Goal: Task Accomplishment & Management: Use online tool/utility

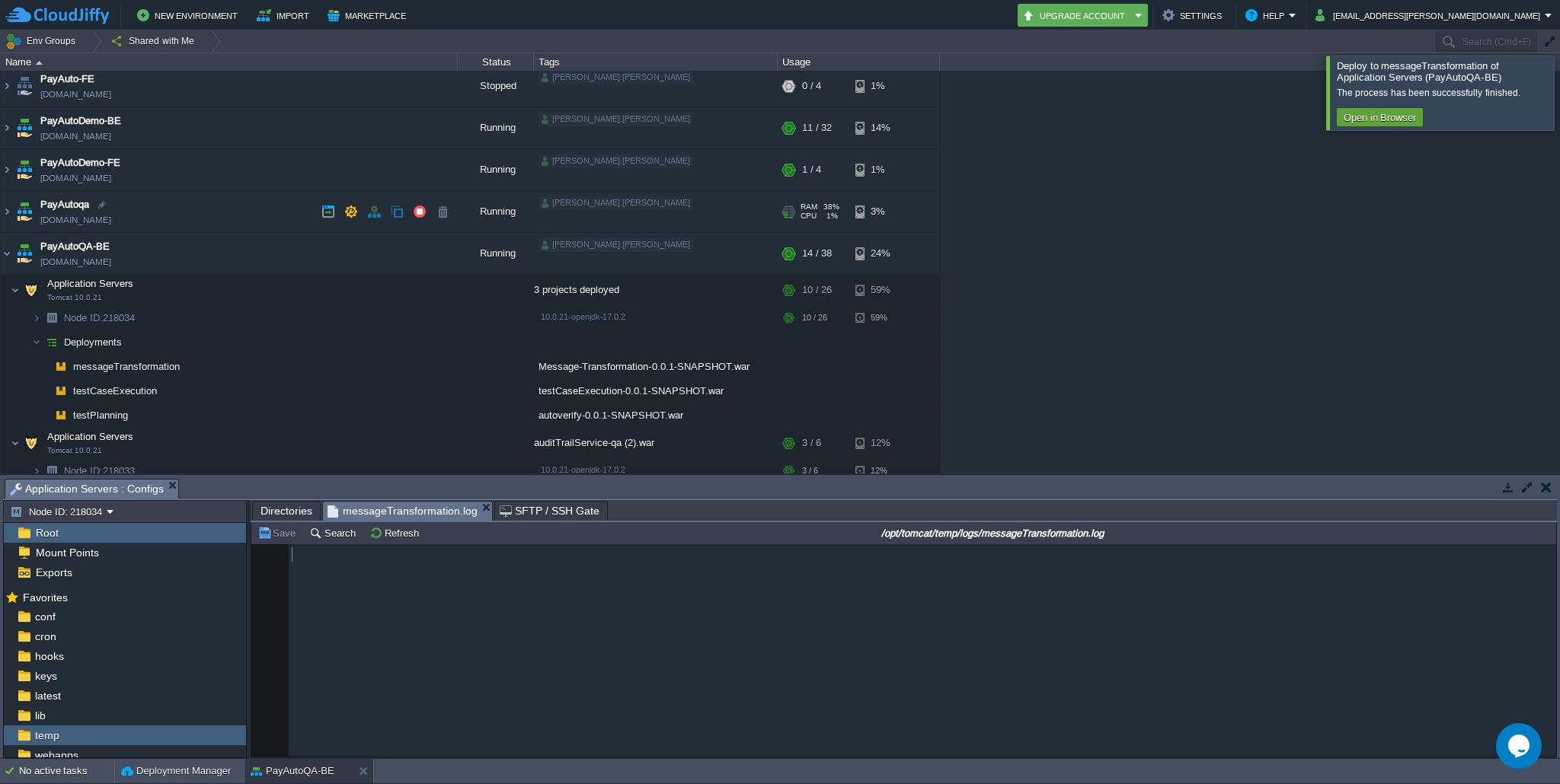
scroll to position [927, 0]
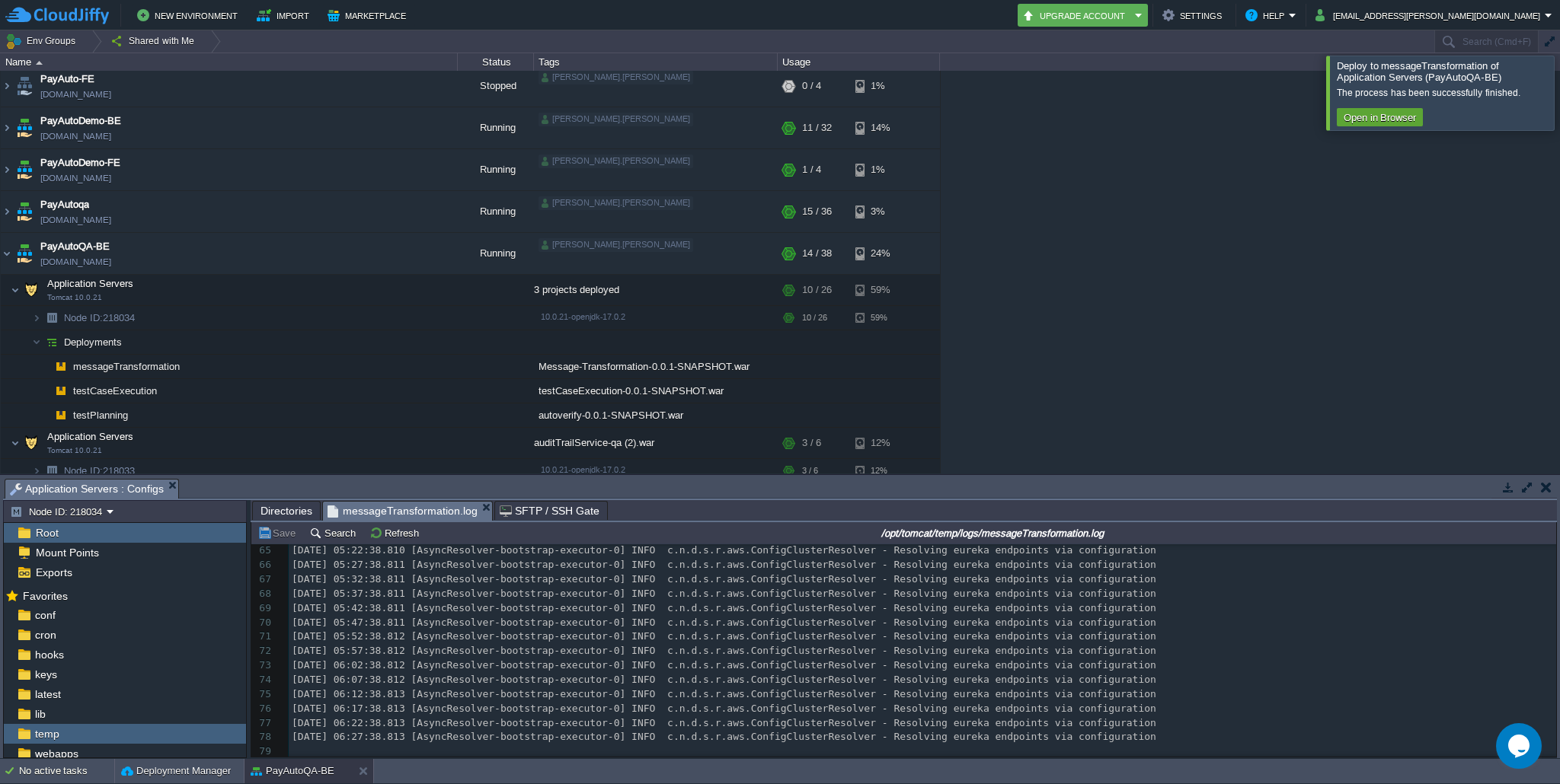
click at [1559, 97] on div at bounding box center [1579, 92] width 0 height 74
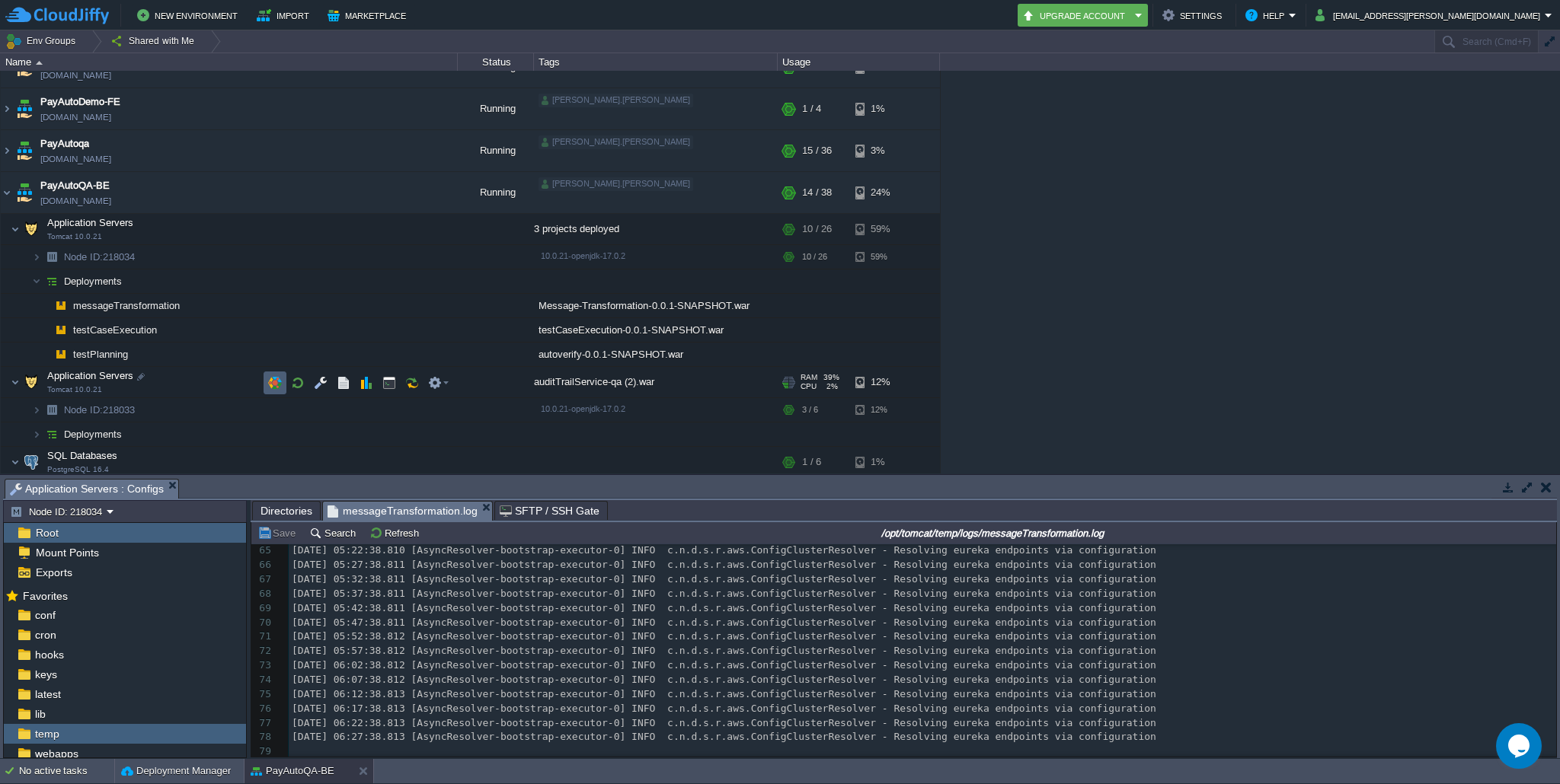
scroll to position [116, 0]
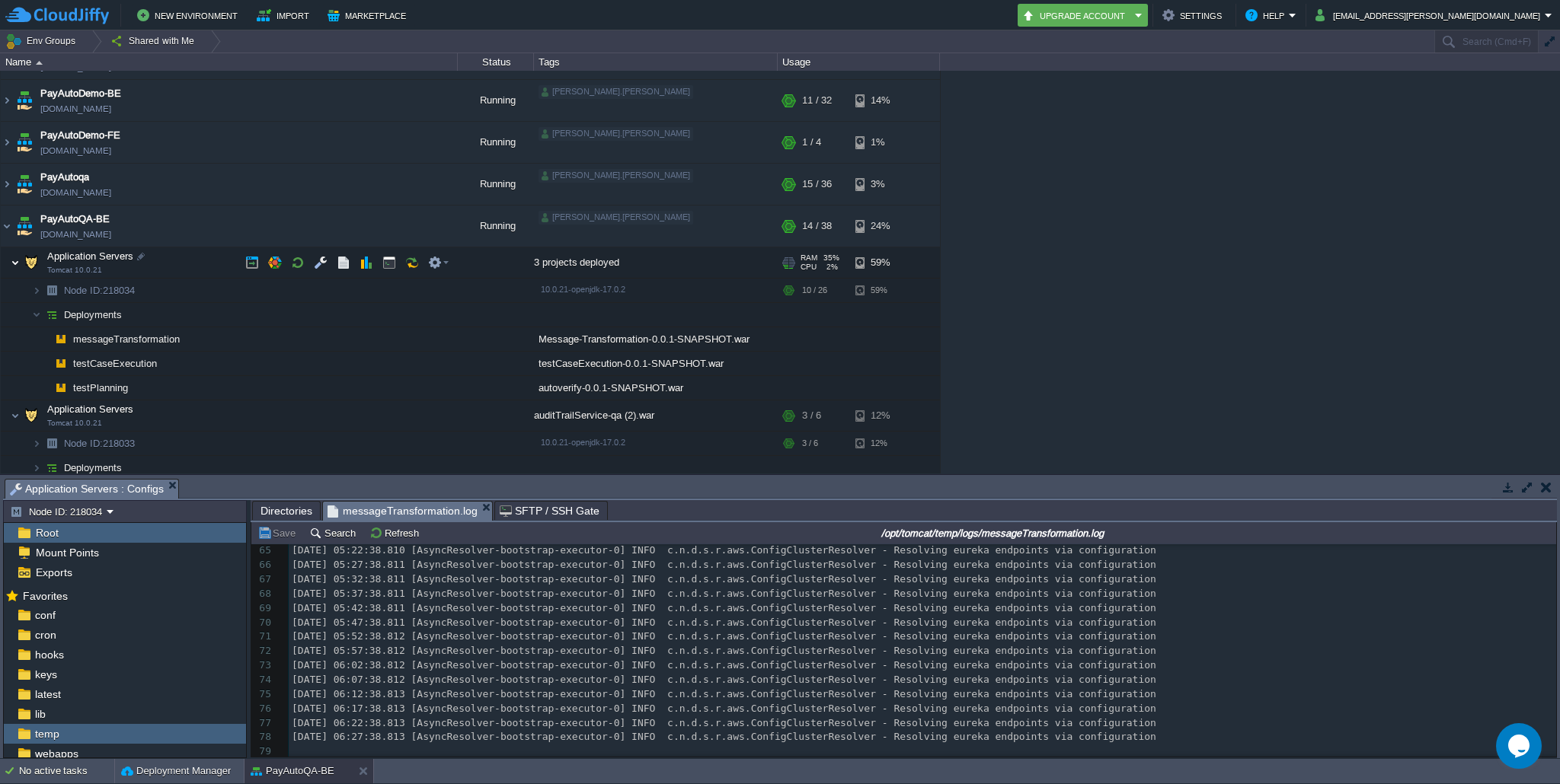
click at [13, 261] on img at bounding box center [15, 262] width 9 height 30
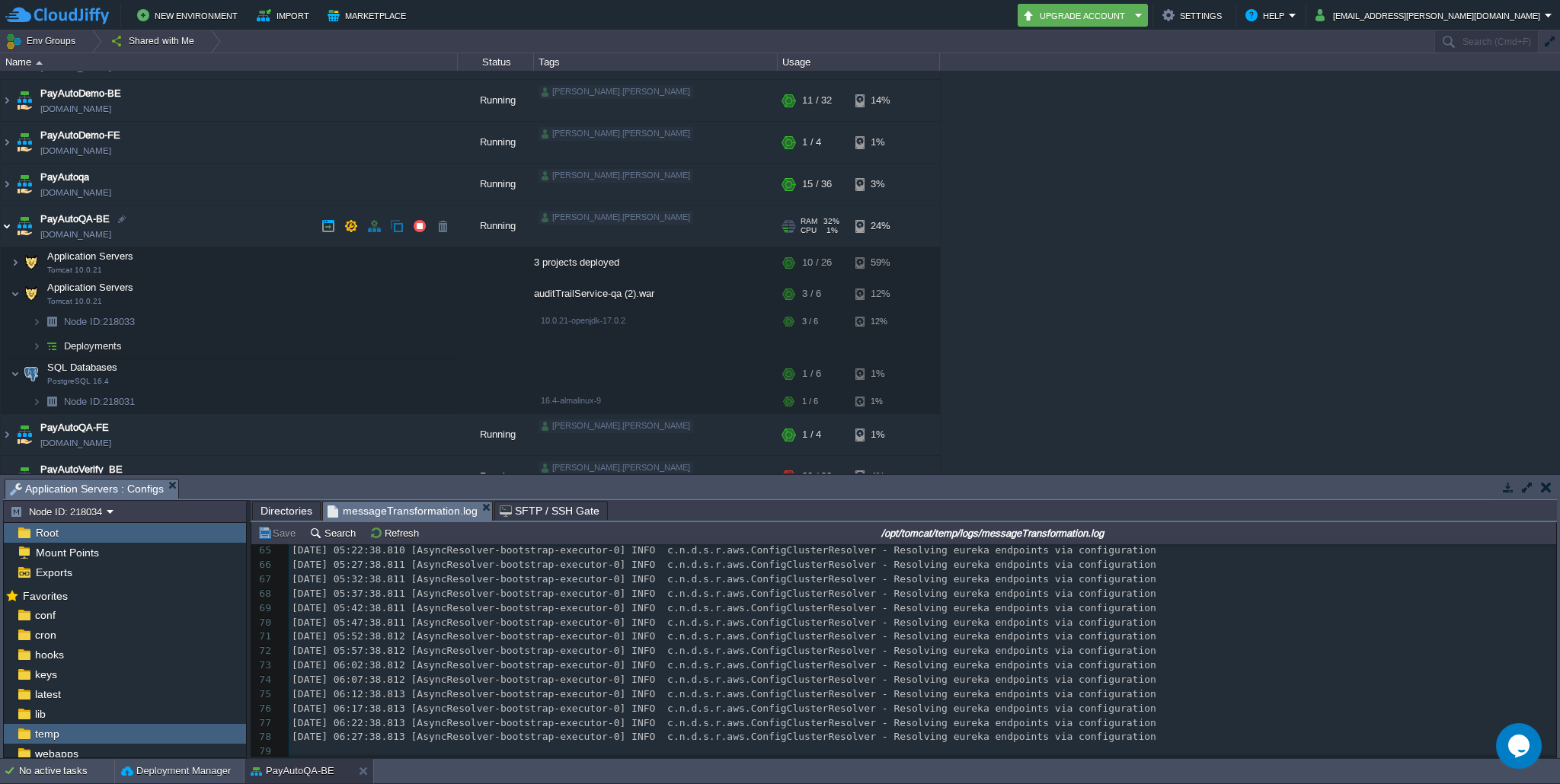
click at [5, 225] on img at bounding box center [7, 226] width 13 height 41
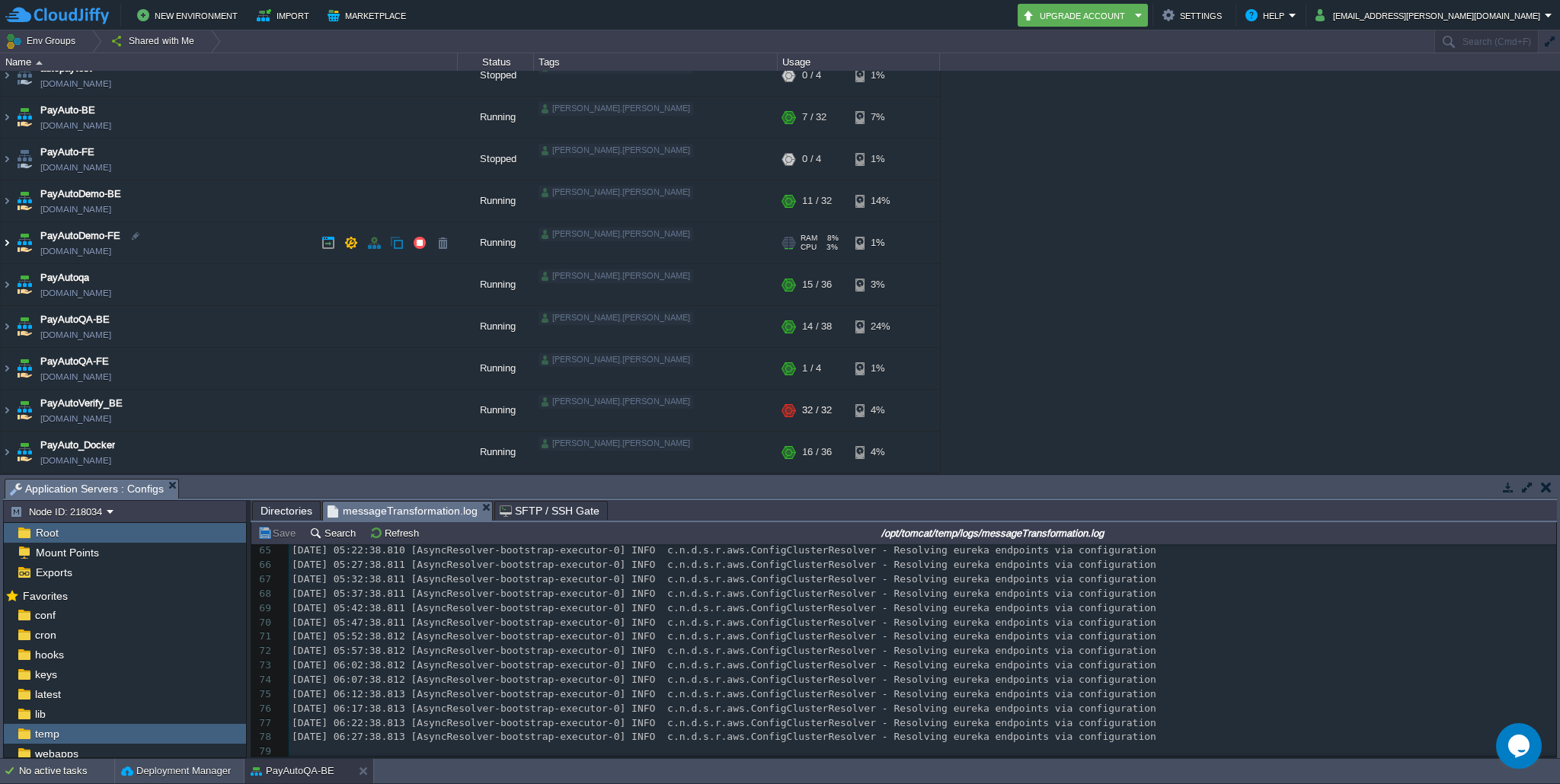
scroll to position [16, 0]
click at [8, 366] on img at bounding box center [7, 369] width 13 height 41
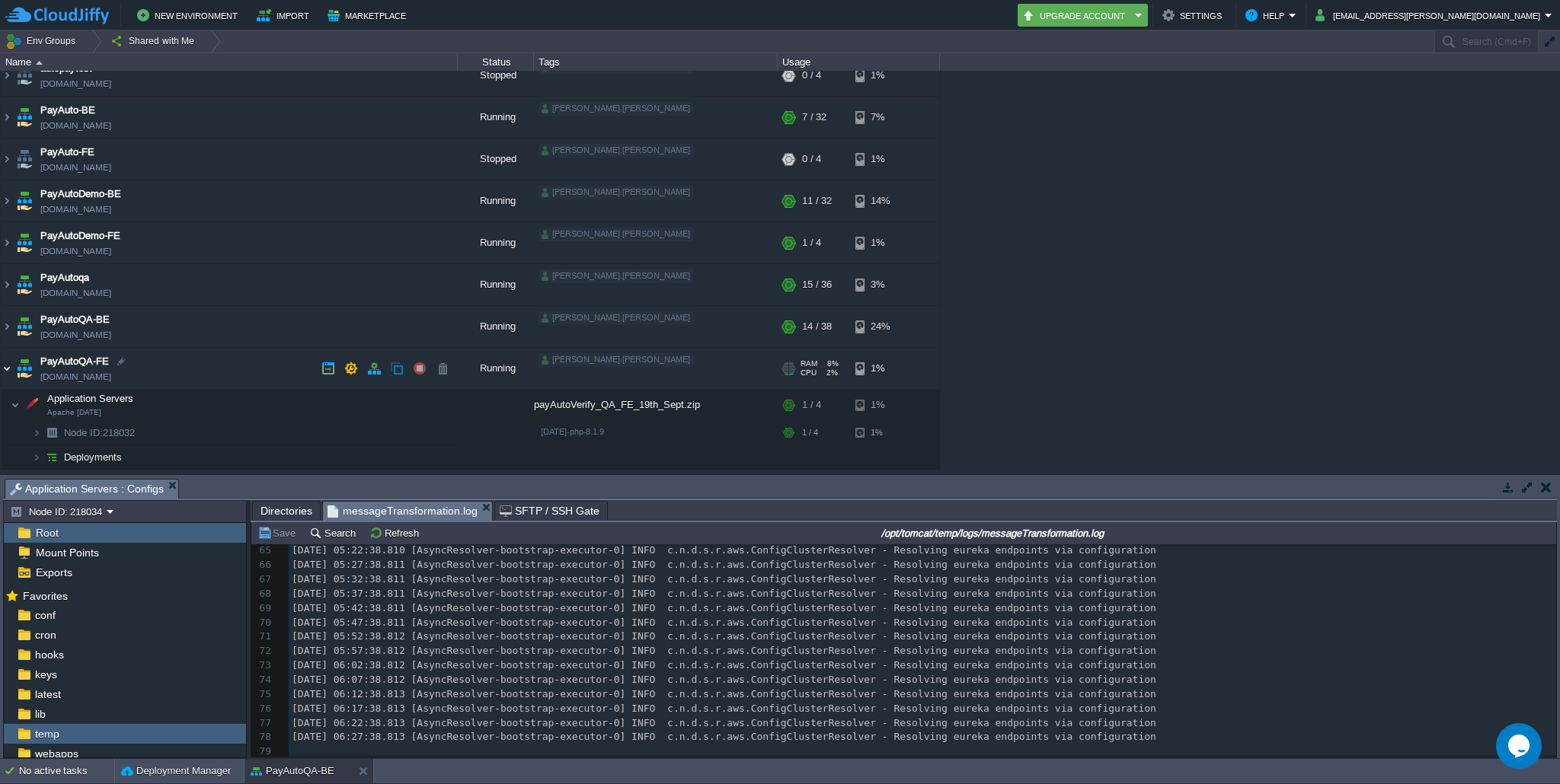
click at [8, 367] on img at bounding box center [7, 369] width 13 height 41
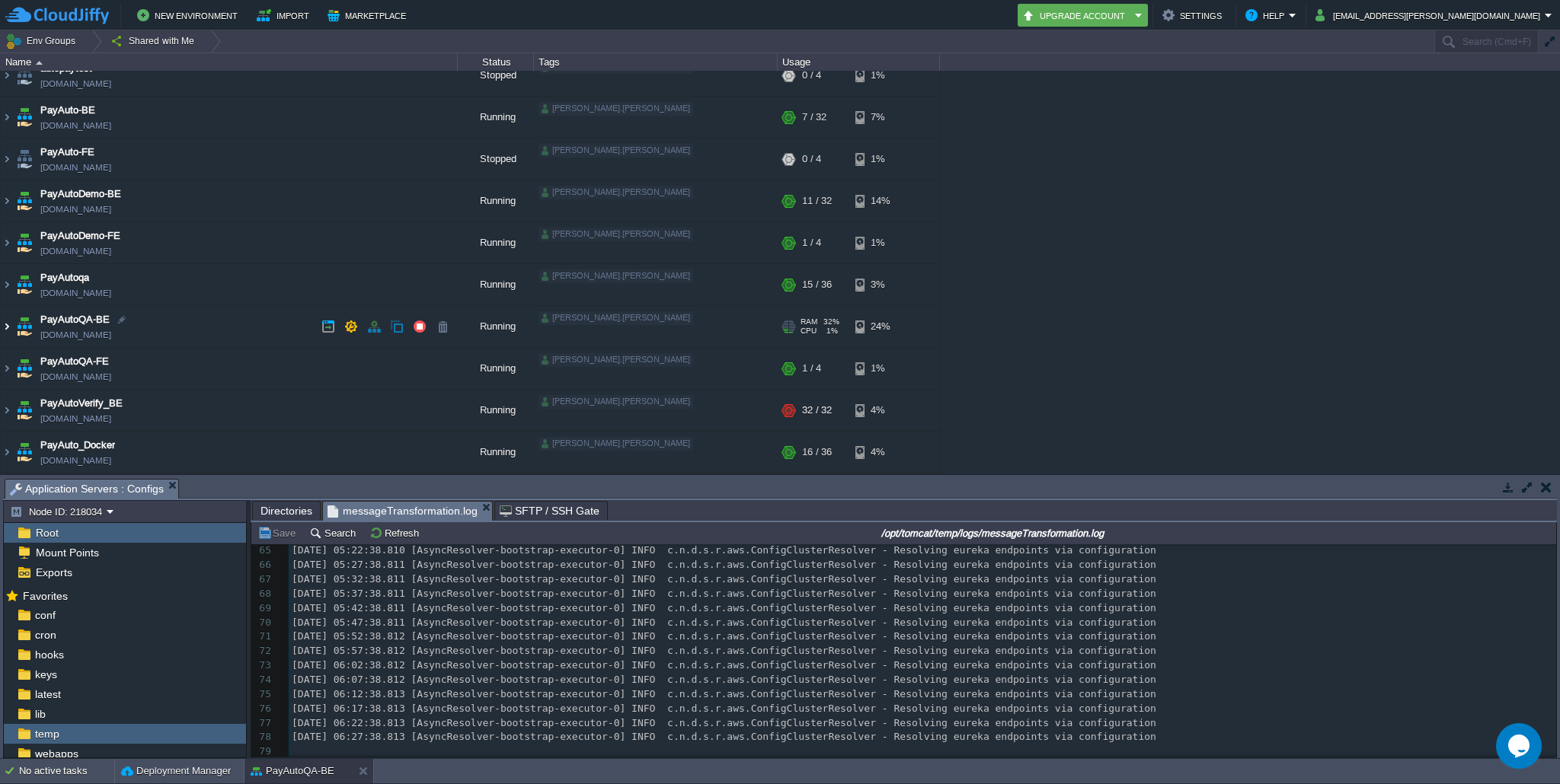
click at [6, 320] on img at bounding box center [7, 327] width 13 height 41
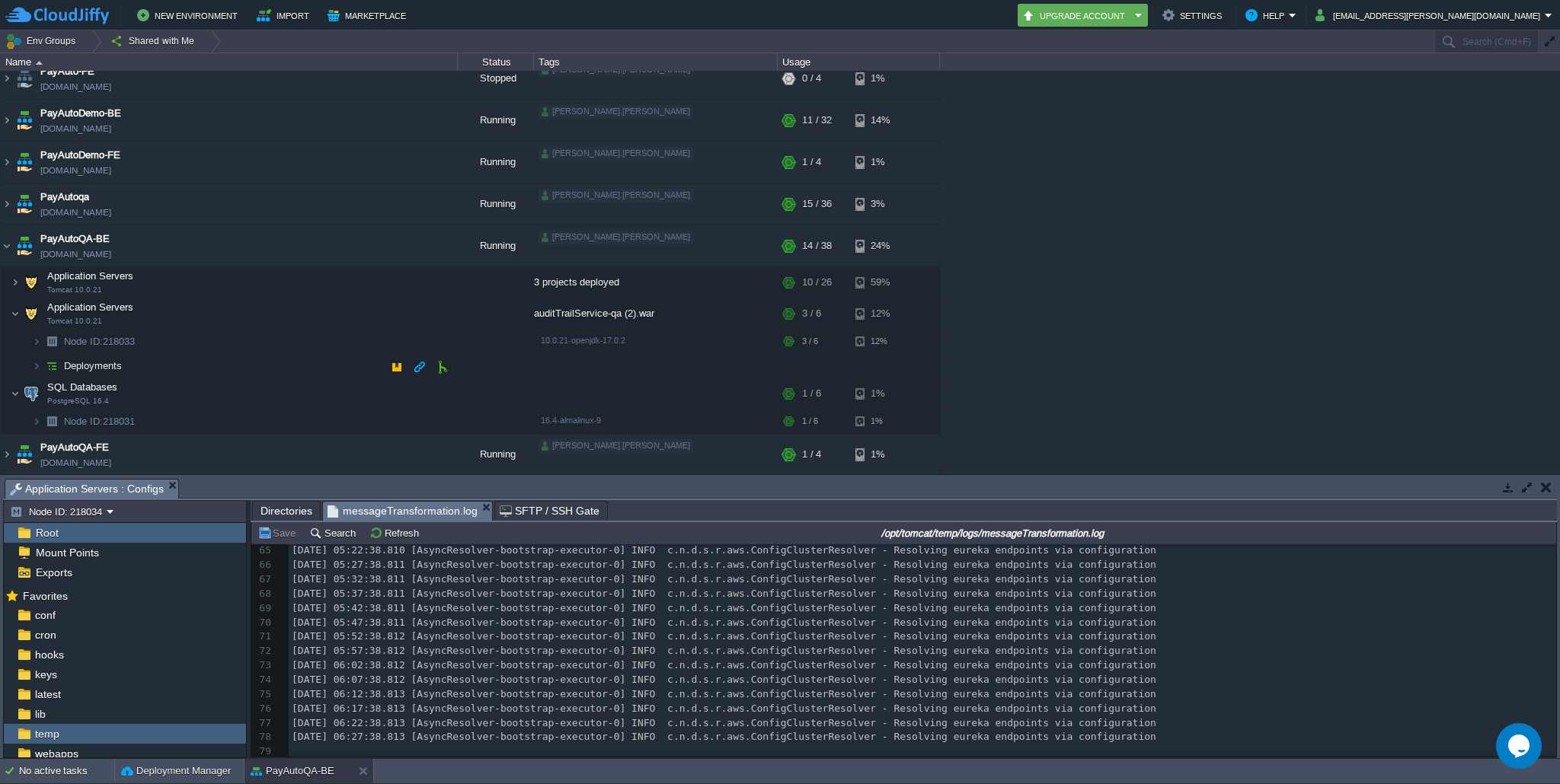
scroll to position [108, 0]
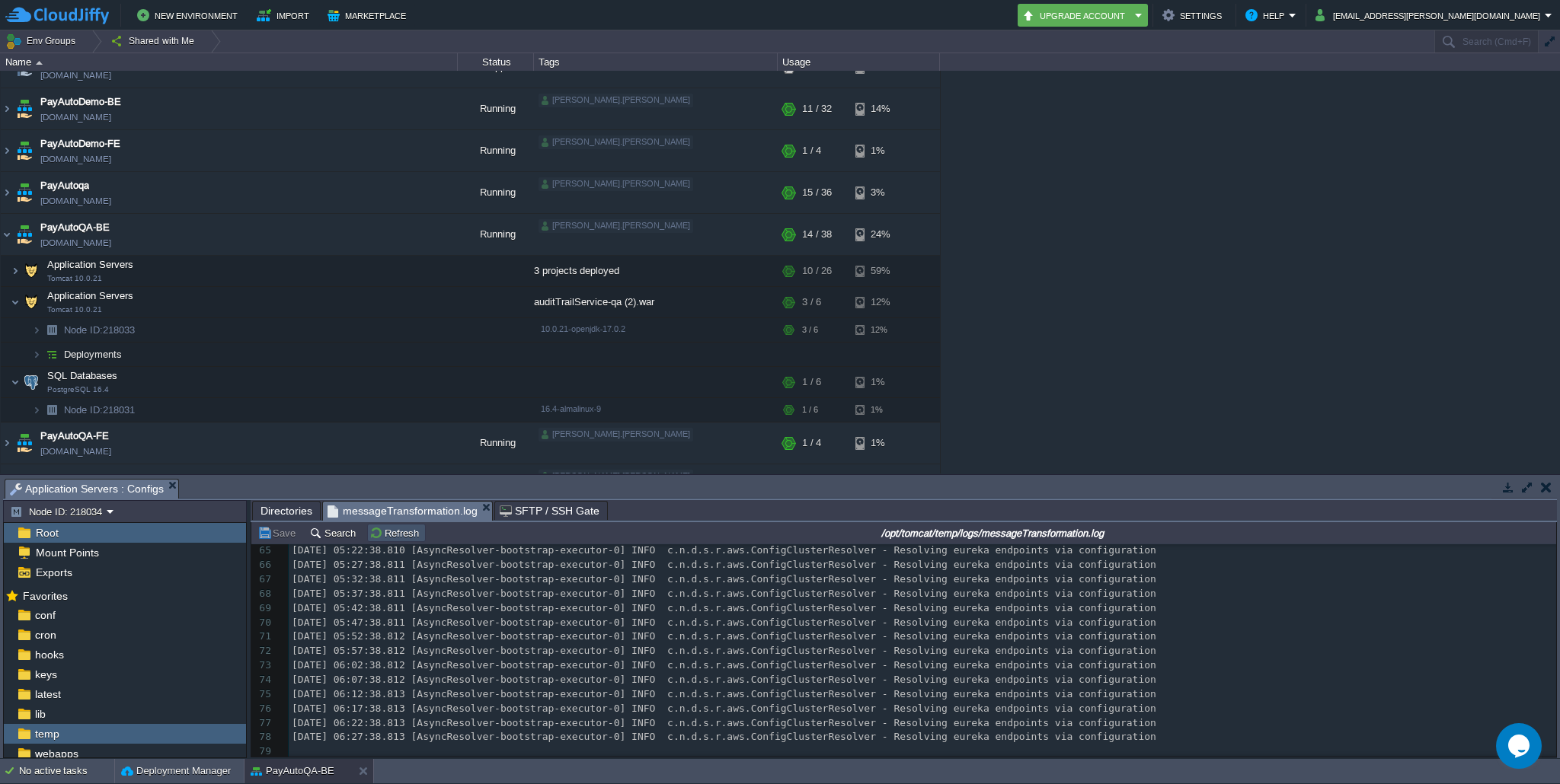
click at [385, 539] on button "Refresh" at bounding box center [397, 533] width 54 height 13
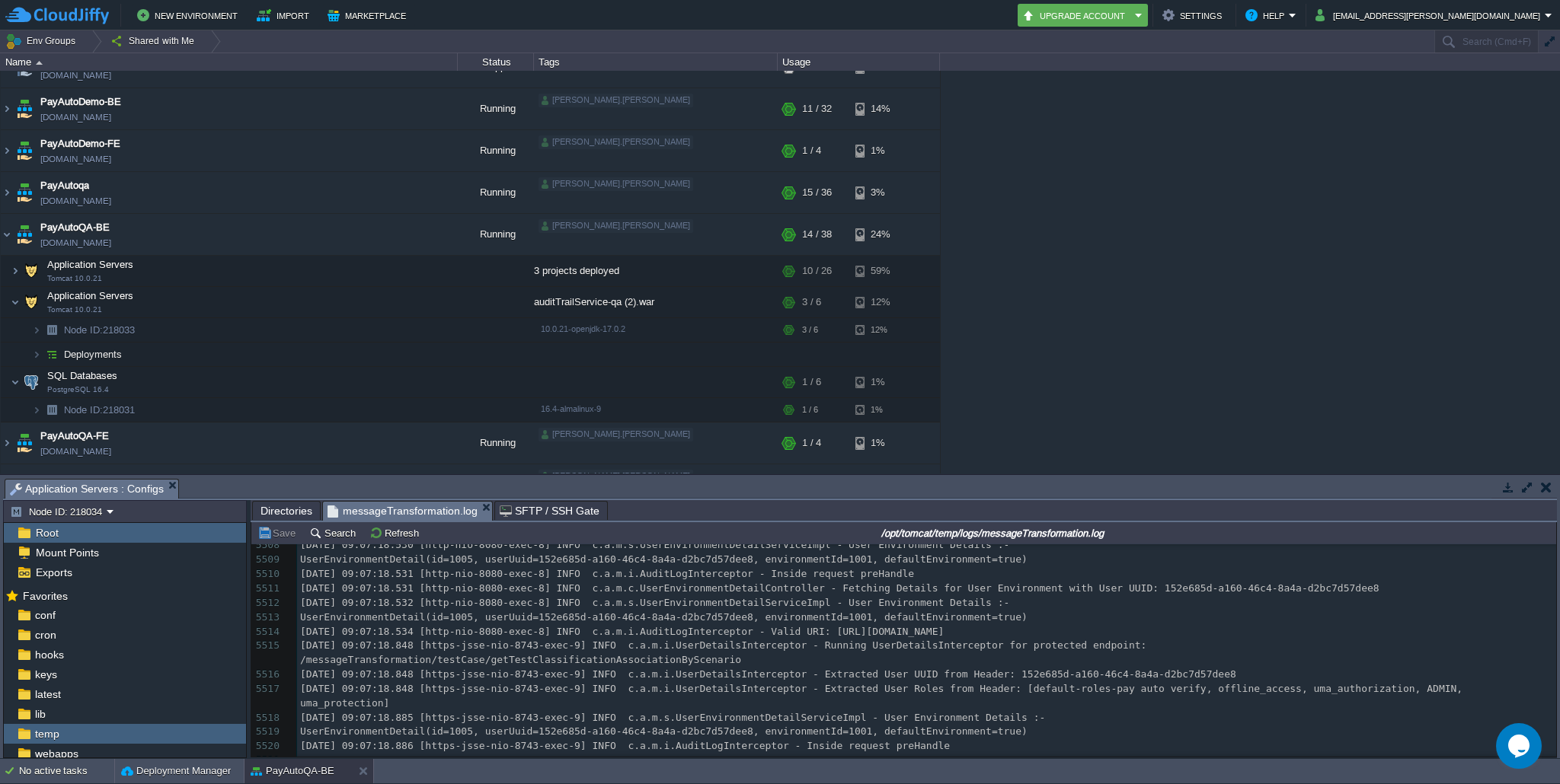
scroll to position [79933, 0]
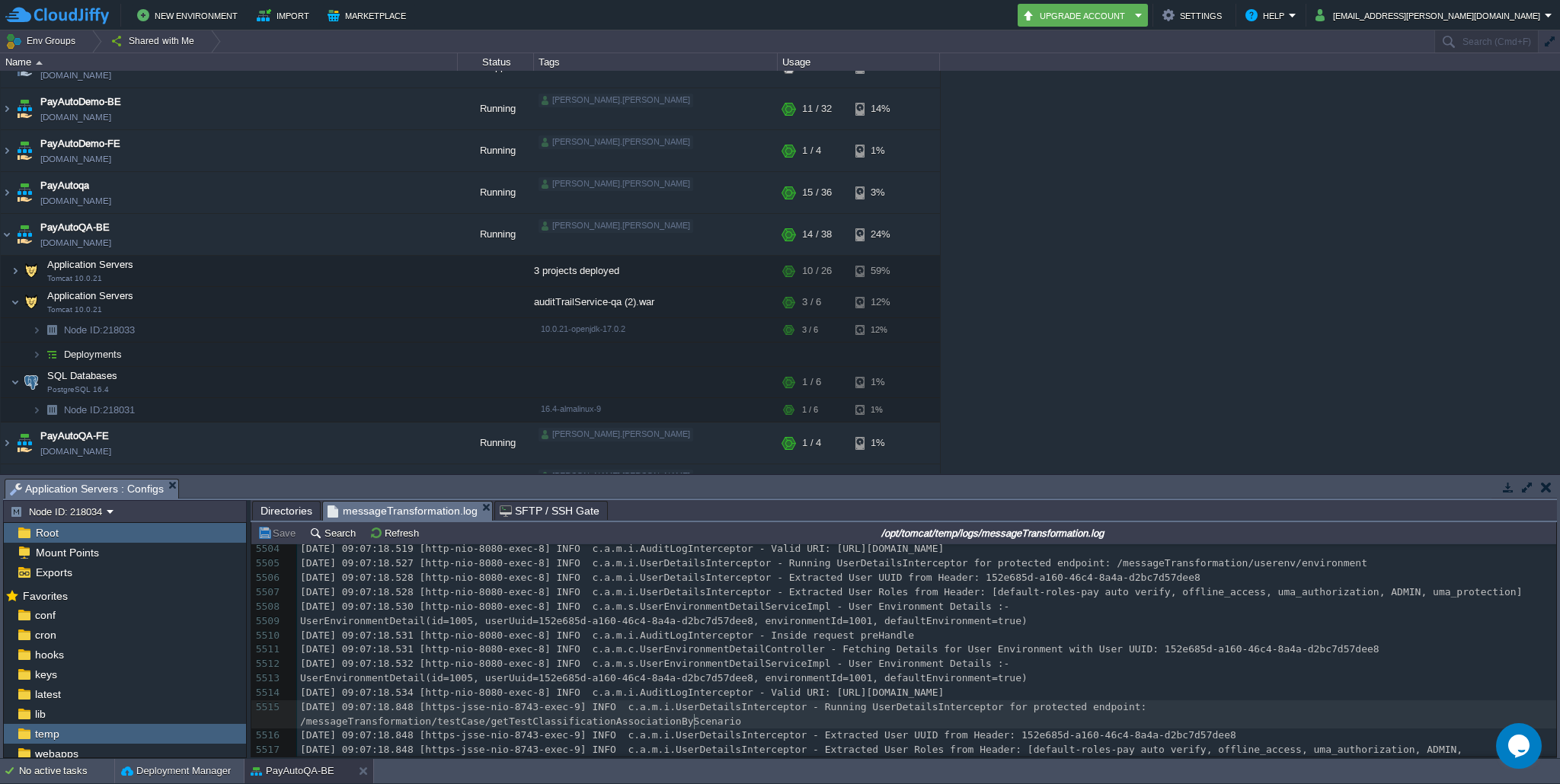
click at [695, 723] on div "5521 2025-10-01 00:02:38.795 [AsyncResolver-bootstrap-executor-0] INFO c.n.d.s.…" at bounding box center [927, 614] width 1259 height 430
type textarea "getTestClassificationAssociationByScenario"
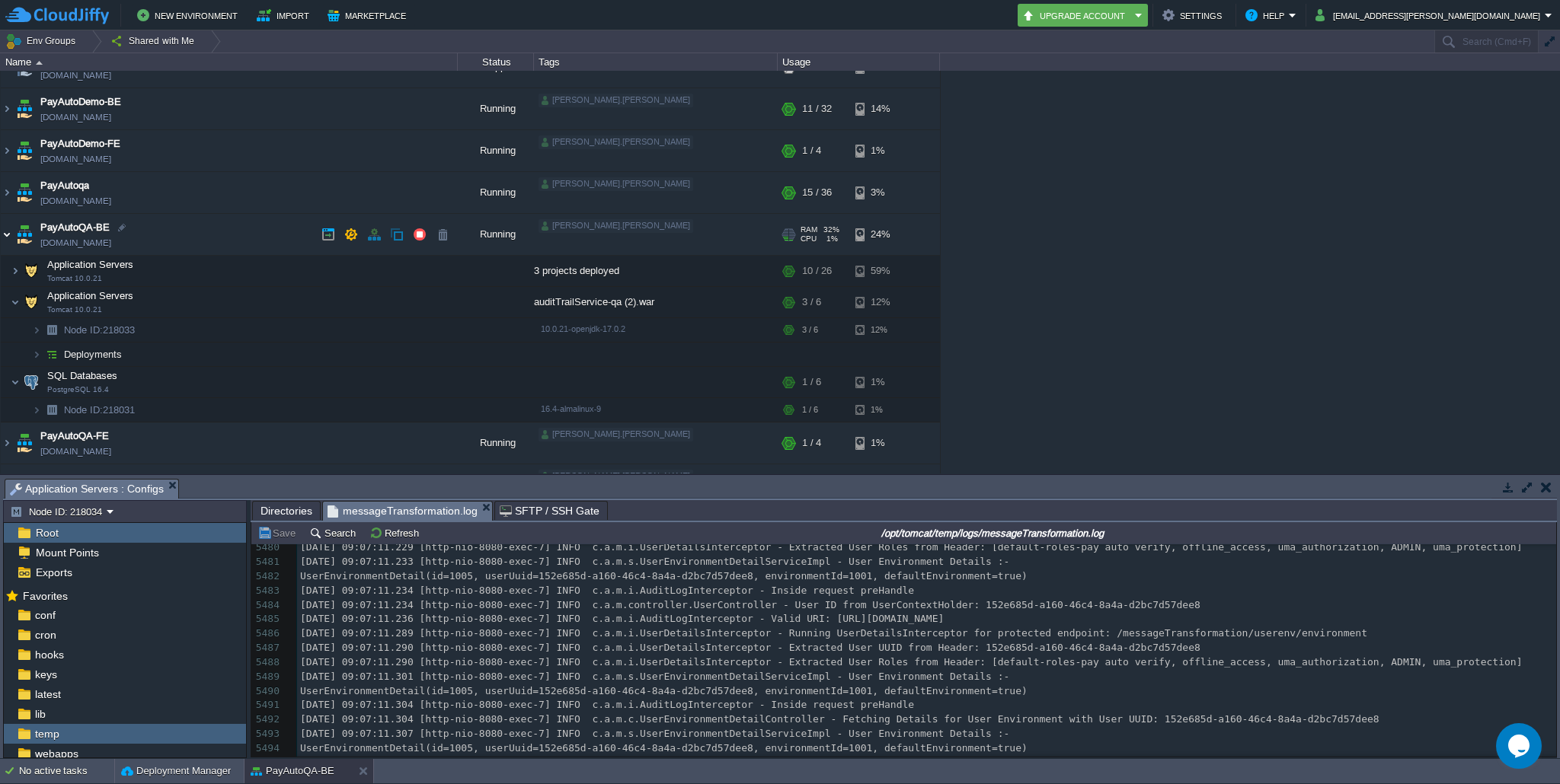
click at [5, 239] on img at bounding box center [7, 234] width 13 height 41
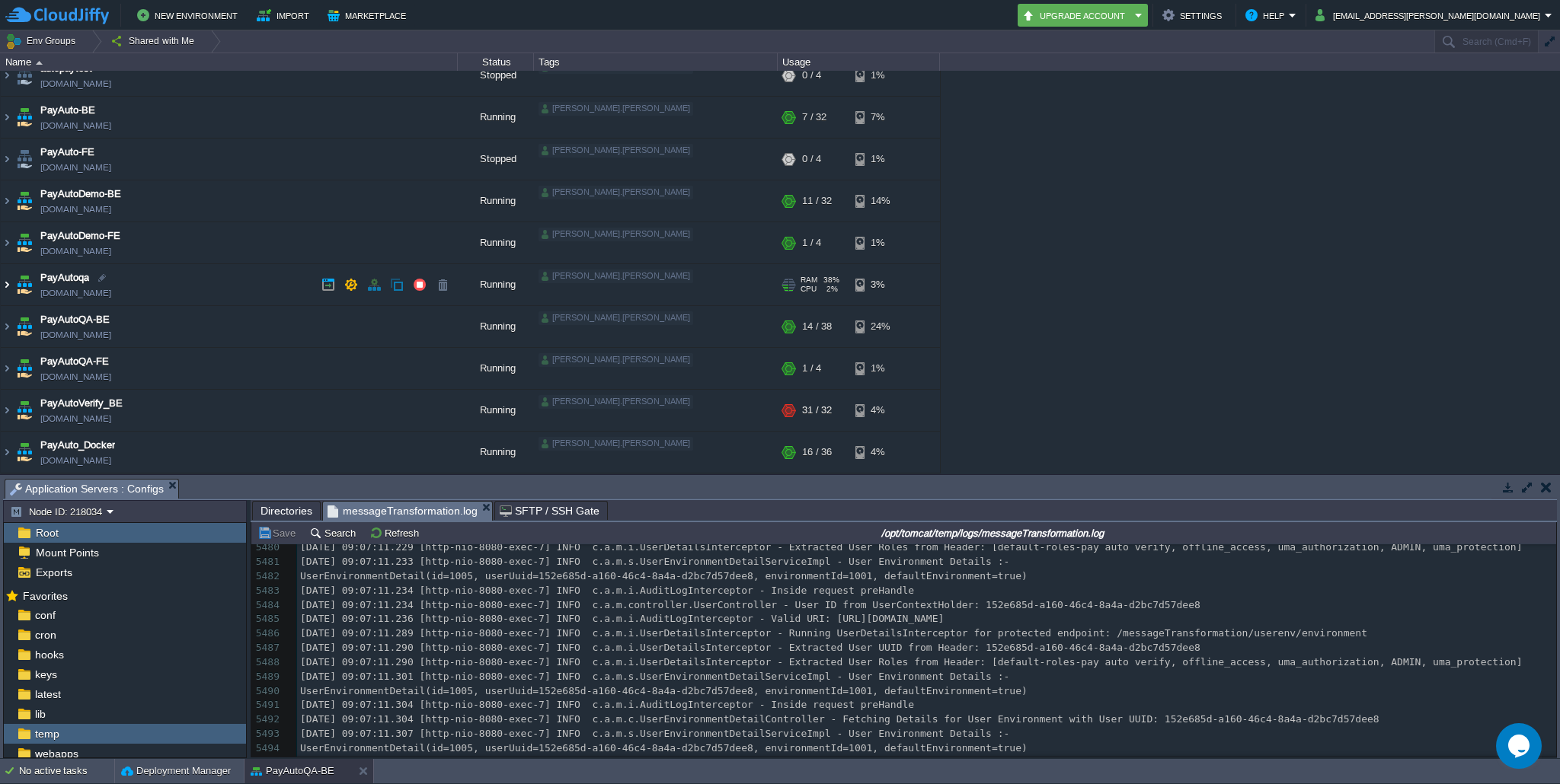
click at [6, 284] on img at bounding box center [7, 285] width 13 height 41
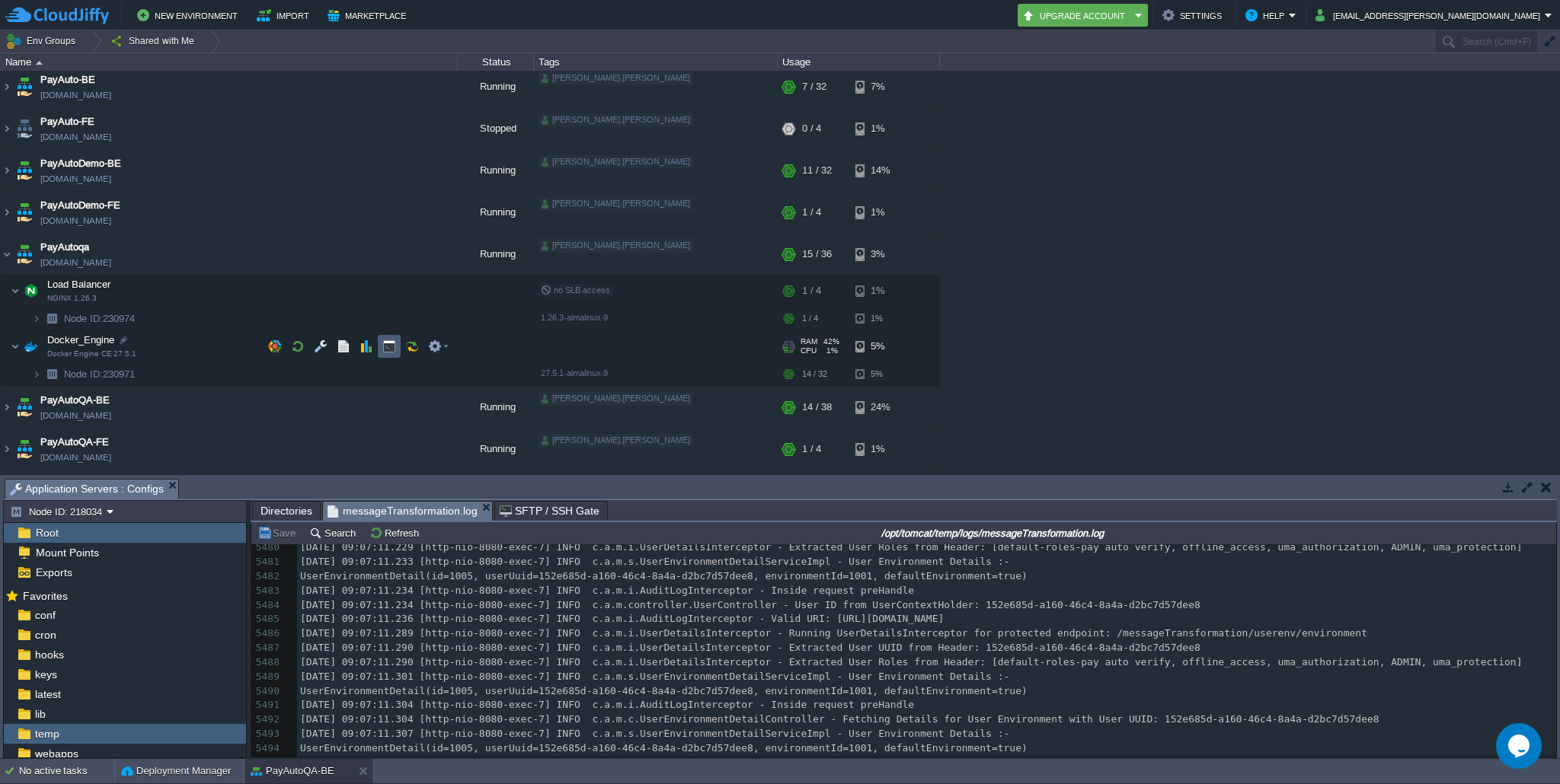
click at [390, 349] on button "button" at bounding box center [389, 345] width 13 height 13
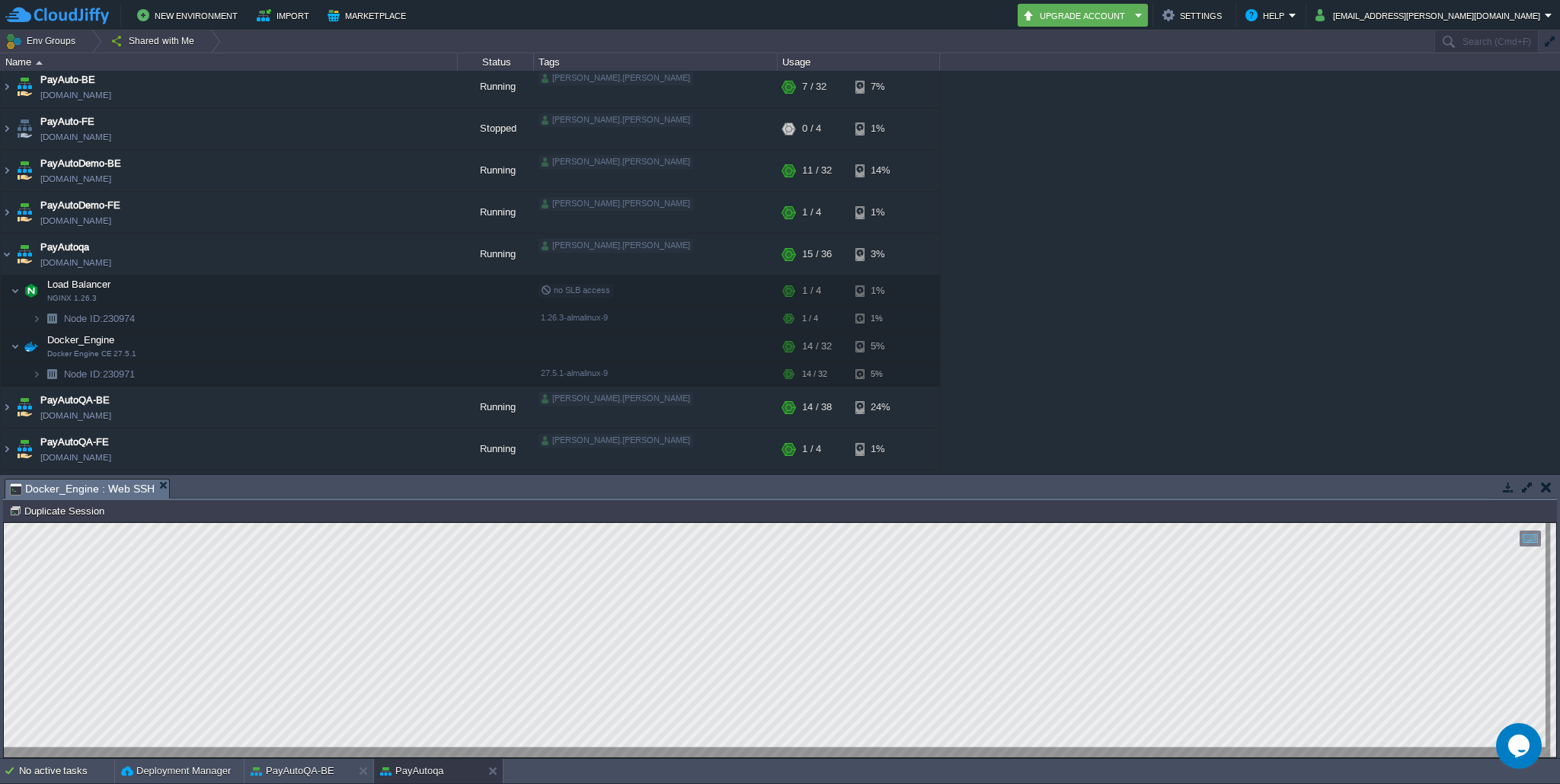
scroll to position [0, 0]
click at [8, 450] on img at bounding box center [7, 449] width 13 height 41
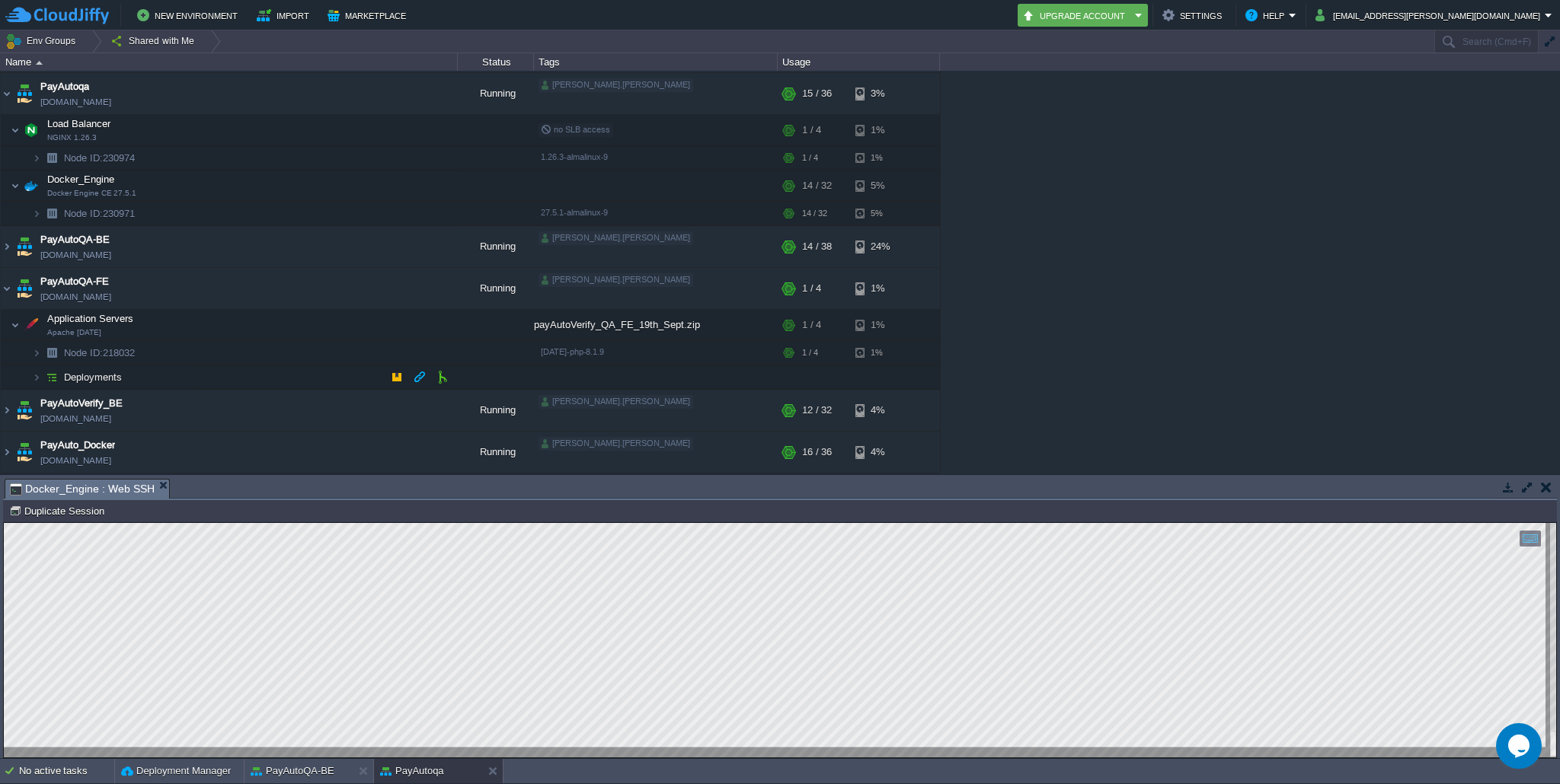
click at [39, 373] on img at bounding box center [37, 377] width 9 height 23
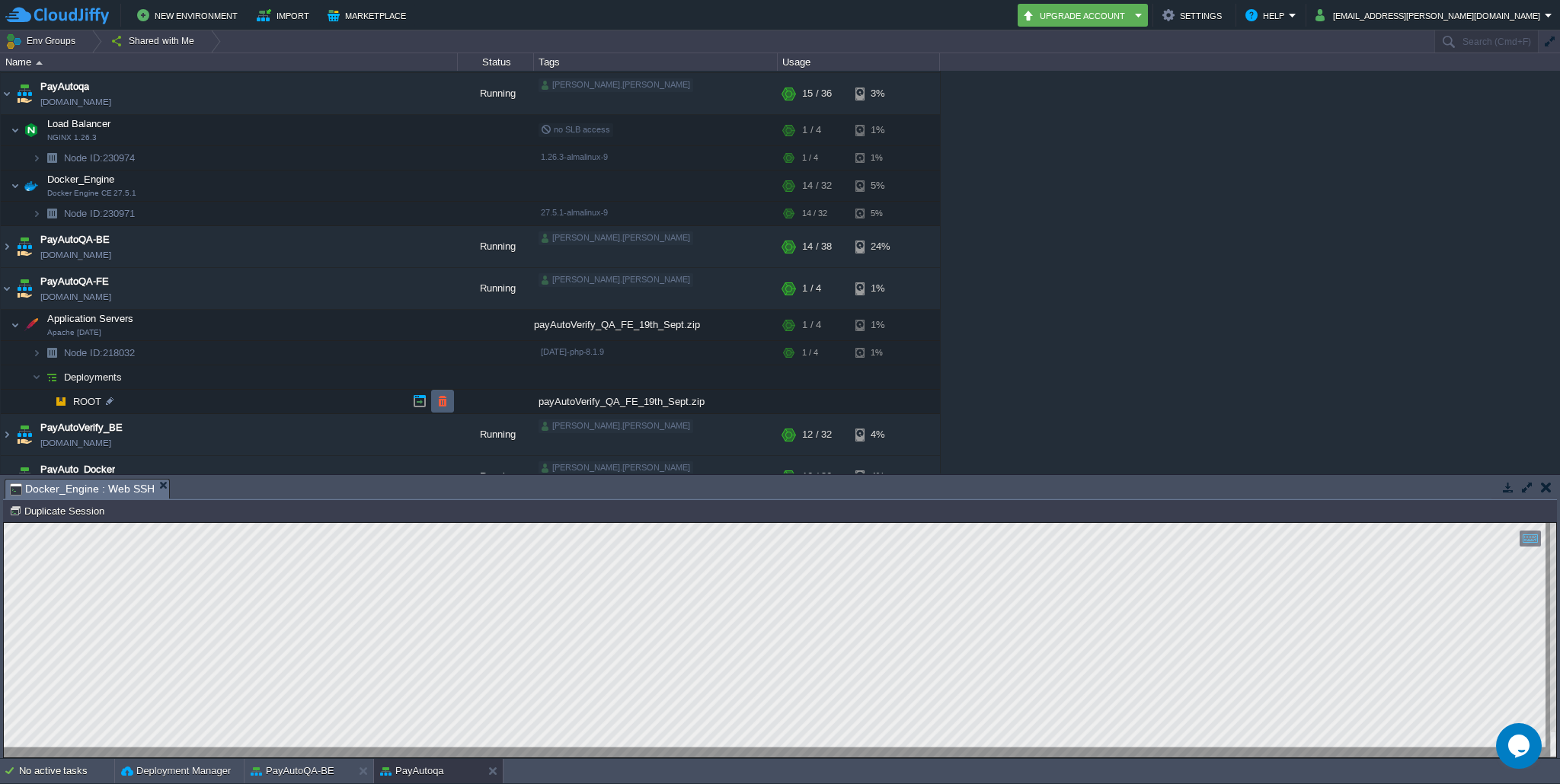
click at [441, 403] on button "button" at bounding box center [442, 401] width 13 height 13
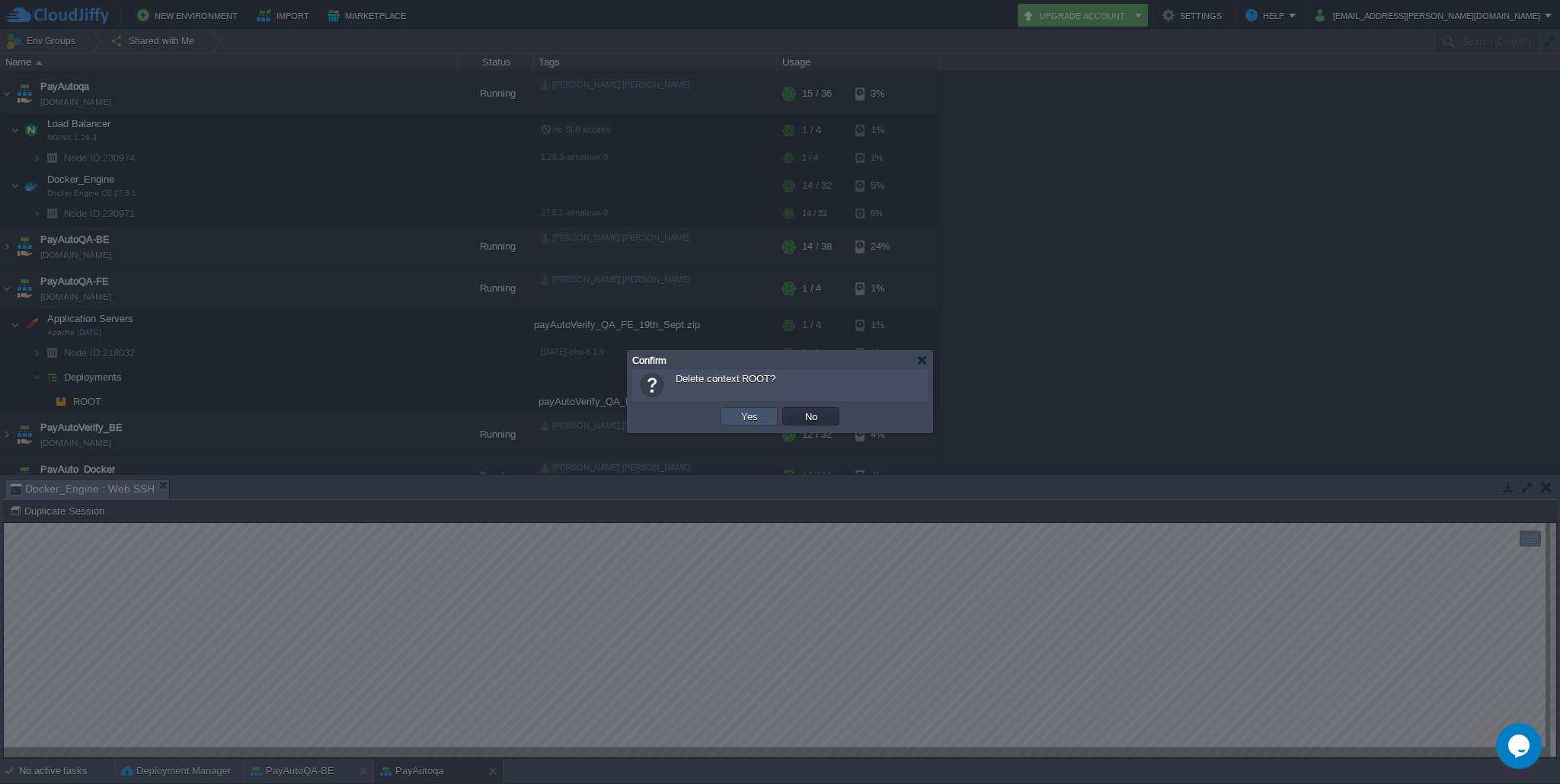
click at [754, 415] on button "Yes" at bounding box center [750, 416] width 26 height 13
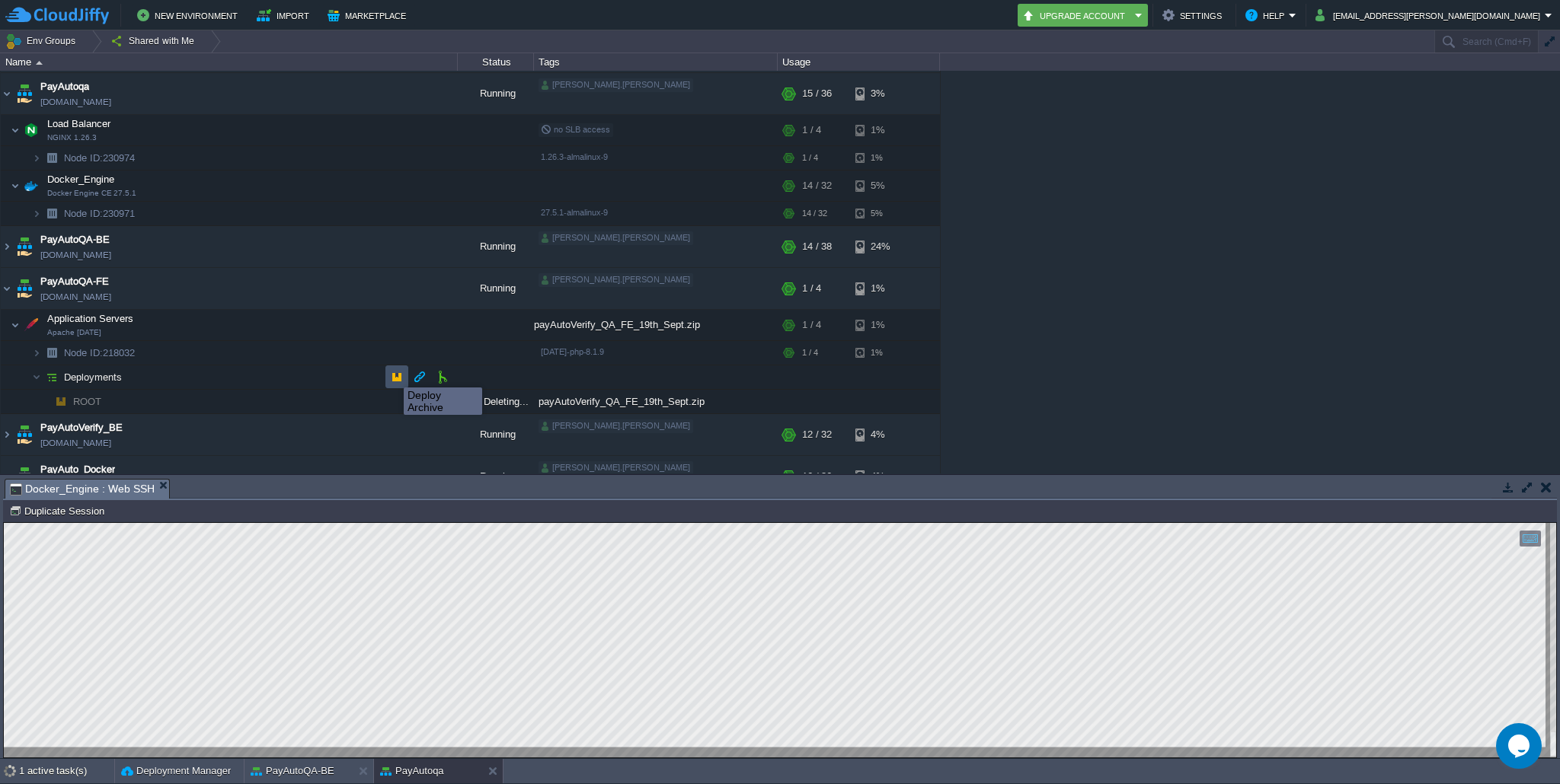
click at [396, 375] on button "button" at bounding box center [397, 376] width 13 height 13
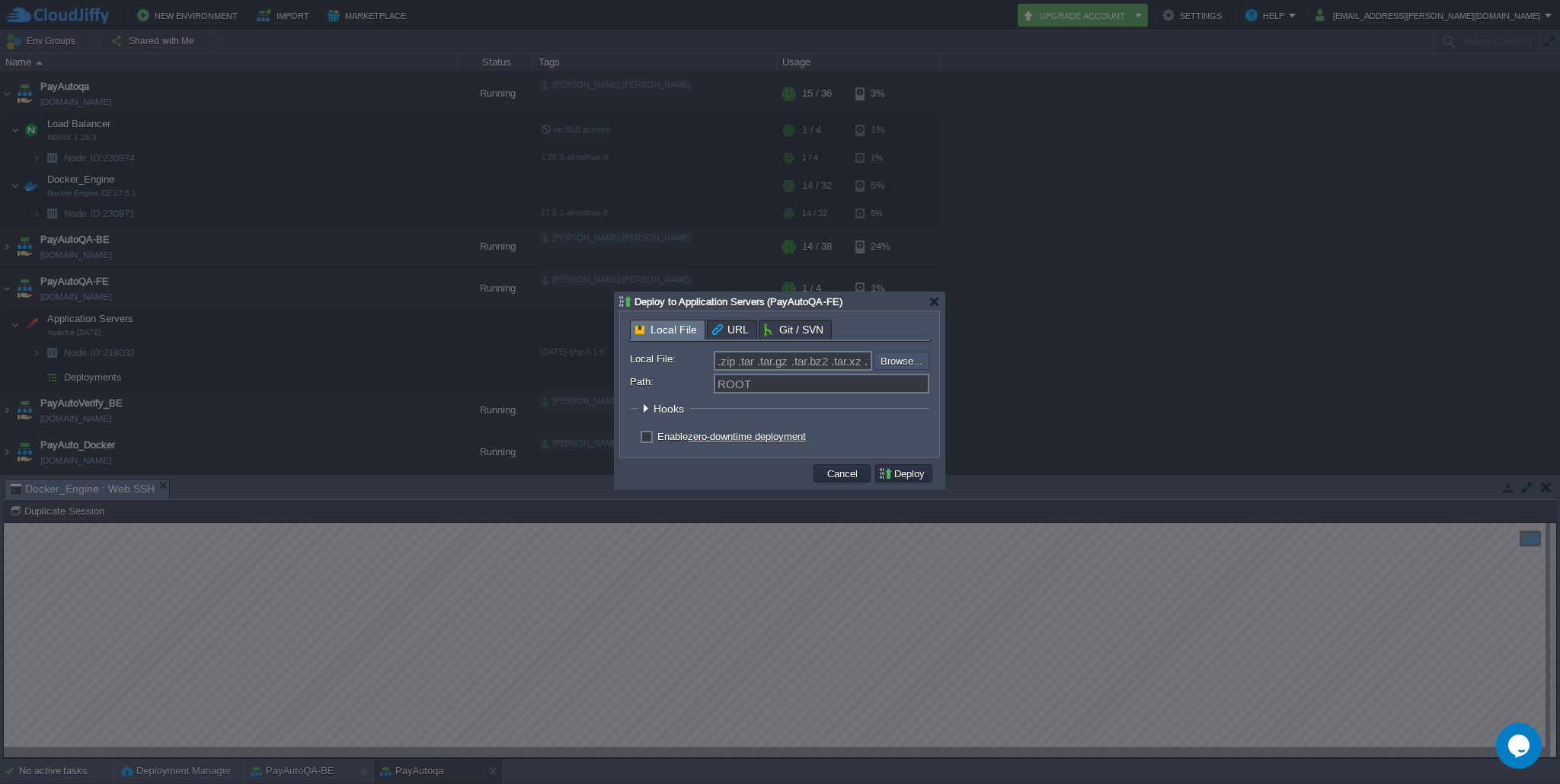
click at [907, 357] on input "file" at bounding box center [833, 361] width 193 height 18
type input "C:\fakepath\payAutoVerify_FE_QA_1st_OCT_2025.zip"
type input "payAutoVerify_FE_QA_1st_OCT_2025.zip"
click at [657, 436] on label "Enable zero-downtime deployment" at bounding box center [732, 437] width 149 height 12
click at [648, 436] on input "checkbox" at bounding box center [645, 439] width 10 height 10
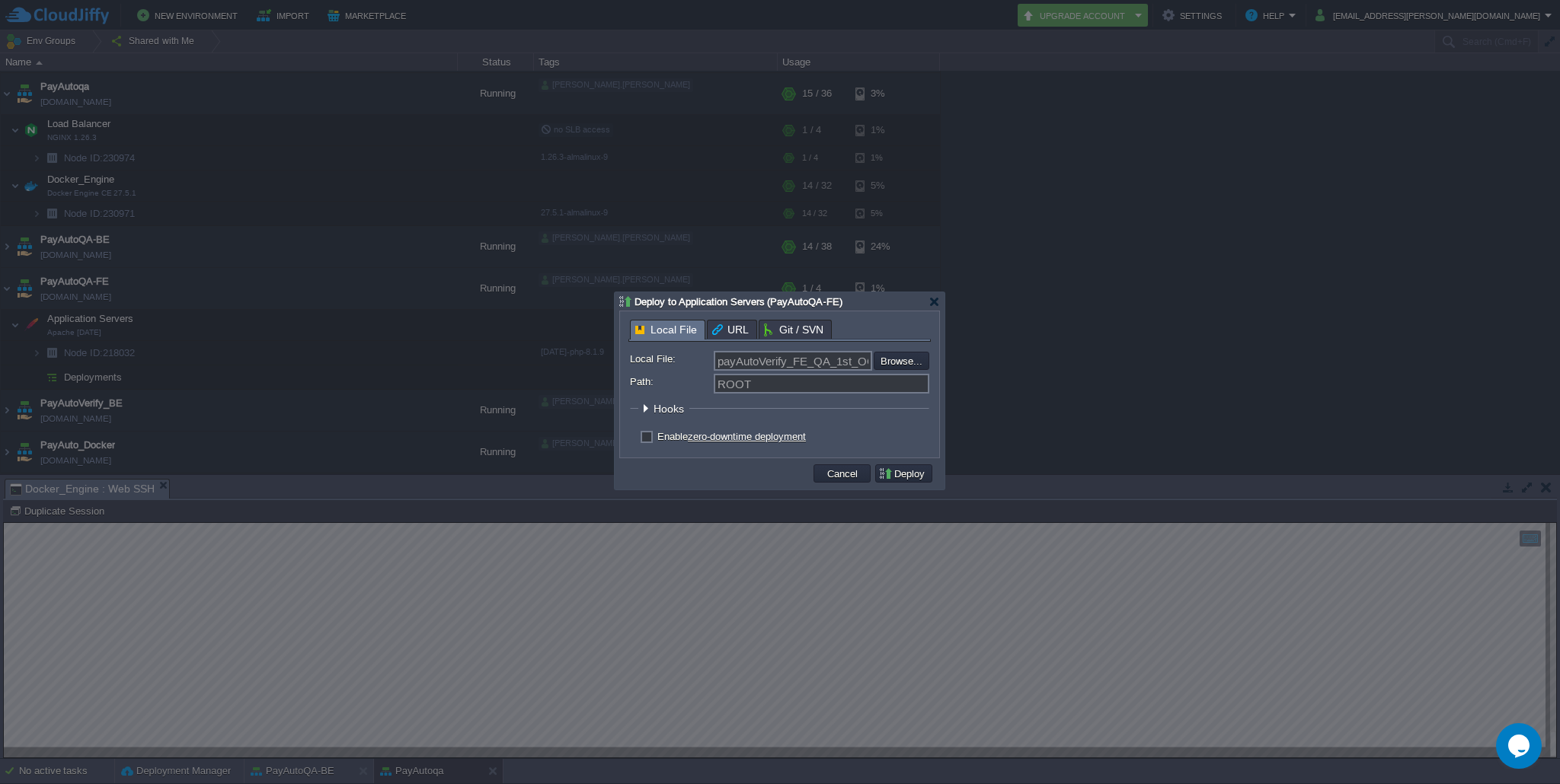
checkbox input "true"
click at [904, 472] on button "Deploy" at bounding box center [904, 473] width 51 height 13
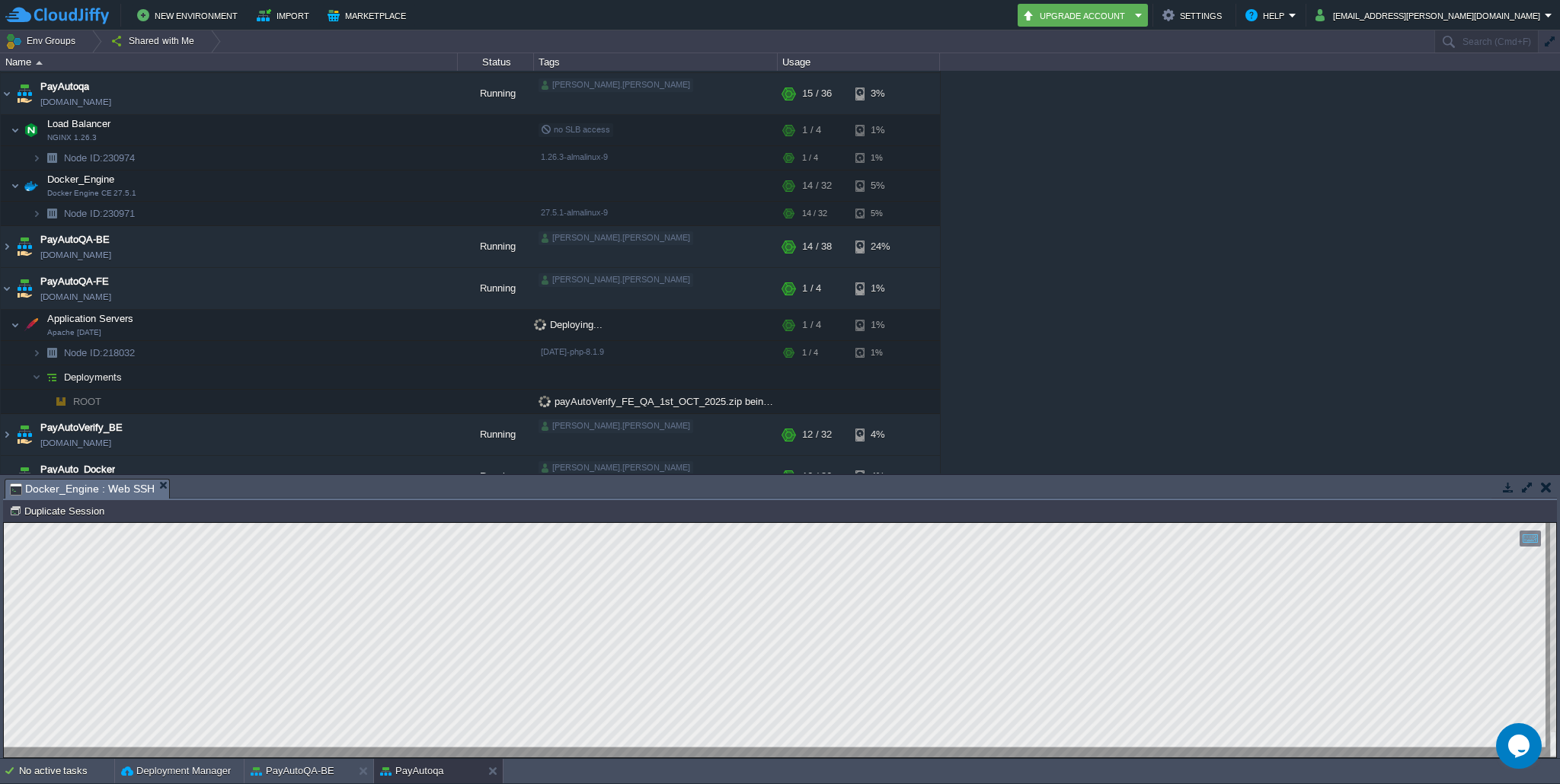
scroll to position [0, 0]
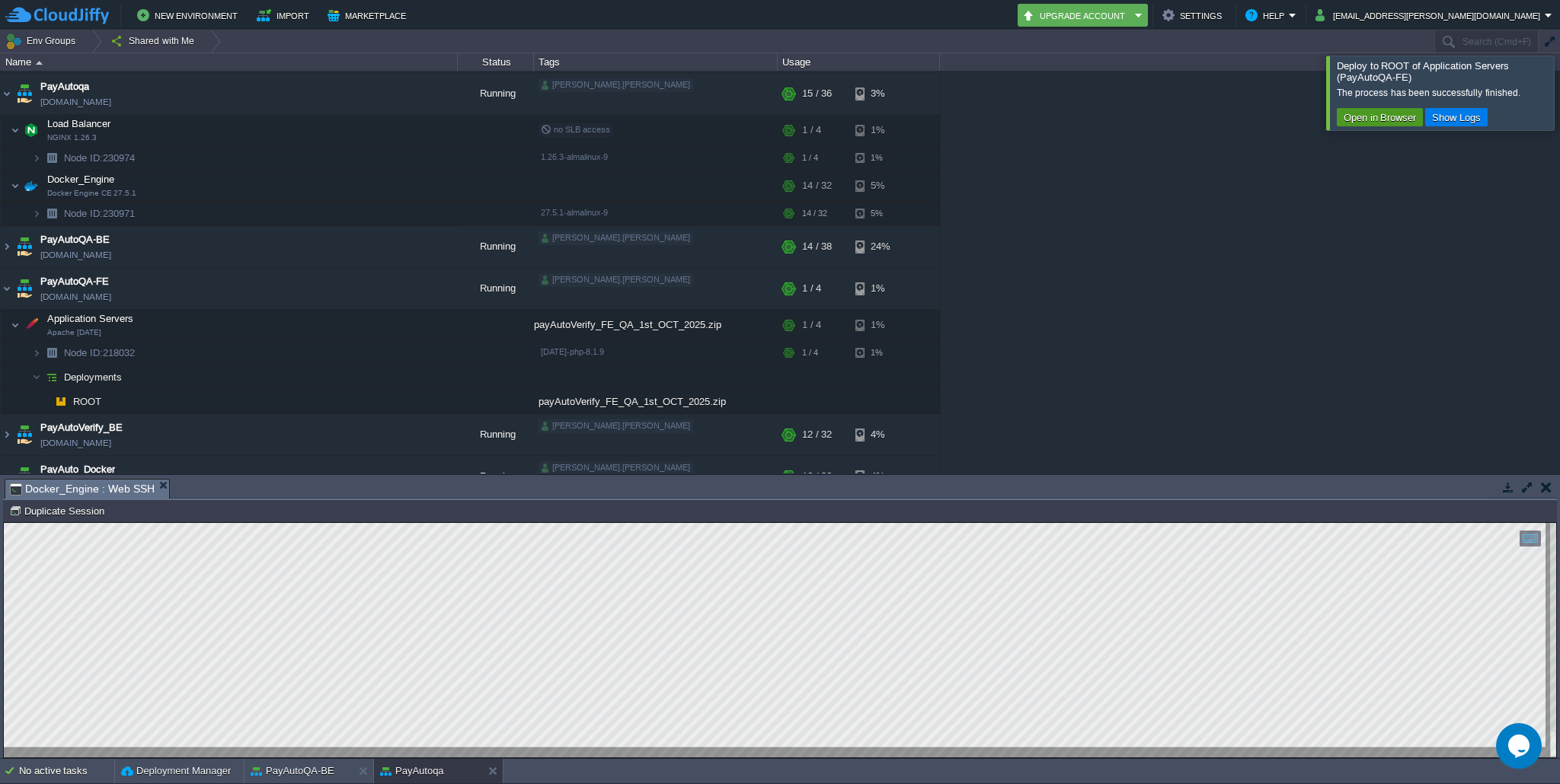
click at [1381, 115] on button "Open in Browser" at bounding box center [1380, 116] width 81 height 13
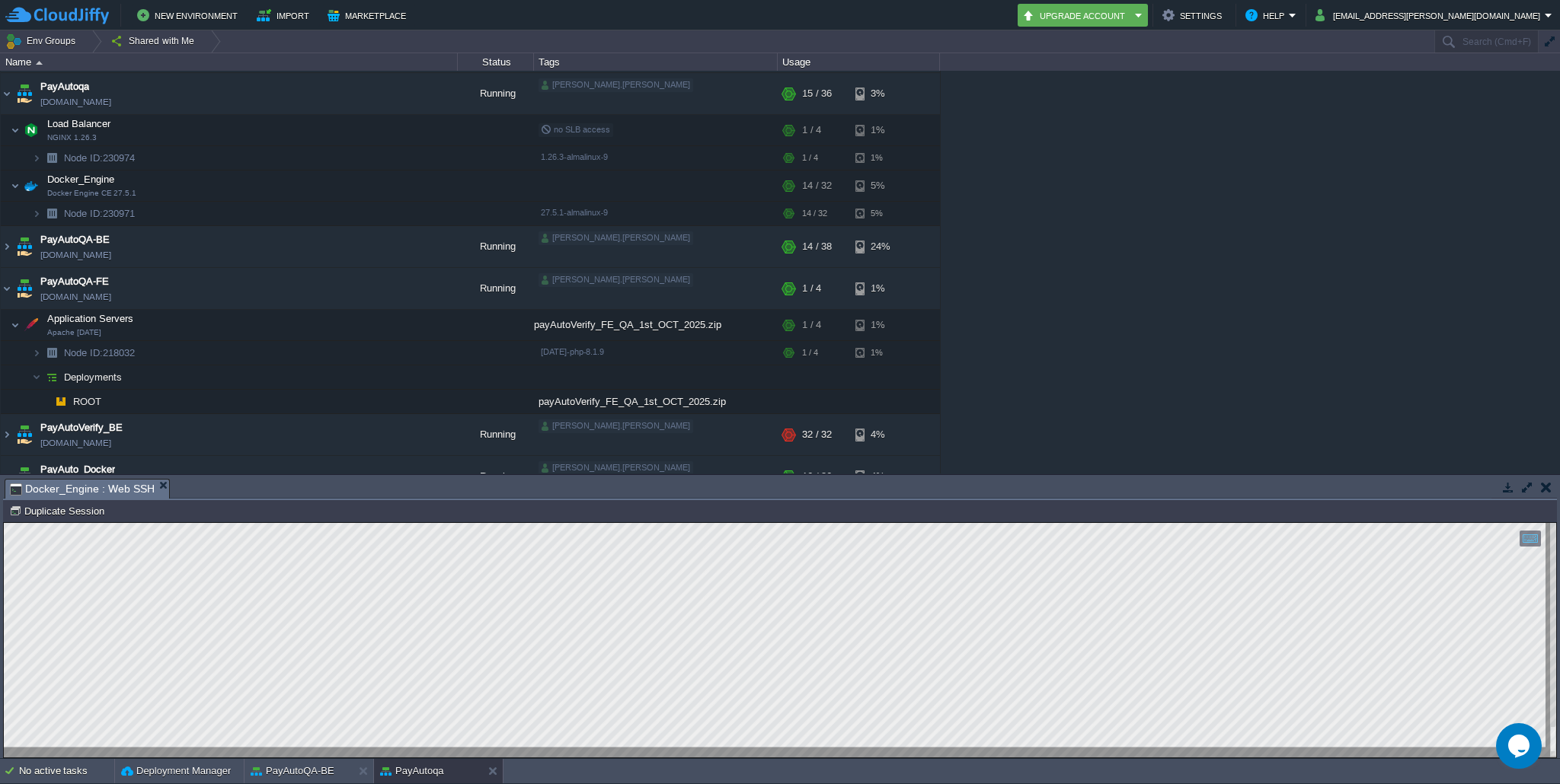
click at [4, 523] on html "Copy: Cmd + C Paste: Cmd + V Settings: Ctrl + Shift + Alt 0" at bounding box center [780, 523] width 1553 height 0
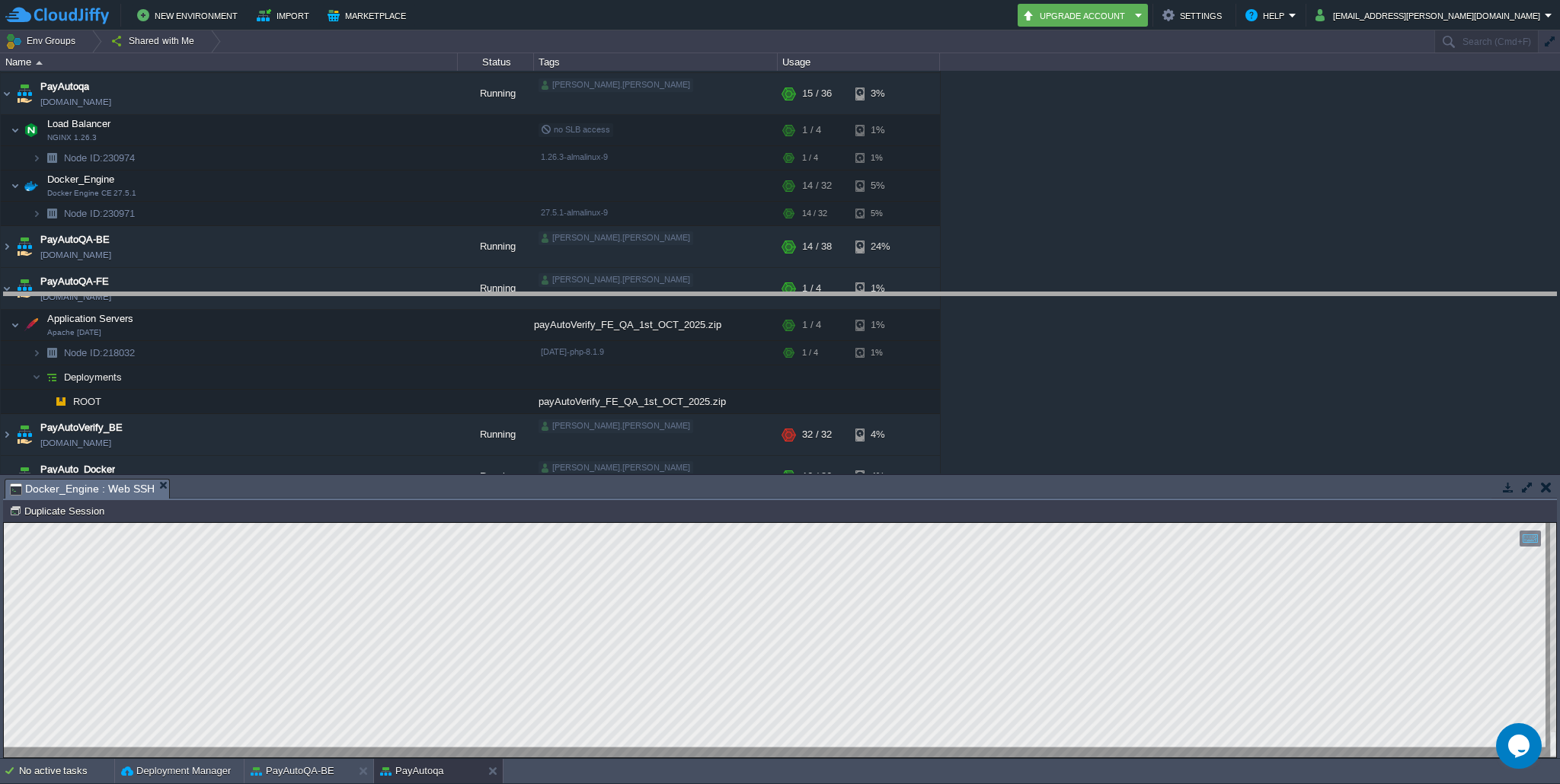
drag, startPoint x: 910, startPoint y: 495, endPoint x: 897, endPoint y: 290, distance: 205.4
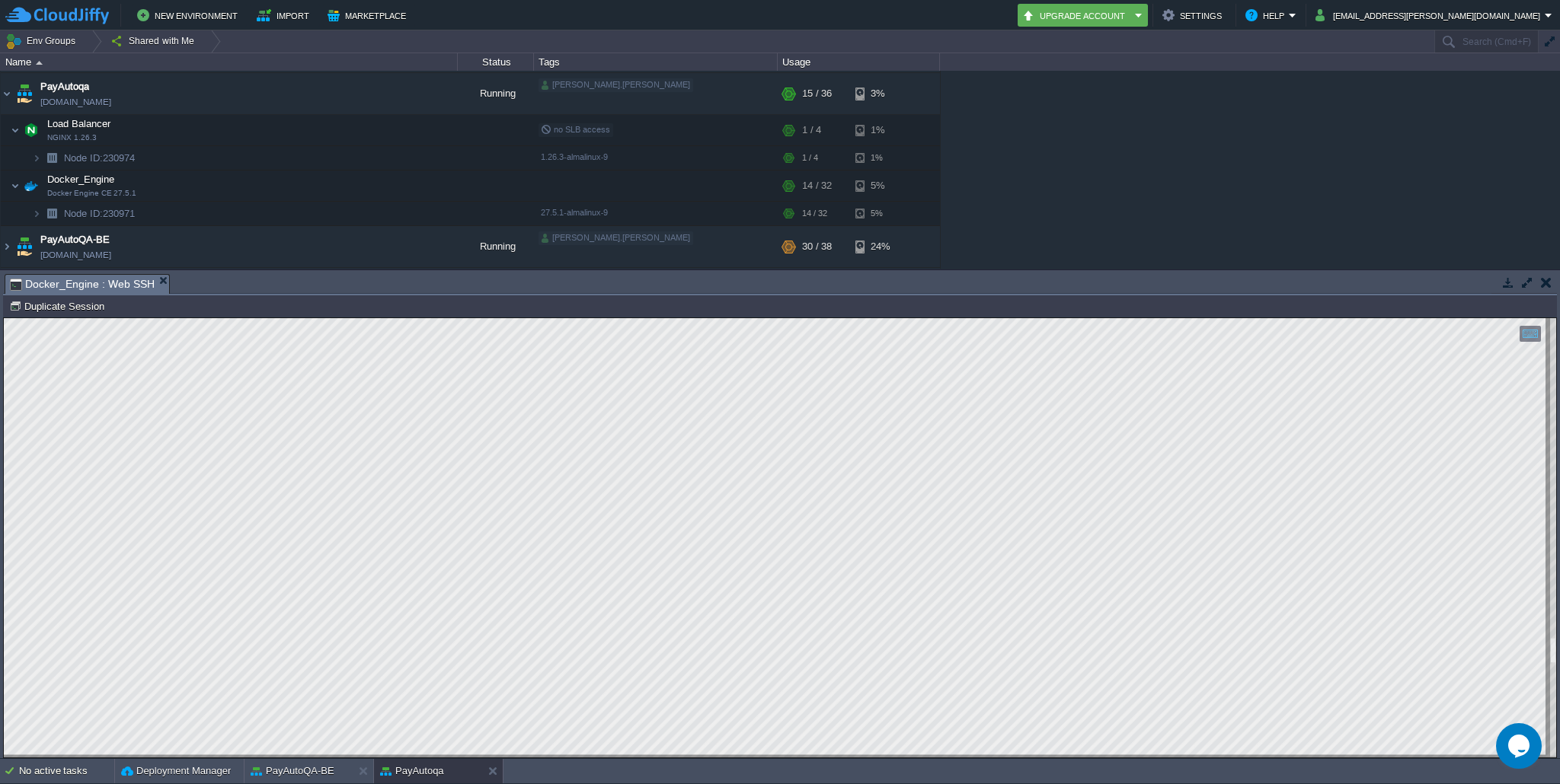
click at [4, 319] on html "Copy: Cmd + C Paste: Cmd + V Settings: Ctrl + Shift + Alt 0" at bounding box center [780, 319] width 1553 height 0
type textarea "2025-10-01T09:22:27.254Z ERROR [api-gateway,f7c27cefbea6fe3df98a555fdeb6aa1c,67…"
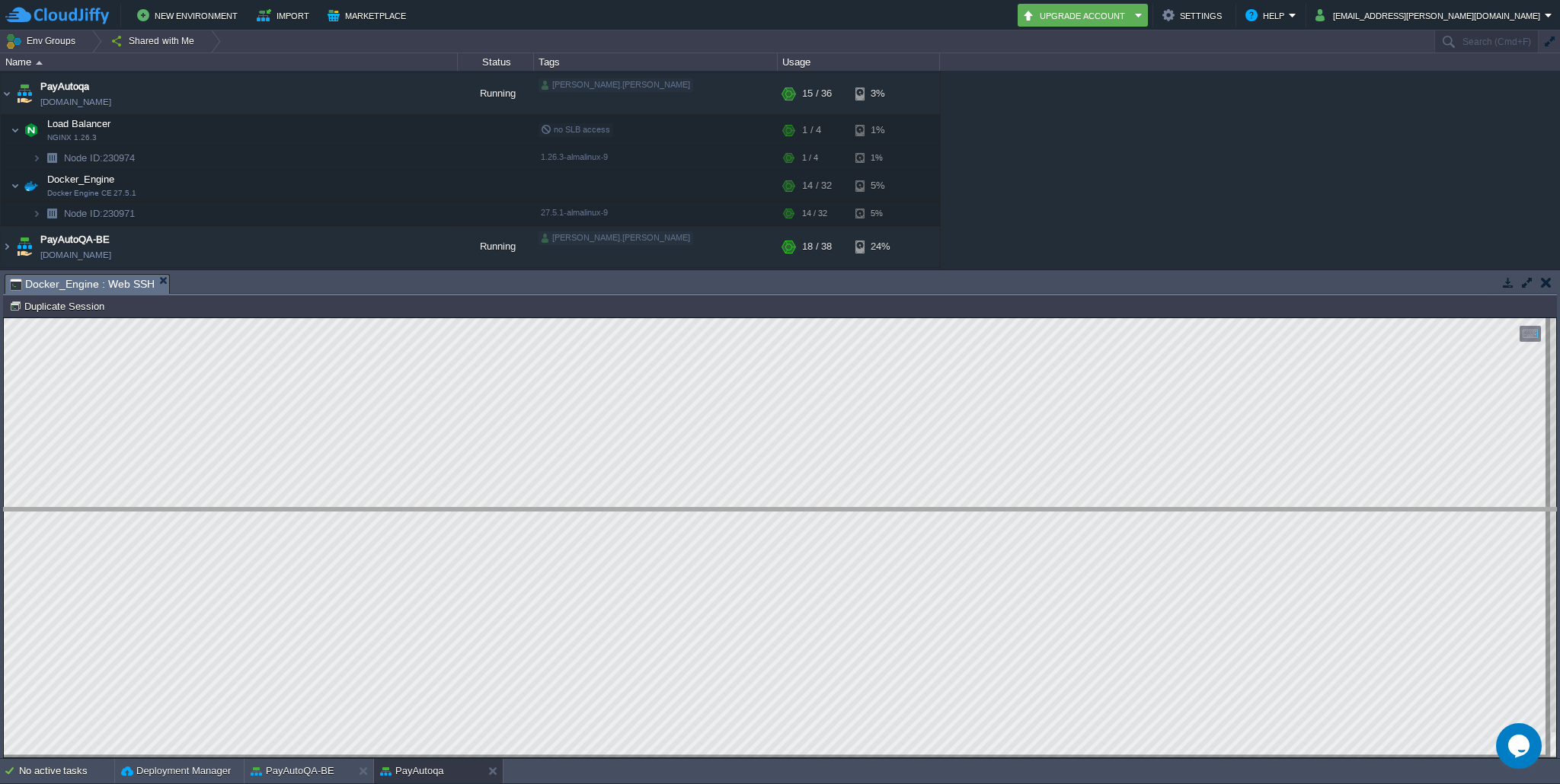
drag, startPoint x: 598, startPoint y: 280, endPoint x: 592, endPoint y: 514, distance: 234.1
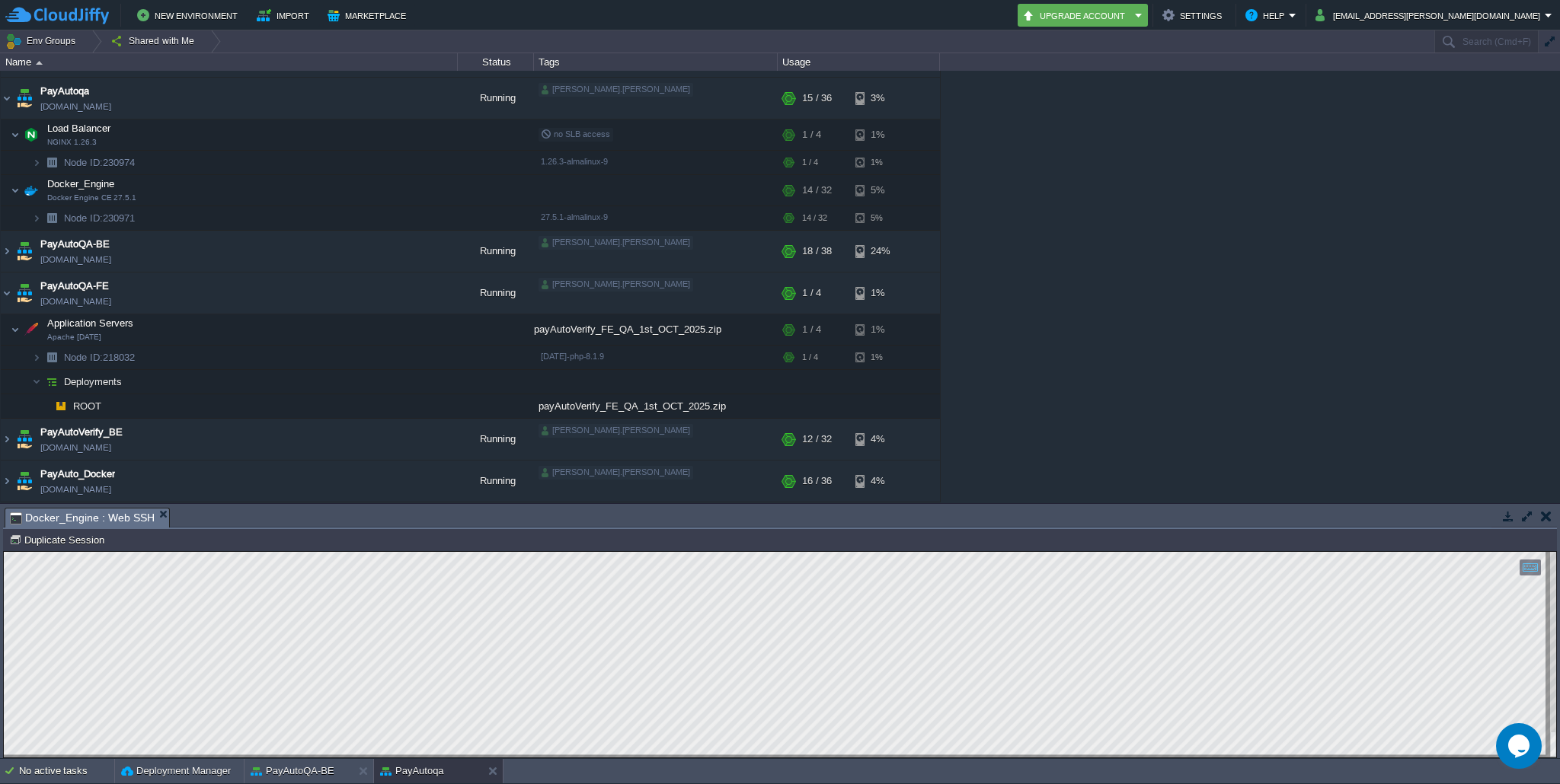
scroll to position [202, 0]
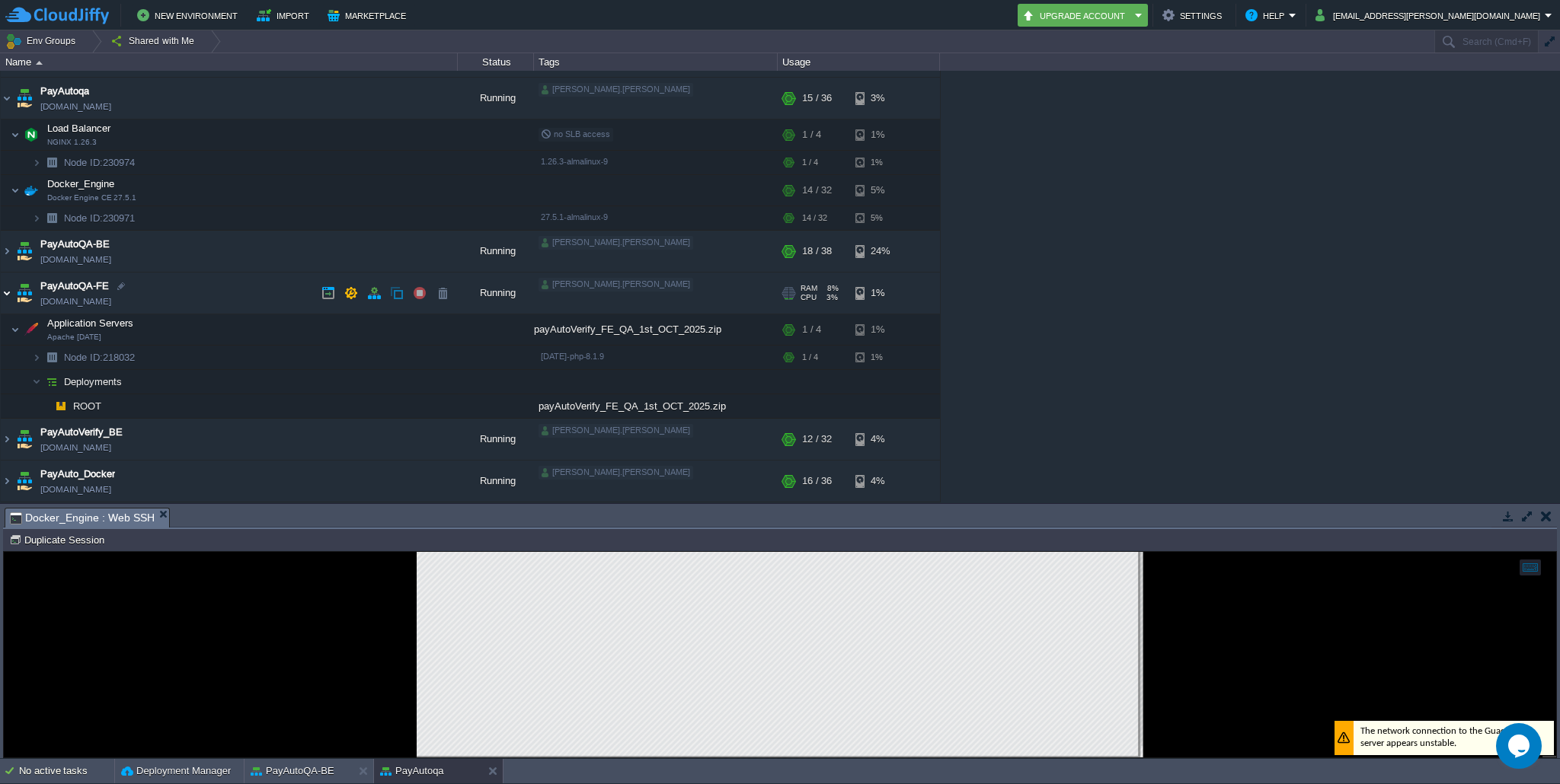
click at [6, 294] on img at bounding box center [7, 294] width 13 height 41
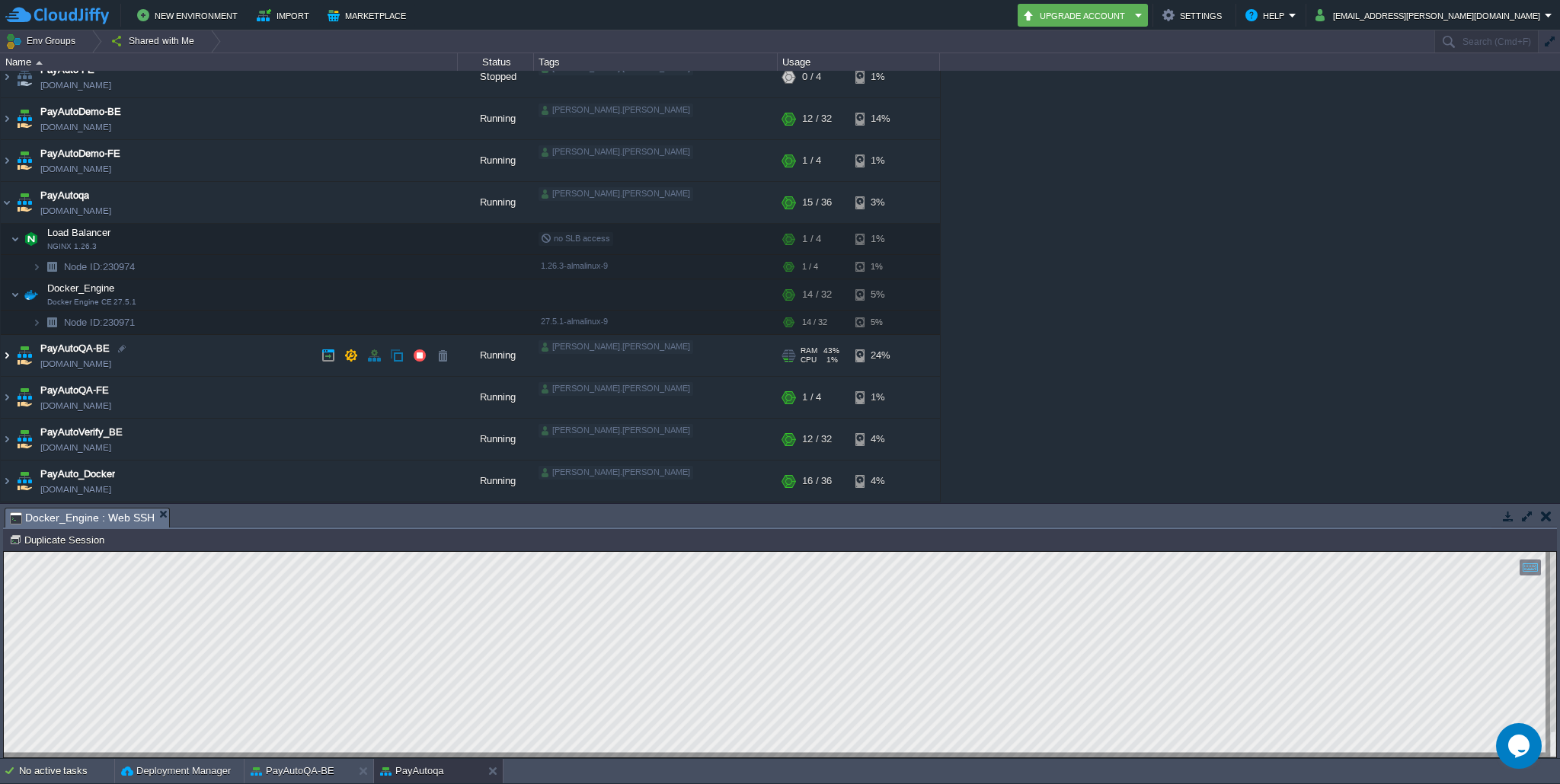
click at [4, 358] on img at bounding box center [7, 355] width 13 height 41
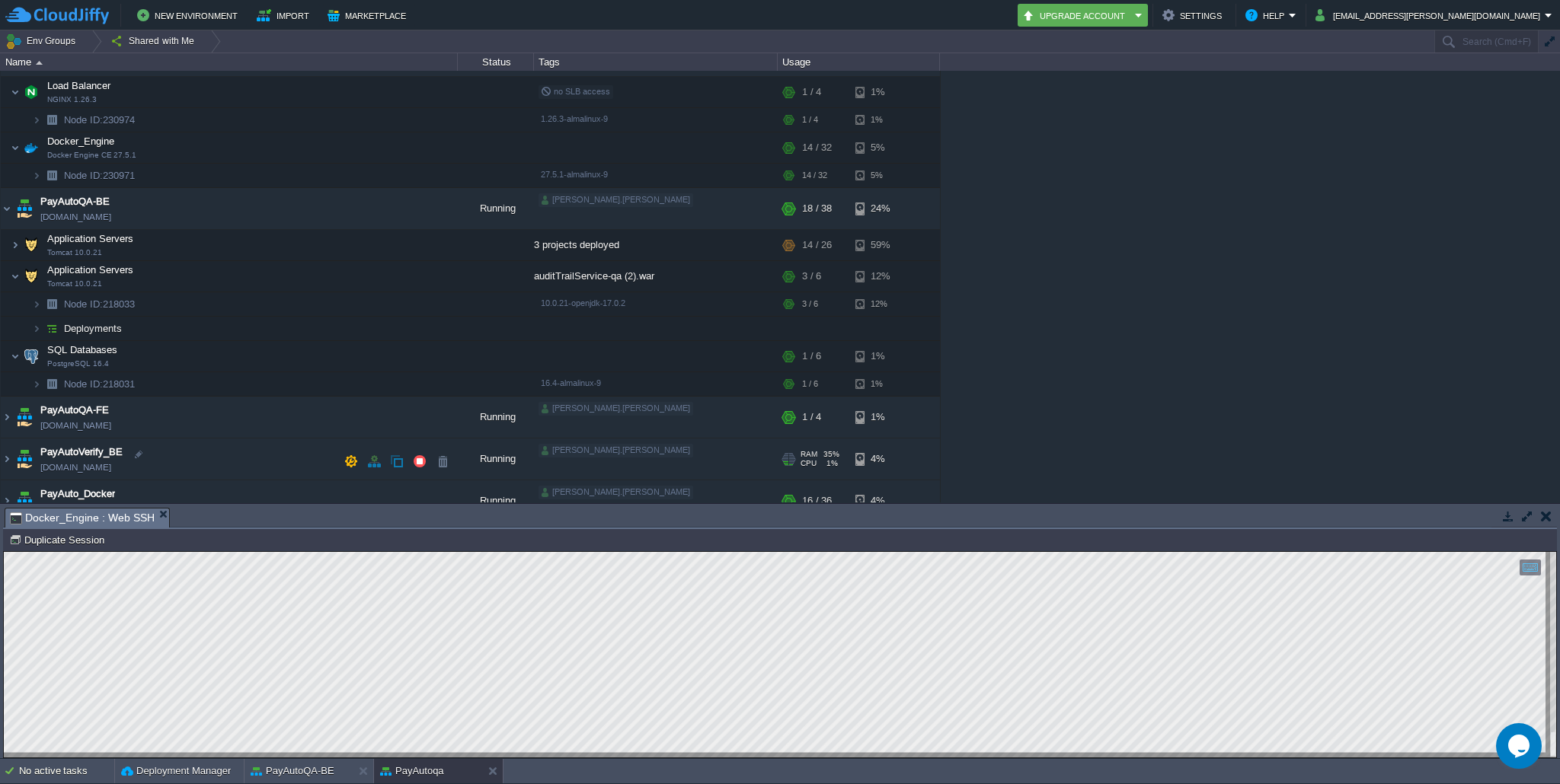
scroll to position [262, 0]
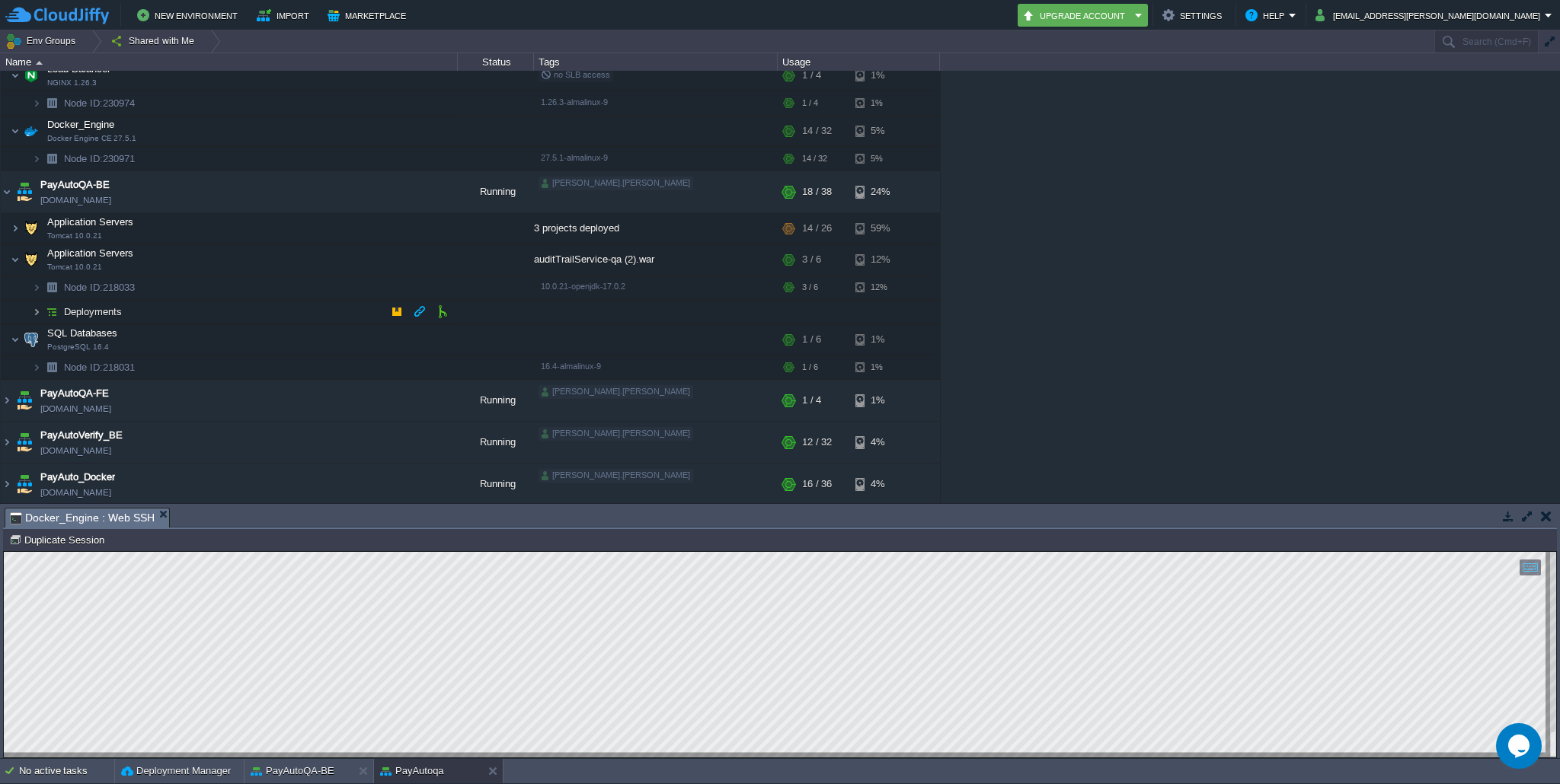
click at [39, 311] on img at bounding box center [37, 311] width 9 height 23
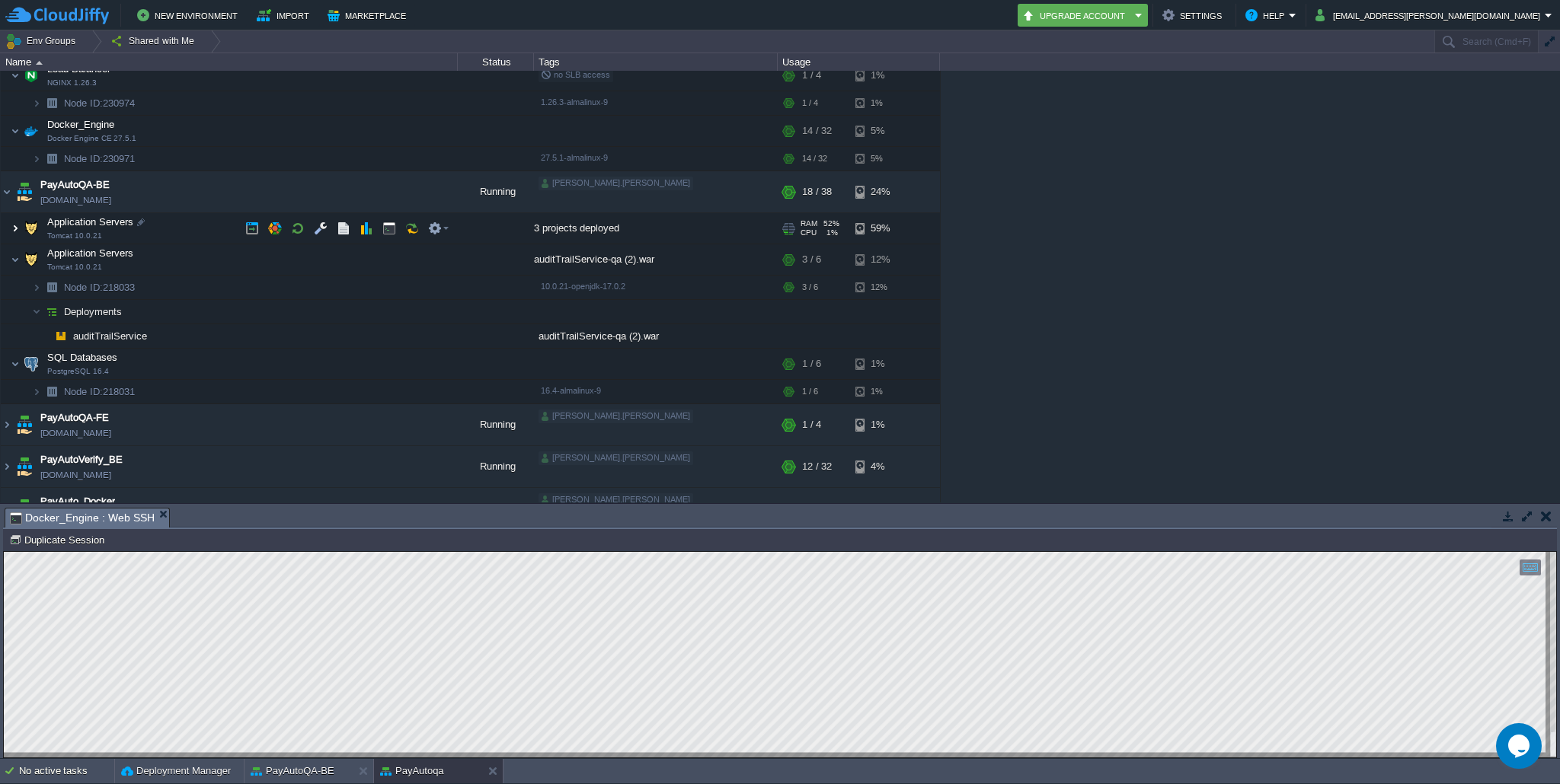
click at [15, 227] on img at bounding box center [15, 228] width 9 height 30
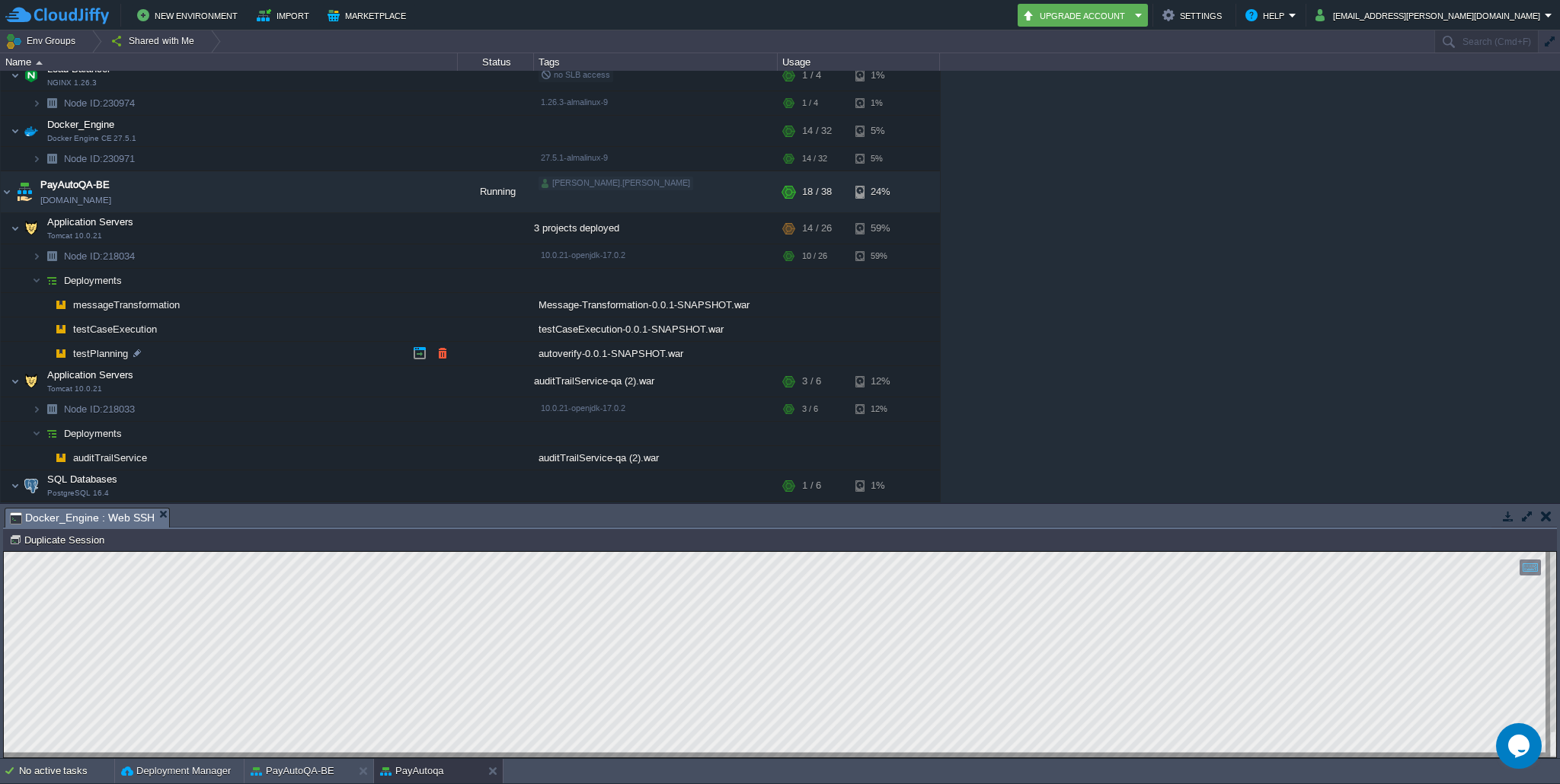
click at [107, 350] on span "testPlanning" at bounding box center [101, 354] width 59 height 13
click at [157, 335] on div at bounding box center [162, 328] width 13 height 13
type input "testCaseExecution"
click at [159, 354] on td "testPlanning" at bounding box center [229, 354] width 457 height 24
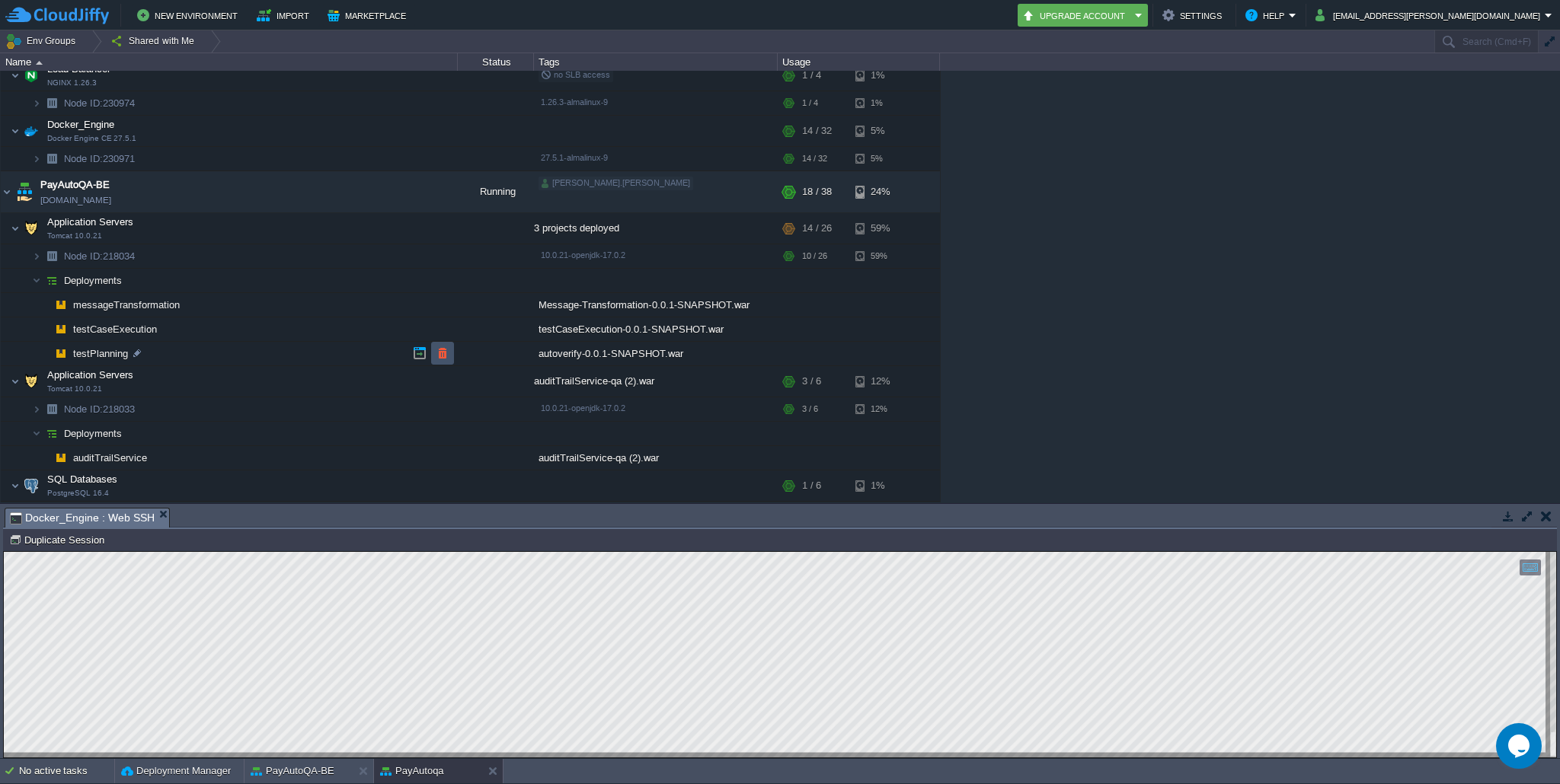
click at [448, 355] on button "button" at bounding box center [442, 353] width 13 height 13
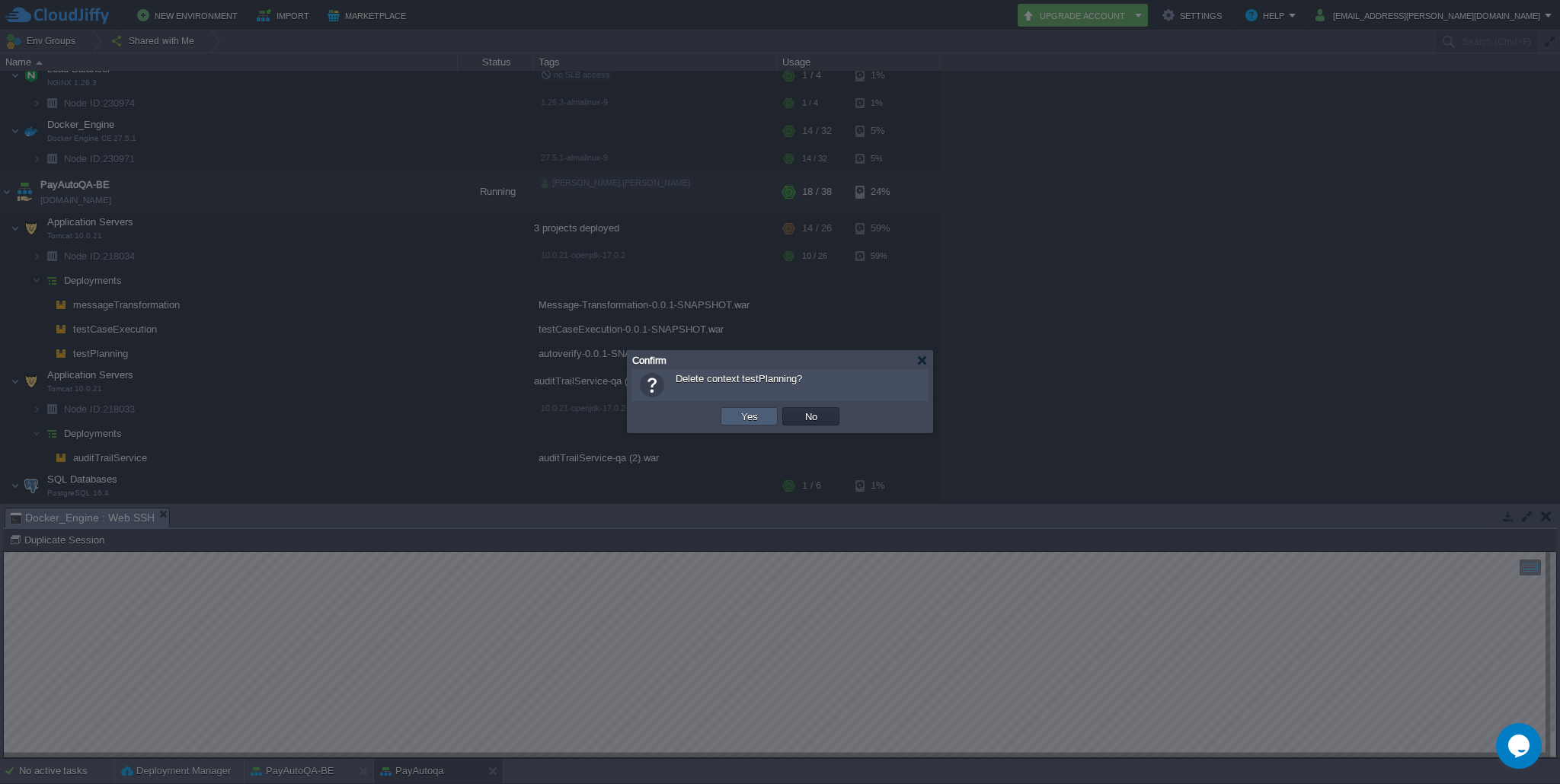
click at [750, 422] on button "Yes" at bounding box center [750, 416] width 26 height 13
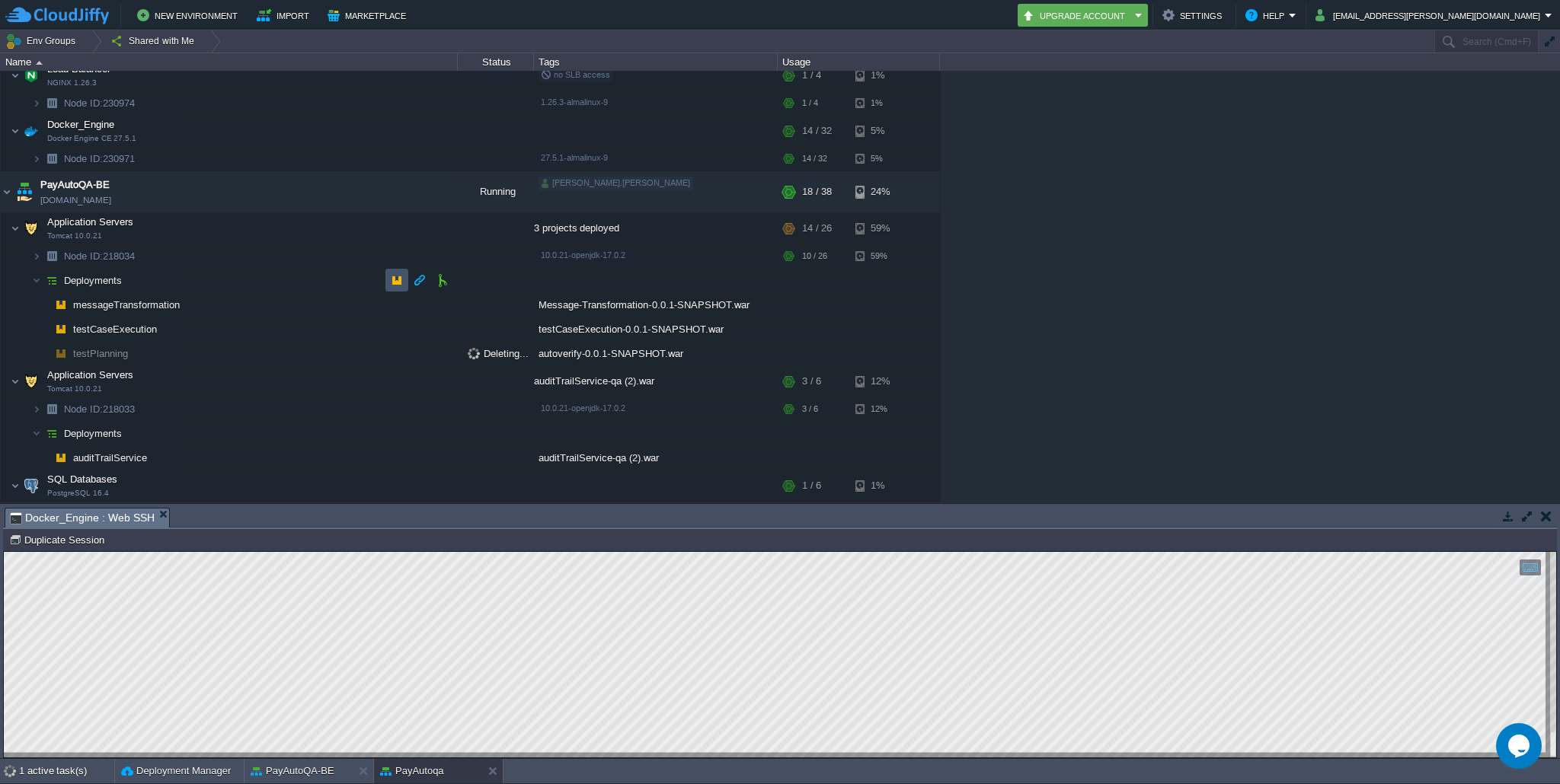
click at [393, 279] on button "button" at bounding box center [397, 279] width 13 height 13
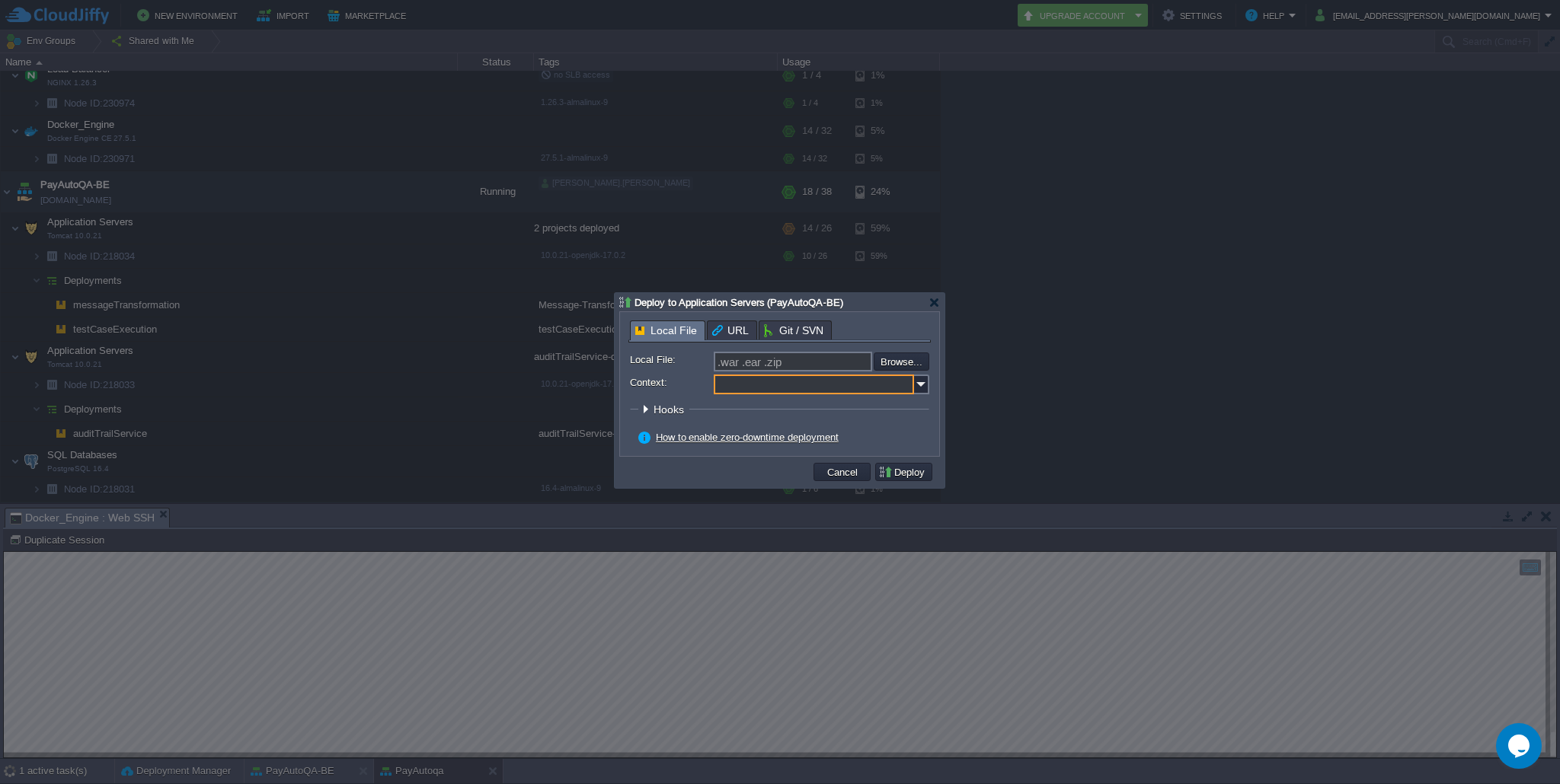
click at [764, 387] on input "Context:" at bounding box center [814, 385] width 201 height 20
paste input "testPlanning"
type input "testPlanning"
click at [916, 358] on input "file" at bounding box center [833, 362] width 193 height 18
type input "C:\fakepath\autoverify-0.0.1-SNAPSHOT.war"
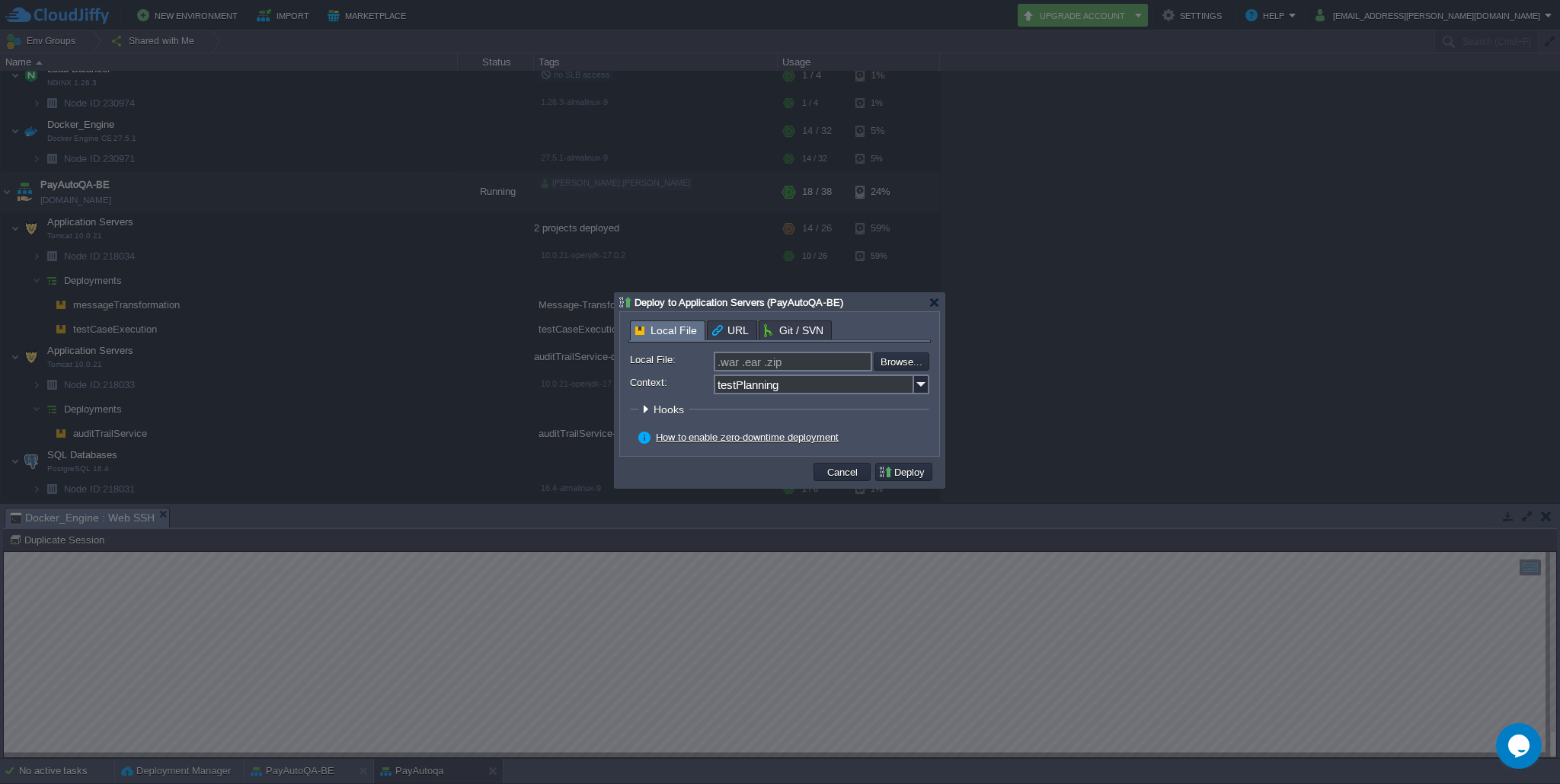
type input "autoverify-0.0.1-SNAPSHOT.war"
click at [913, 475] on button "Deploy" at bounding box center [904, 472] width 51 height 13
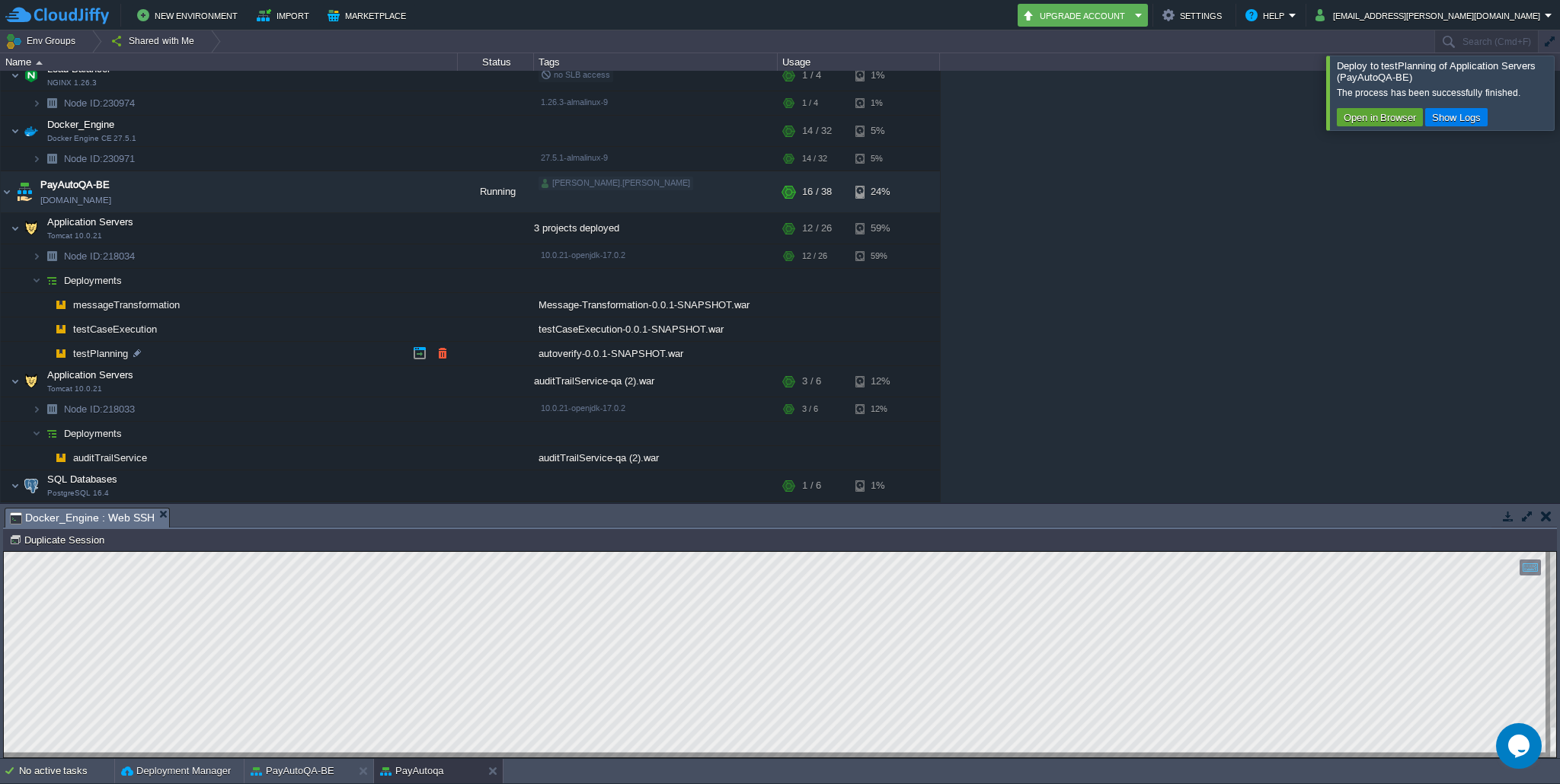
scroll to position [285, 0]
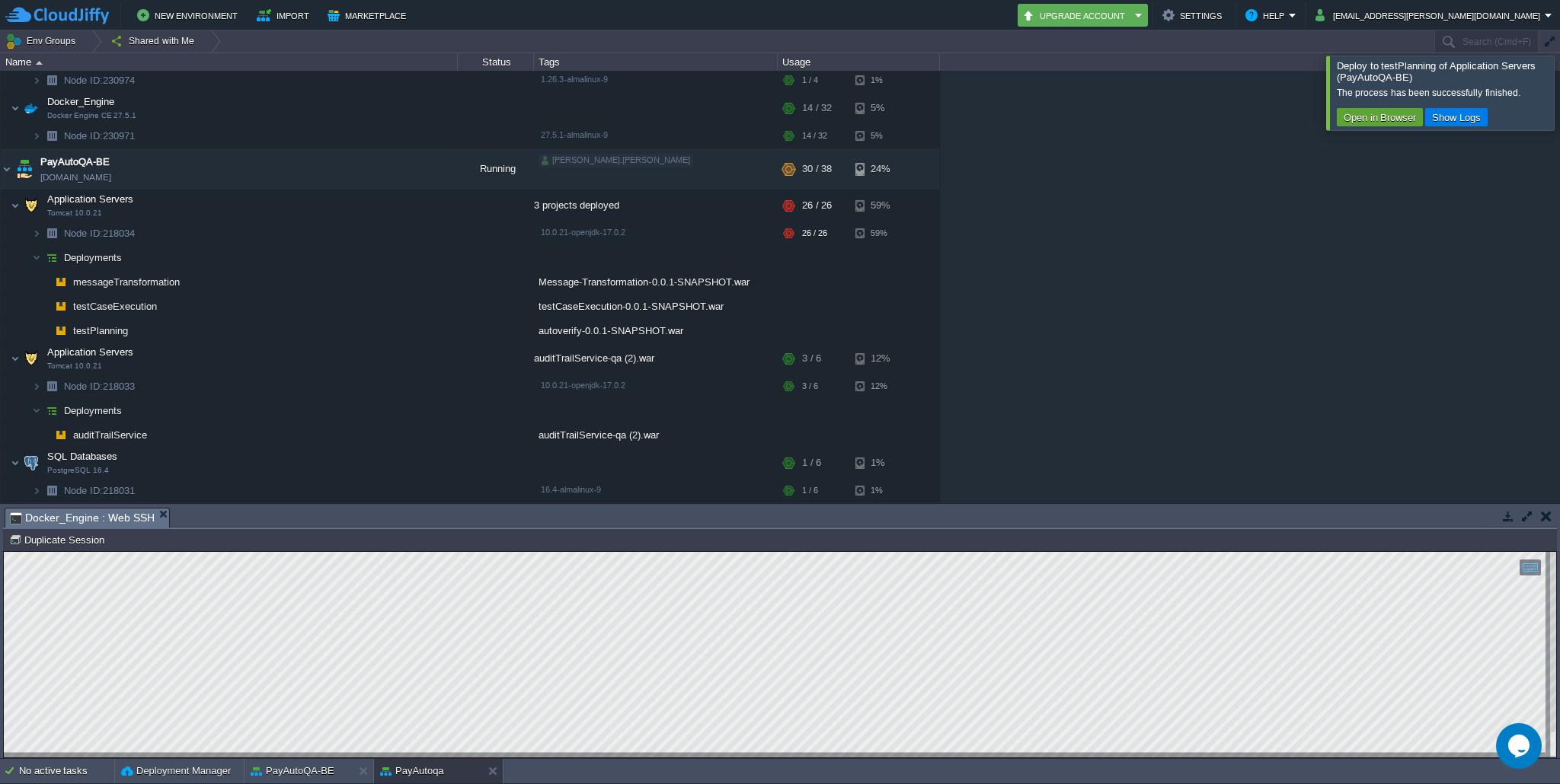
click at [1559, 89] on div at bounding box center [1579, 92] width 0 height 74
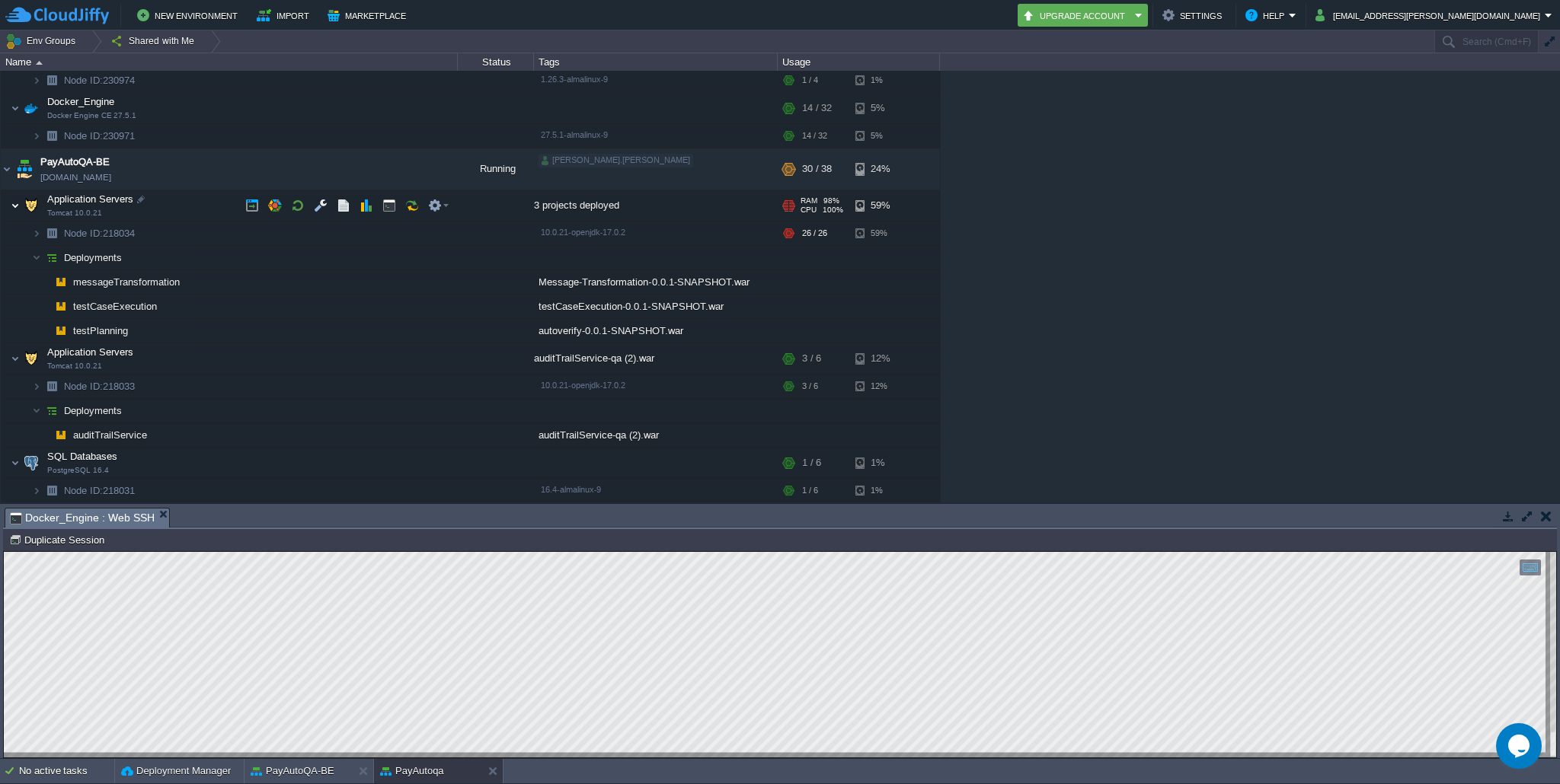
click at [12, 204] on img at bounding box center [15, 206] width 9 height 30
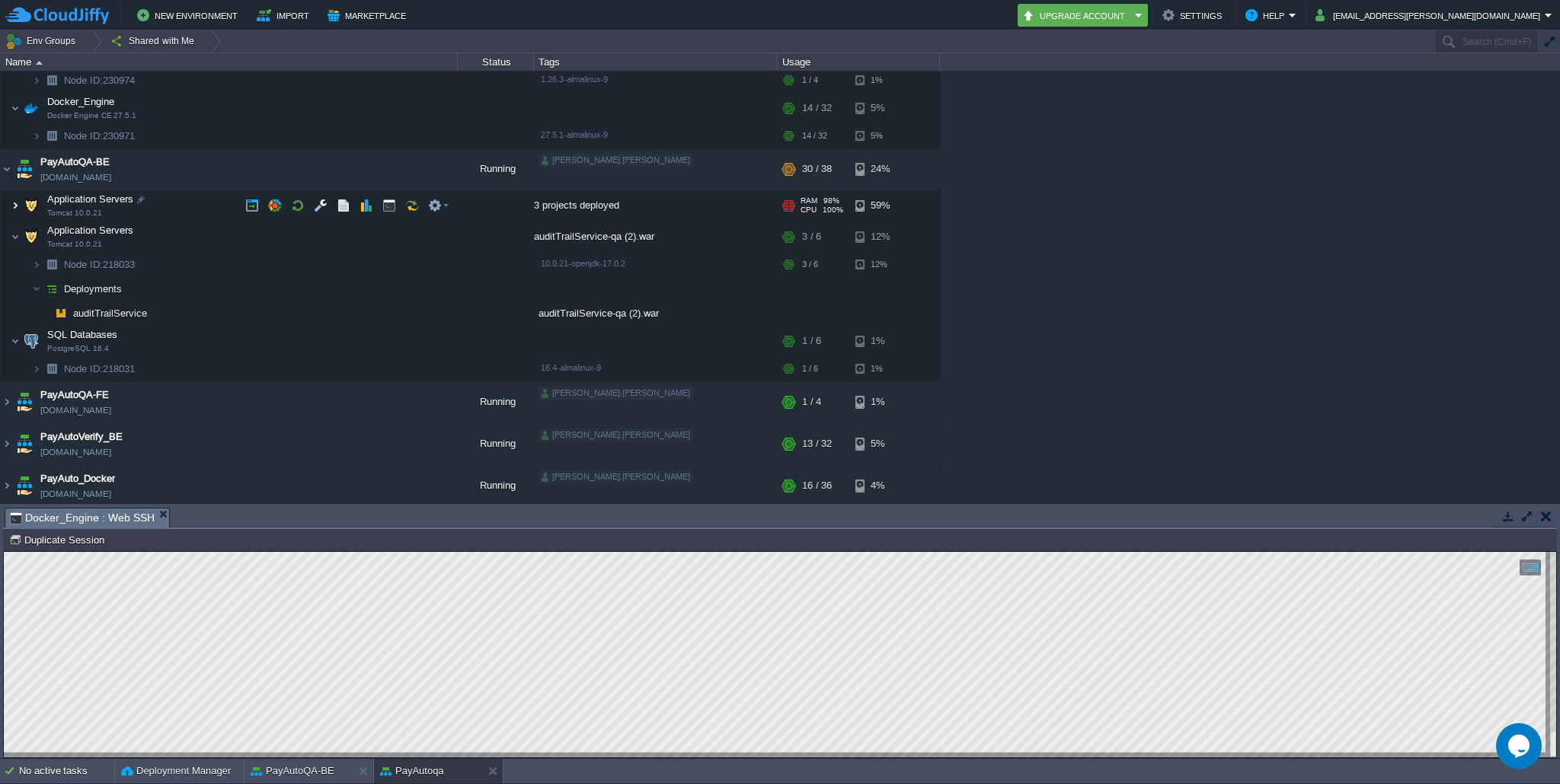
click at [12, 204] on img at bounding box center [15, 206] width 9 height 30
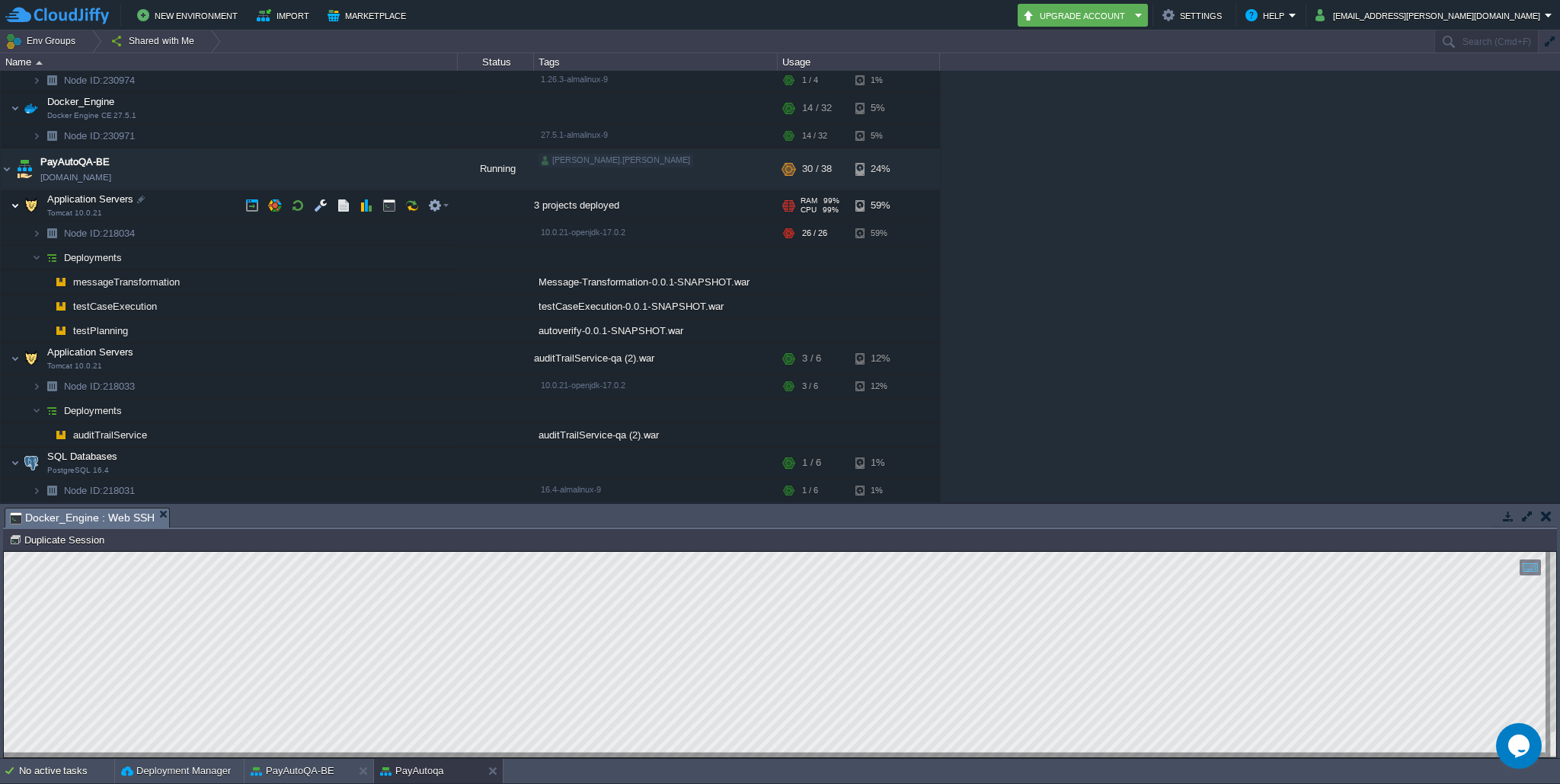
click at [13, 203] on img at bounding box center [15, 206] width 9 height 30
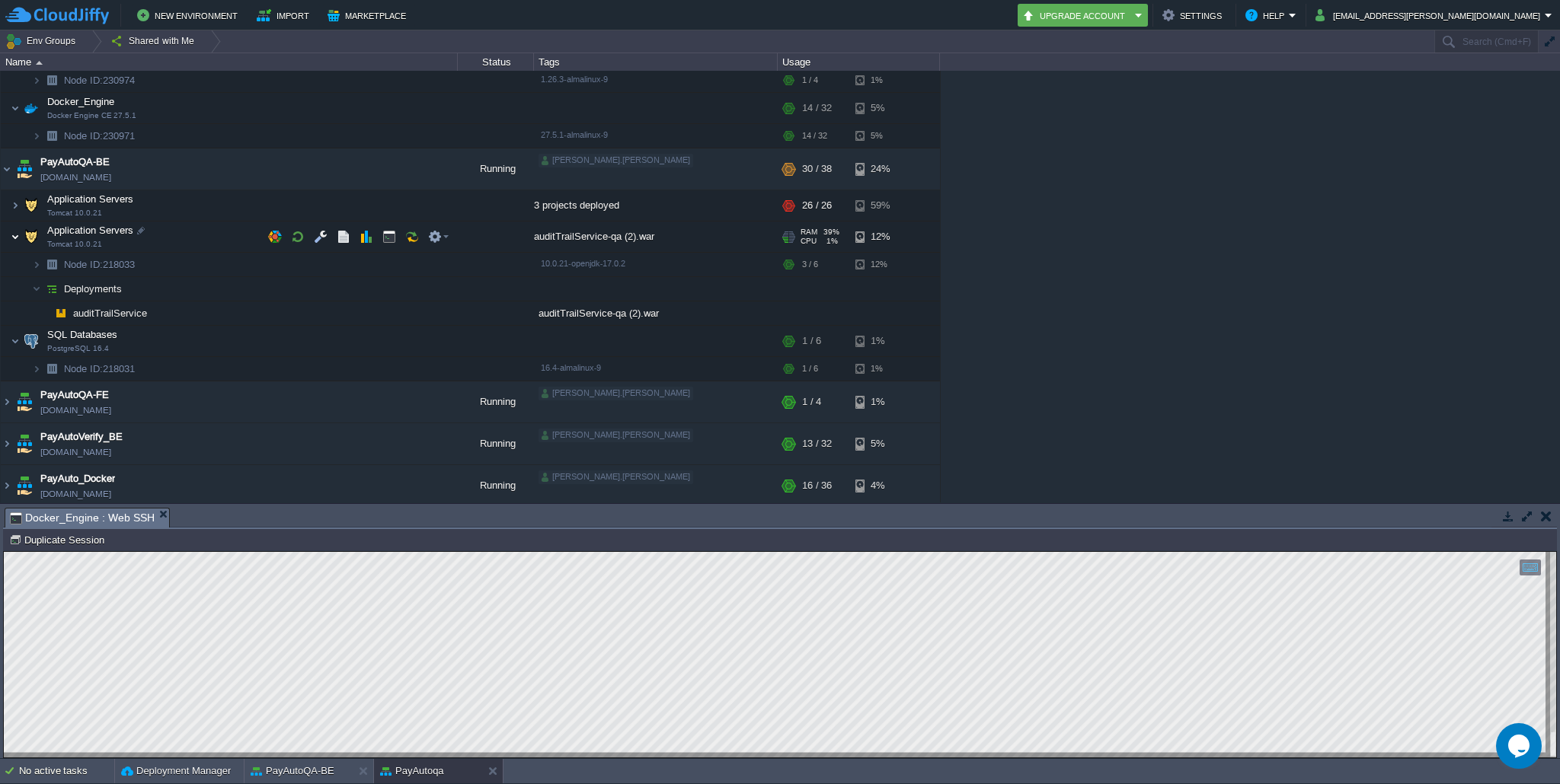
click at [16, 231] on img at bounding box center [15, 237] width 9 height 30
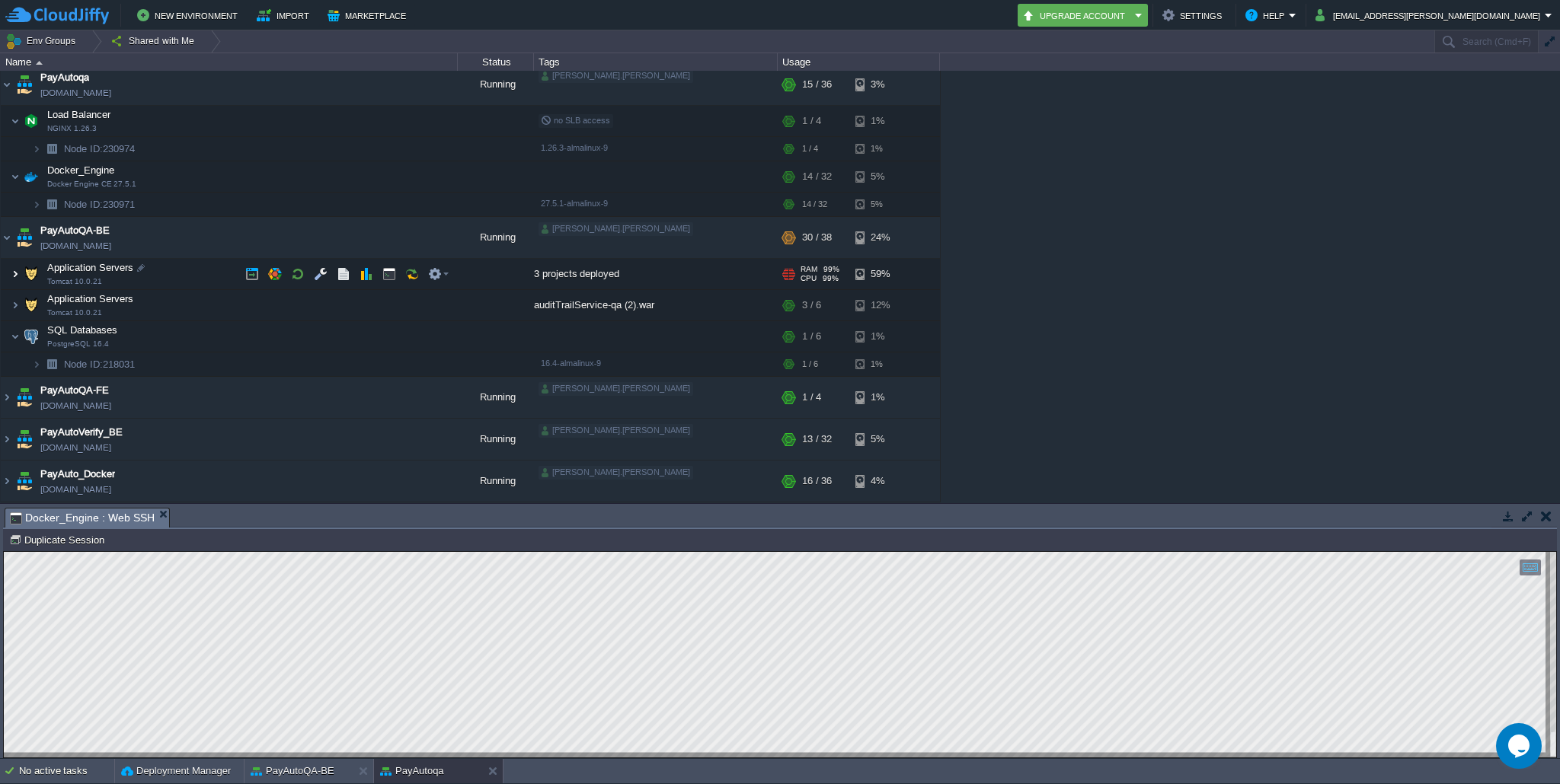
click at [18, 273] on img at bounding box center [15, 274] width 9 height 30
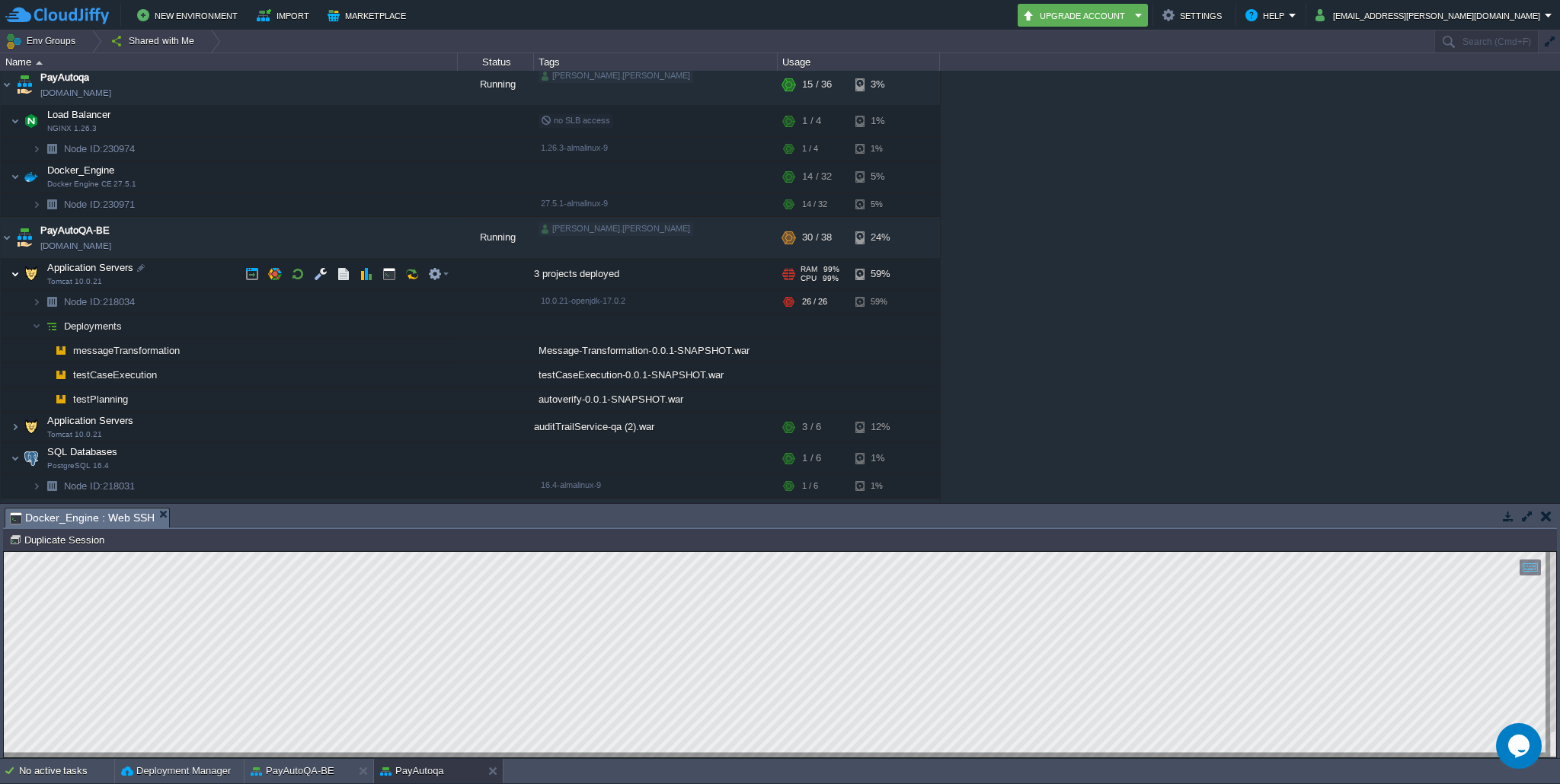
click at [18, 273] on img at bounding box center [15, 274] width 9 height 30
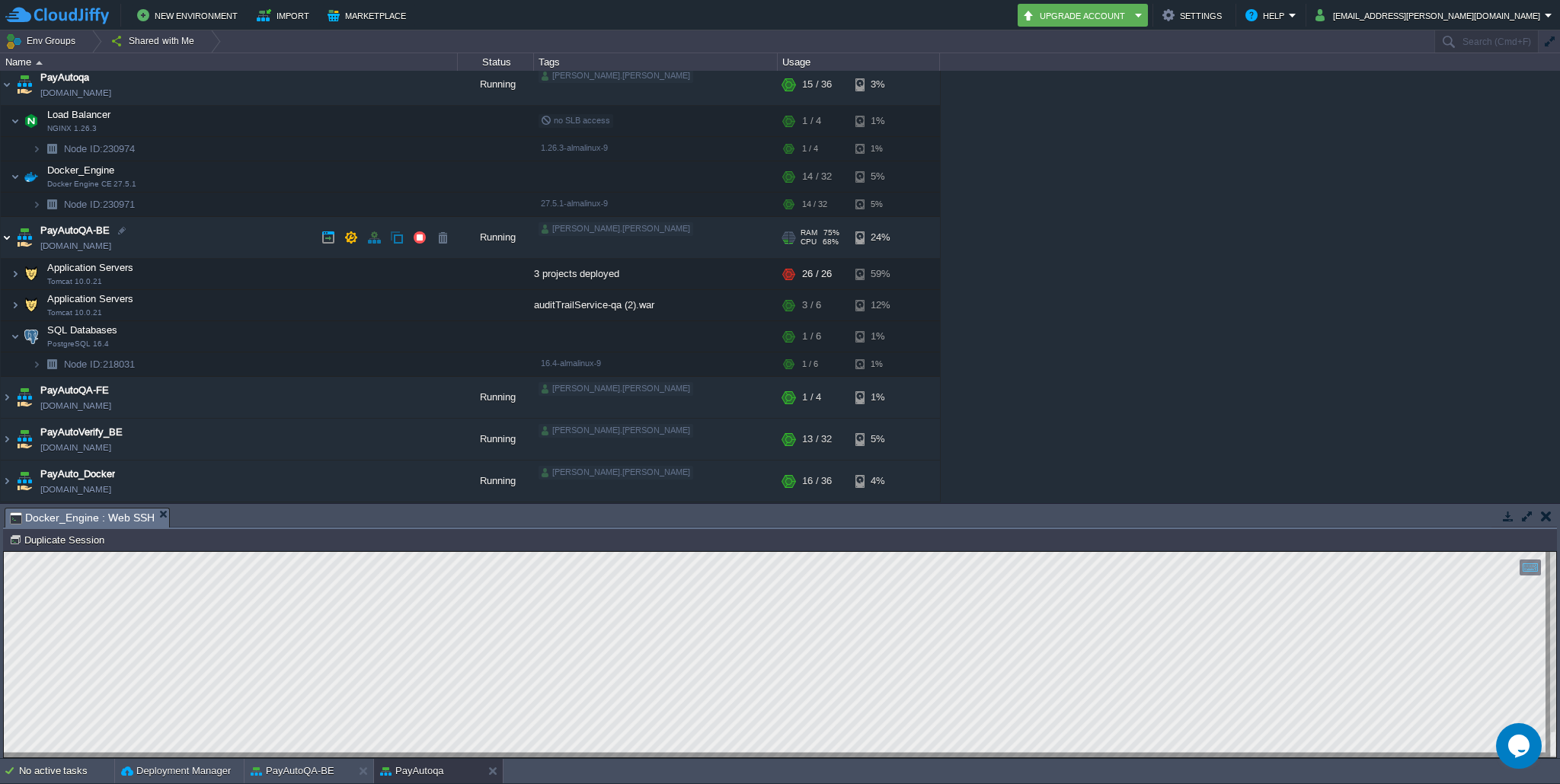
click at [10, 235] on img at bounding box center [7, 237] width 13 height 41
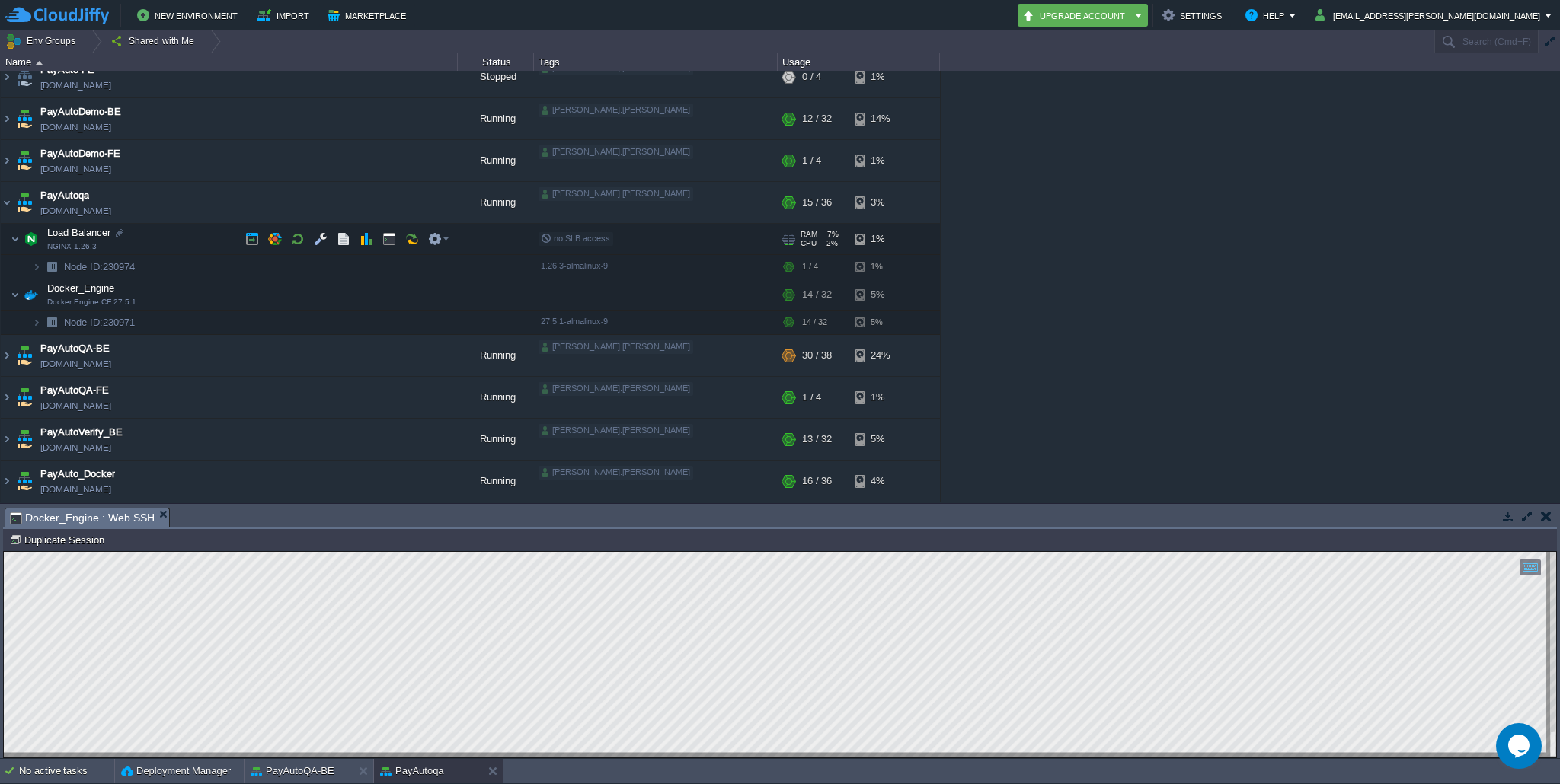
click at [10, 235] on img at bounding box center [5, 230] width 10 height 13
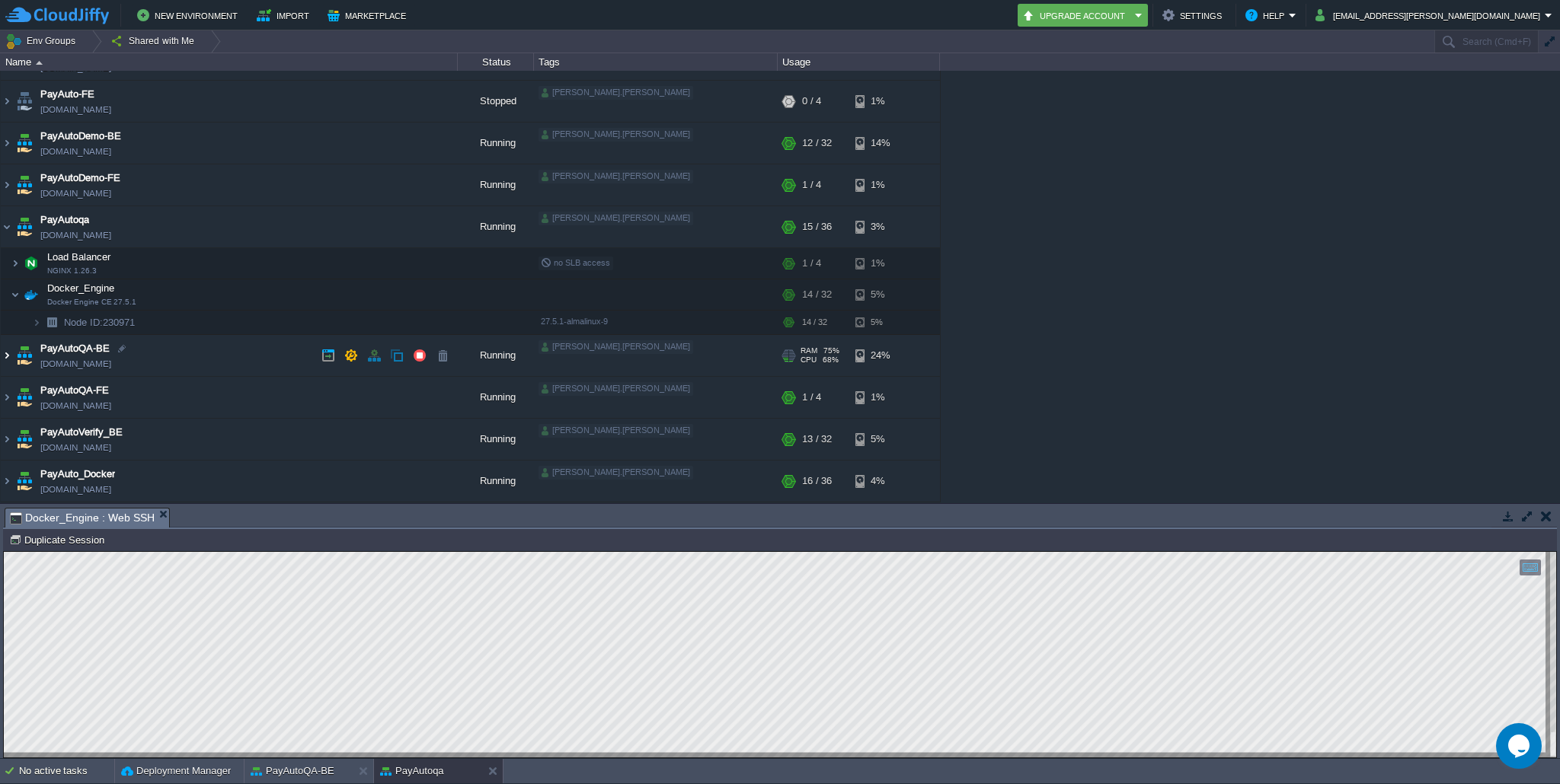
click at [7, 354] on img at bounding box center [7, 355] width 13 height 41
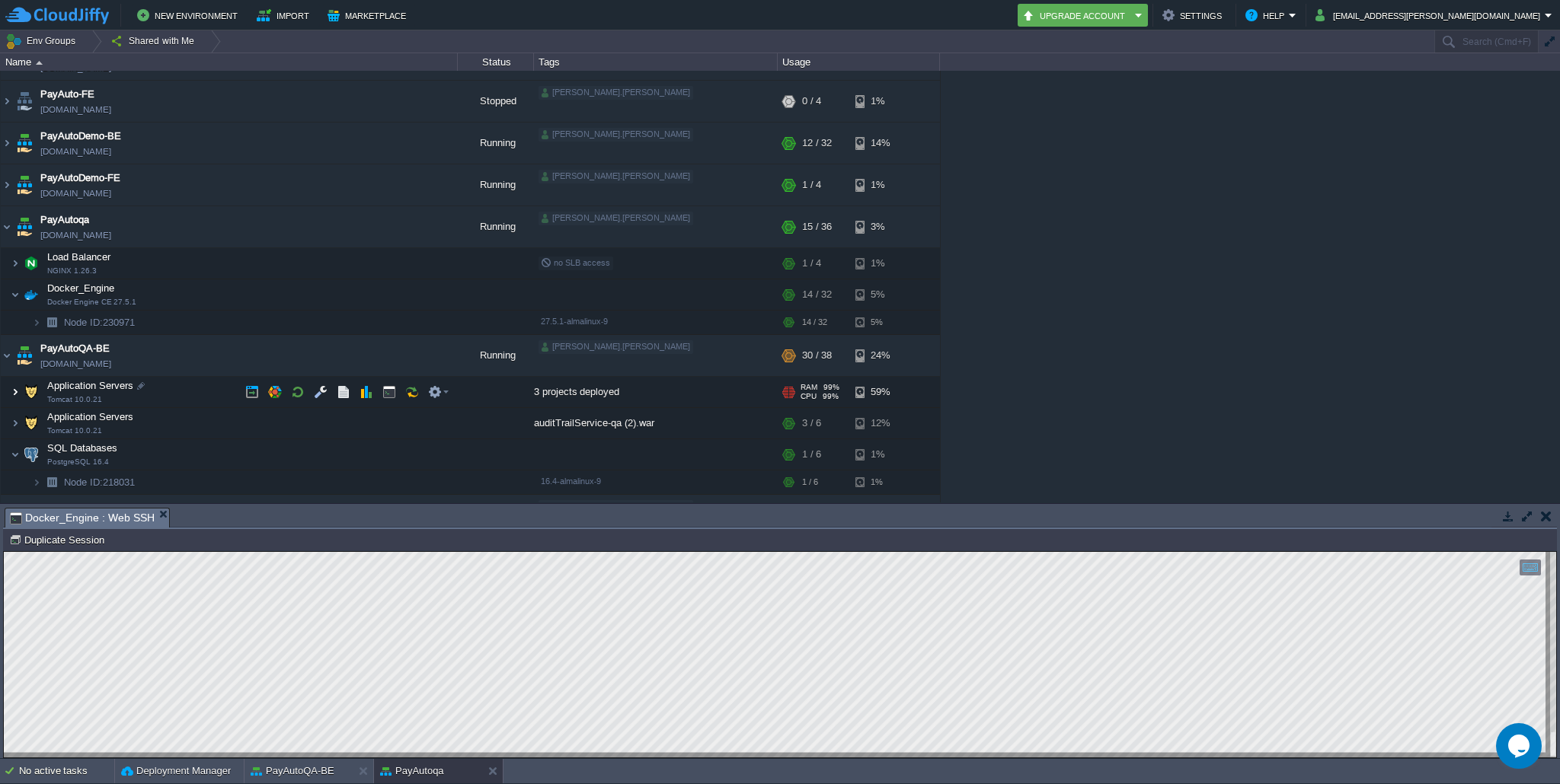
click at [13, 388] on img at bounding box center [15, 392] width 9 height 30
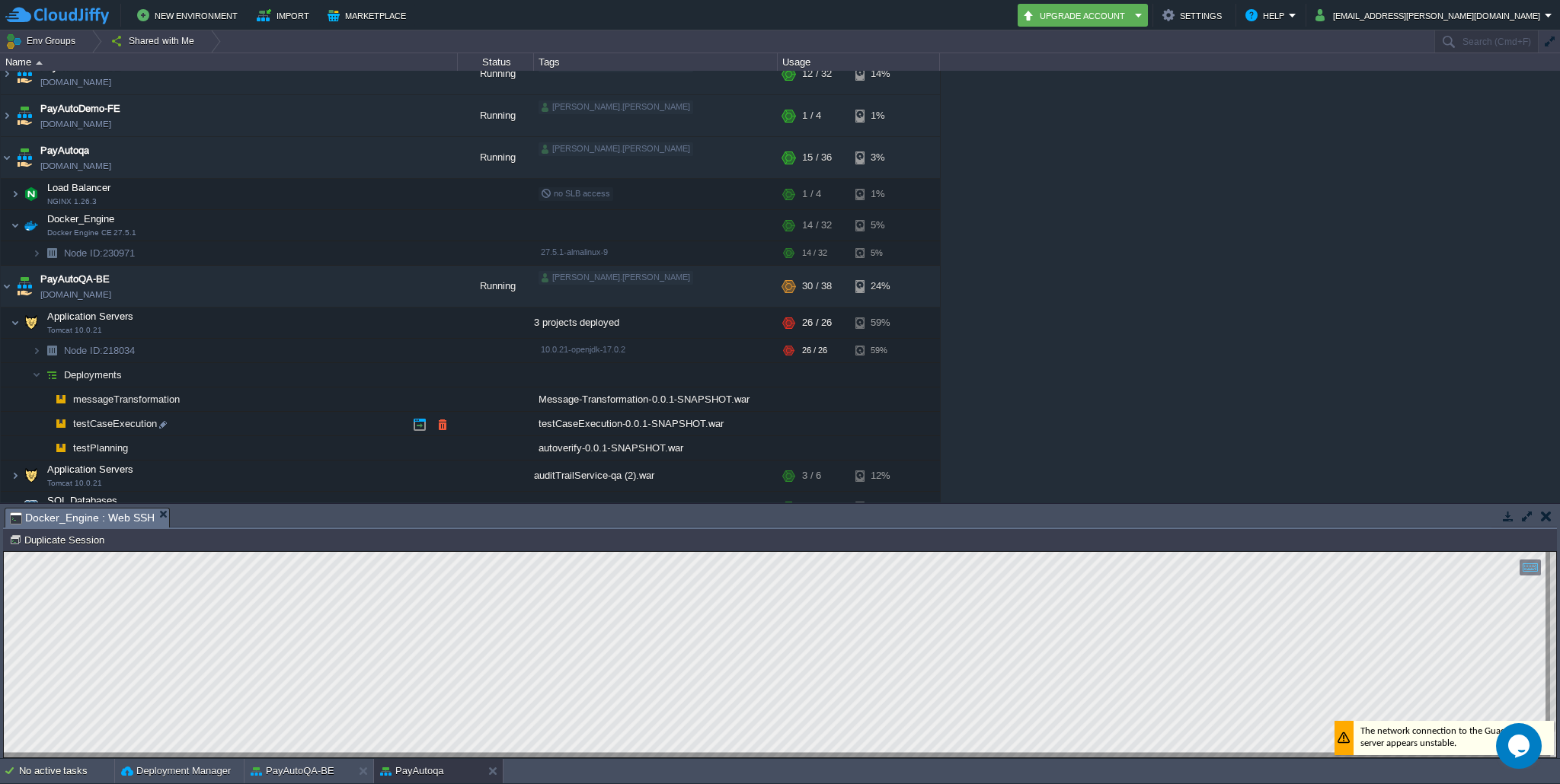
scroll to position [145, 0]
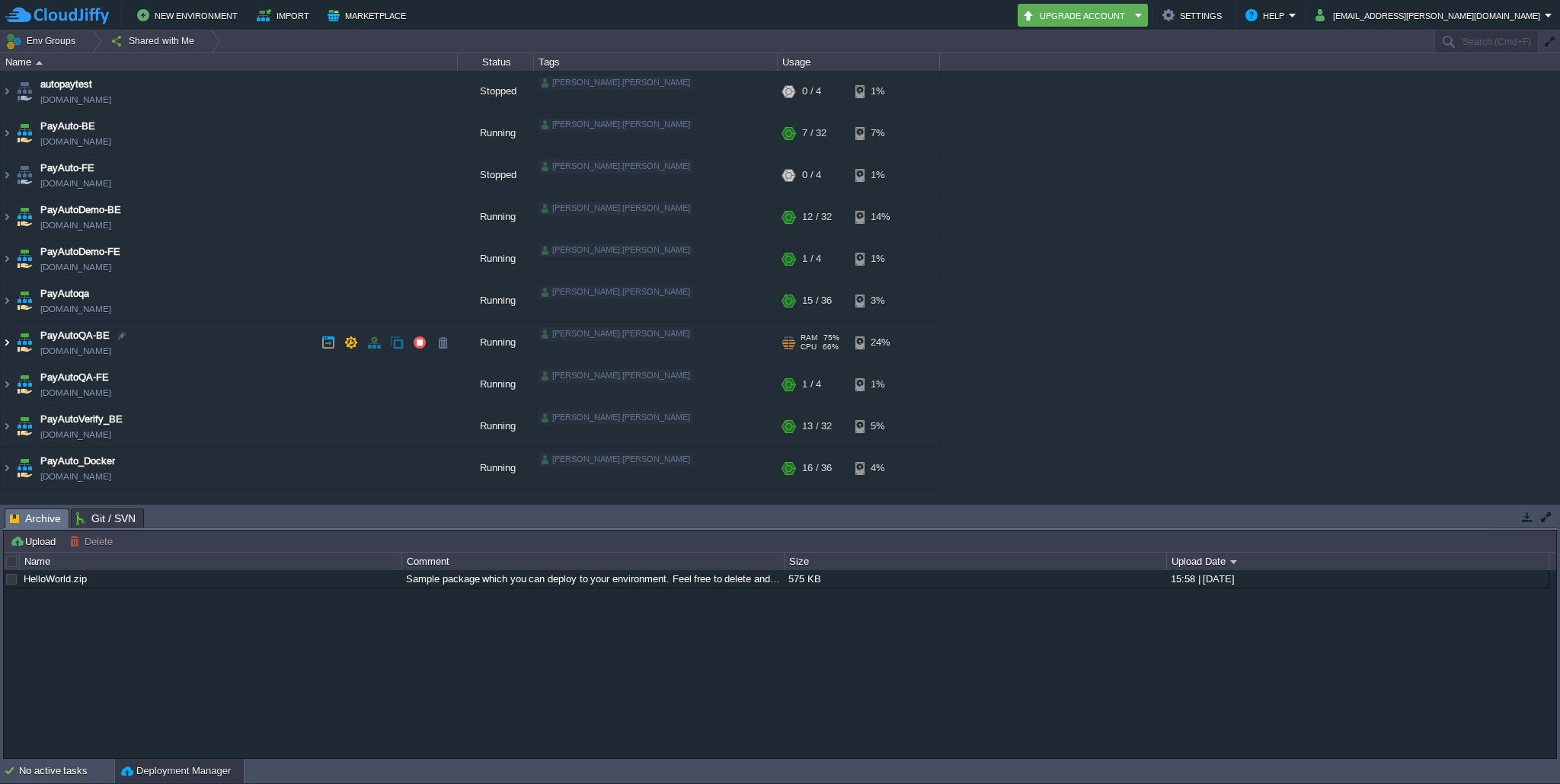
click at [8, 341] on img at bounding box center [7, 343] width 13 height 41
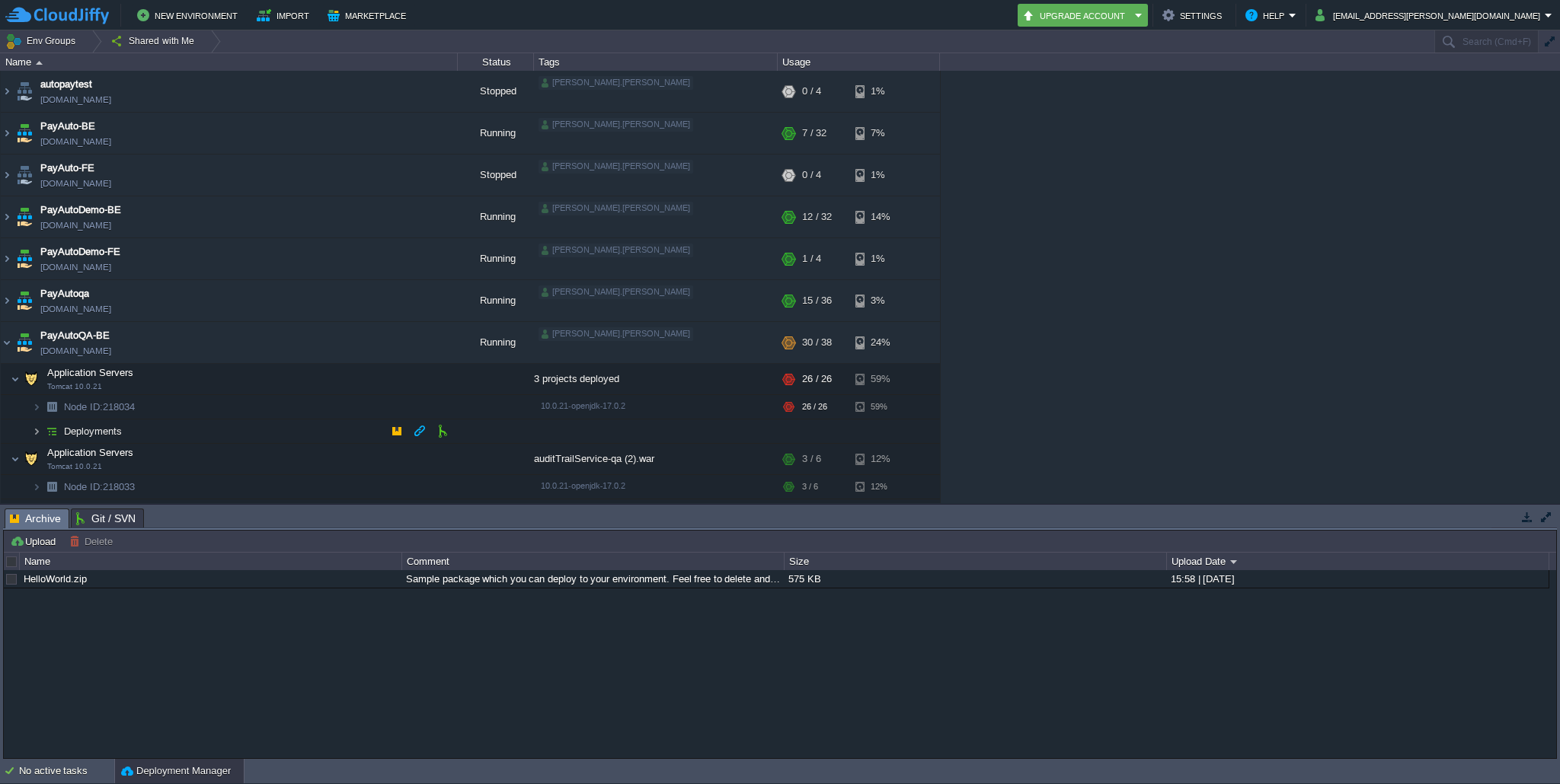
click at [39, 430] on img at bounding box center [37, 431] width 9 height 23
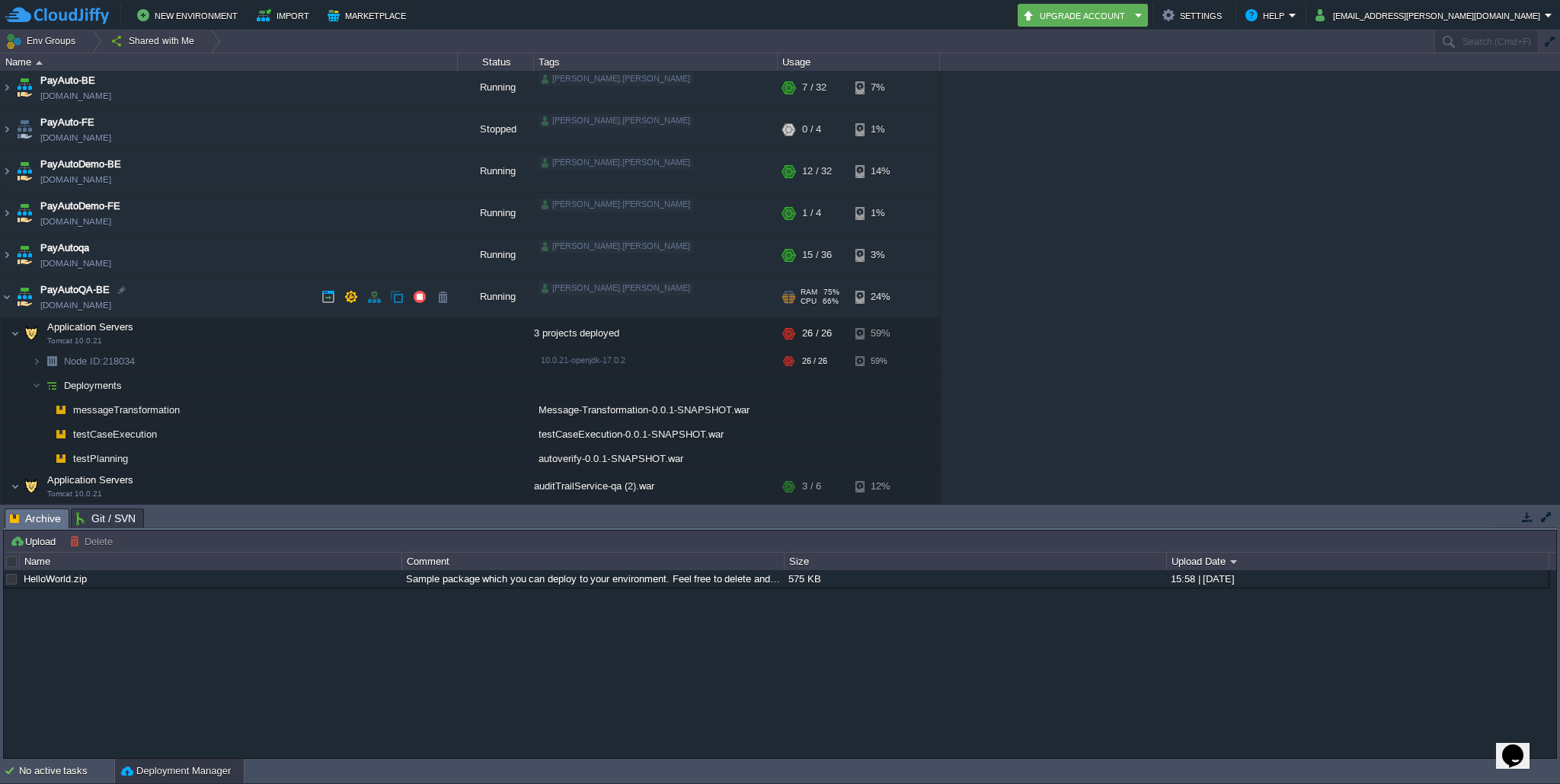
click at [793, 298] on div at bounding box center [792, 298] width 6 height 1
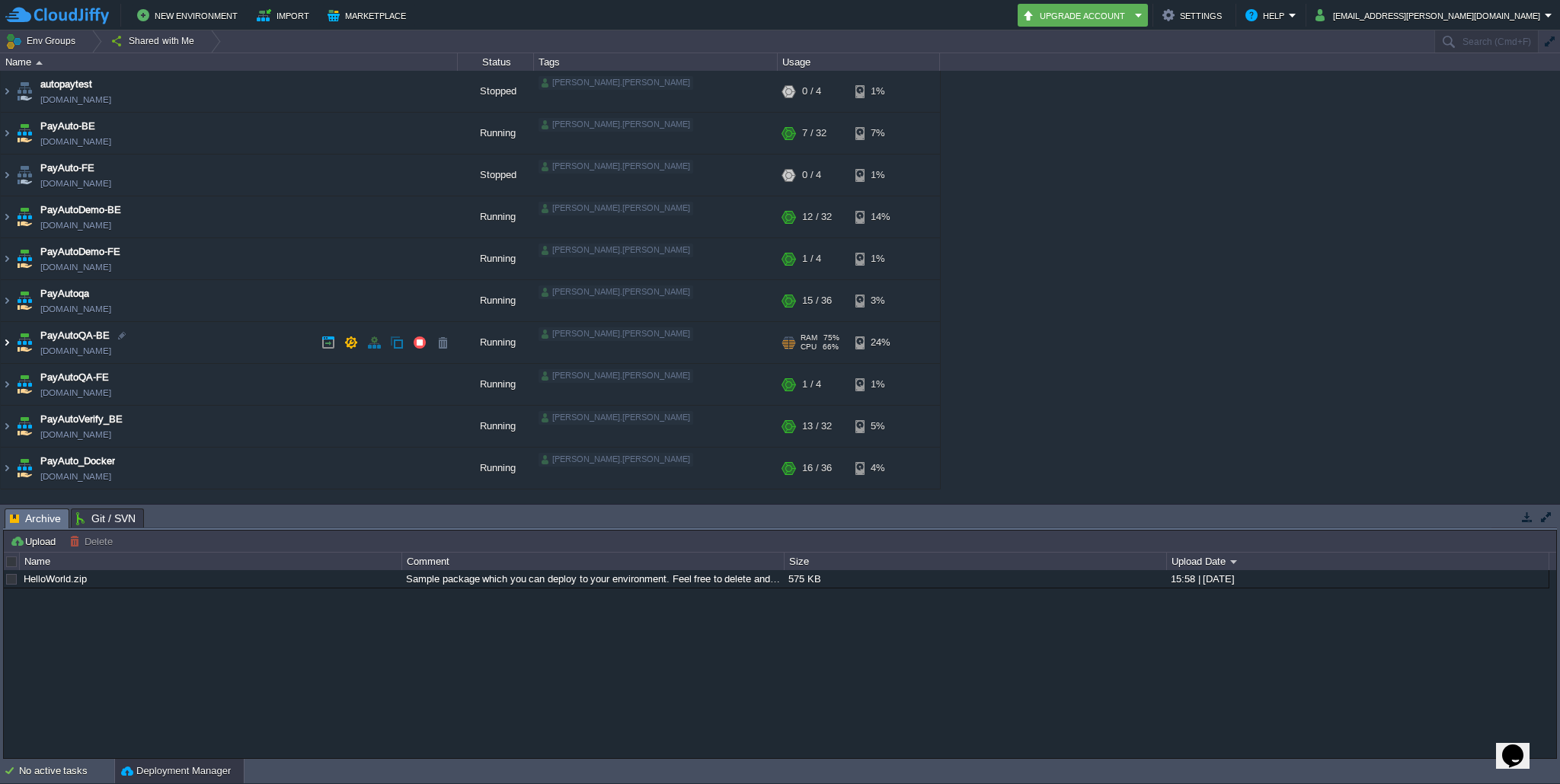
click at [11, 339] on img at bounding box center [7, 343] width 13 height 41
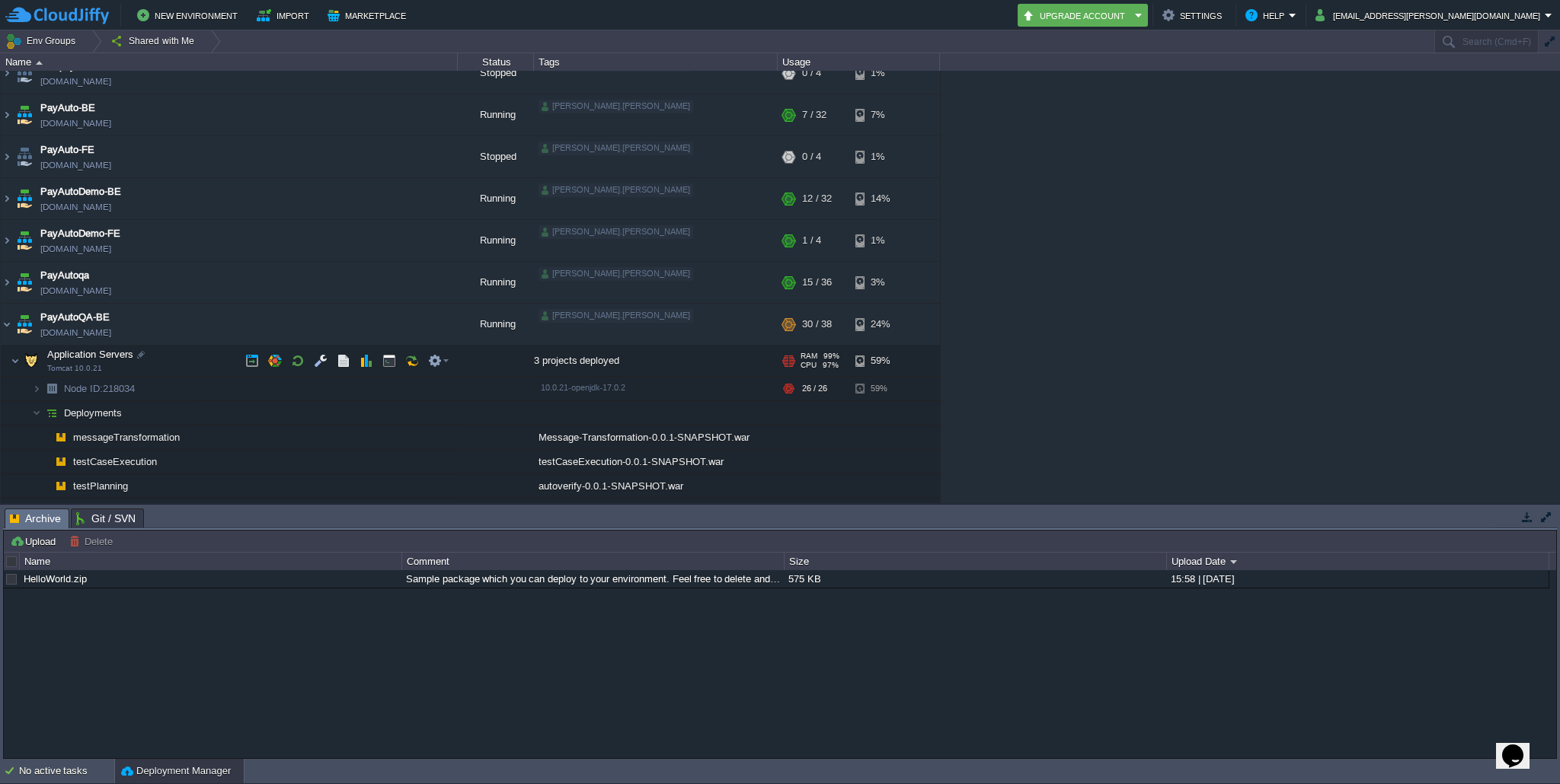
scroll to position [54, 0]
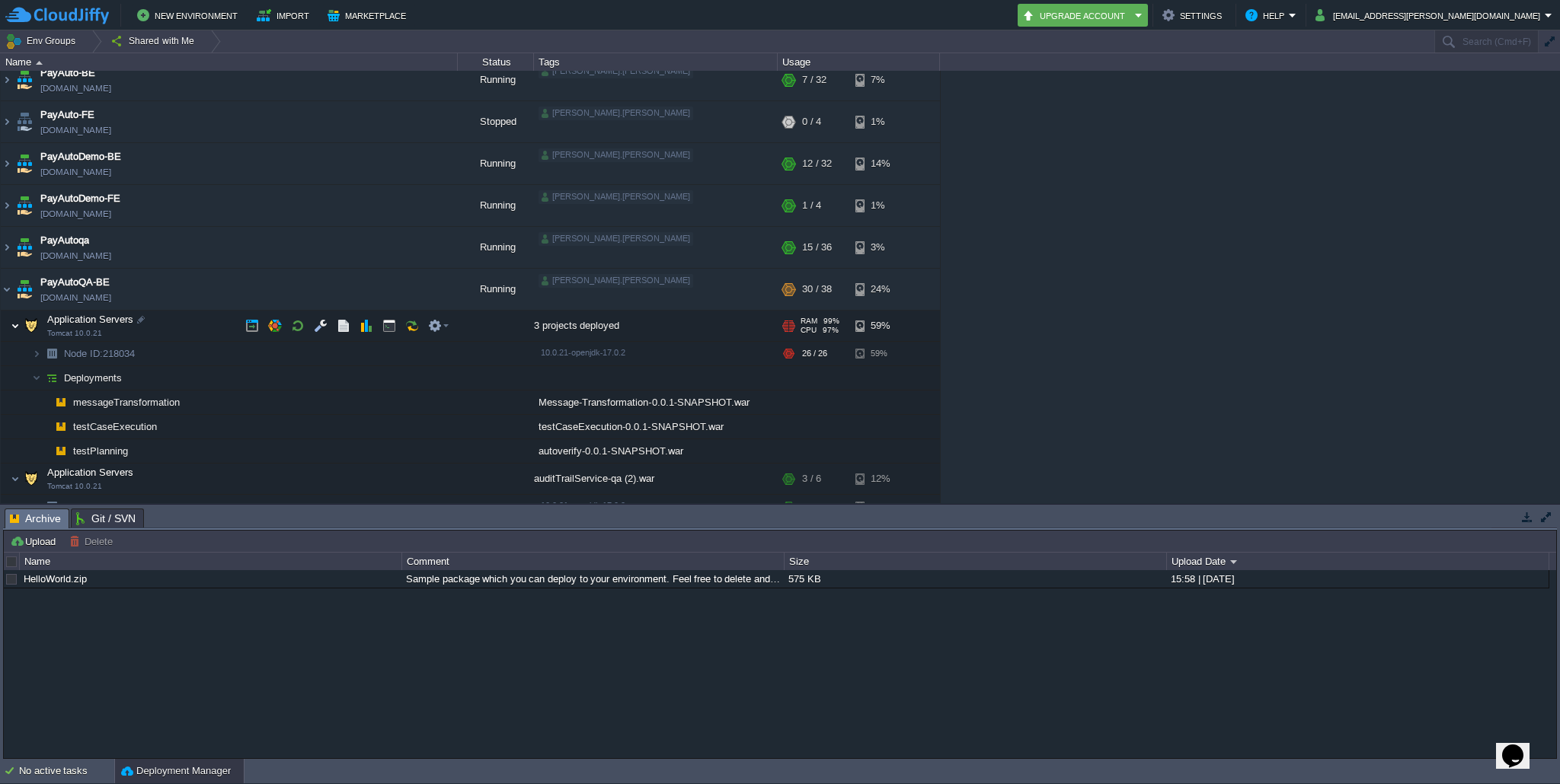
click at [16, 323] on img at bounding box center [15, 326] width 9 height 30
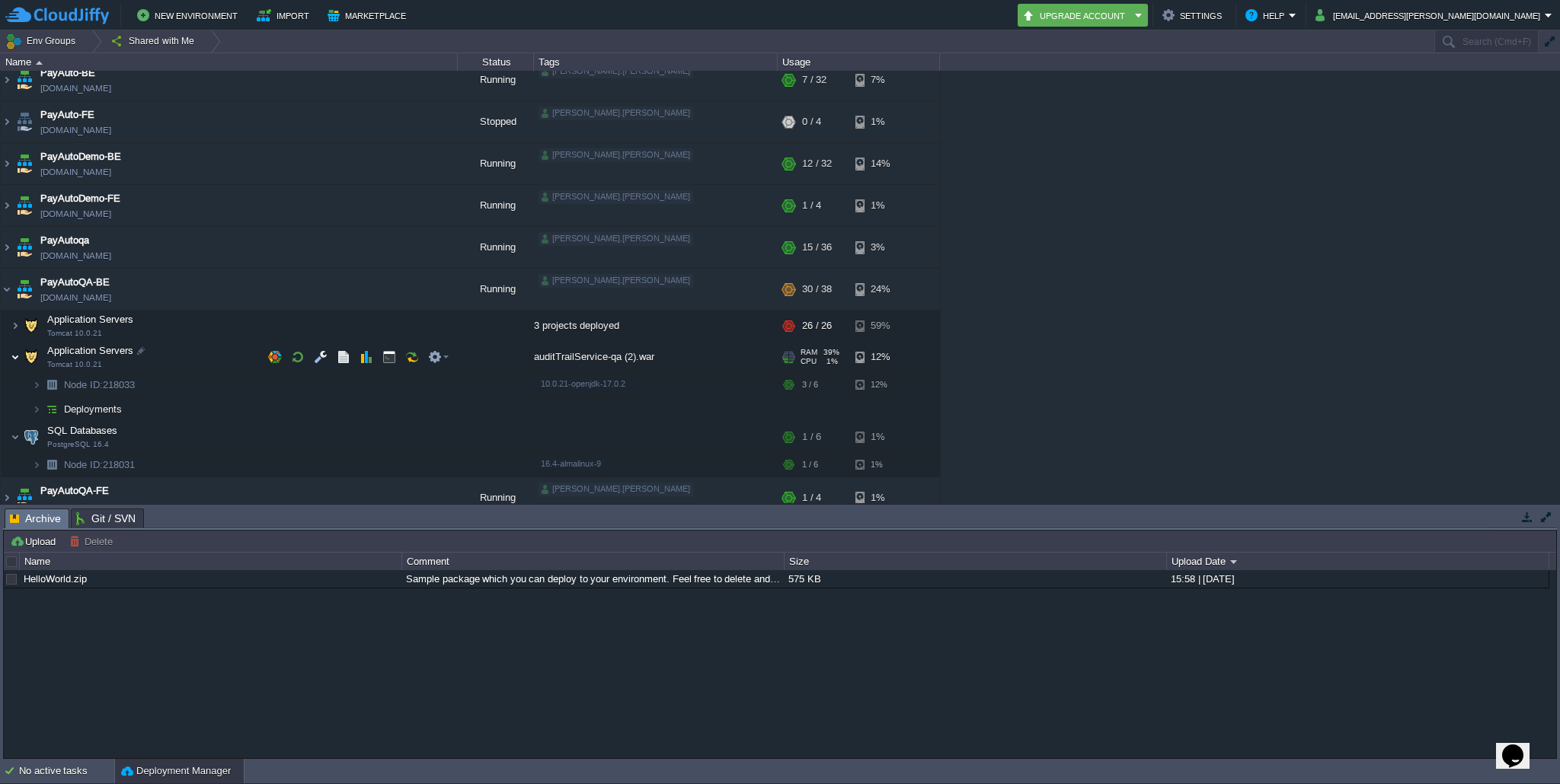
click at [18, 358] on img at bounding box center [15, 357] width 9 height 30
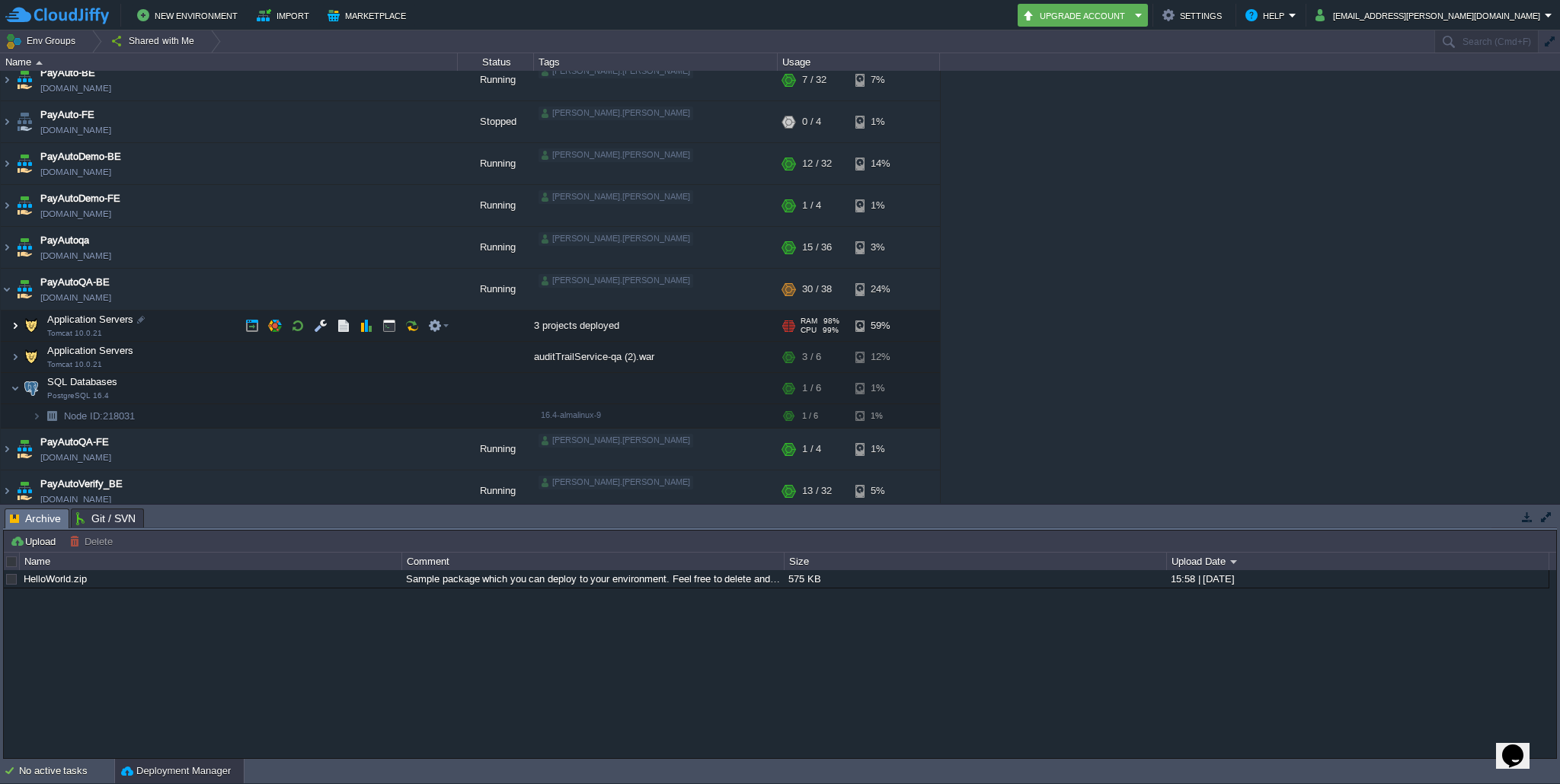
click at [15, 329] on img at bounding box center [15, 326] width 9 height 30
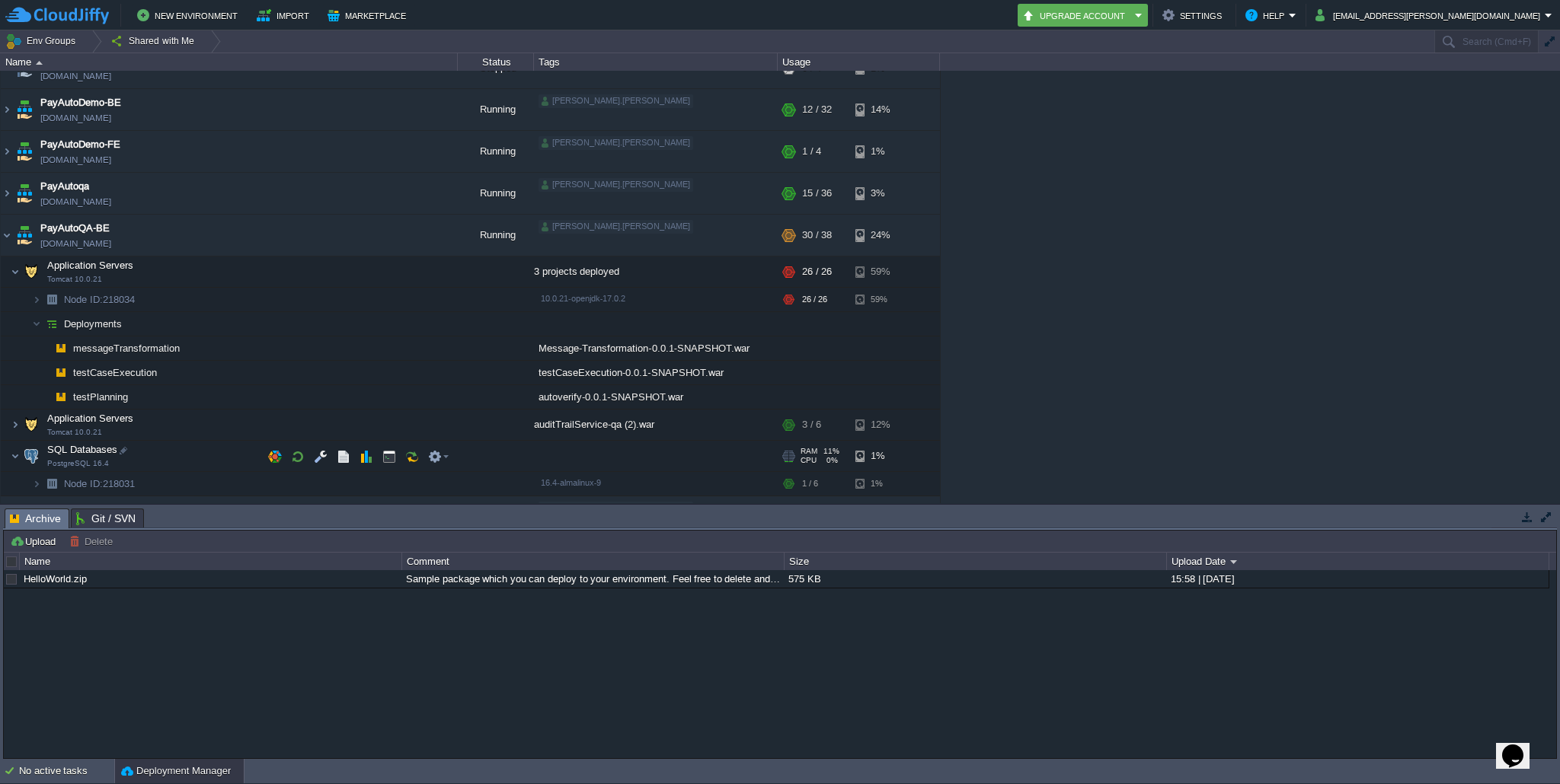
scroll to position [108, 0]
click at [141, 351] on span "messageTransformation" at bounding box center [126, 347] width 110 height 13
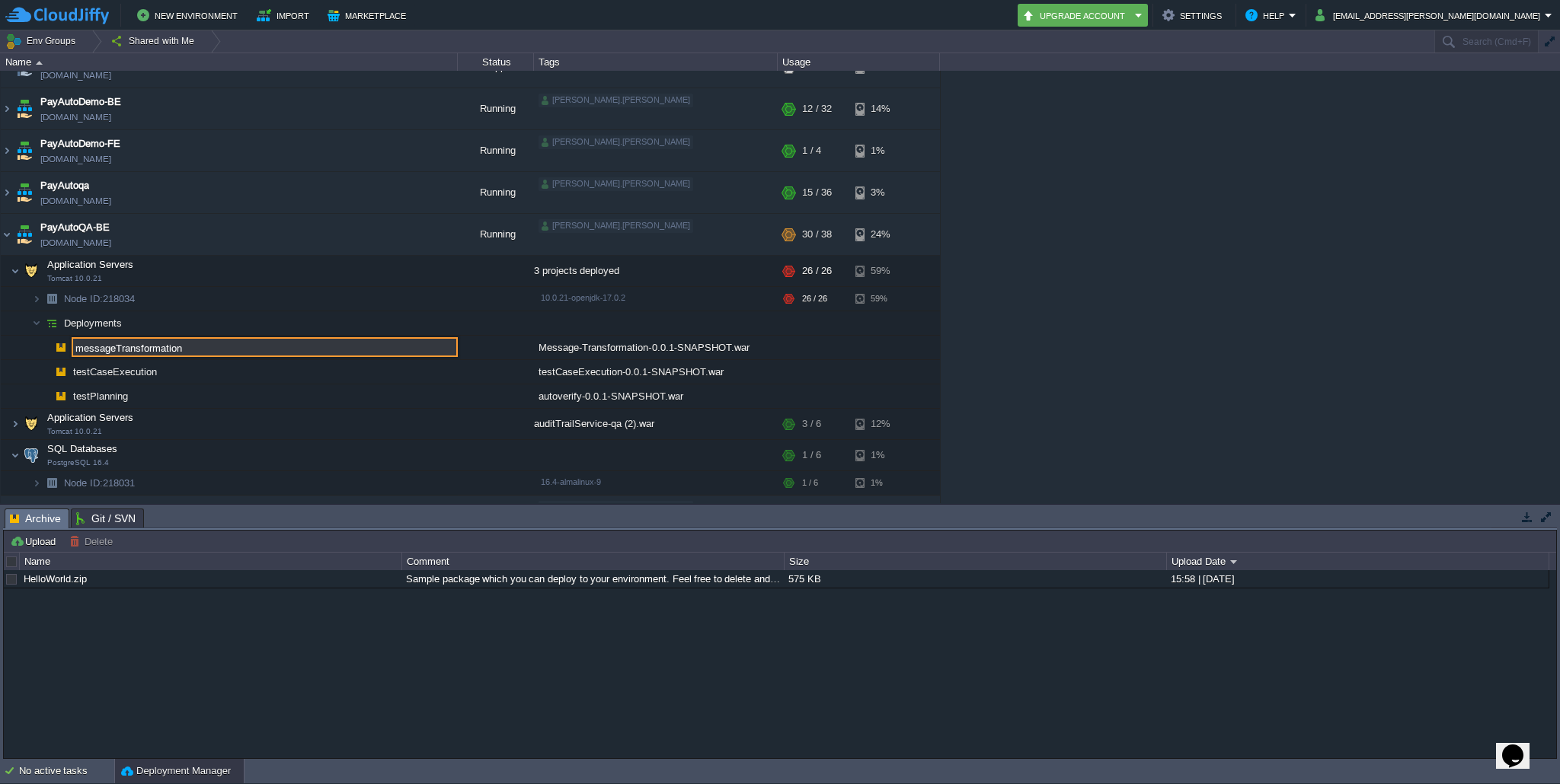
click at [141, 351] on input "messageTransformation" at bounding box center [264, 347] width 386 height 20
click at [124, 390] on span "testPlanning" at bounding box center [101, 396] width 59 height 13
click at [416, 239] on button "button" at bounding box center [419, 234] width 13 height 13
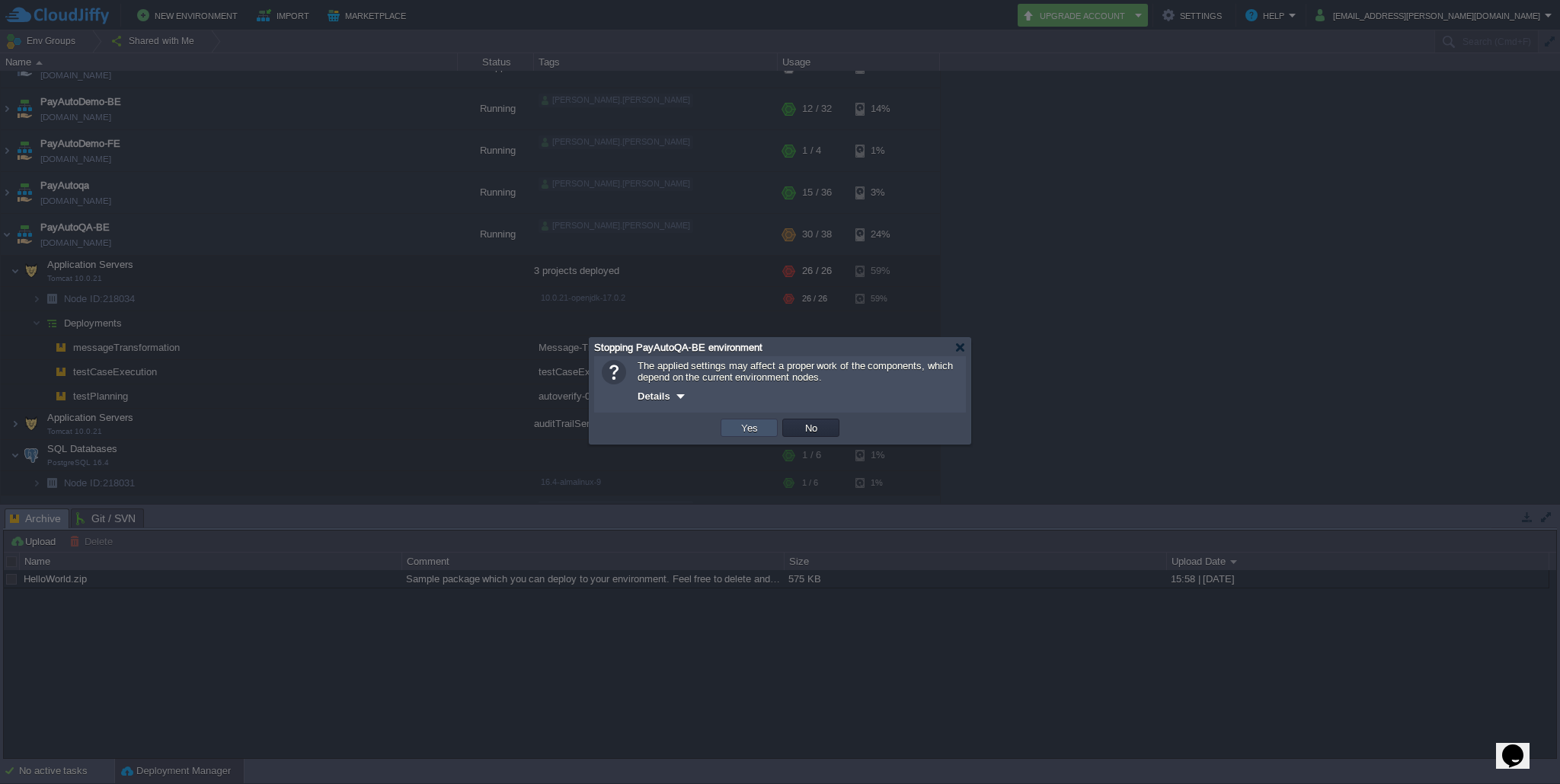
click at [747, 431] on button "Yes" at bounding box center [750, 427] width 26 height 13
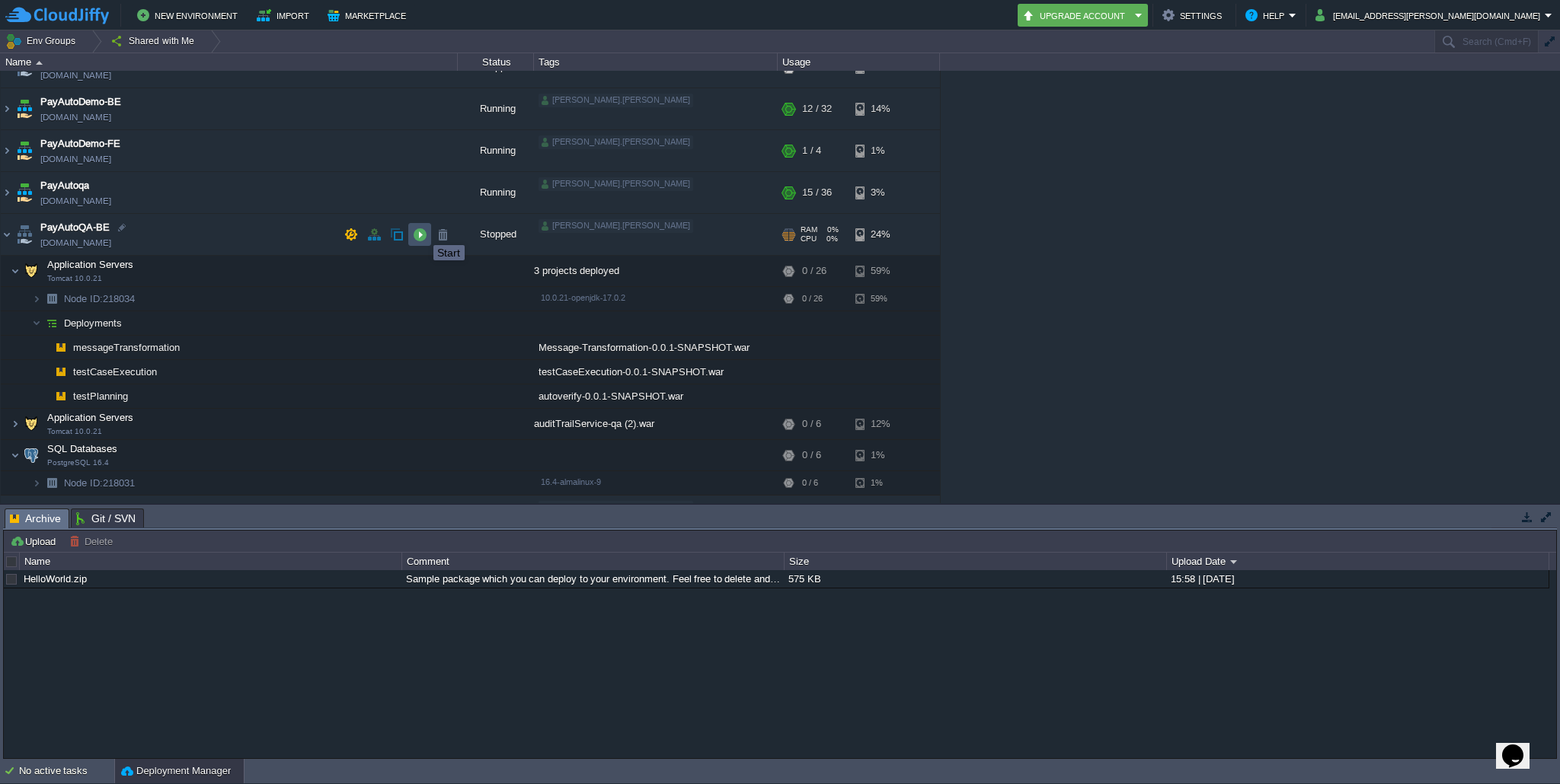
click at [422, 232] on button "button" at bounding box center [419, 234] width 13 height 13
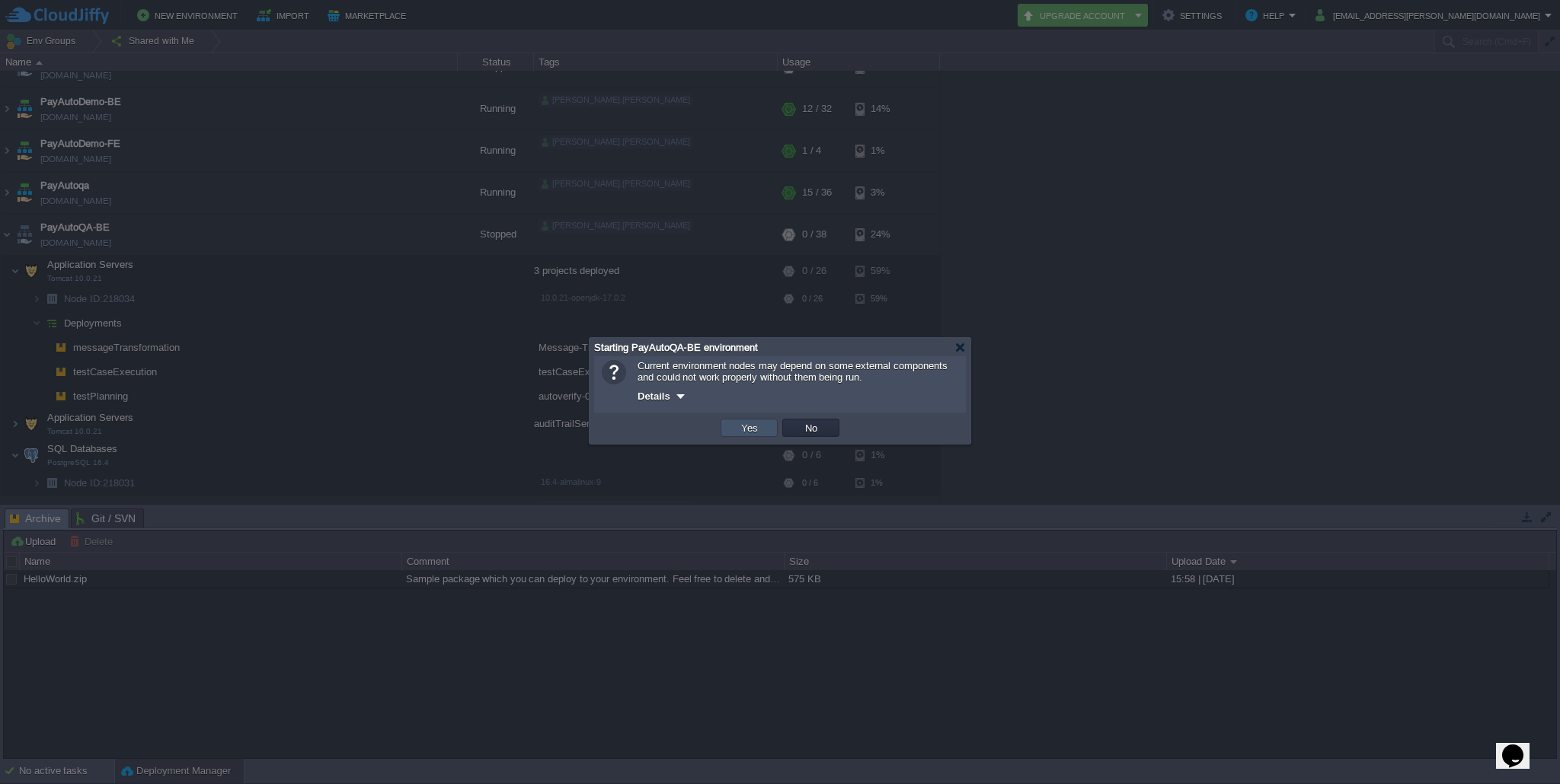
click at [759, 426] on button "Yes" at bounding box center [750, 427] width 26 height 13
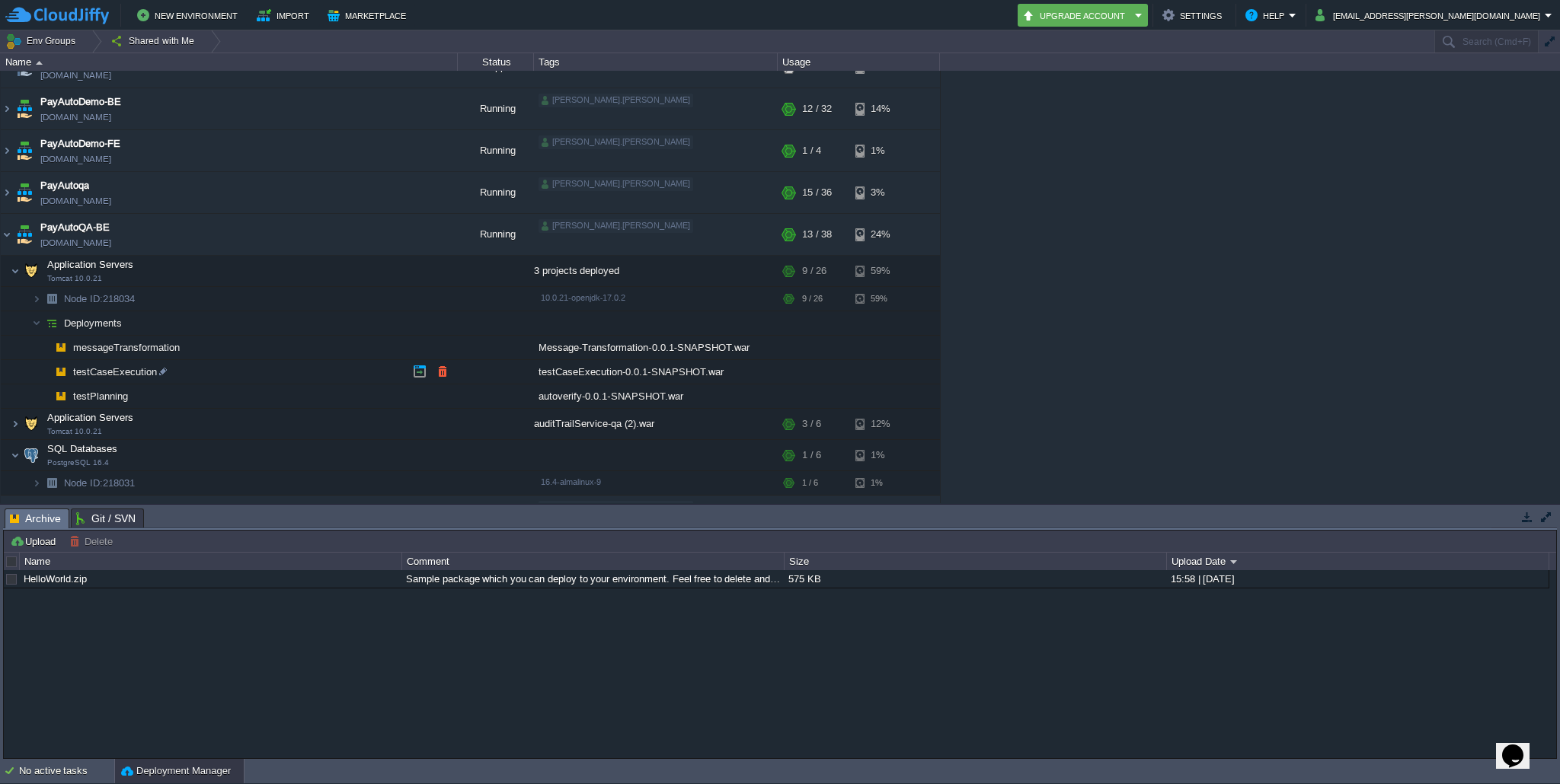
scroll to position [226, 0]
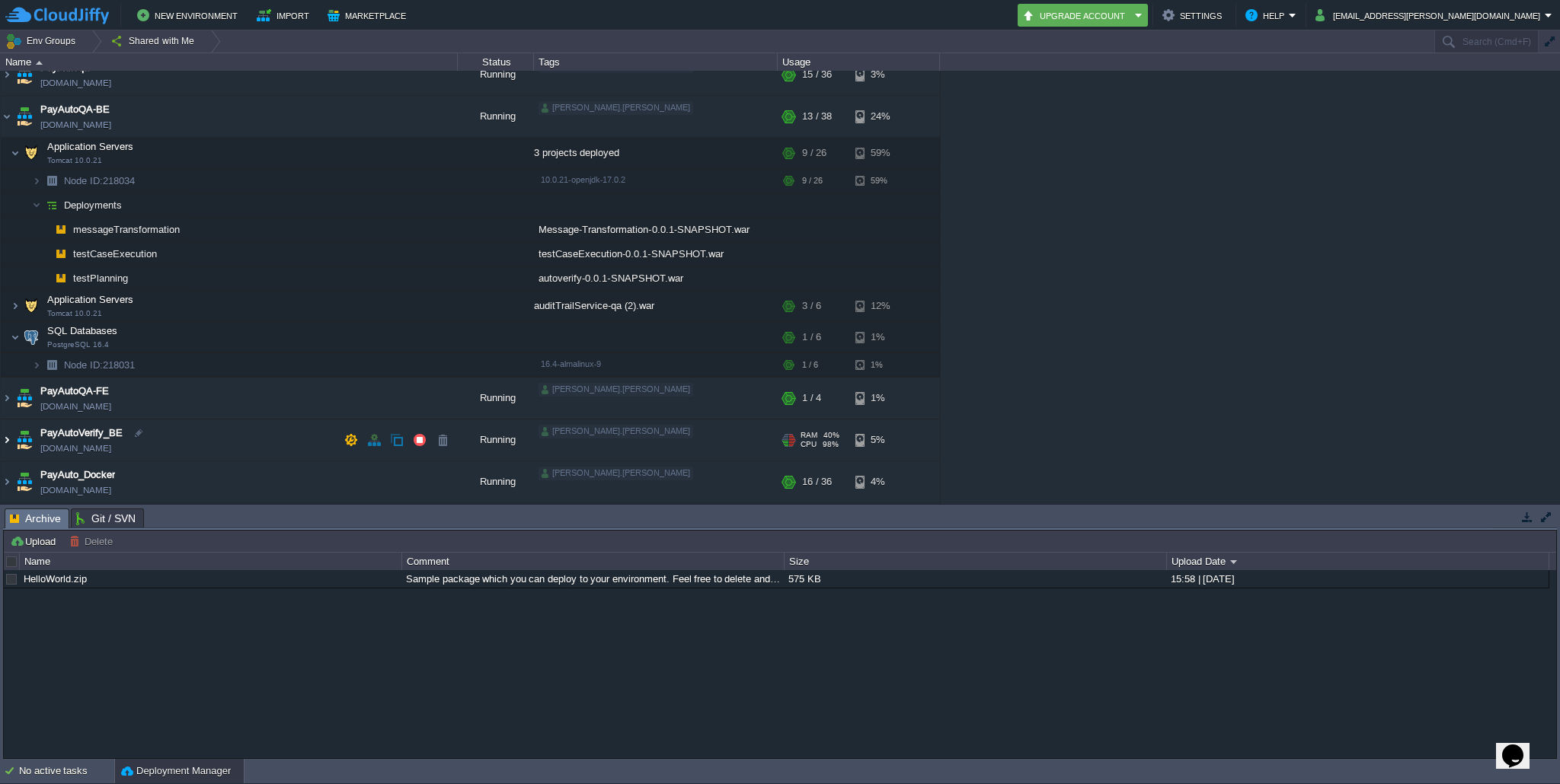
click at [3, 441] on img at bounding box center [7, 440] width 13 height 41
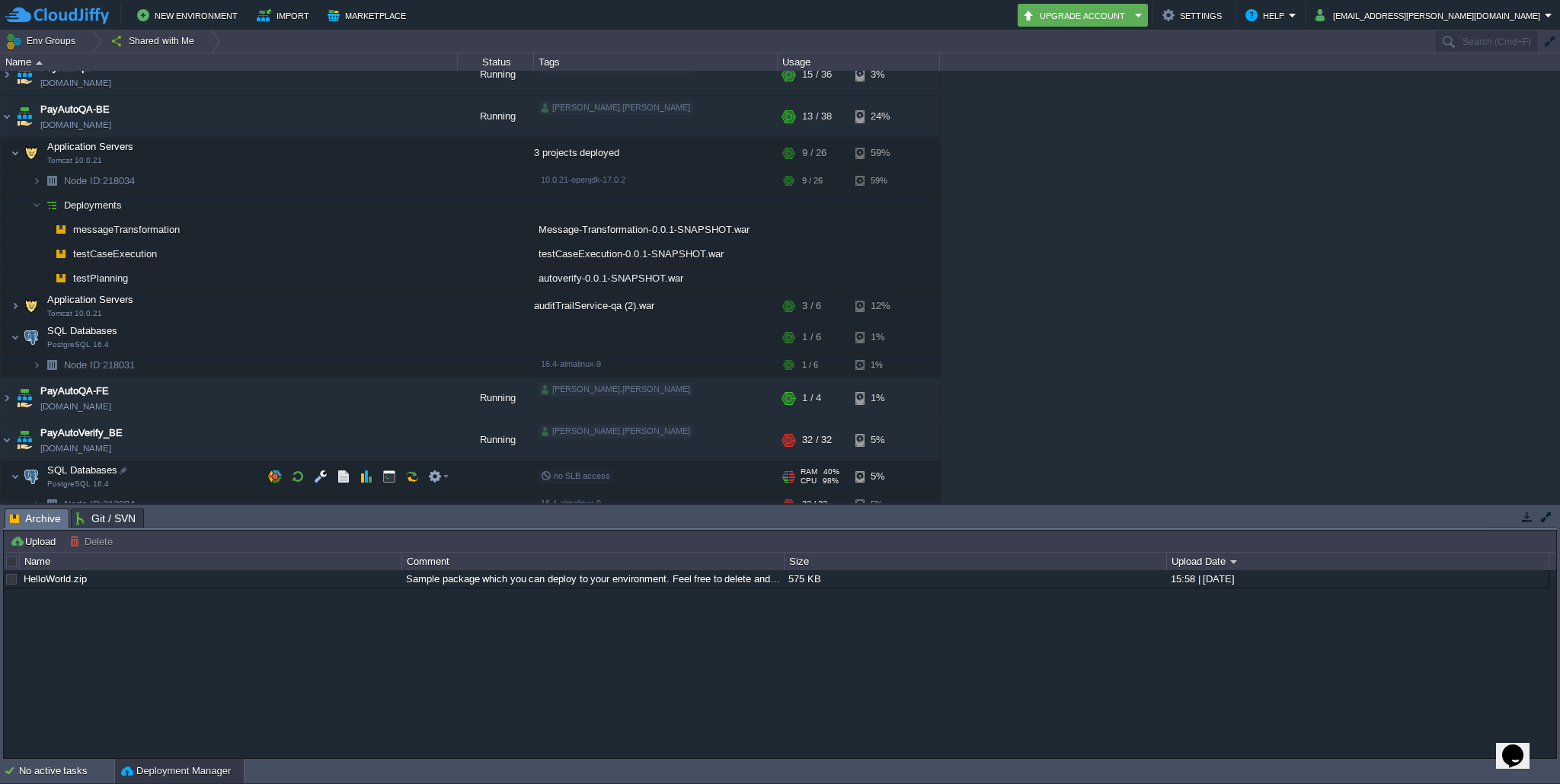
scroll to position [282, 0]
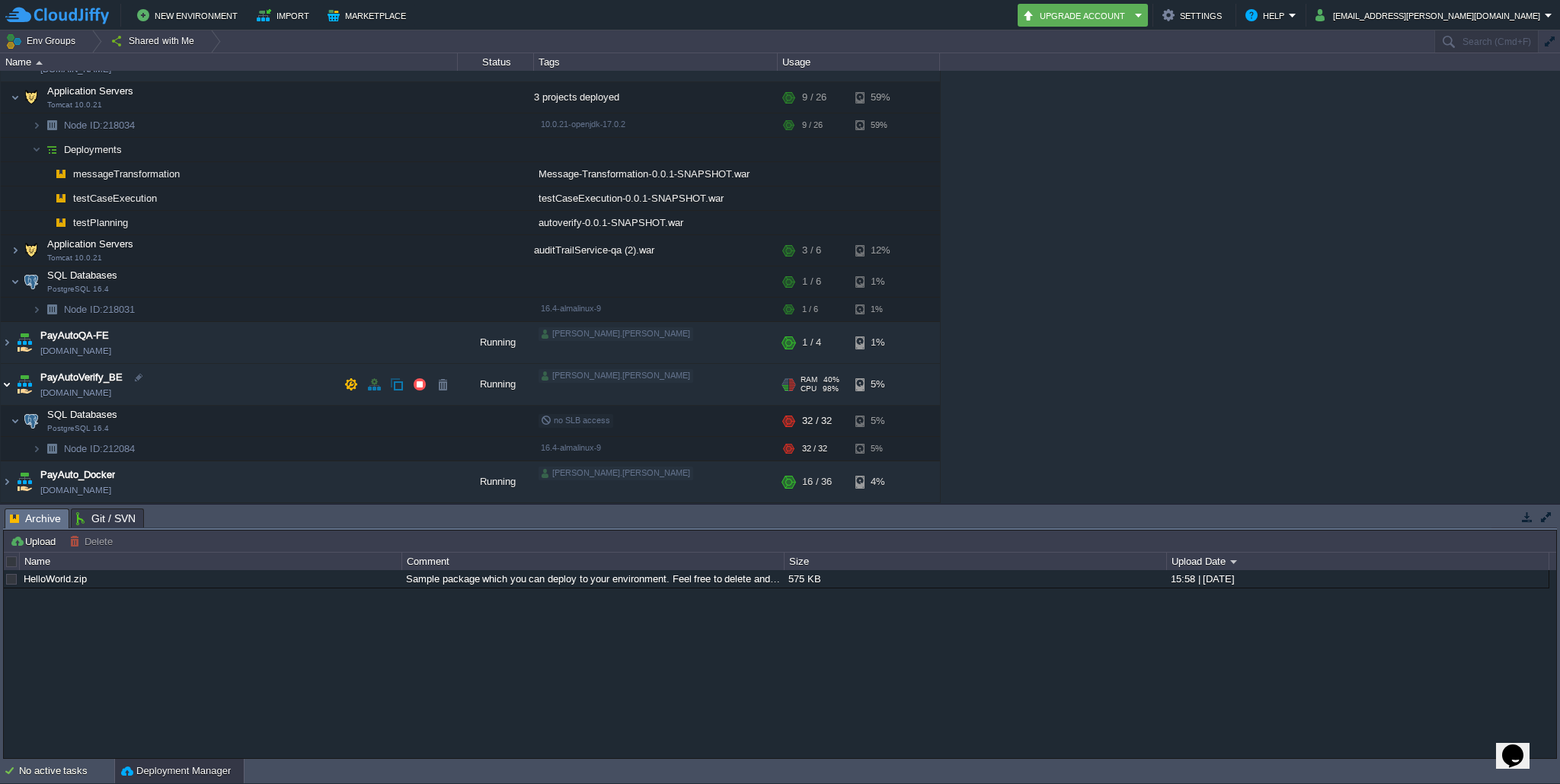
click at [7, 388] on img at bounding box center [7, 385] width 13 height 41
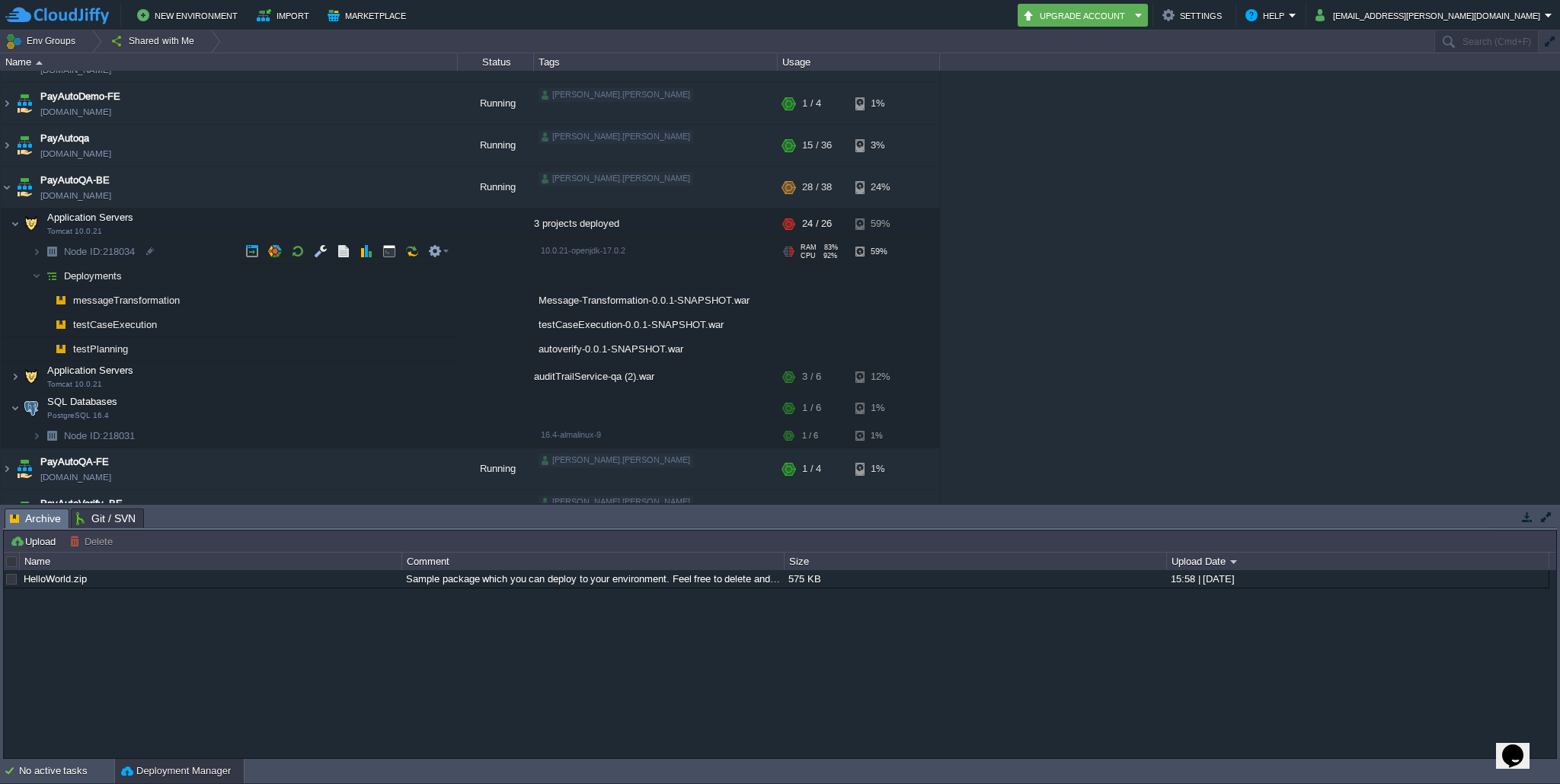
scroll to position [89, 0]
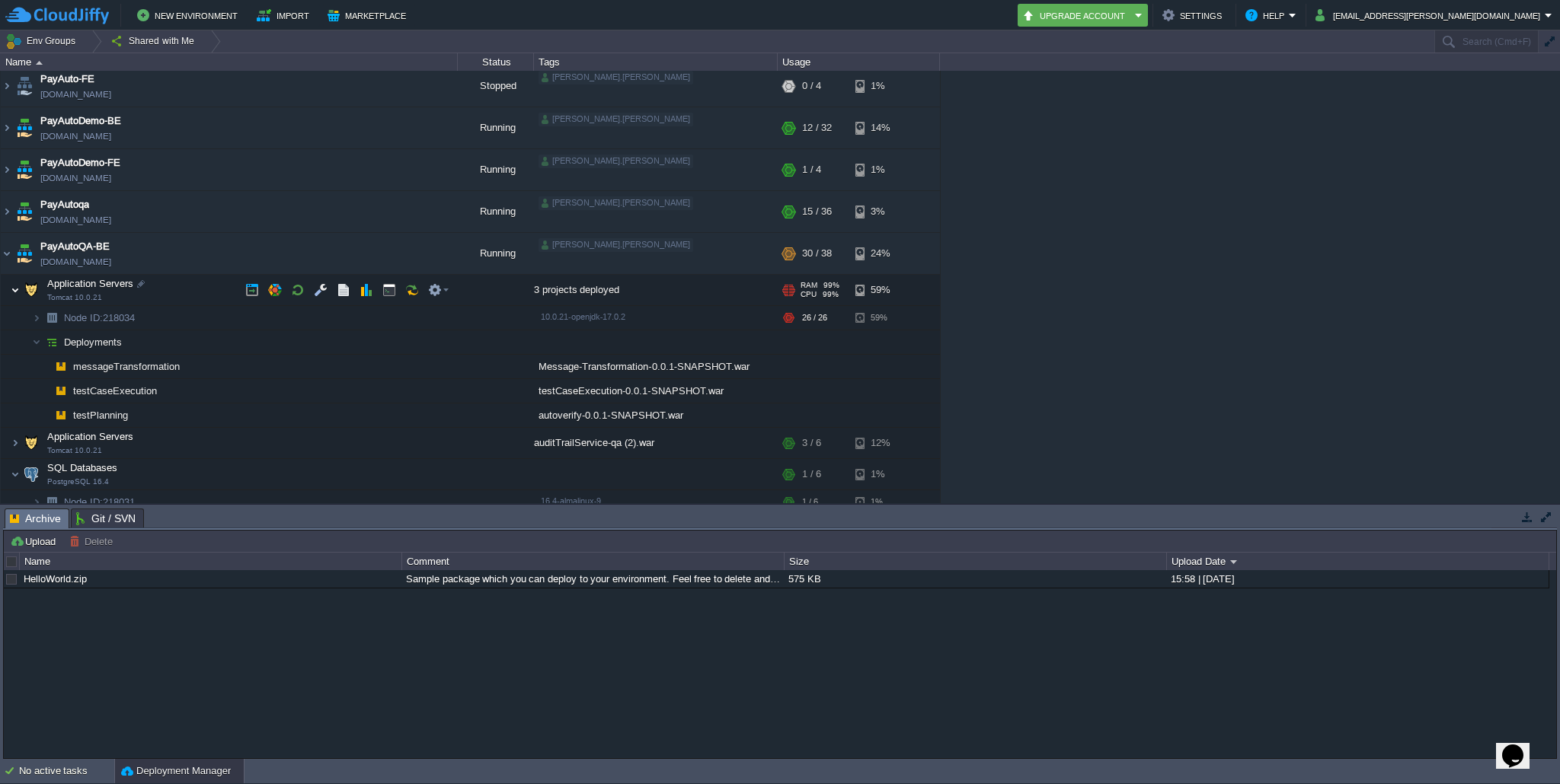
click at [18, 288] on img at bounding box center [15, 290] width 9 height 30
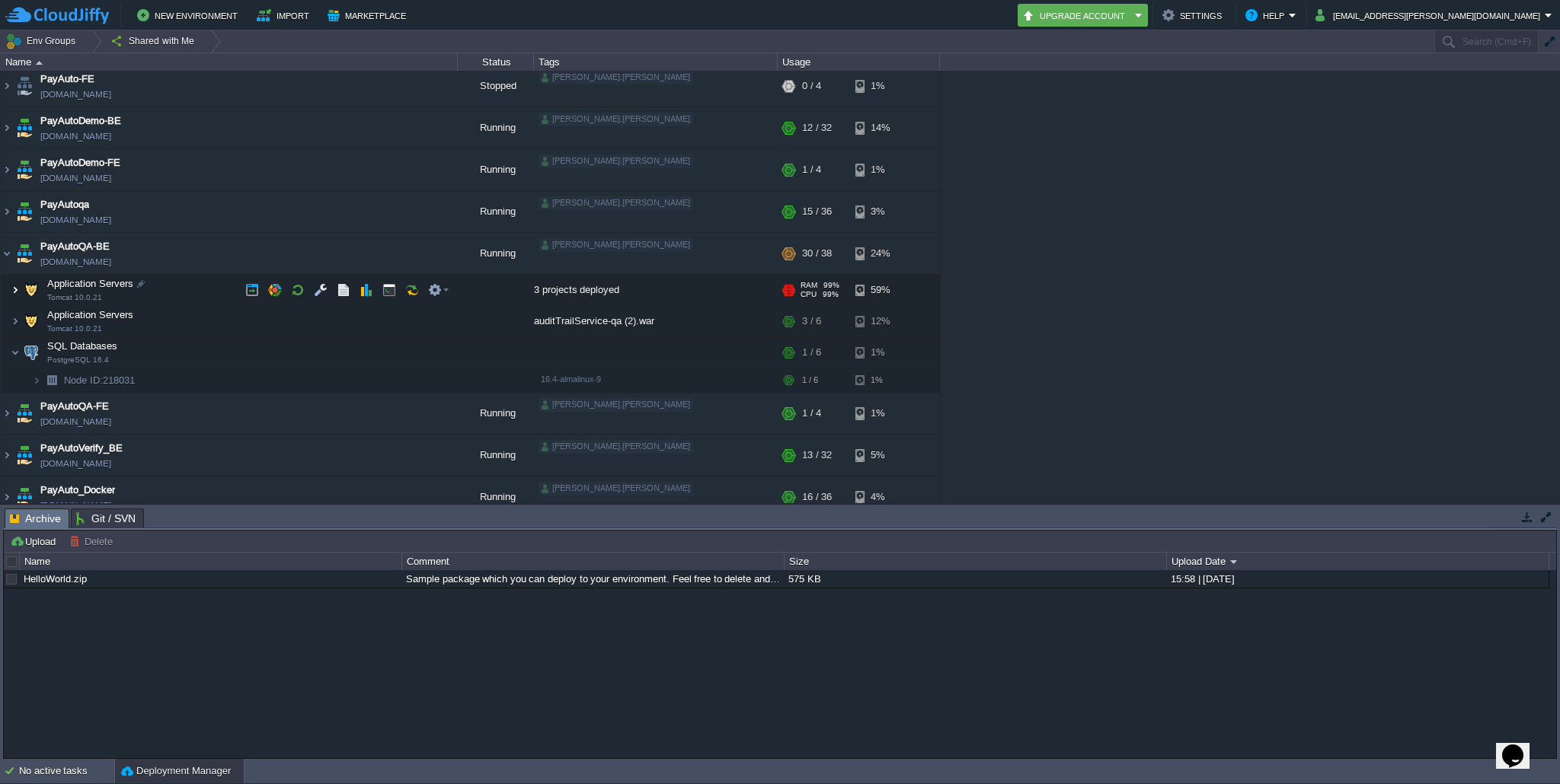
click at [18, 288] on img at bounding box center [15, 290] width 9 height 30
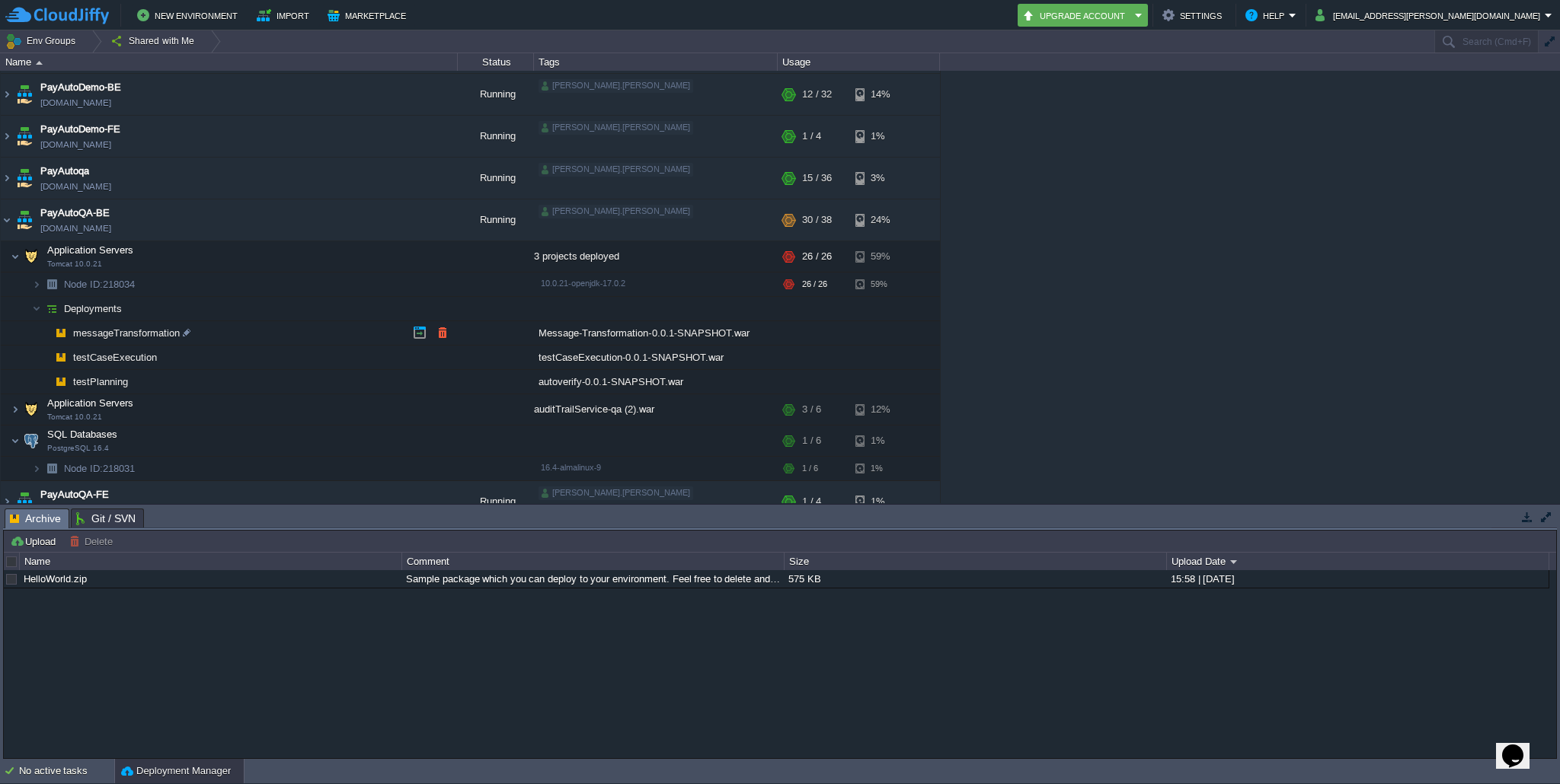
scroll to position [130, 0]
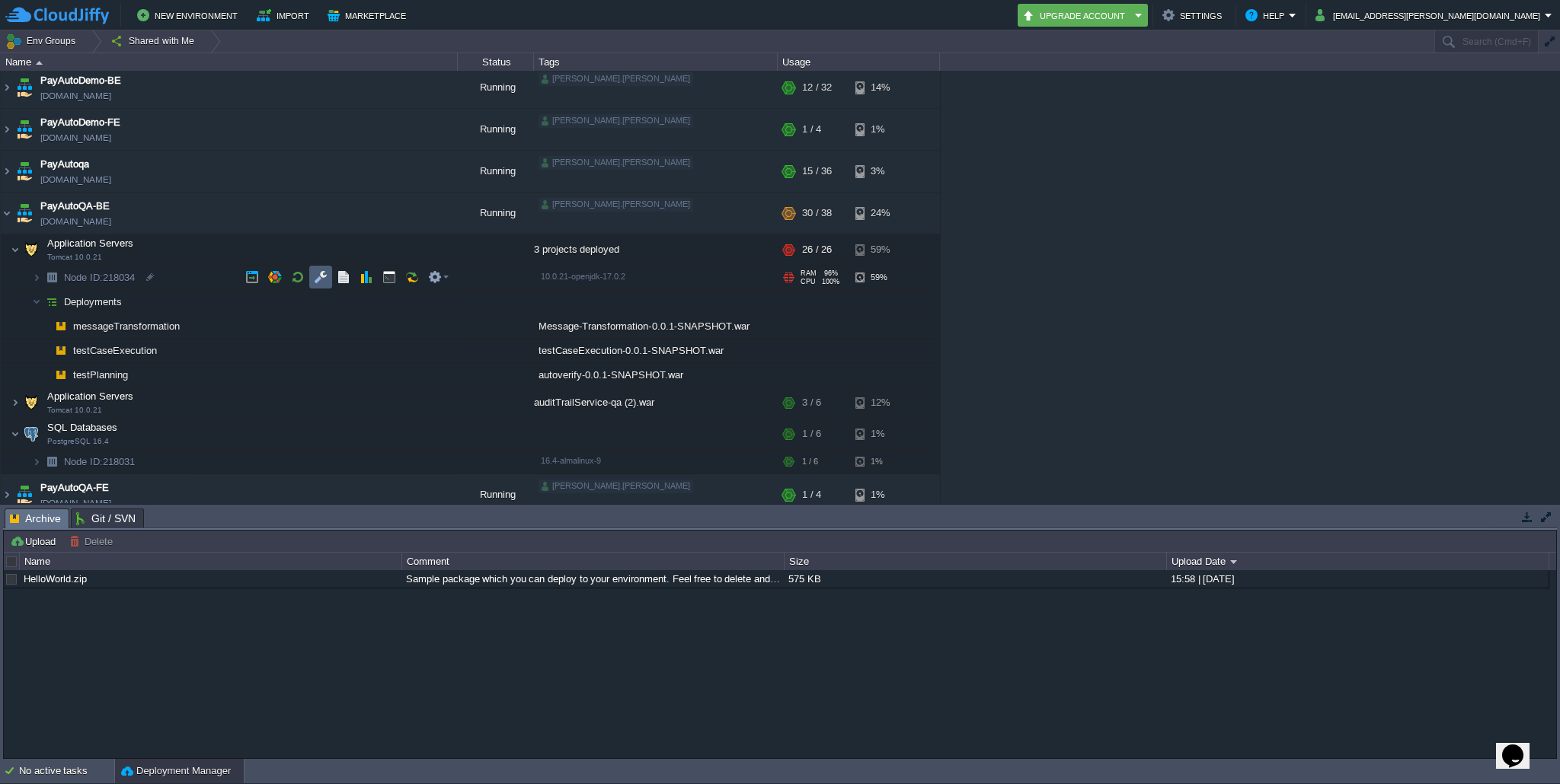
click at [318, 278] on button "button" at bounding box center [321, 277] width 13 height 13
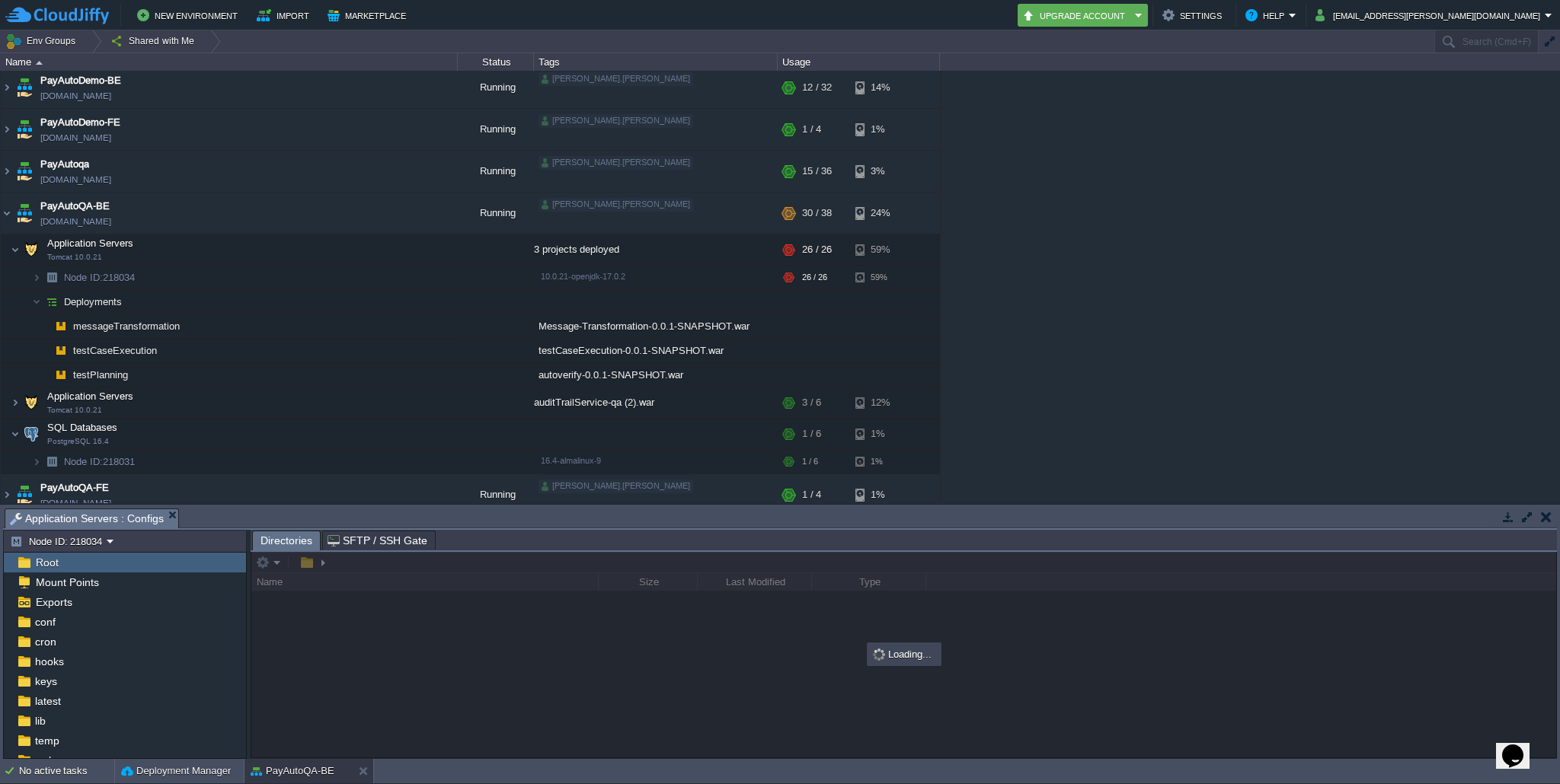
scroll to position [31, 0]
click at [47, 733] on span "temp" at bounding box center [47, 733] width 30 height 13
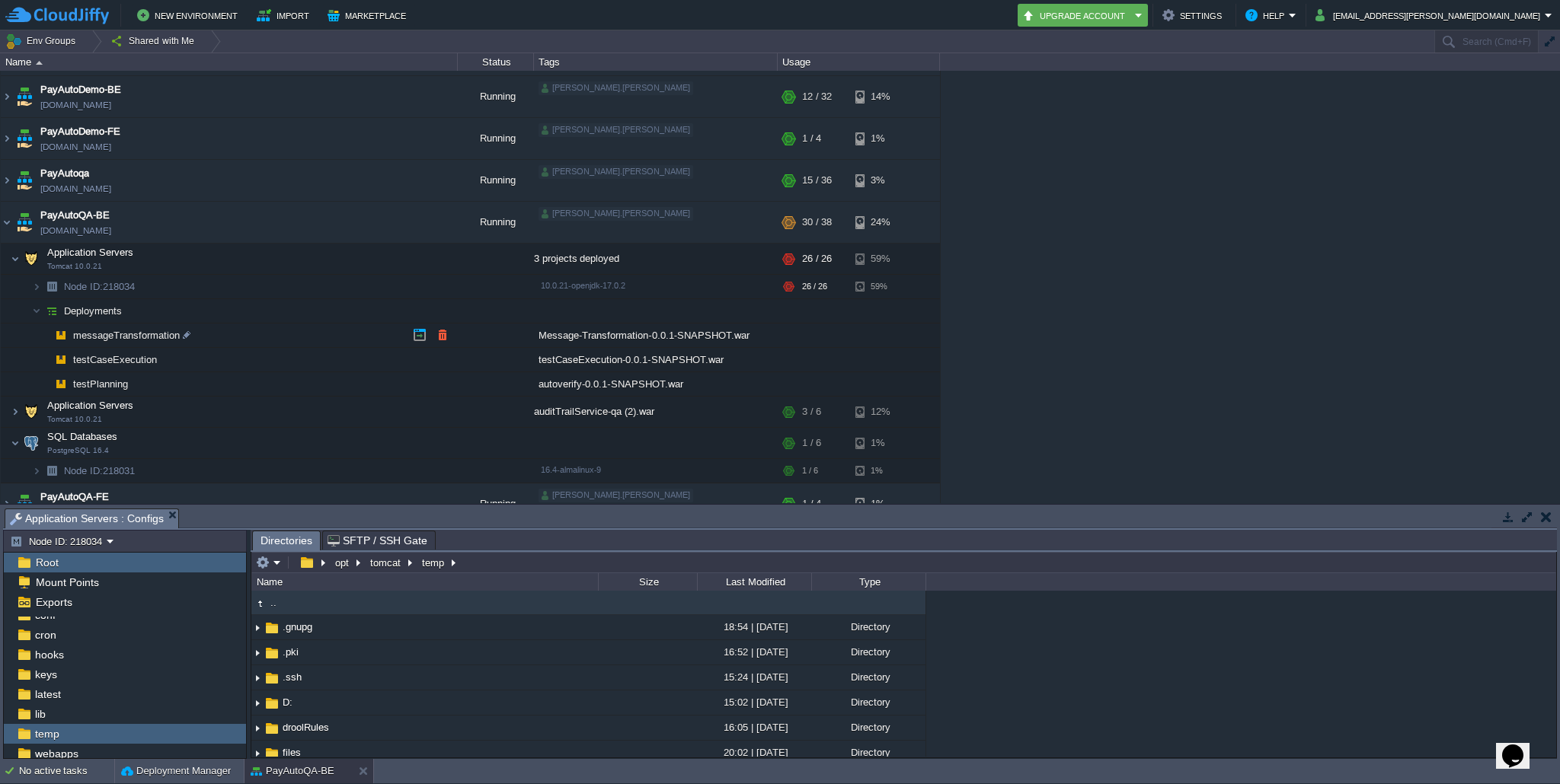
scroll to position [115, 0]
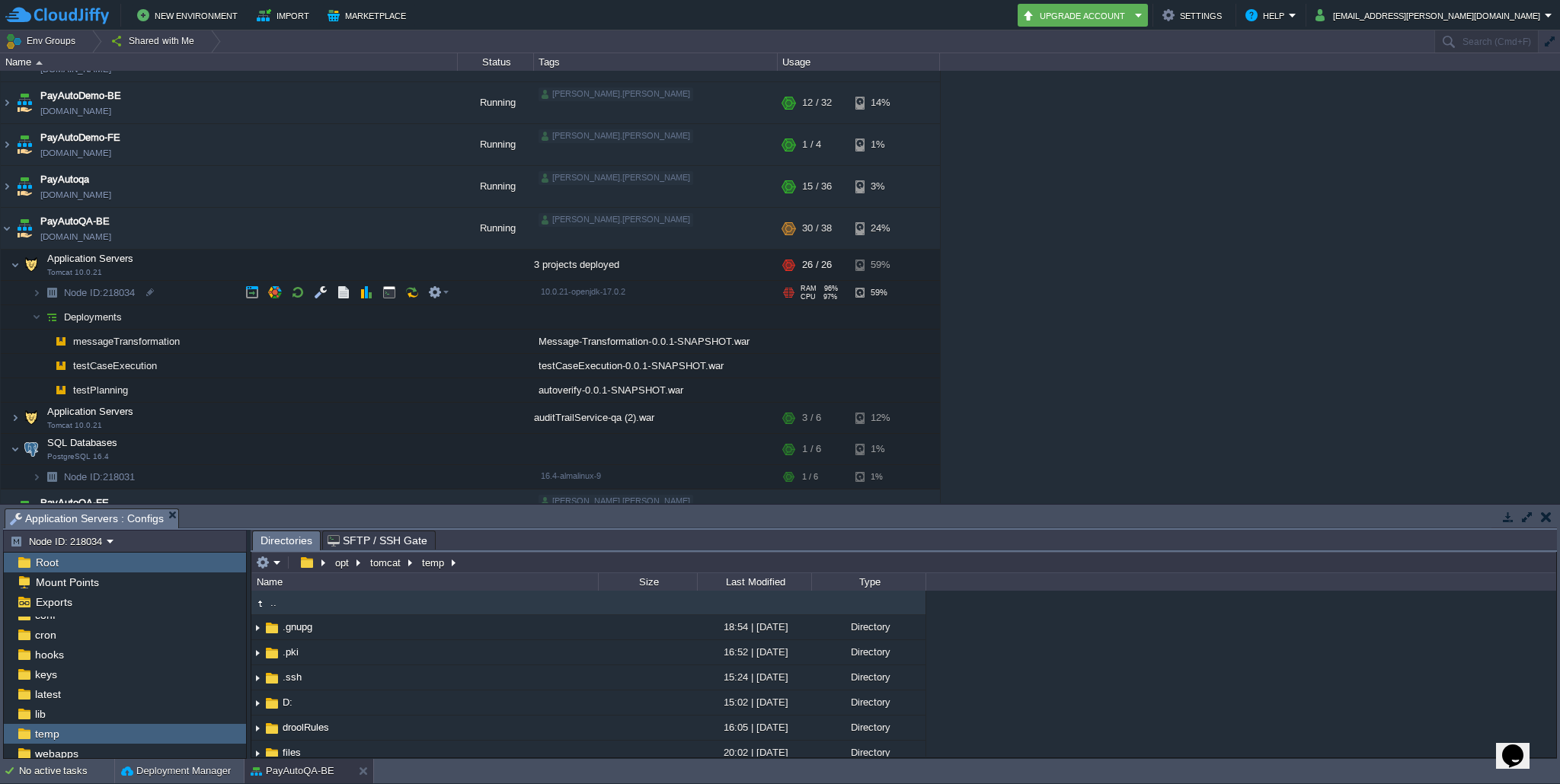
click at [793, 294] on div at bounding box center [791, 294] width 4 height 1
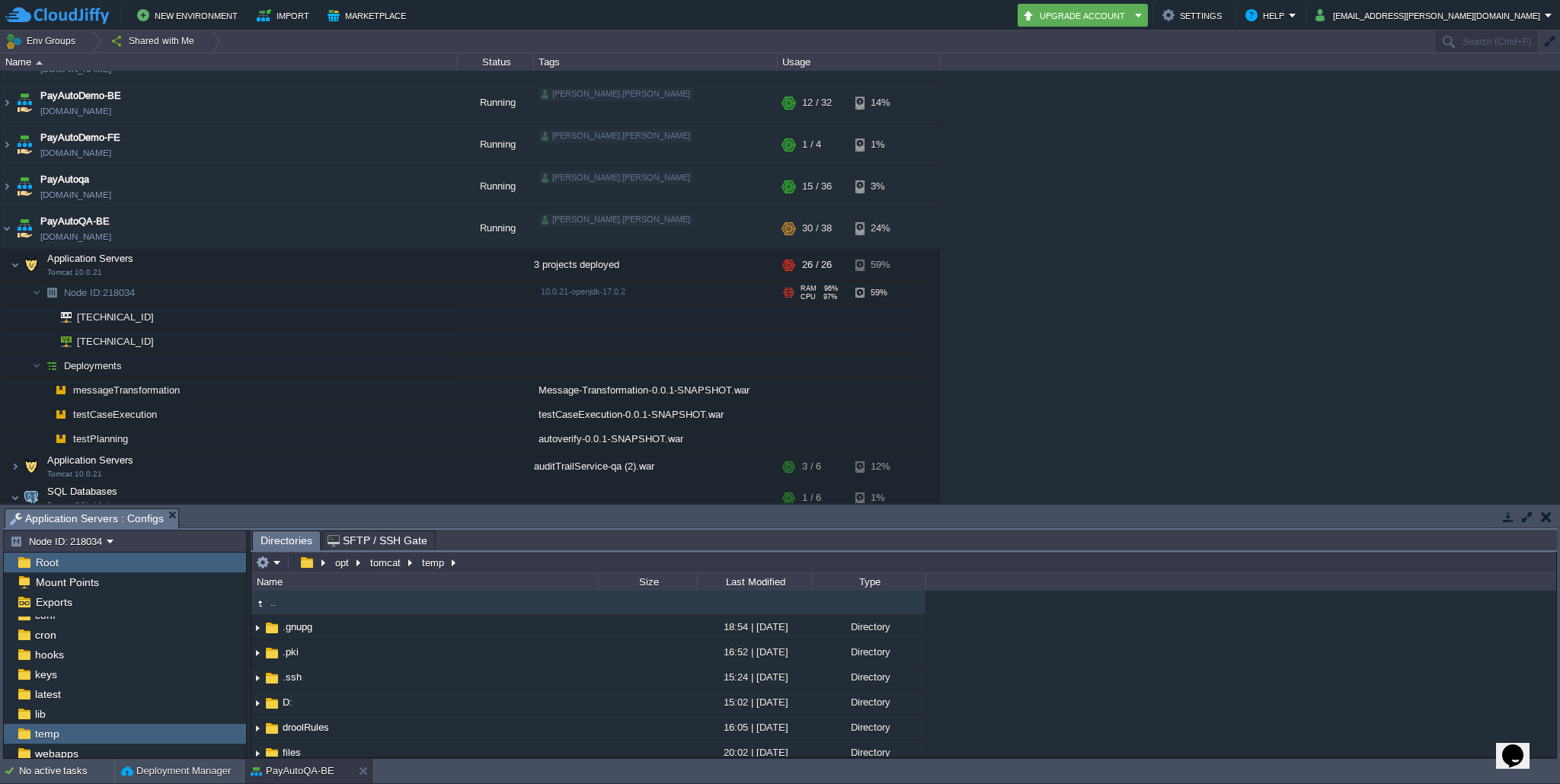
click at [793, 294] on div at bounding box center [791, 294] width 4 height 1
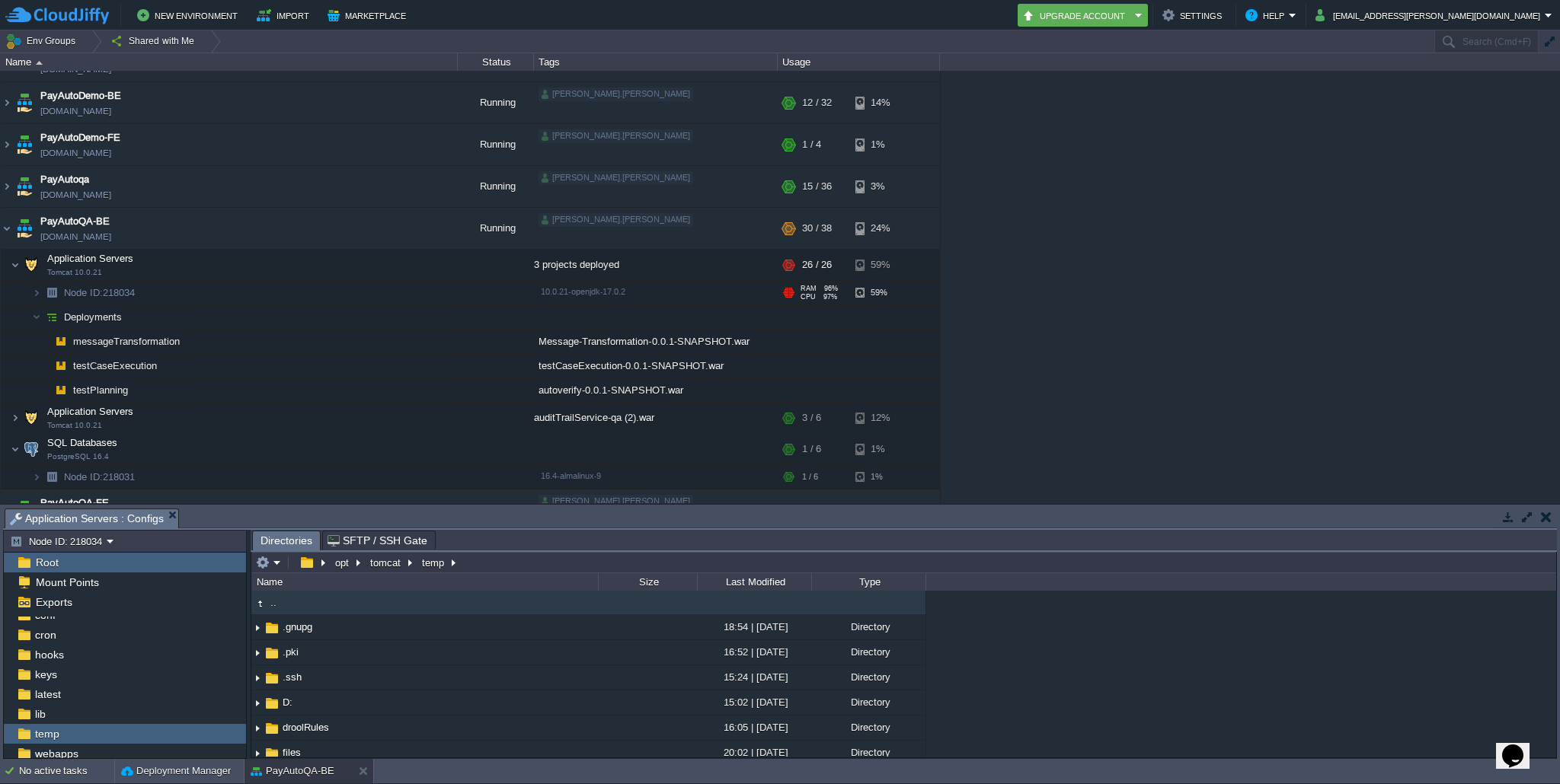
click at [793, 294] on div at bounding box center [791, 294] width 4 height 1
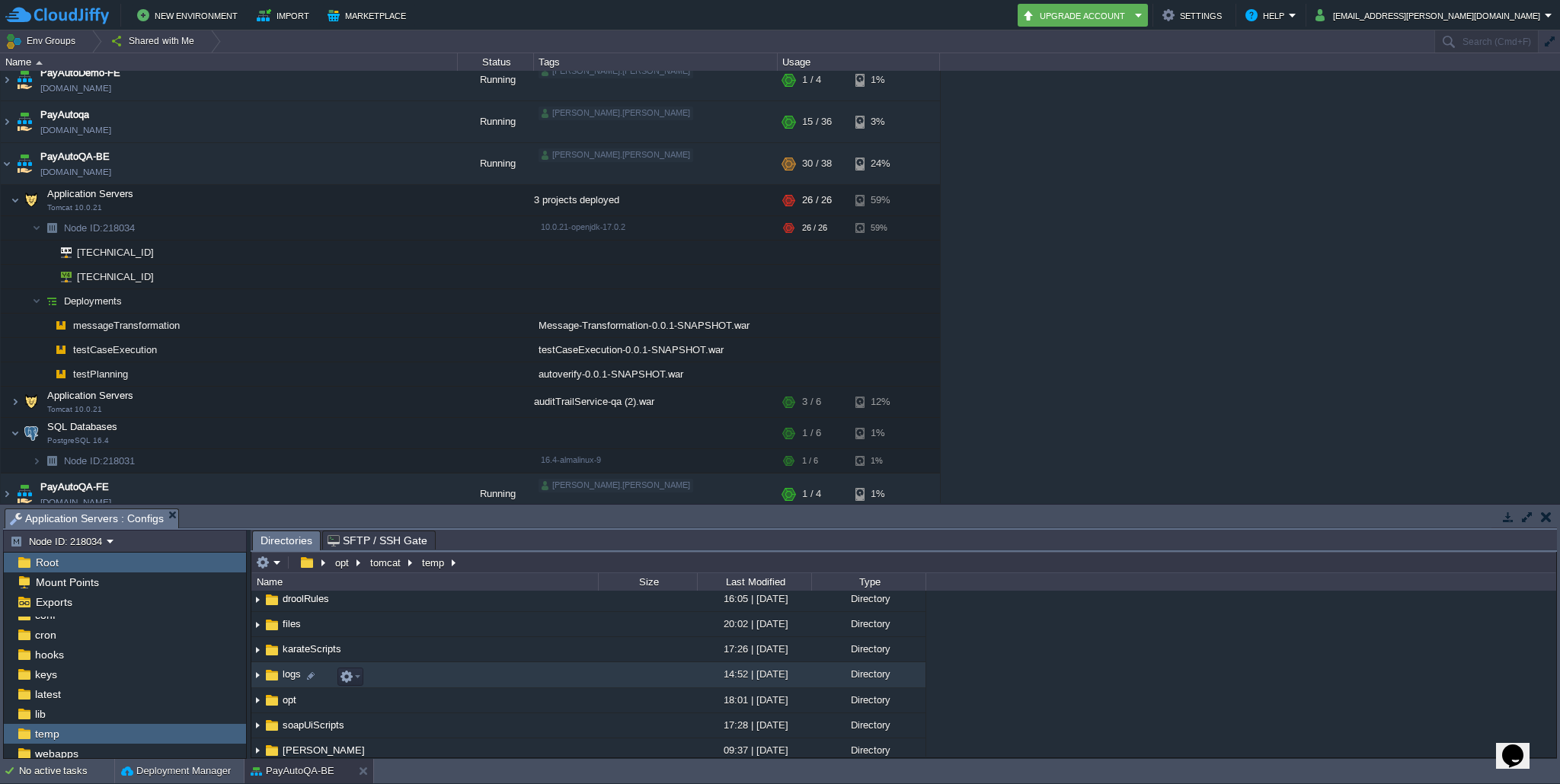
scroll to position [135, 0]
click at [261, 669] on img at bounding box center [258, 669] width 13 height 23
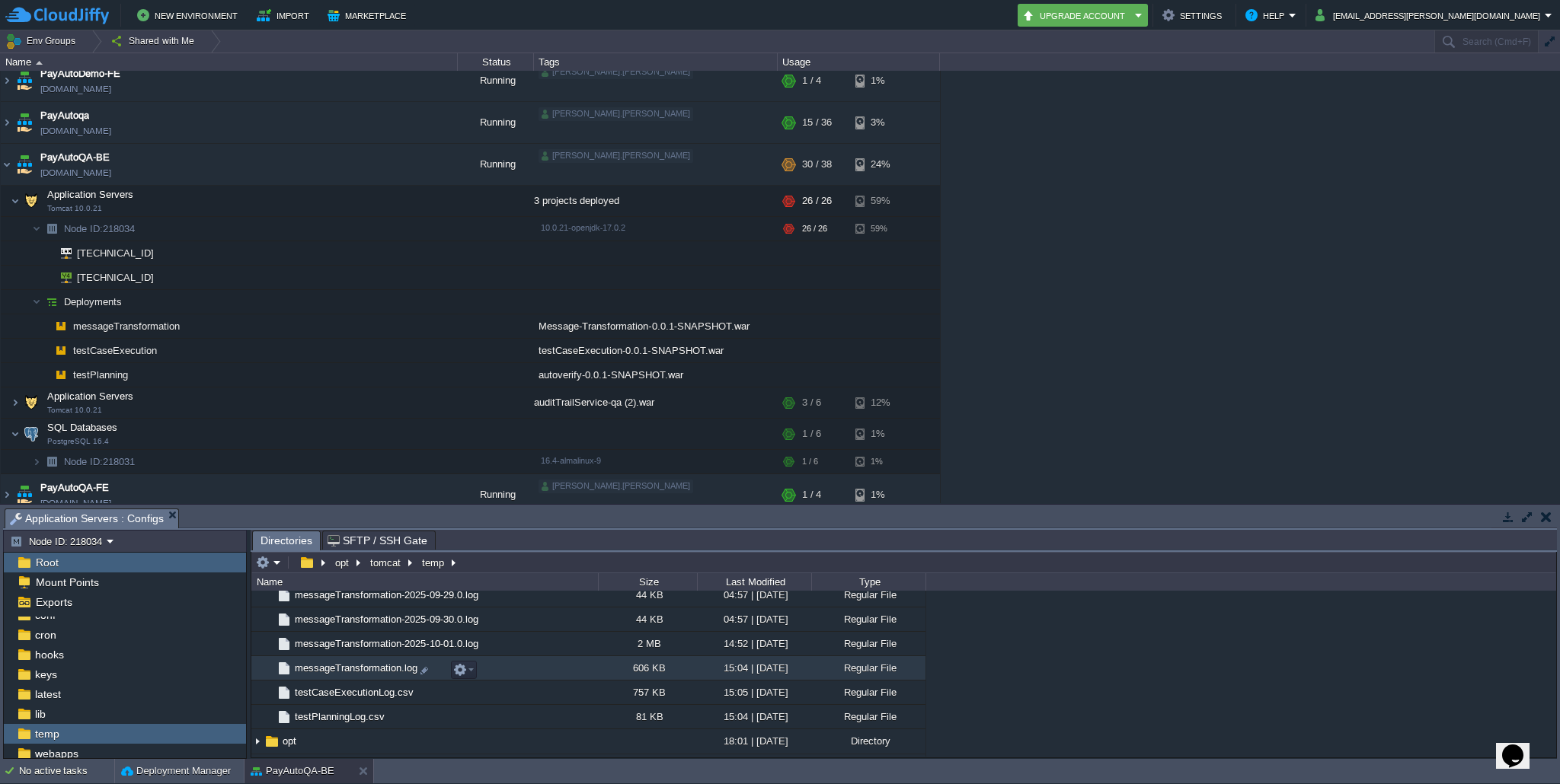
scroll to position [2129, 0]
click at [324, 681] on span "messageTransformation.log" at bounding box center [356, 674] width 127 height 13
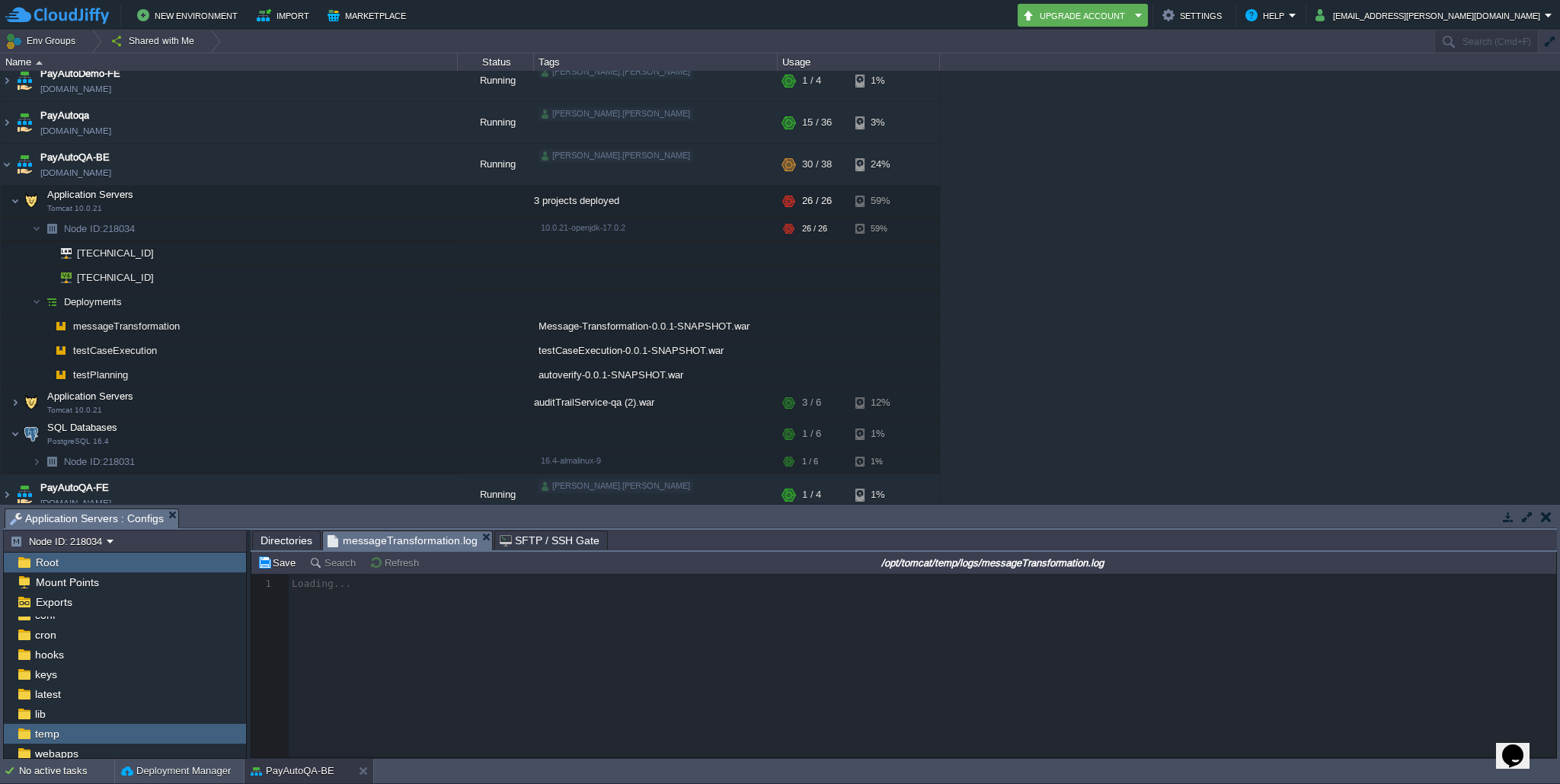
click at [349, 650] on div at bounding box center [904, 665] width 1305 height 183
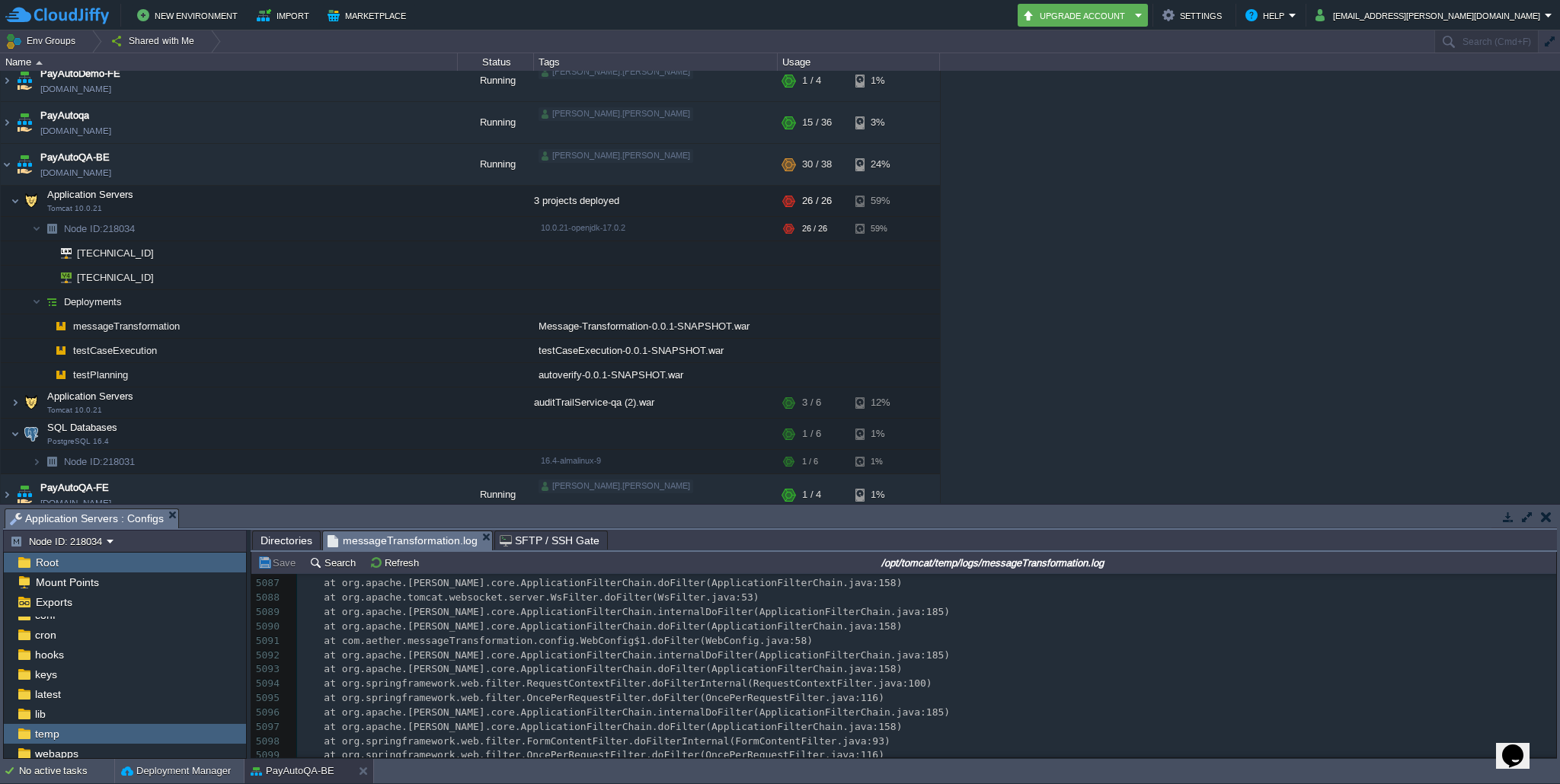
scroll to position [0, 0]
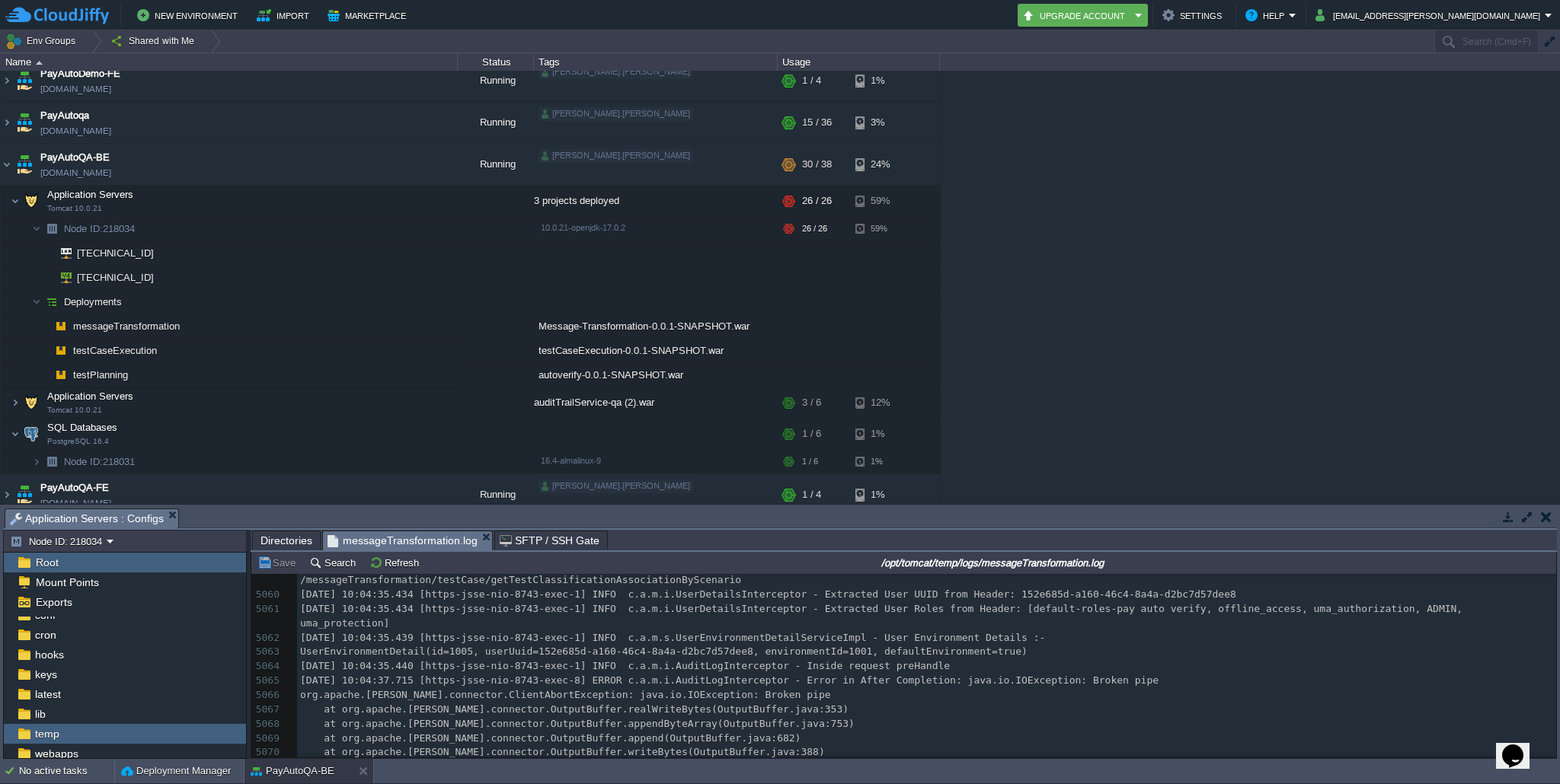
click at [298, 541] on span "Directories" at bounding box center [287, 541] width 52 height 18
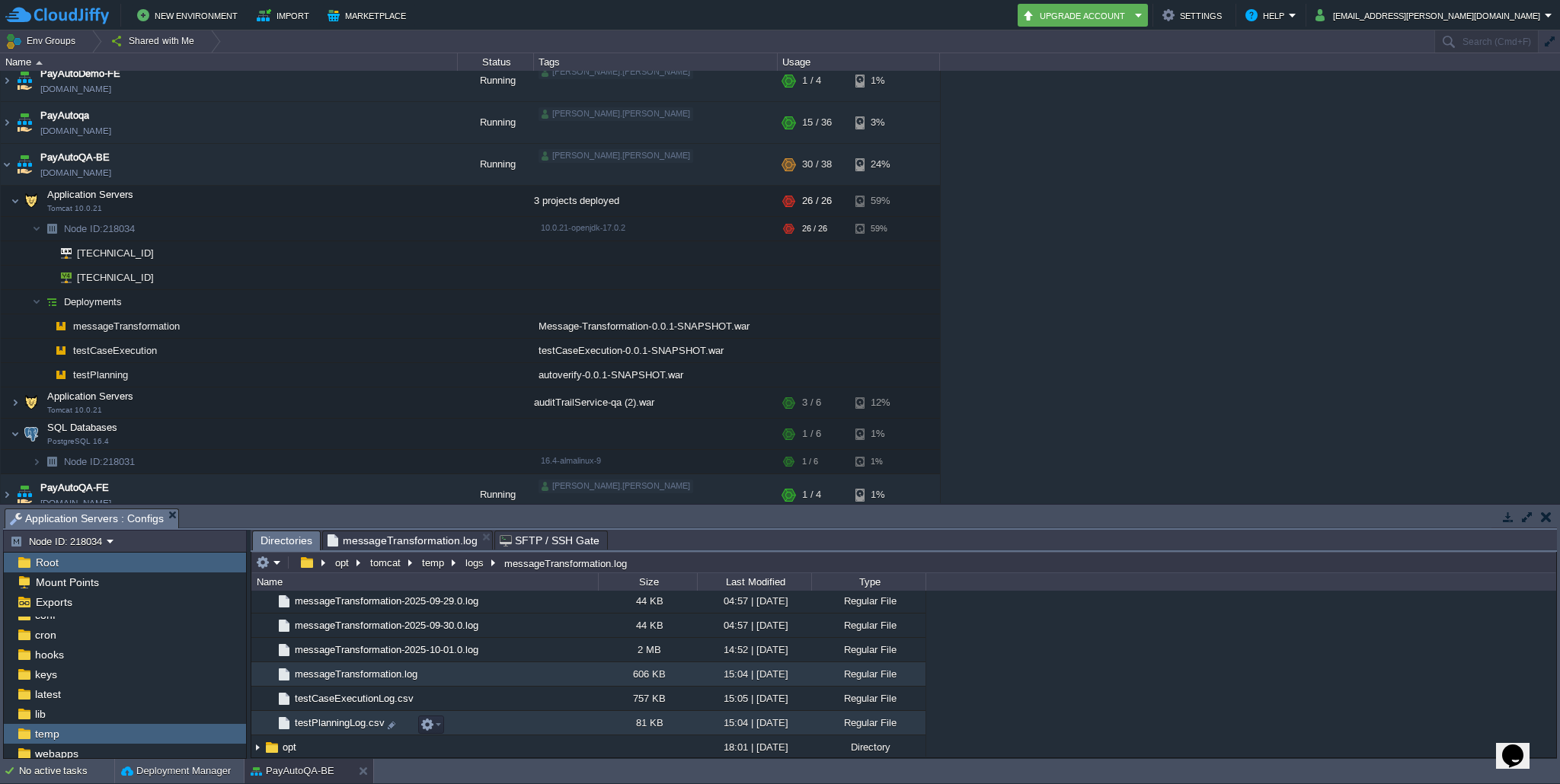
click at [336, 728] on span "testPlanningLog.csv" at bounding box center [339, 723] width 94 height 13
click at [291, 538] on span "Directories" at bounding box center [287, 541] width 52 height 19
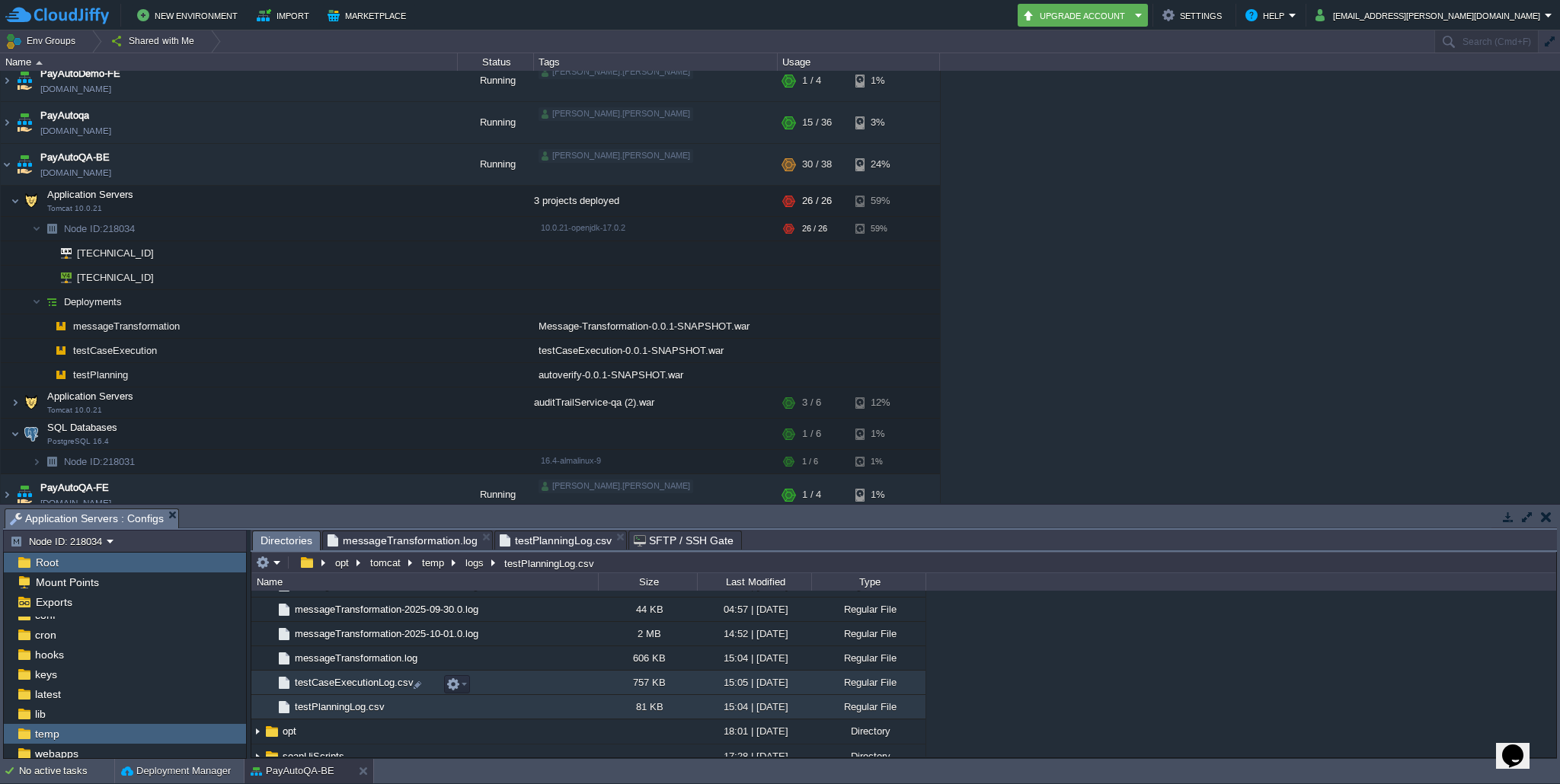
click at [339, 688] on span "testCaseExecutionLog.csv" at bounding box center [355, 682] width 124 height 13
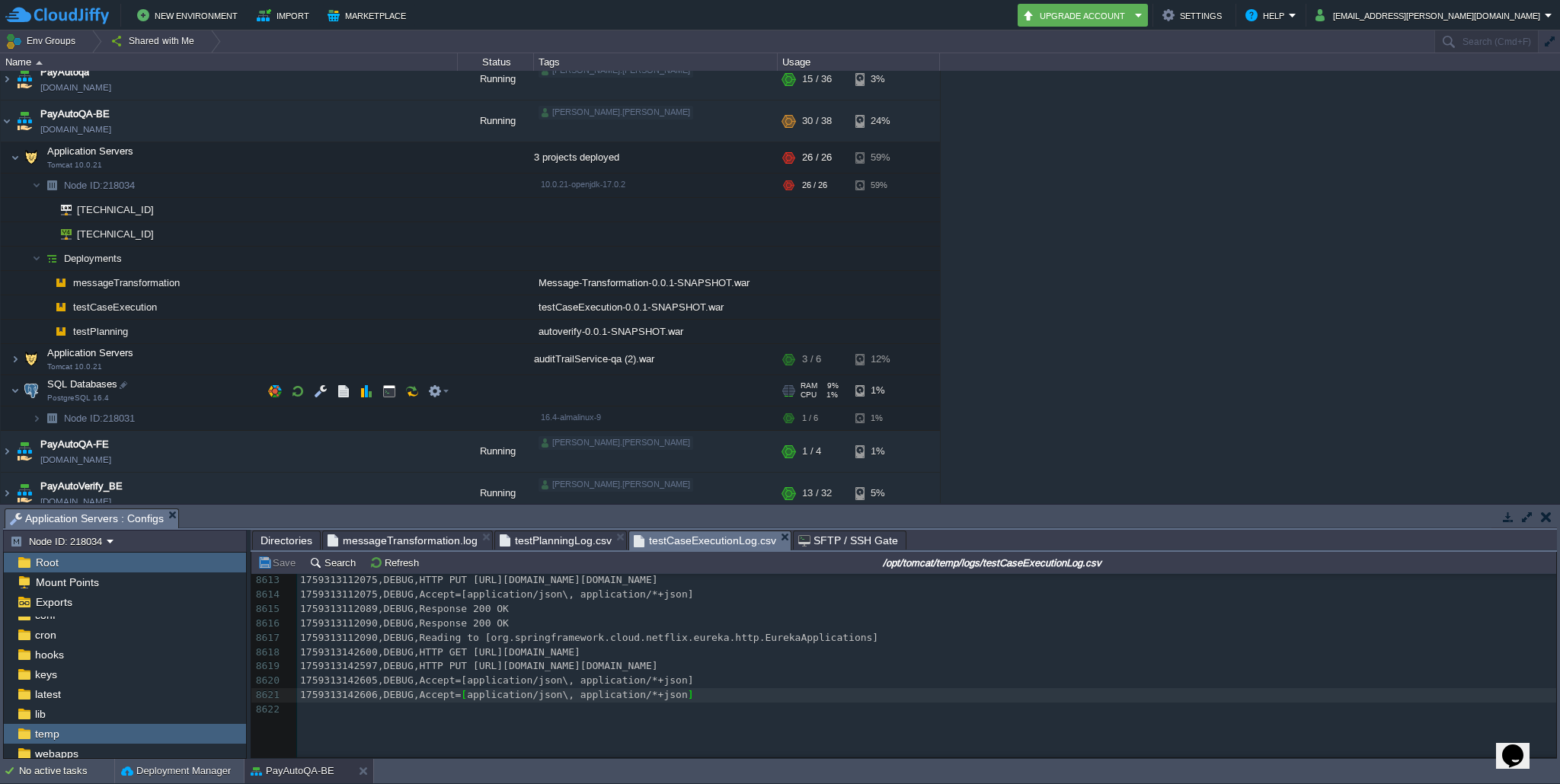
scroll to position [225, 0]
click at [41, 415] on img at bounding box center [52, 415] width 21 height 23
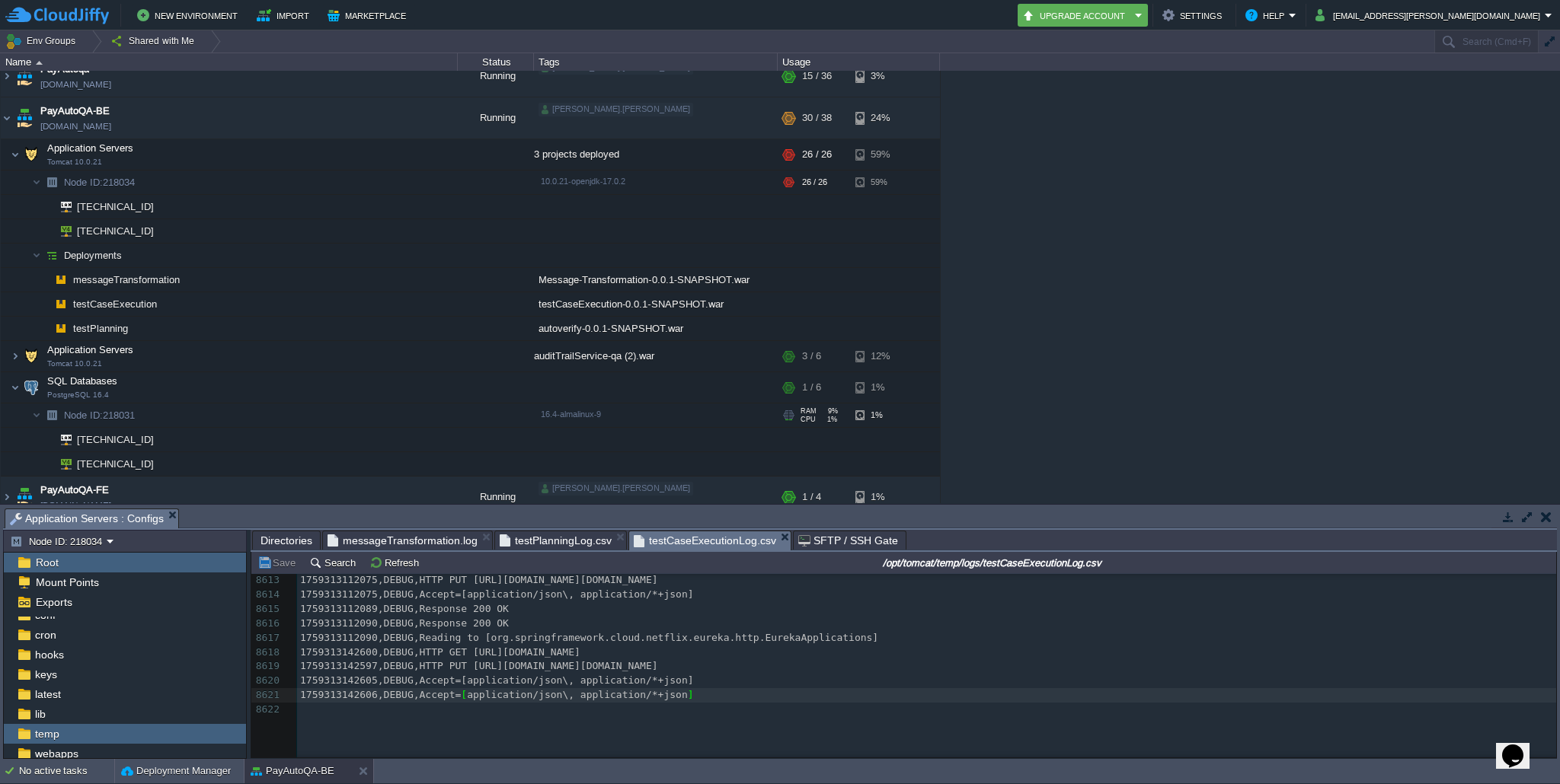
click at [41, 415] on img at bounding box center [52, 415] width 21 height 23
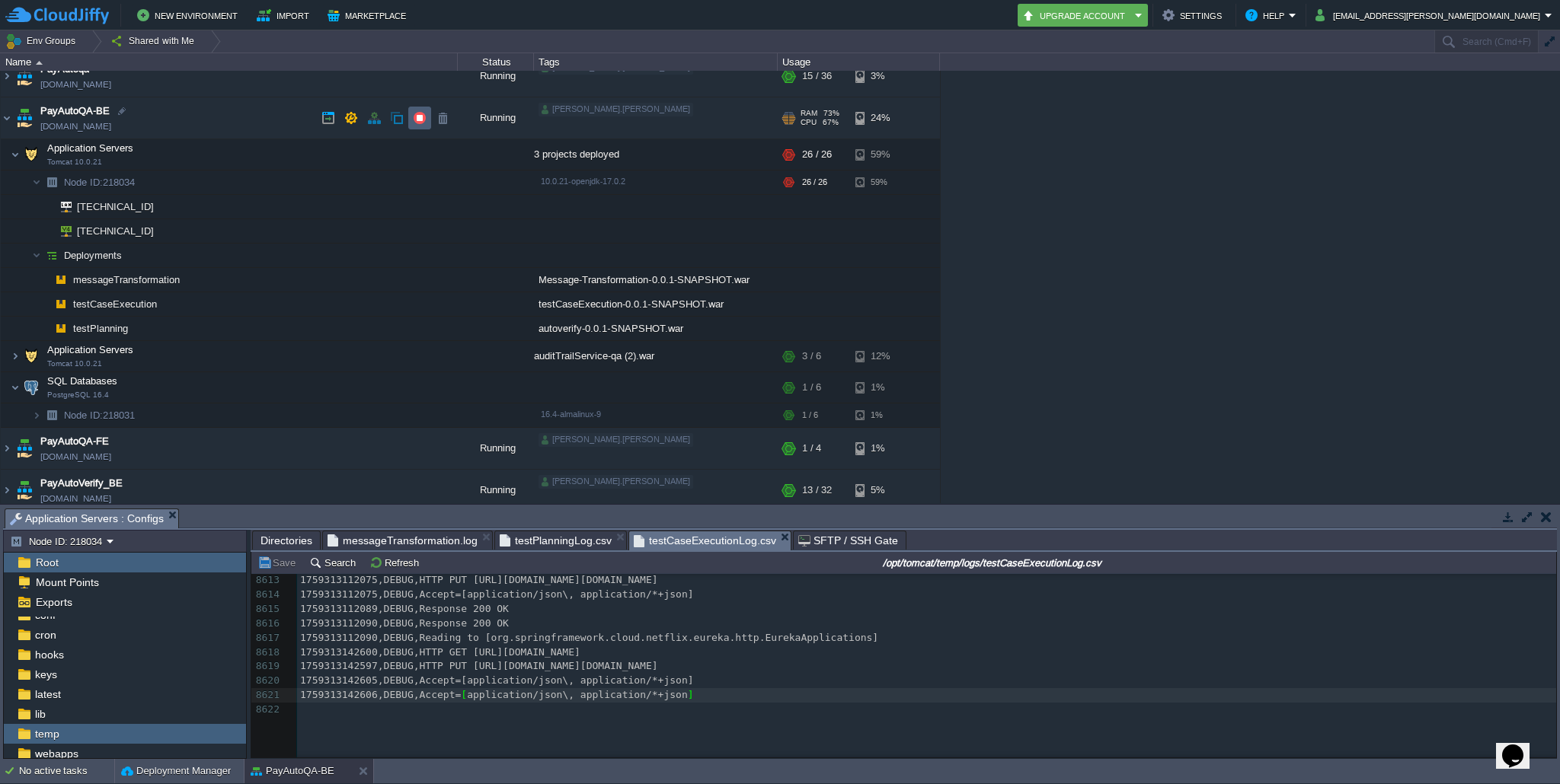
click at [419, 121] on button "button" at bounding box center [419, 117] width 13 height 13
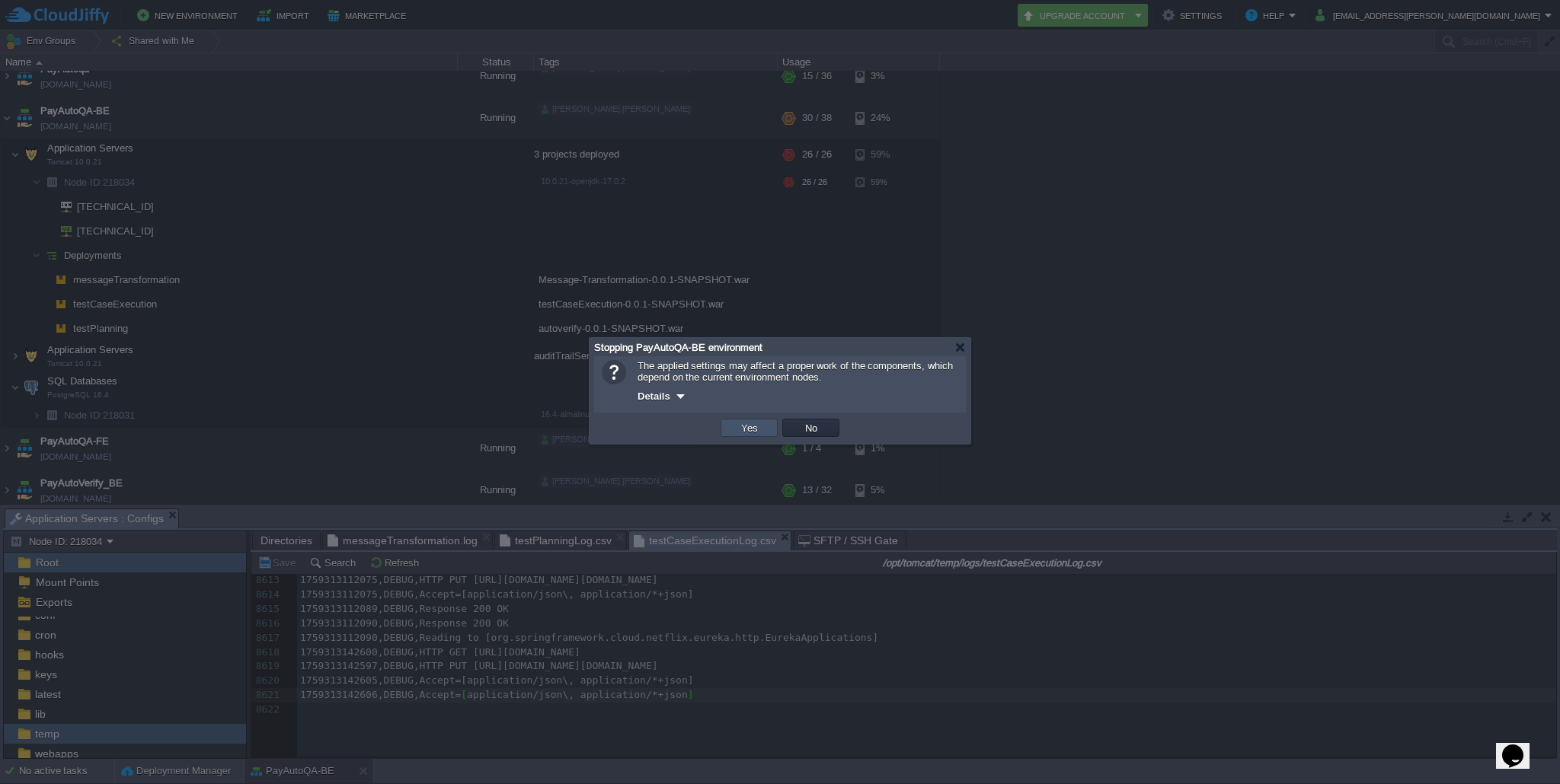
click at [745, 431] on button "Yes" at bounding box center [750, 427] width 26 height 13
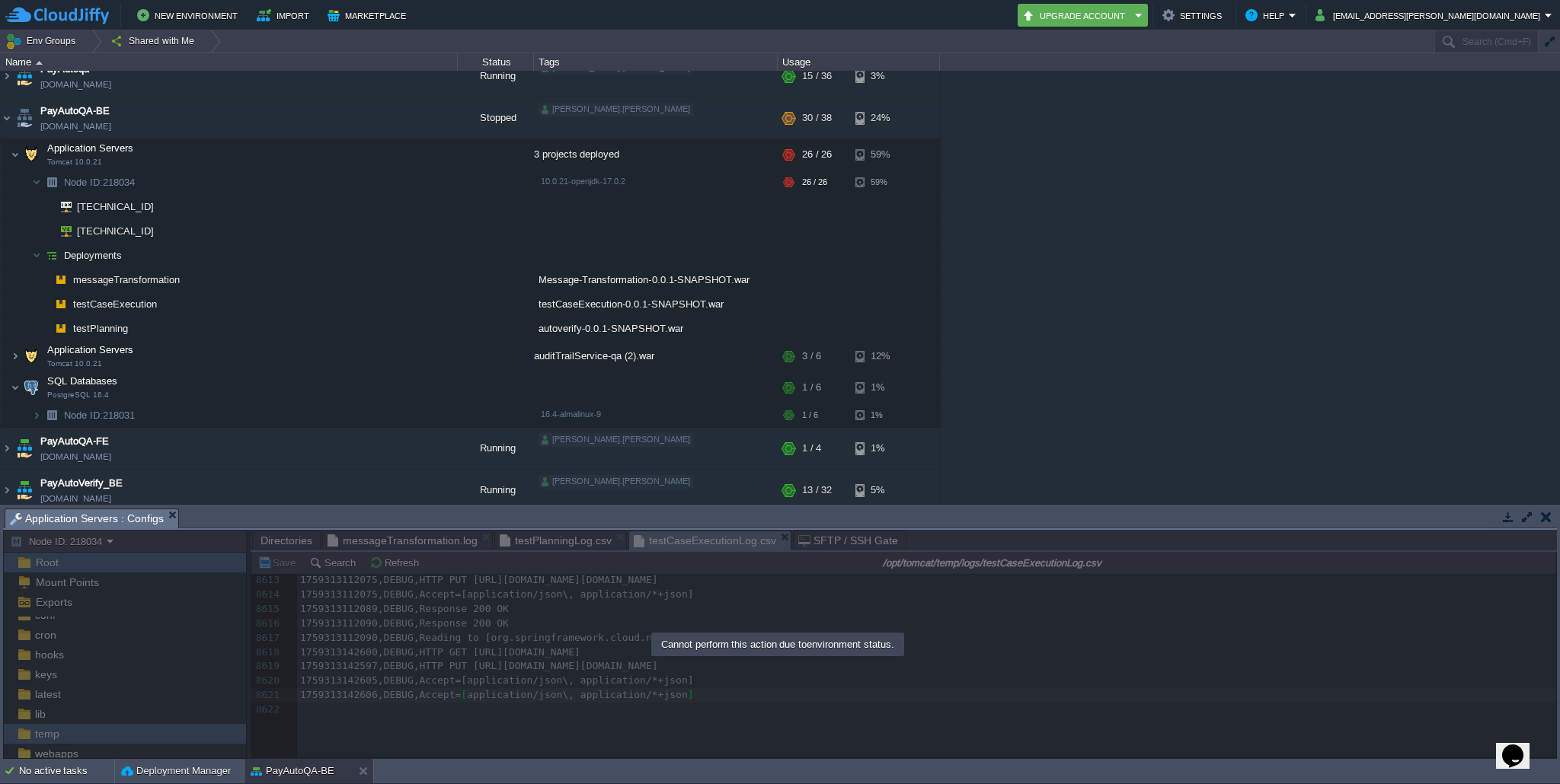
click at [644, 683] on div at bounding box center [780, 644] width 1555 height 229
click at [420, 116] on button "button" at bounding box center [419, 117] width 13 height 13
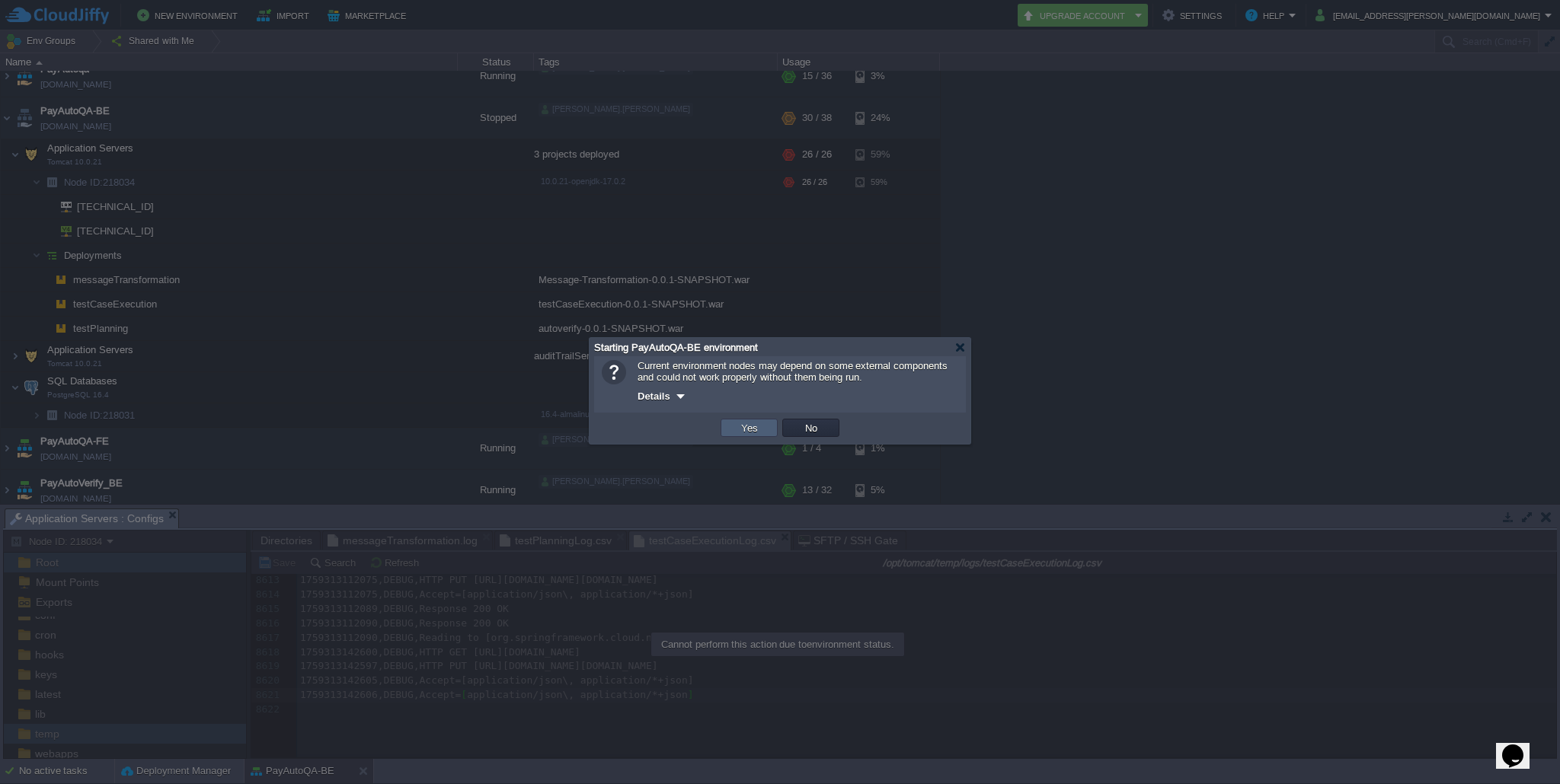
click at [762, 437] on td "Yes" at bounding box center [750, 428] width 57 height 18
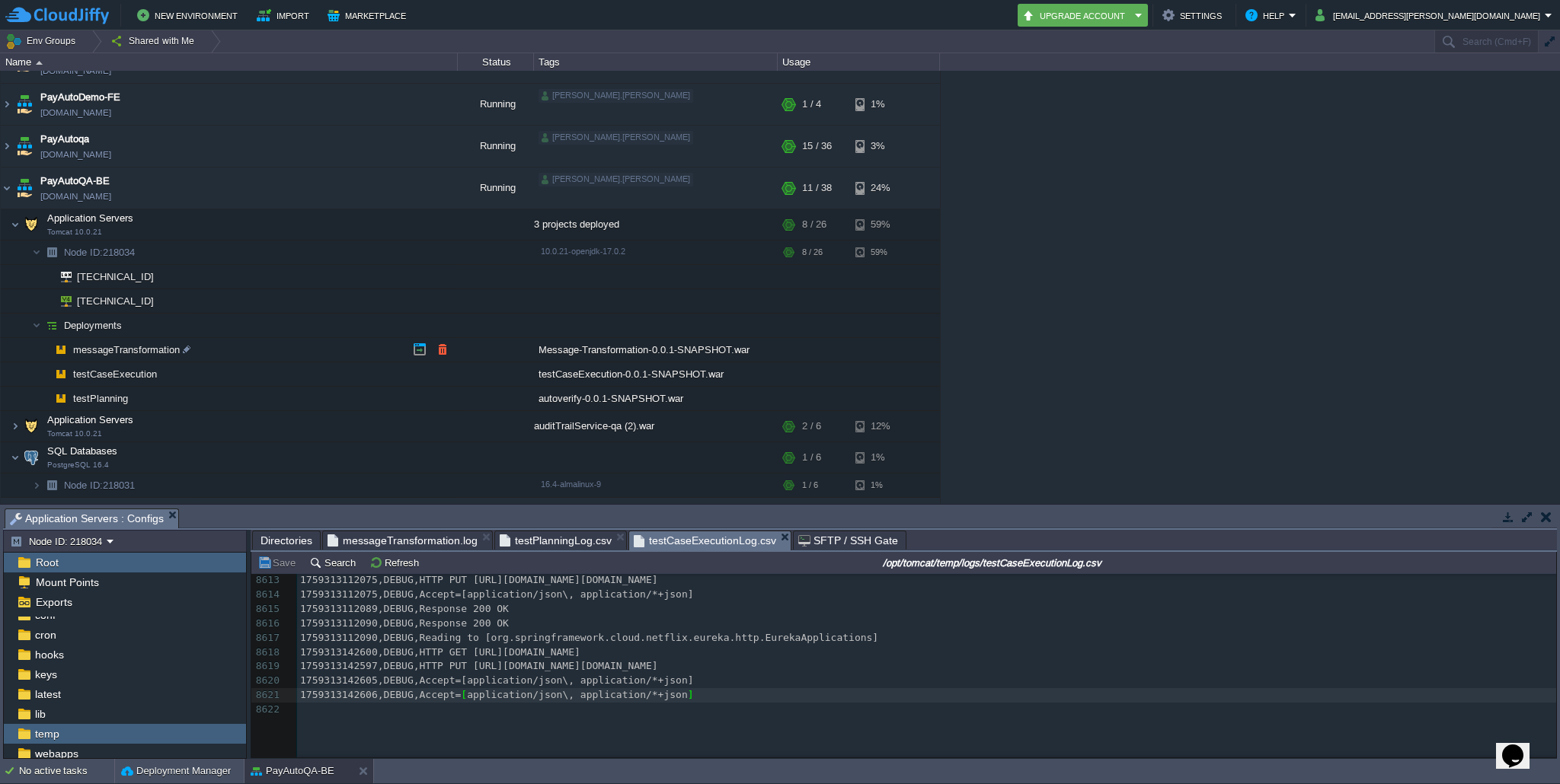
scroll to position [154, 0]
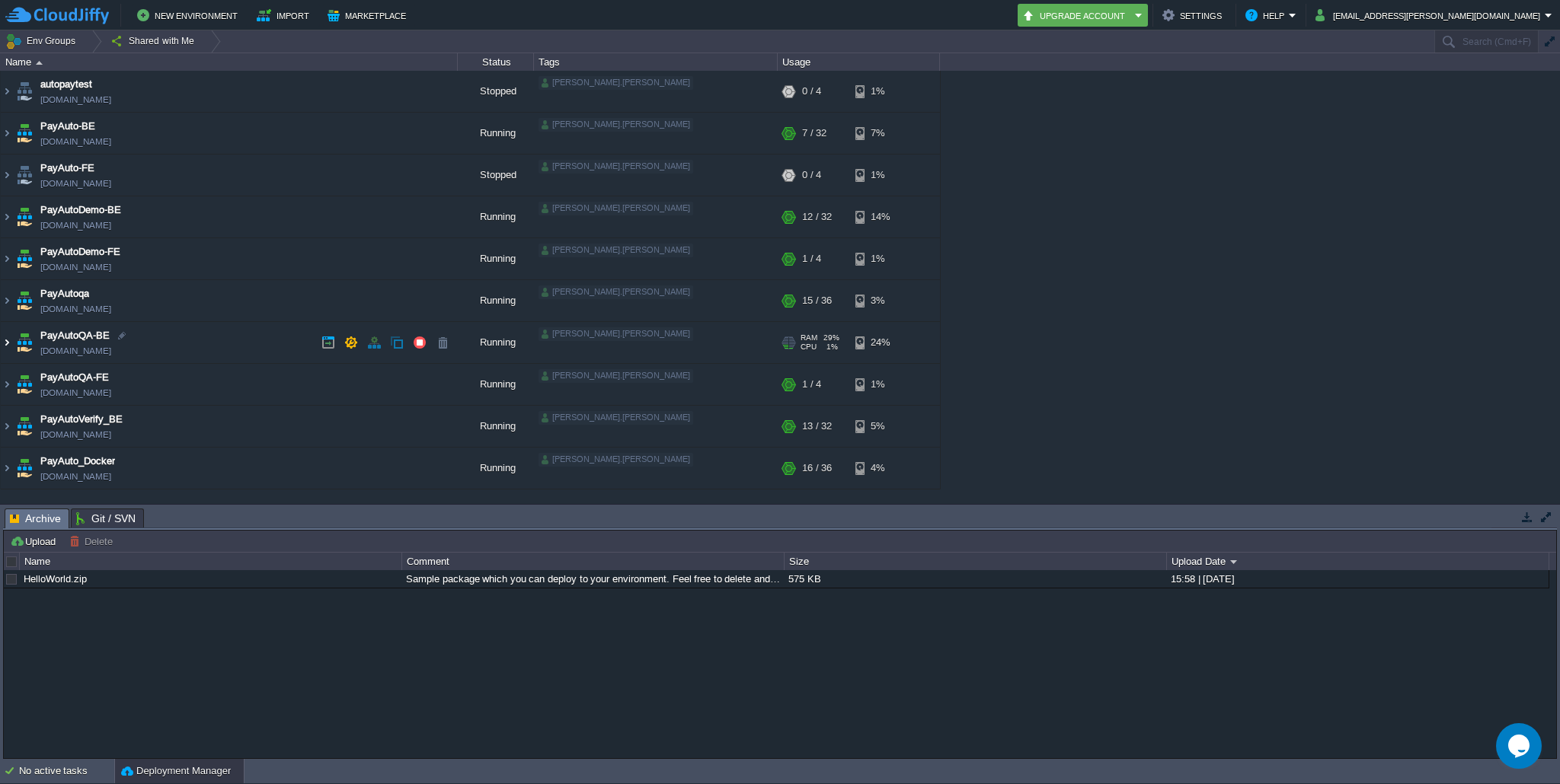
click at [12, 343] on img at bounding box center [7, 343] width 13 height 41
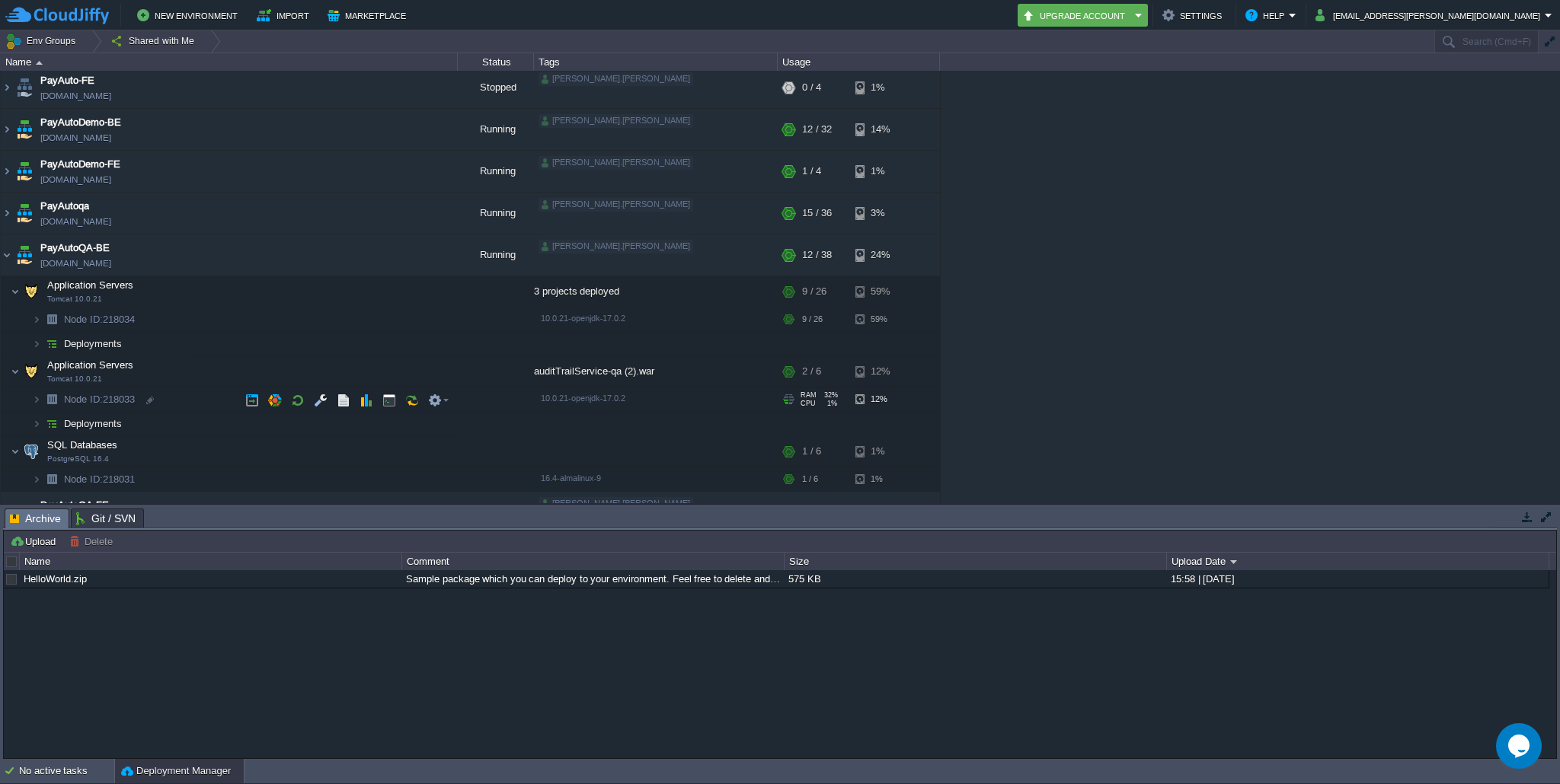
scroll to position [105, 0]
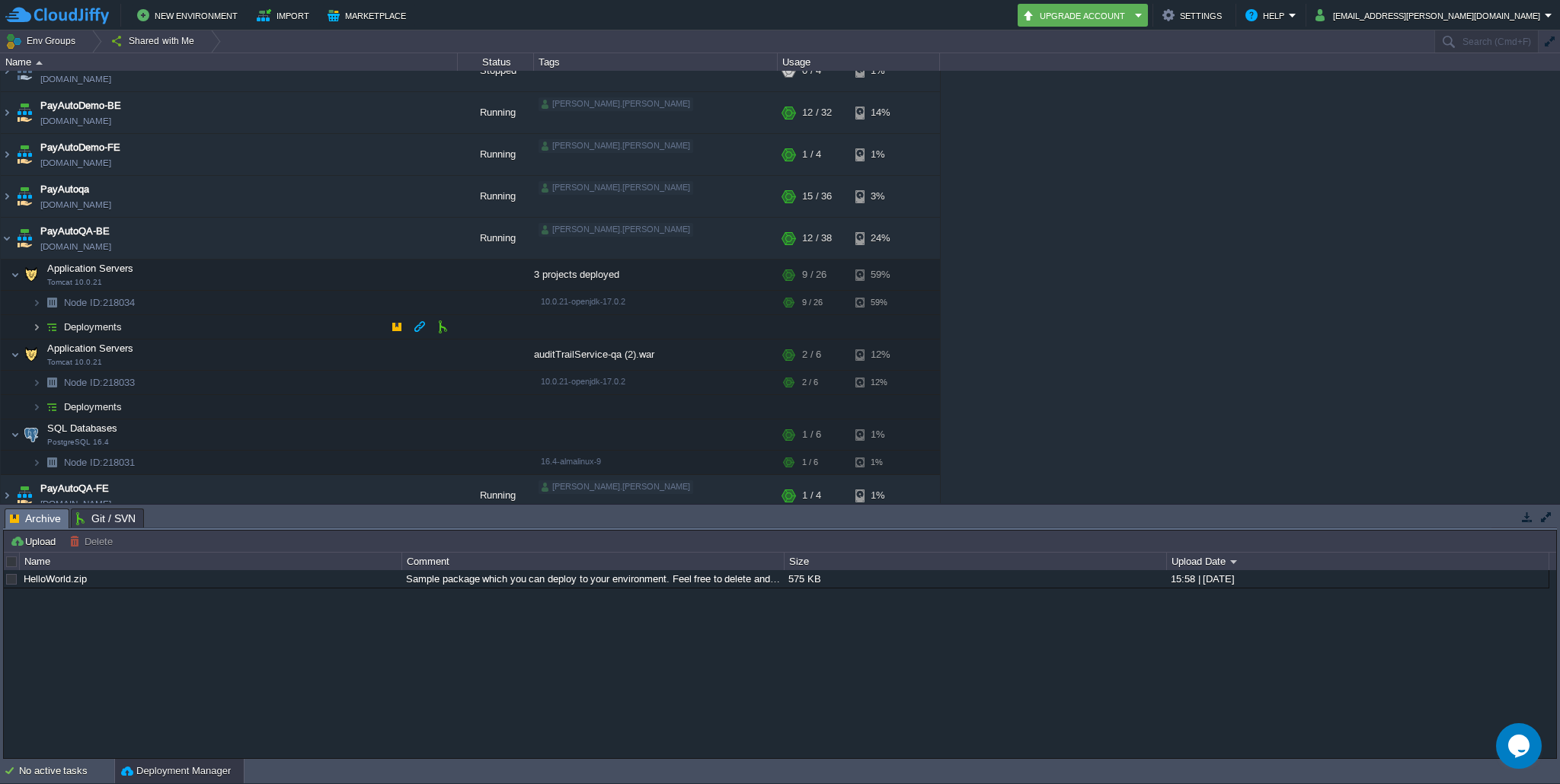
click at [39, 330] on img at bounding box center [37, 327] width 9 height 23
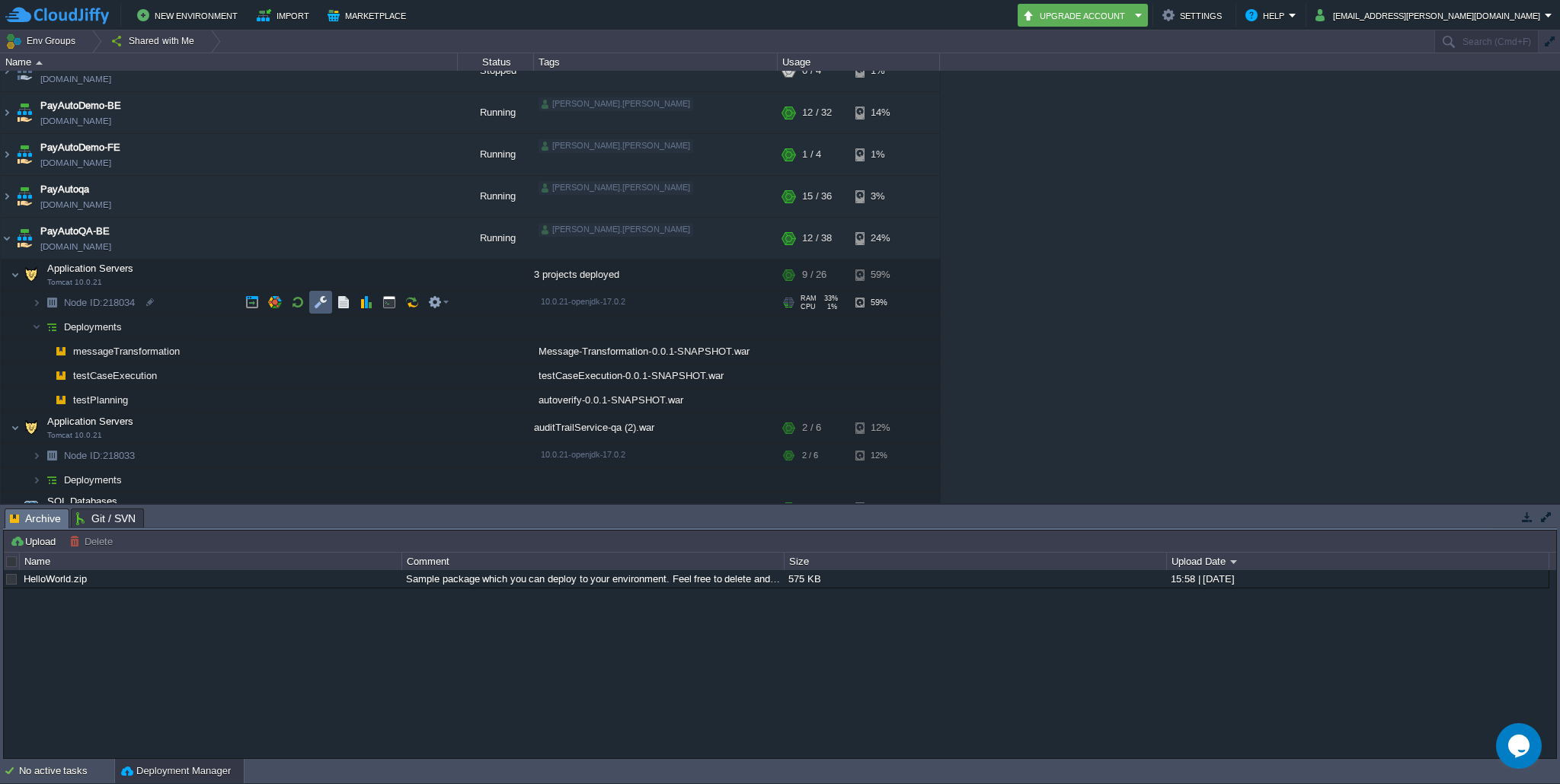
click at [326, 302] on button "button" at bounding box center [321, 302] width 13 height 13
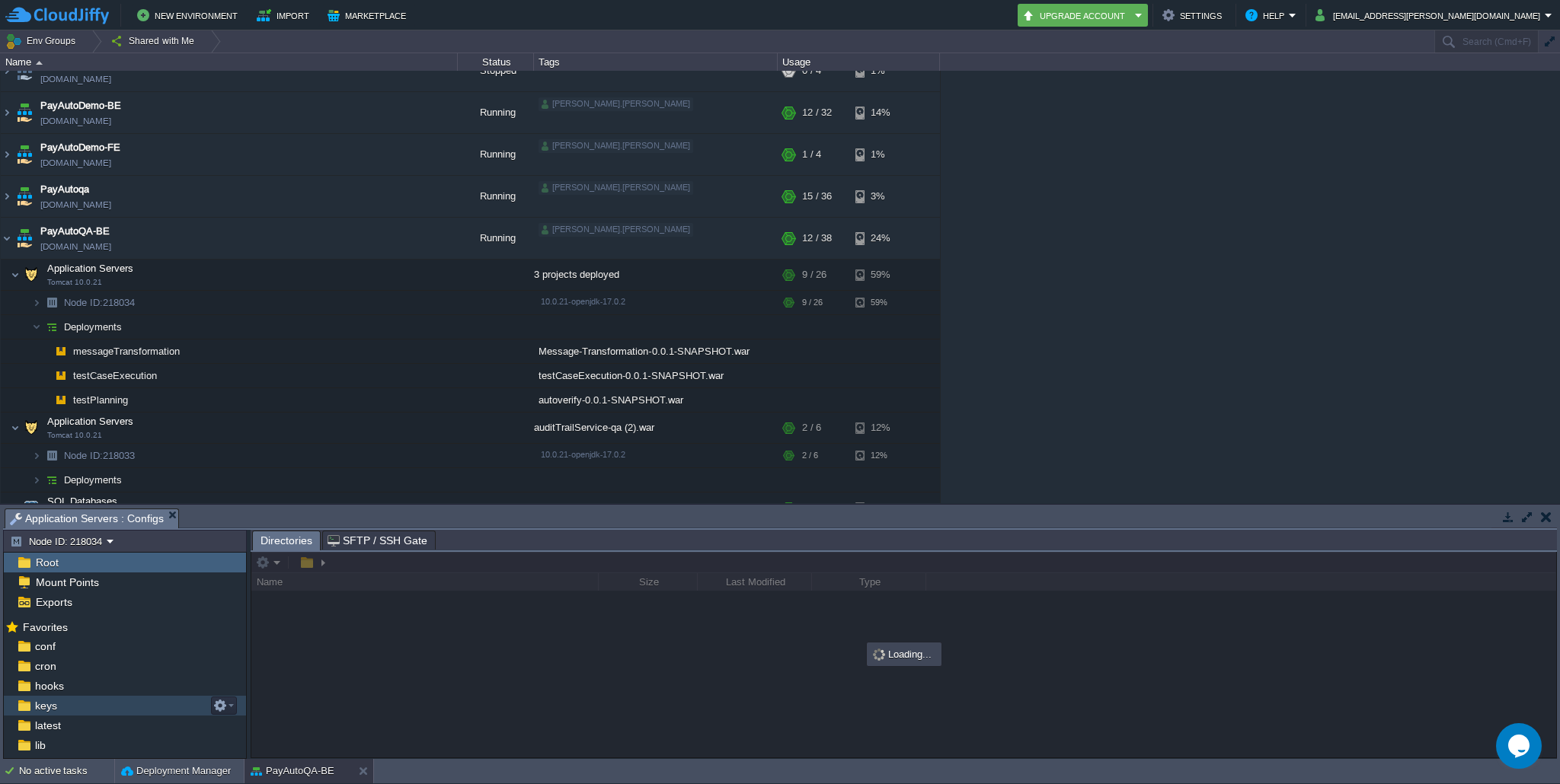
scroll to position [54, 0]
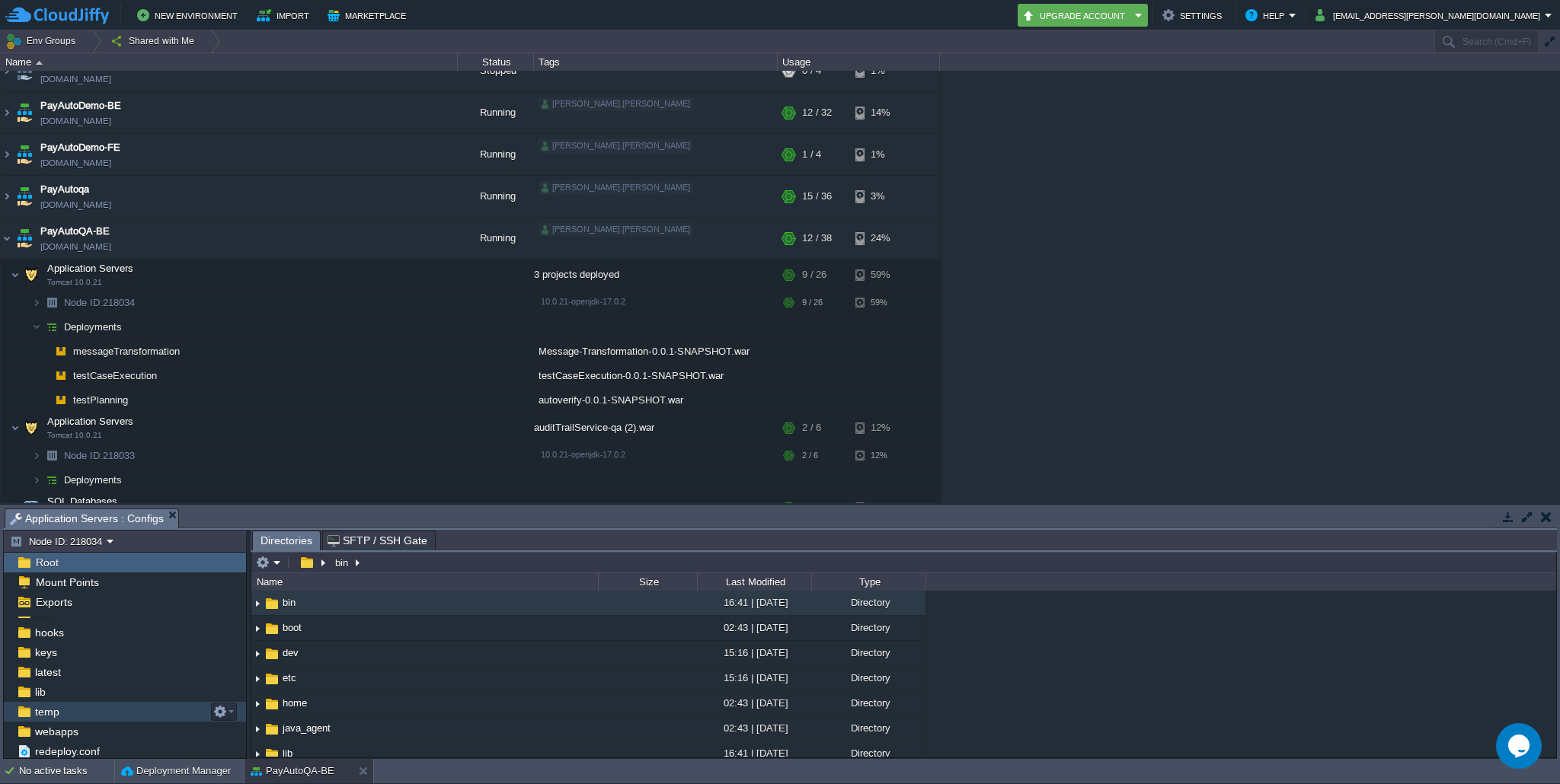
click at [22, 714] on img at bounding box center [24, 712] width 16 height 20
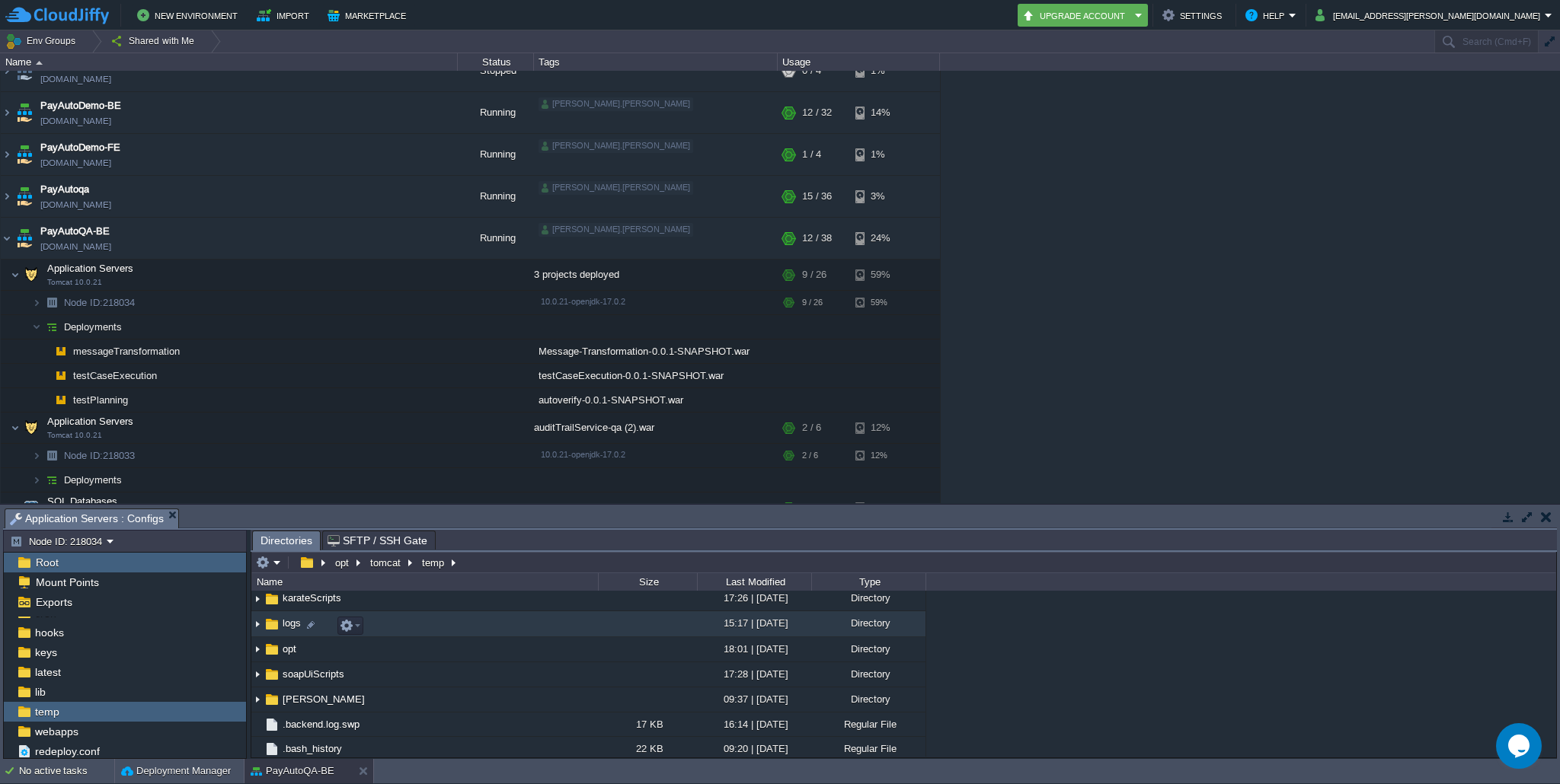
scroll to position [175, 0]
click at [256, 632] on img at bounding box center [258, 630] width 13 height 23
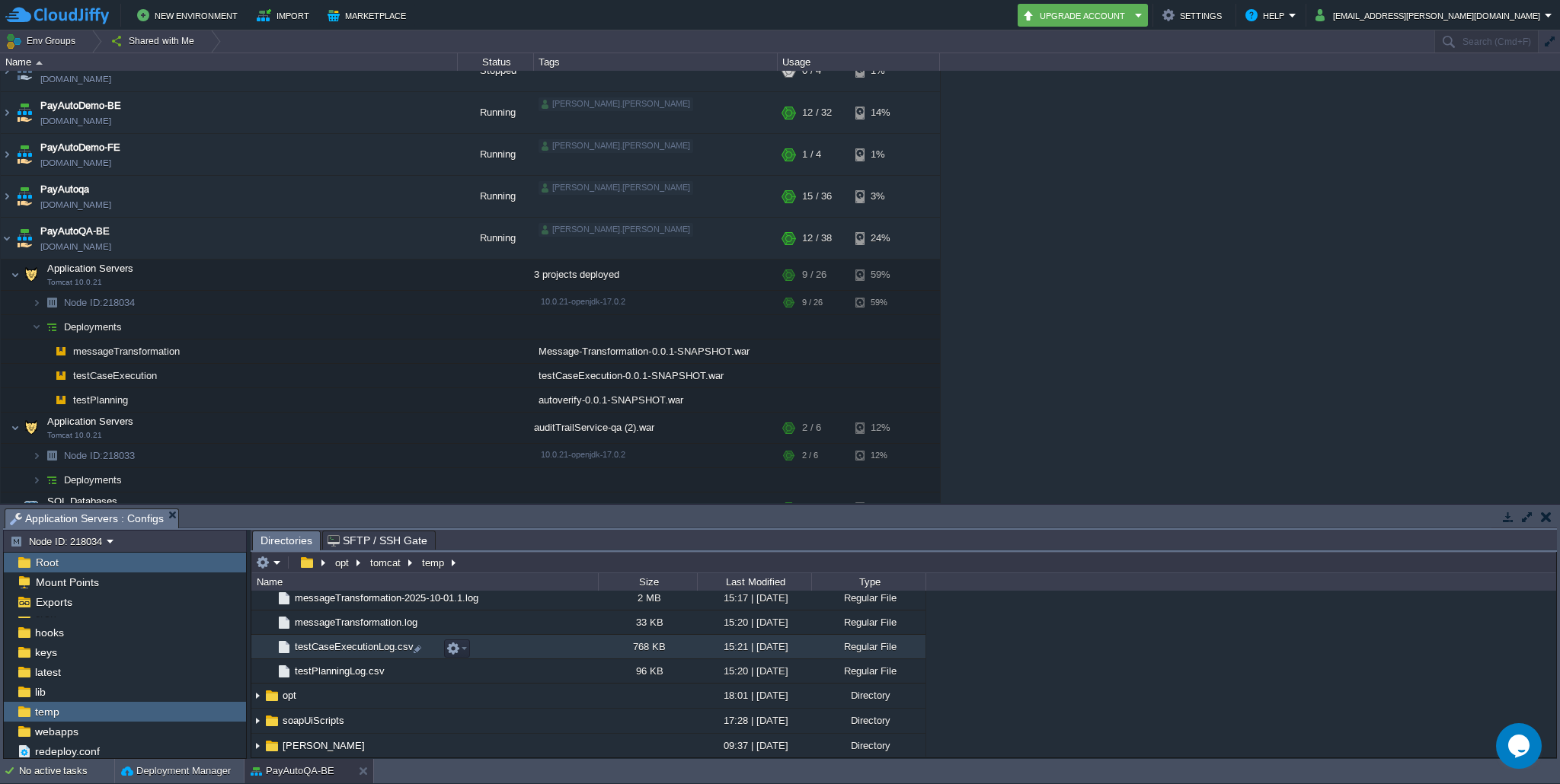
scroll to position [2198, 0]
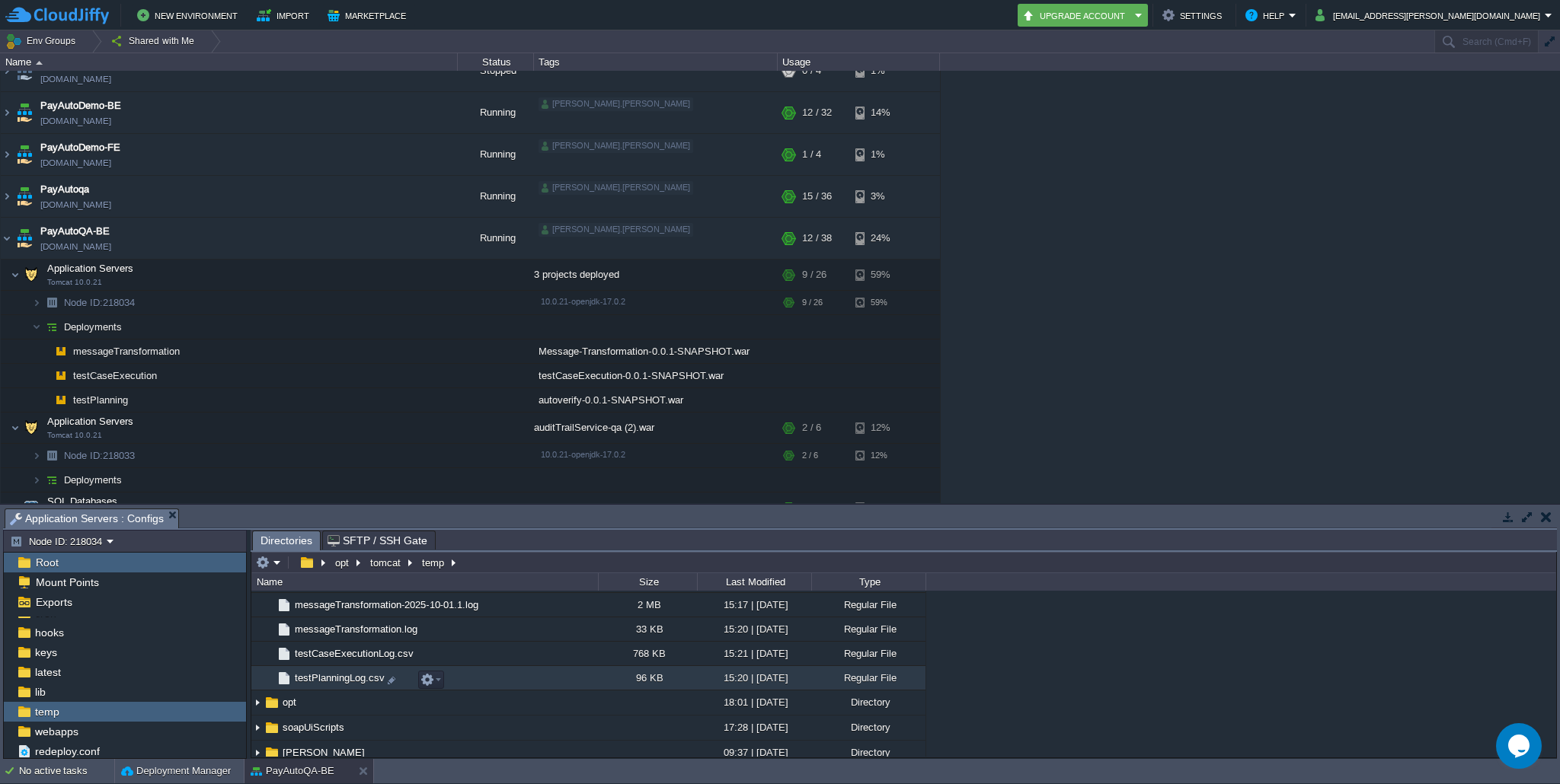
click at [322, 682] on span "testPlanningLog.csv" at bounding box center [339, 677] width 94 height 13
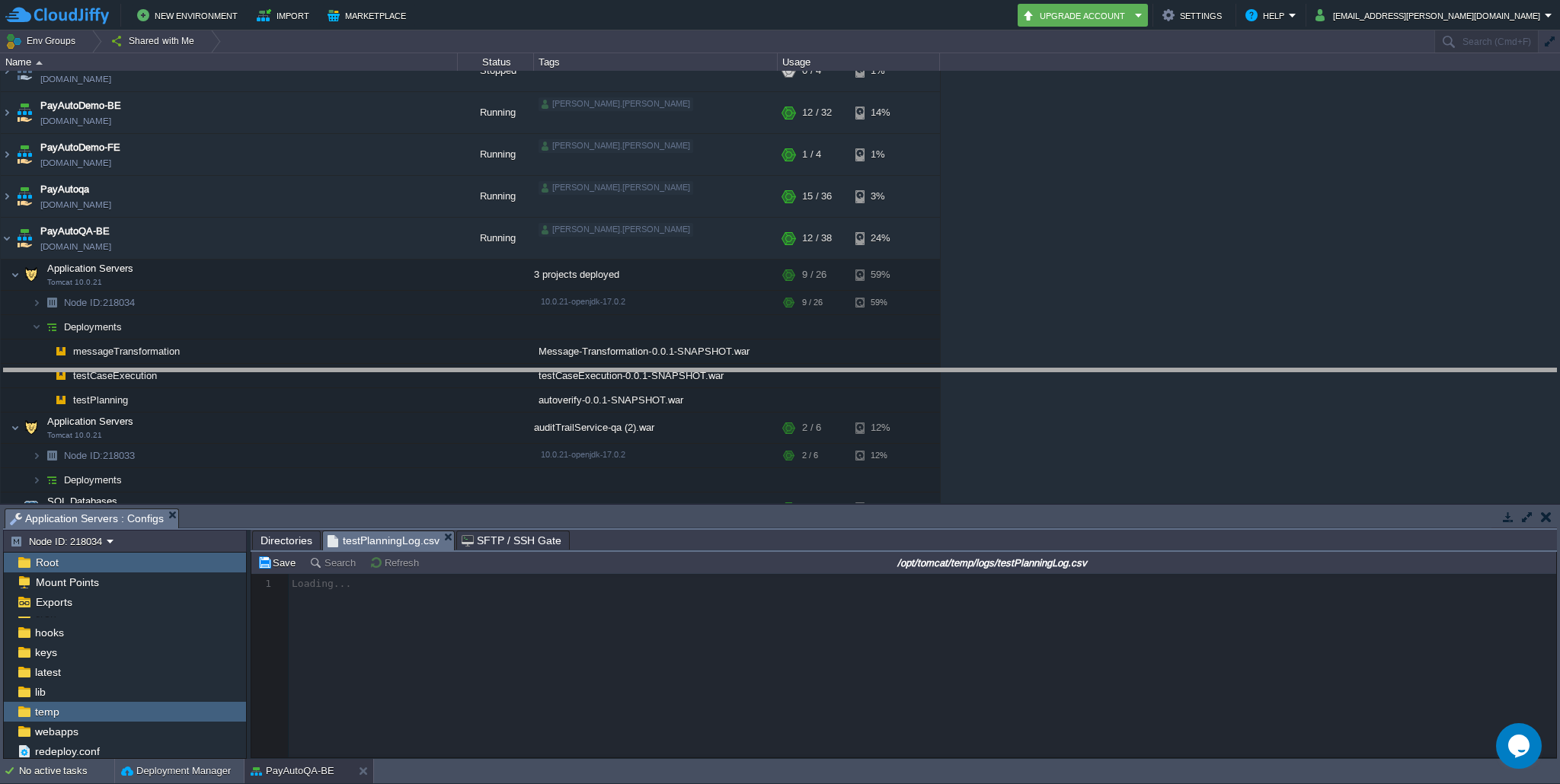
drag, startPoint x: 702, startPoint y: 512, endPoint x: 701, endPoint y: 371, distance: 141.0
click at [701, 371] on body "New Environment Import Marketplace Bonus ₹0.00 Upgrade Account Settings Help as…" at bounding box center [780, 392] width 1560 height 784
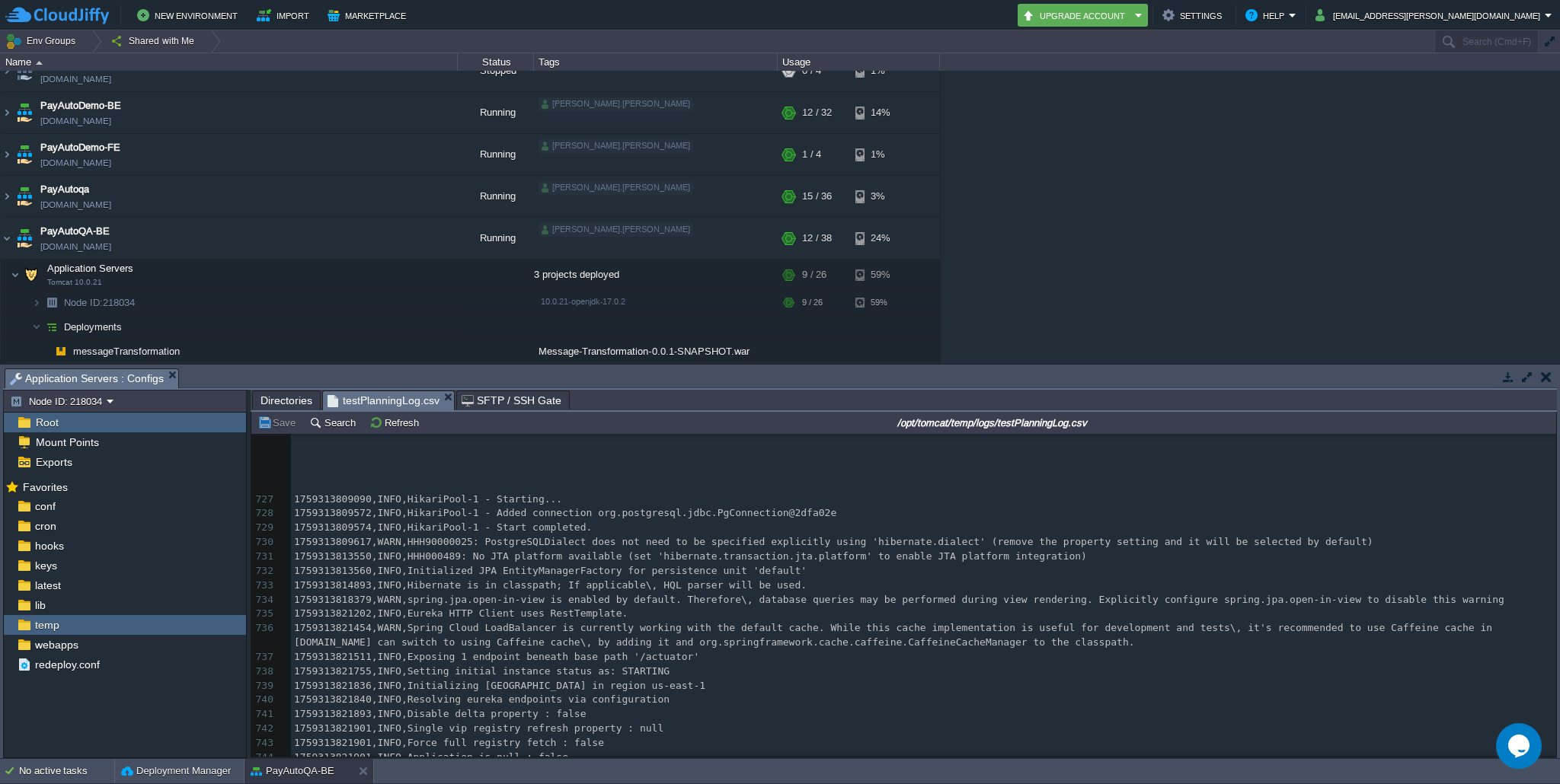
scroll to position [12356, 0]
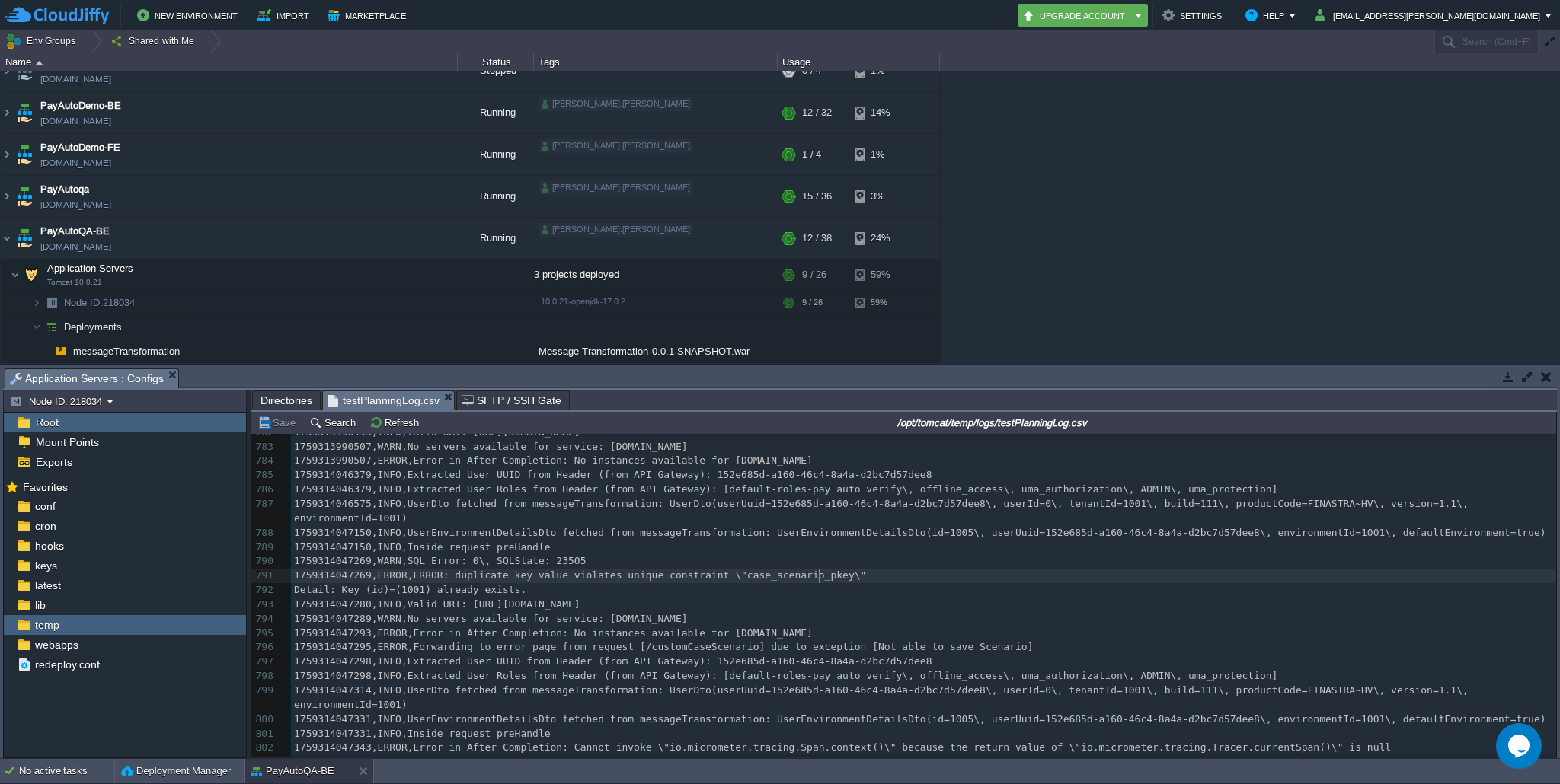
click at [820, 573] on div "839 1759276903101,INFO,Resolving eureka endpoints via configuration 772 1759313…" at bounding box center [923, 590] width 1265 height 645
type textarea "case_scenario_pkey"
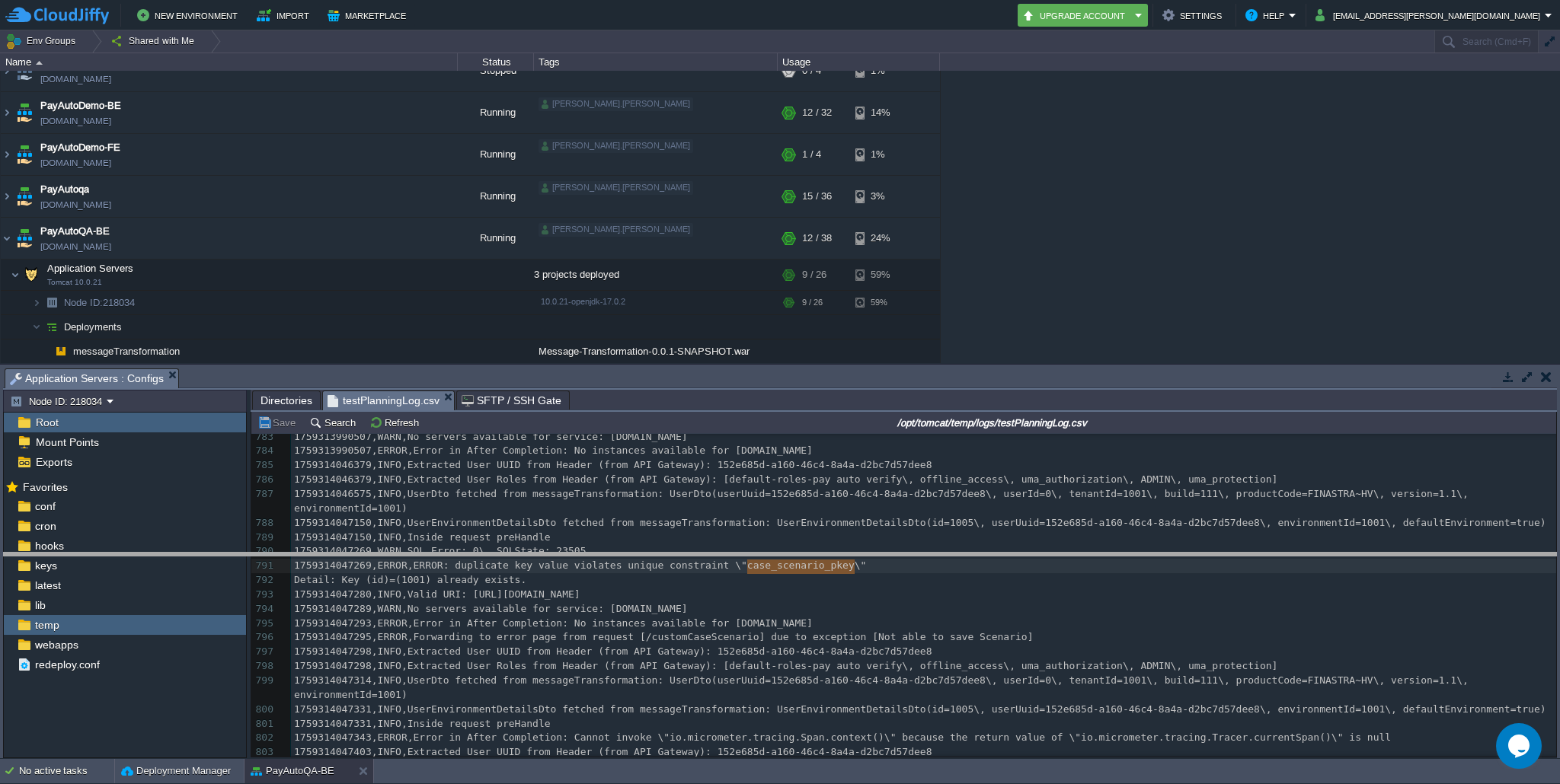
drag, startPoint x: 786, startPoint y: 381, endPoint x: 788, endPoint y: 566, distance: 185.0
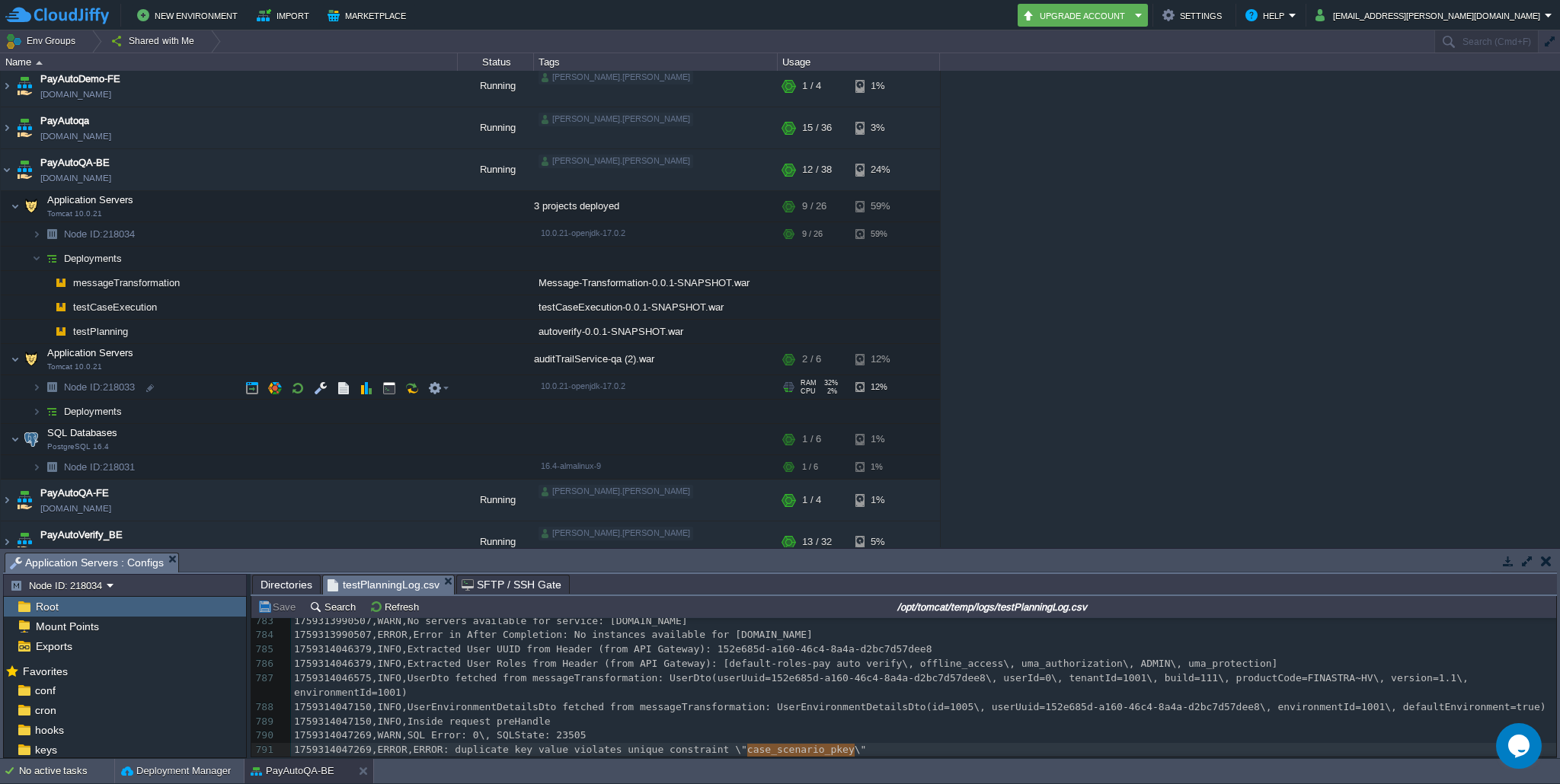
scroll to position [204, 0]
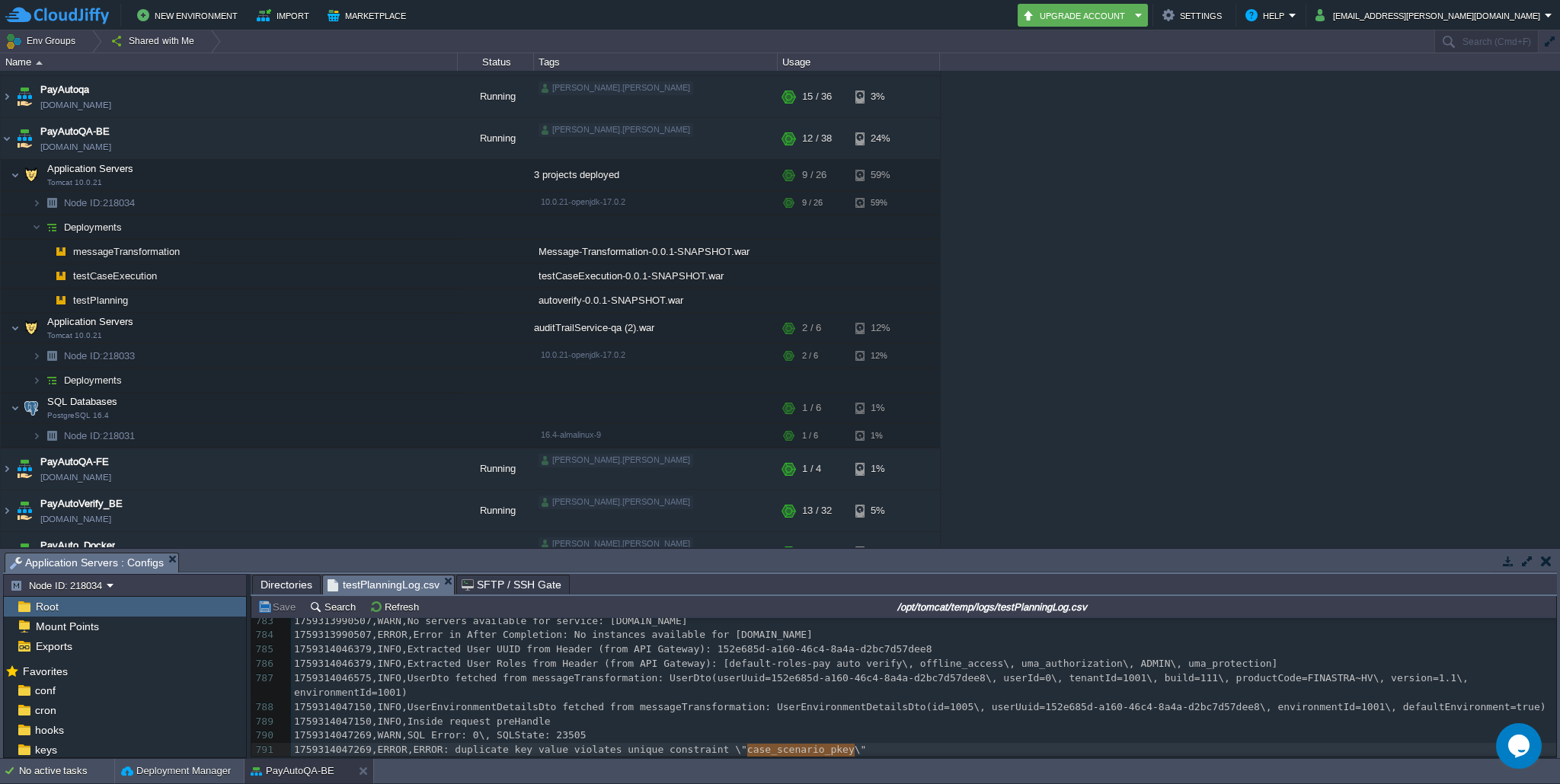
click at [576, 382] on td at bounding box center [656, 380] width 244 height 24
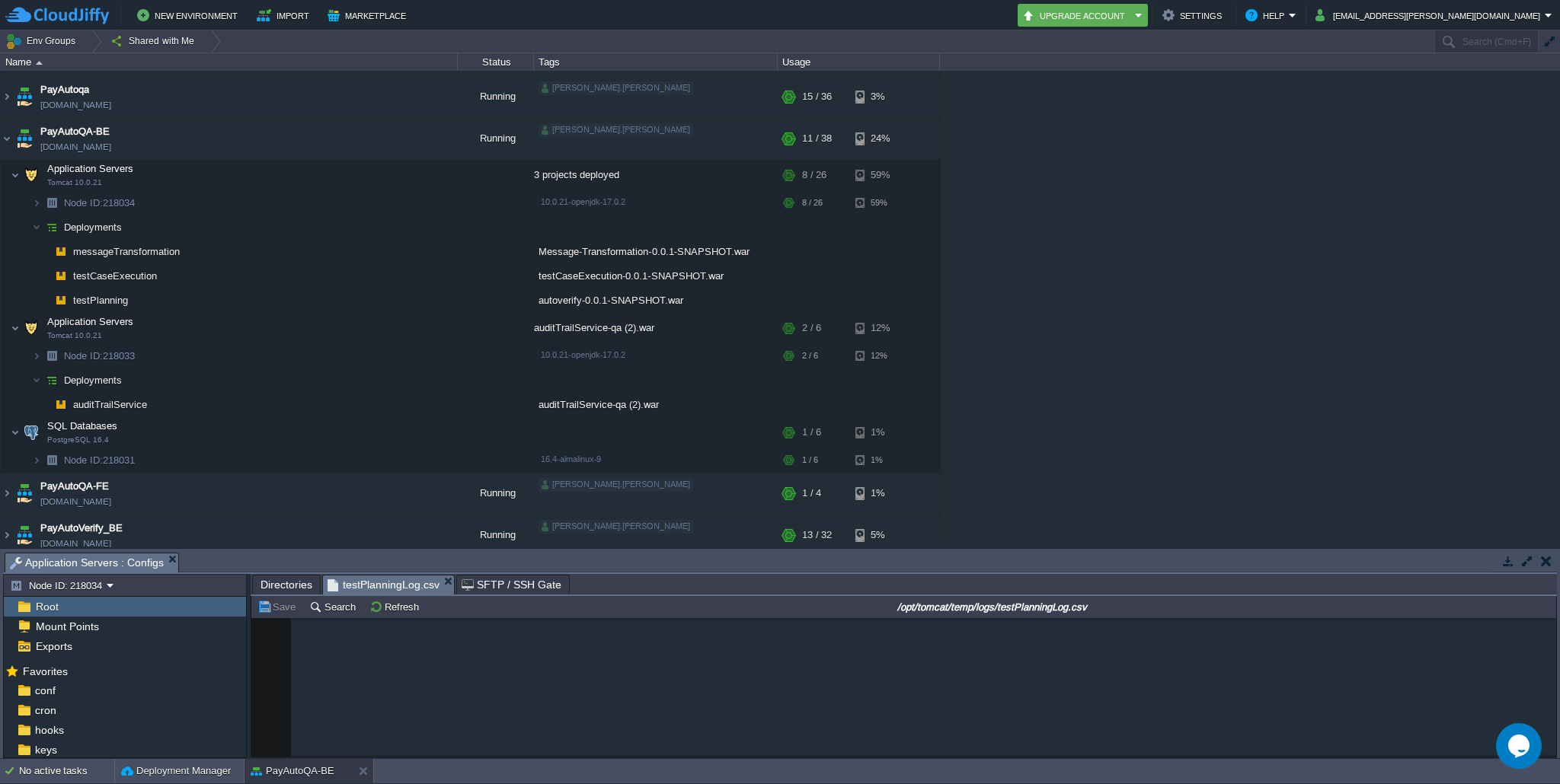
scroll to position [12986, 0]
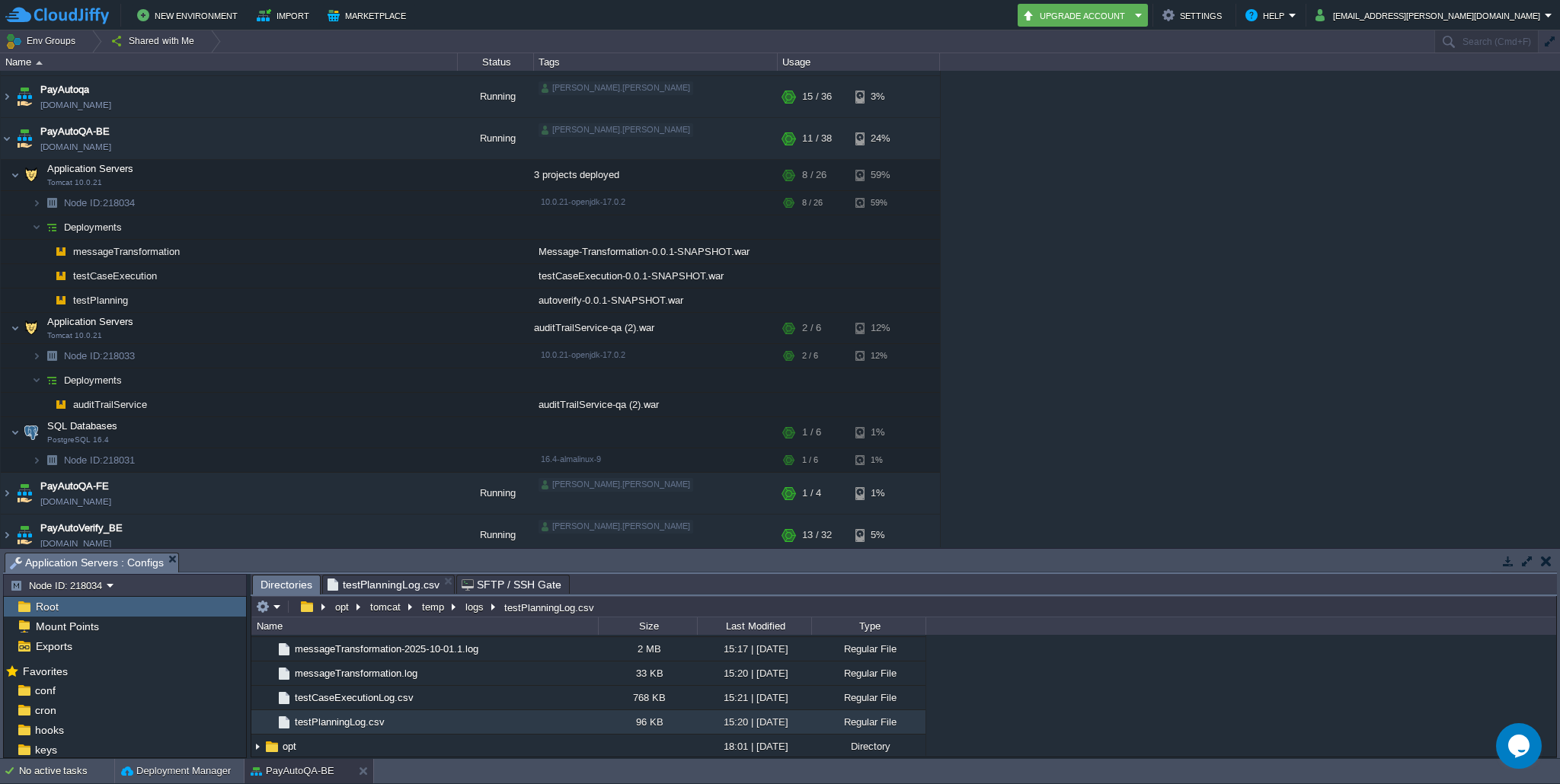
click at [277, 584] on span "Directories" at bounding box center [287, 584] width 52 height 19
click at [325, 677] on span "messageTransformation.log" at bounding box center [356, 673] width 127 height 13
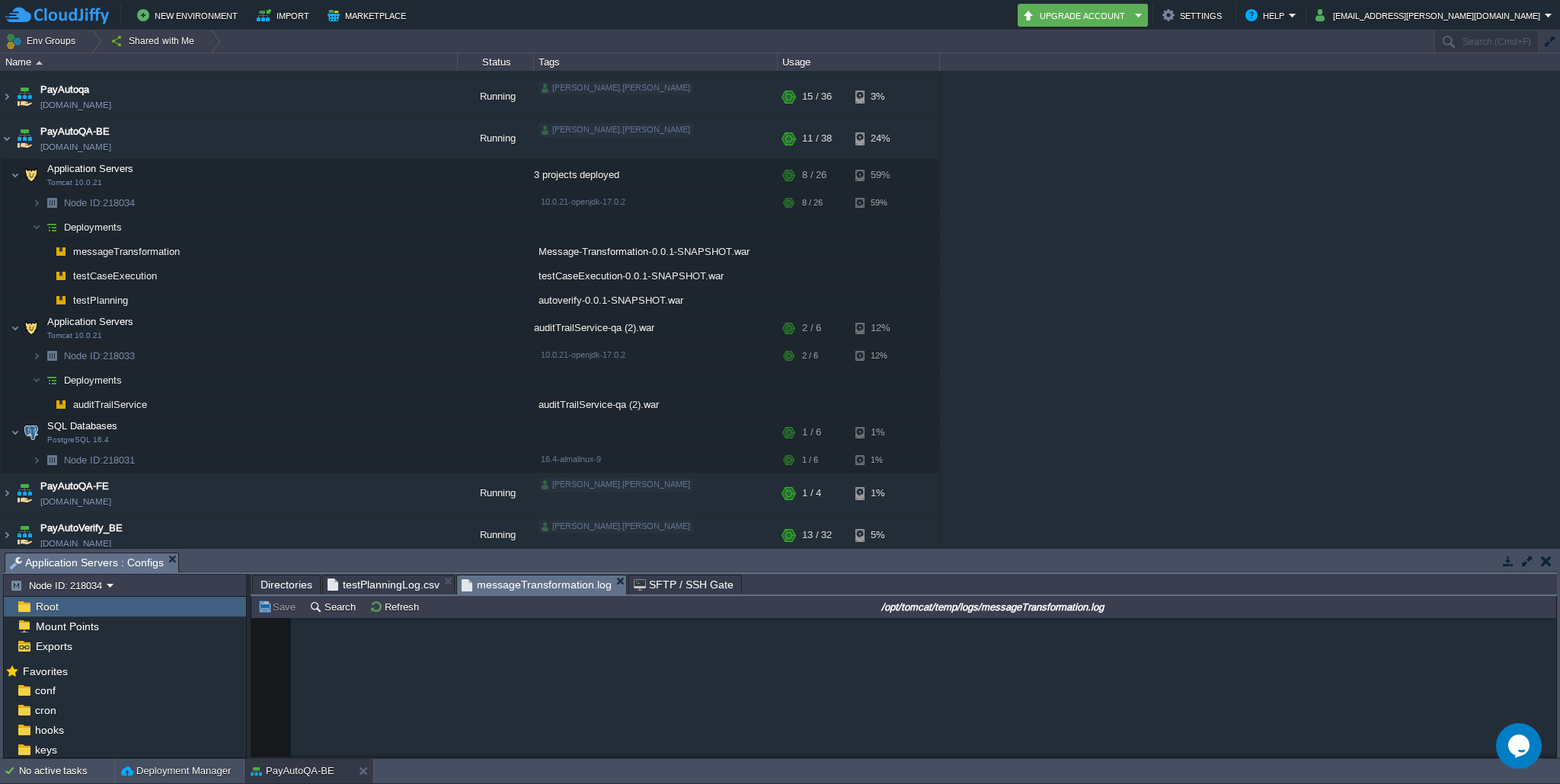
scroll to position [2324, 0]
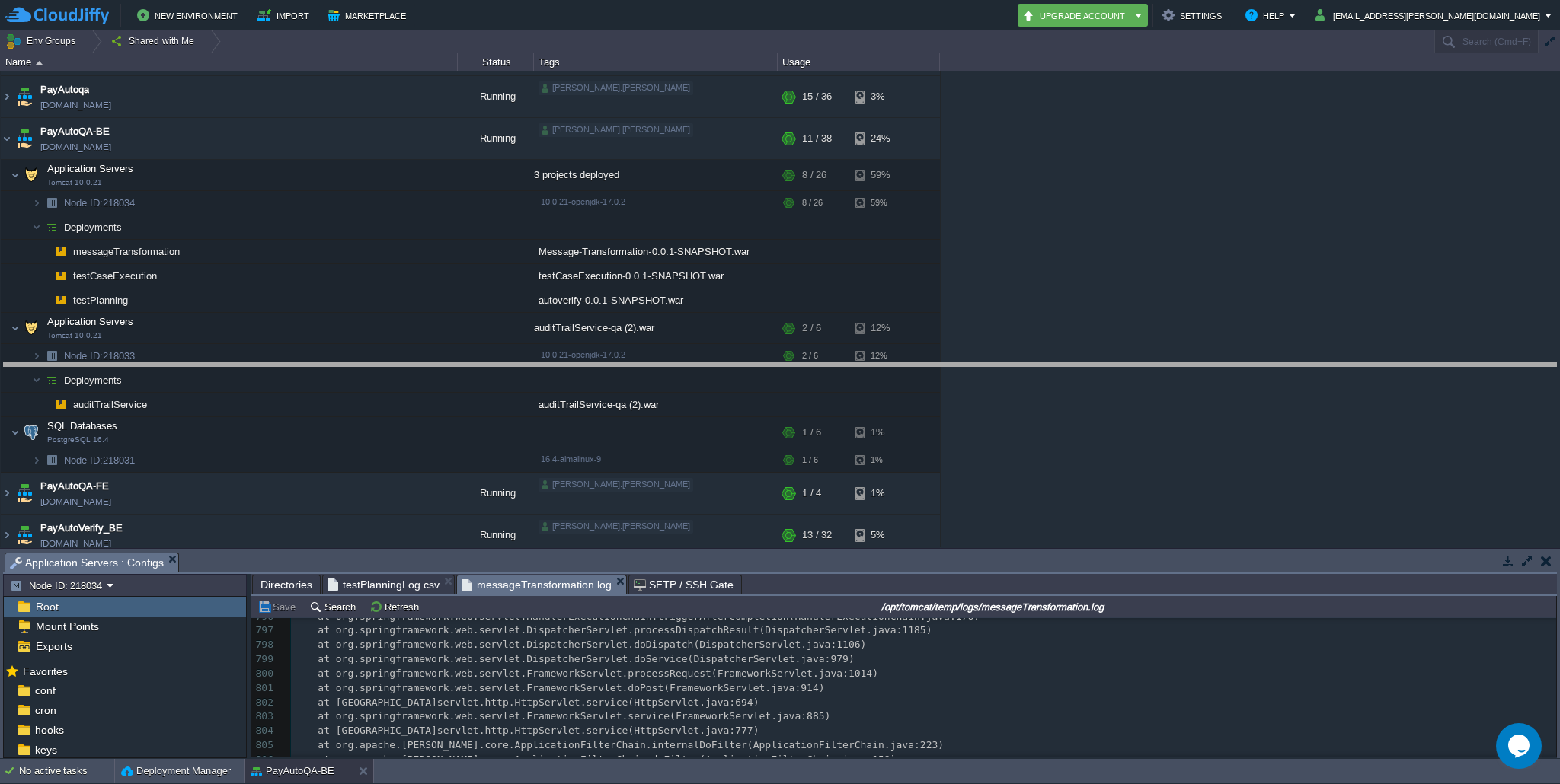
drag, startPoint x: 818, startPoint y: 555, endPoint x: 817, endPoint y: 365, distance: 190.0
click at [817, 365] on body "New Environment Import Marketplace Bonus ₹0.00 Upgrade Account Settings Help as…" at bounding box center [780, 392] width 1560 height 784
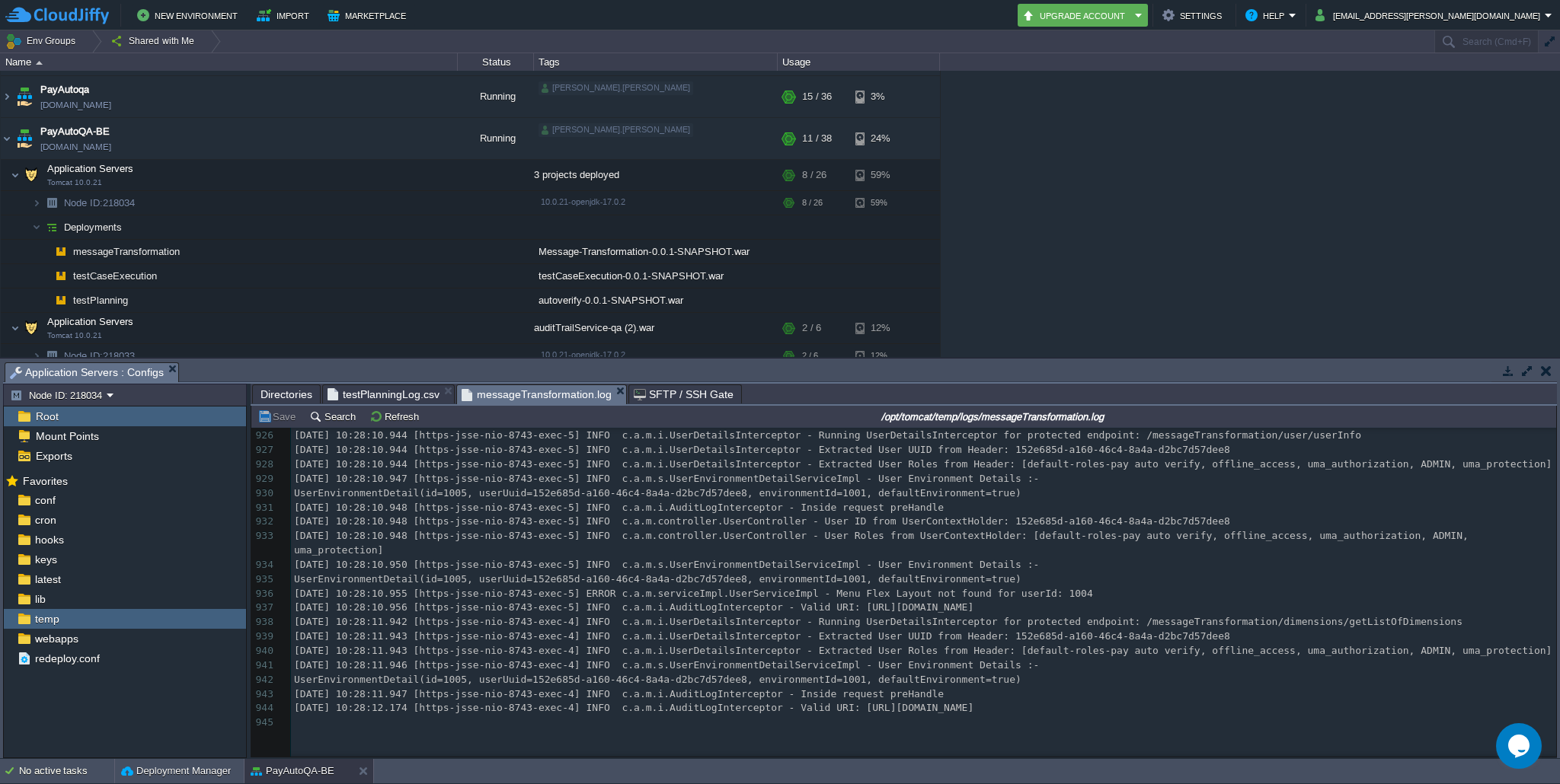
click at [389, 428] on div "Save Search Refresh /opt/tomcat/temp/logs/messageTransformation.log" at bounding box center [904, 416] width 1305 height 22
click at [388, 421] on button "Refresh" at bounding box center [397, 416] width 54 height 13
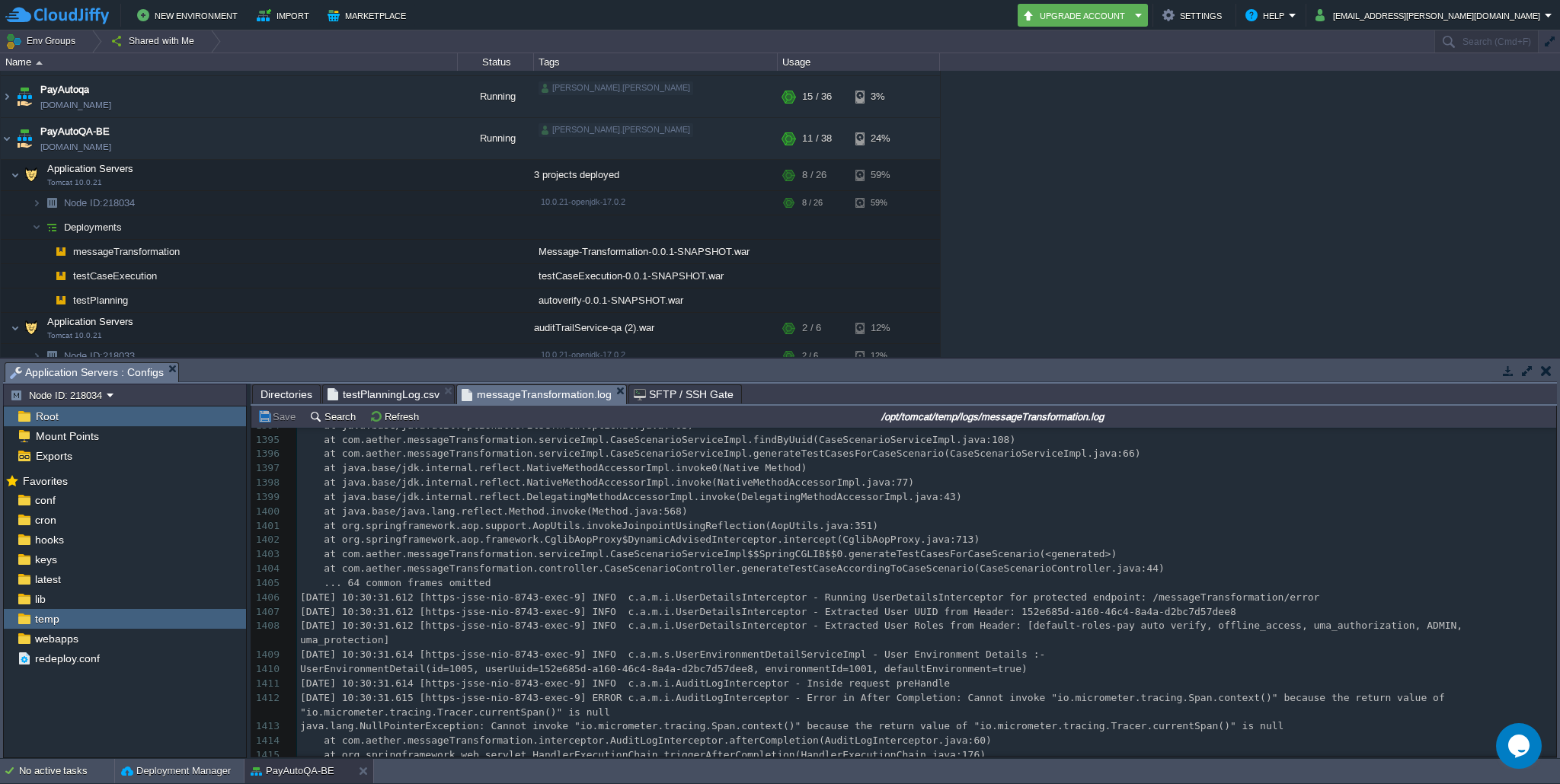
scroll to position [20649, 0]
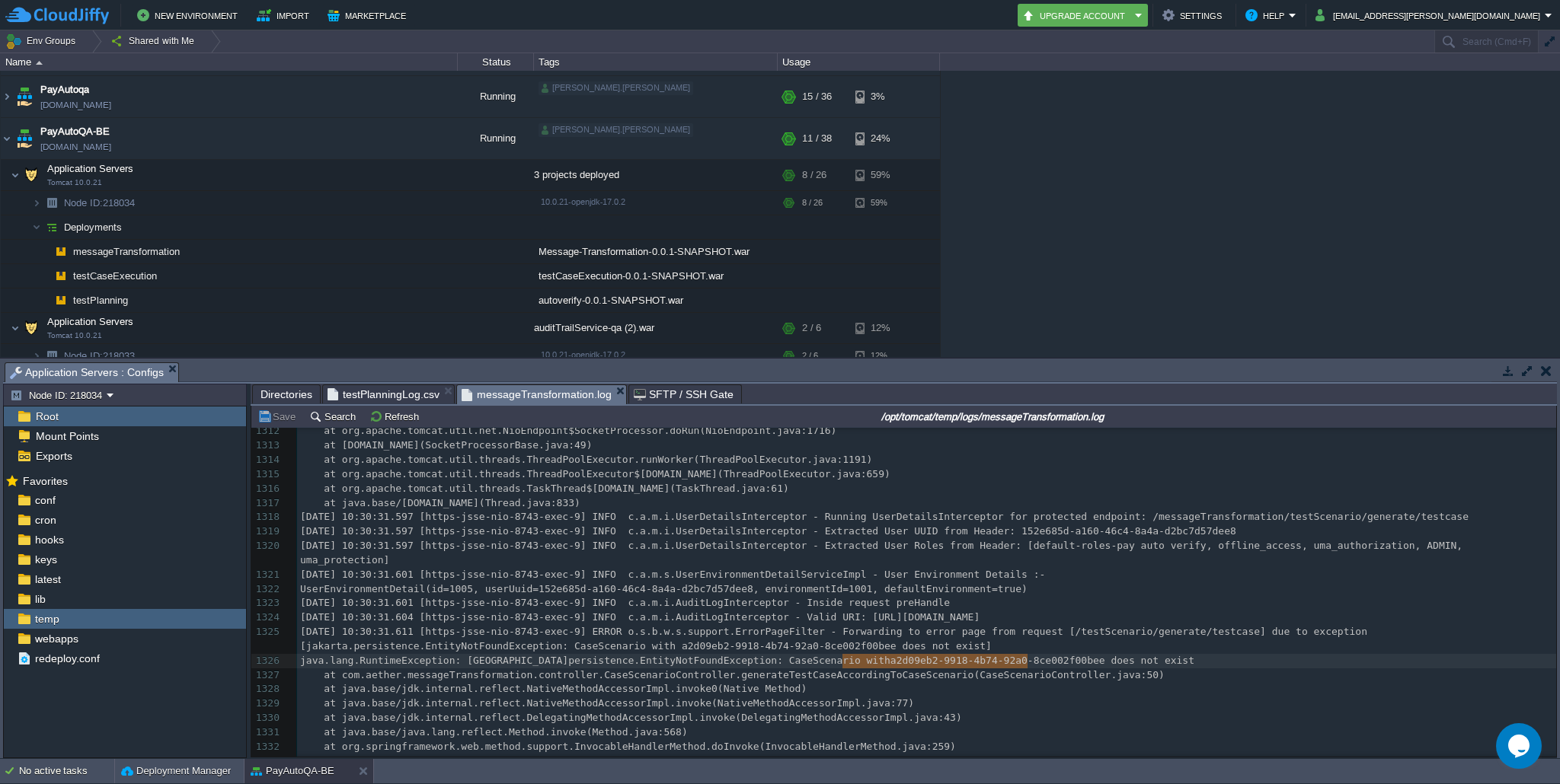
type textarea "a2d09eb2-9918-4b74-92a0-8ce002f00bee"
drag, startPoint x: 844, startPoint y: 662, endPoint x: 1059, endPoint y: 660, distance: 215.0
type textarea "a2d09eb2-9918-4b74-92a0-8ce002f00bee"
drag, startPoint x: 844, startPoint y: 660, endPoint x: 1059, endPoint y: 660, distance: 215.0
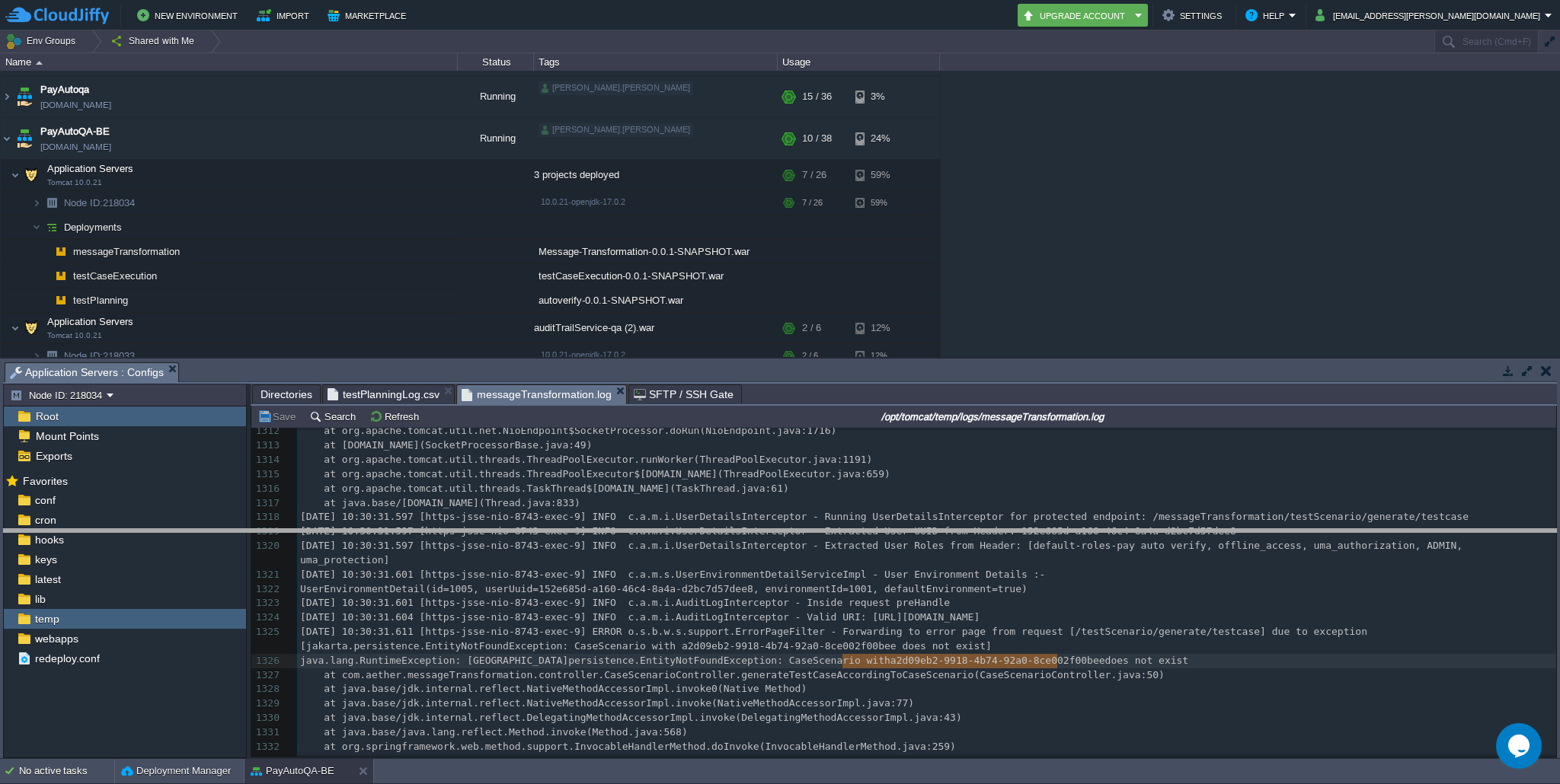
drag, startPoint x: 536, startPoint y: 369, endPoint x: 532, endPoint y: 535, distance: 166.0
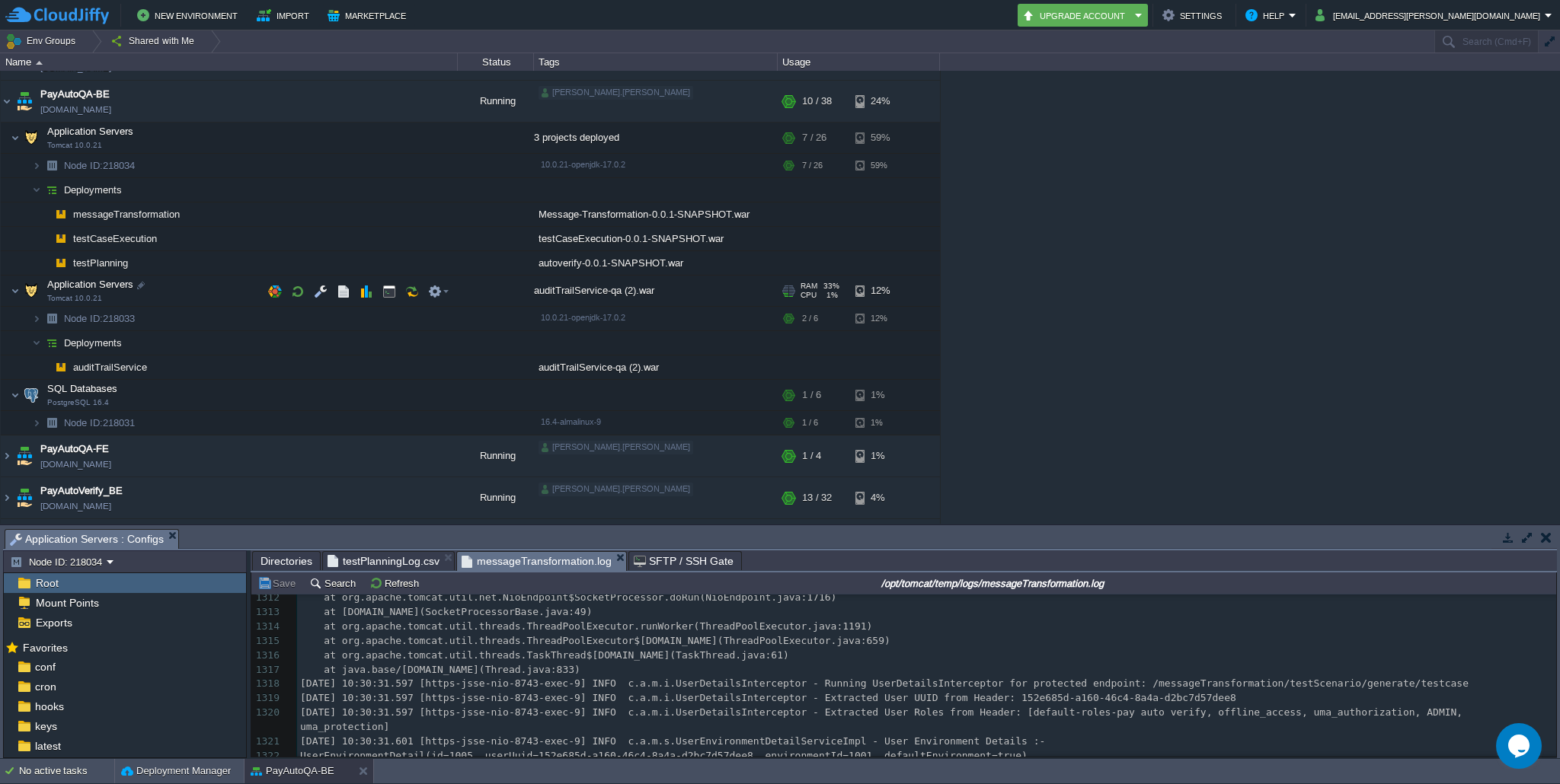
scroll to position [278, 0]
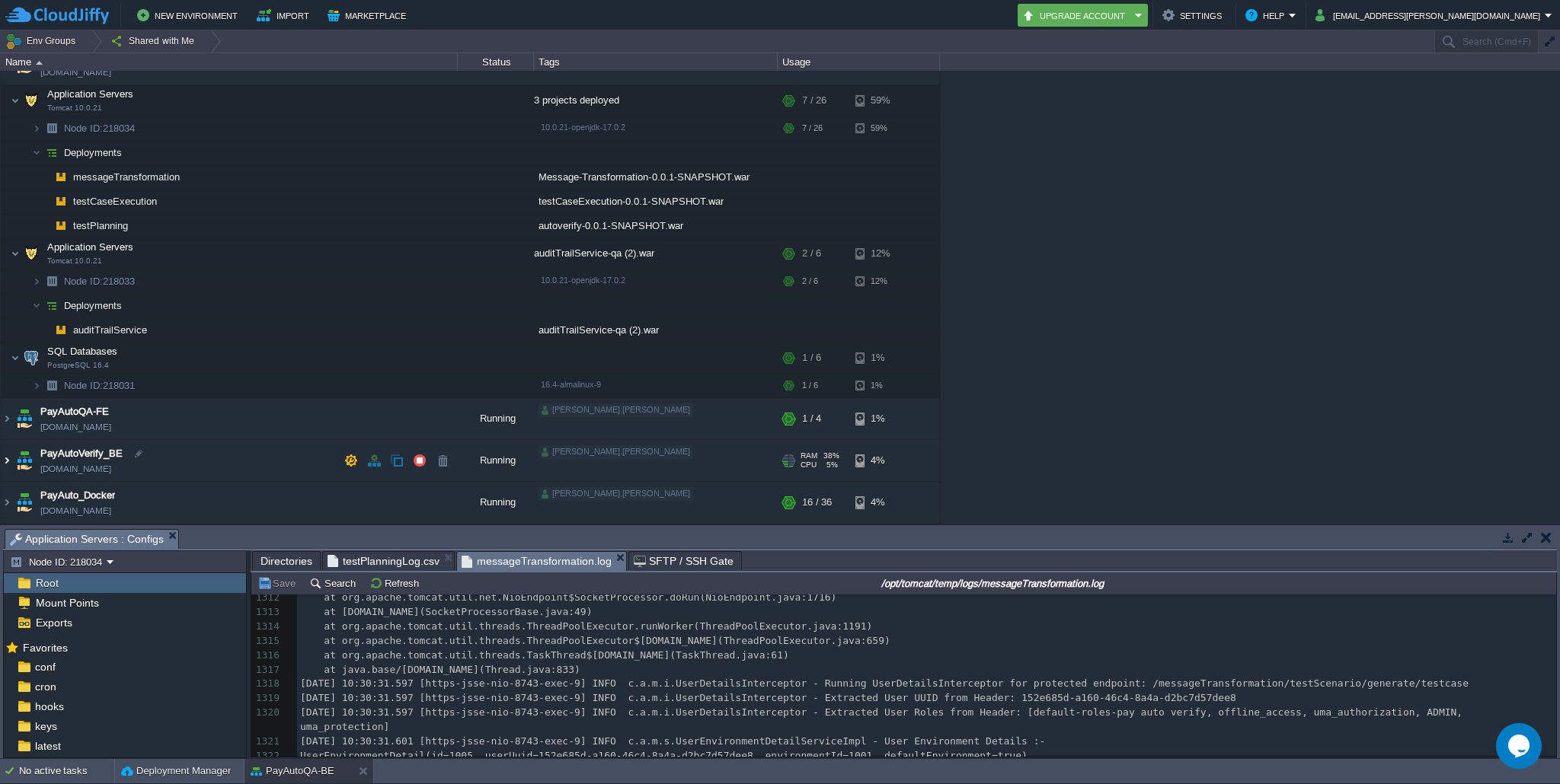
click at [11, 458] on img at bounding box center [7, 461] width 13 height 41
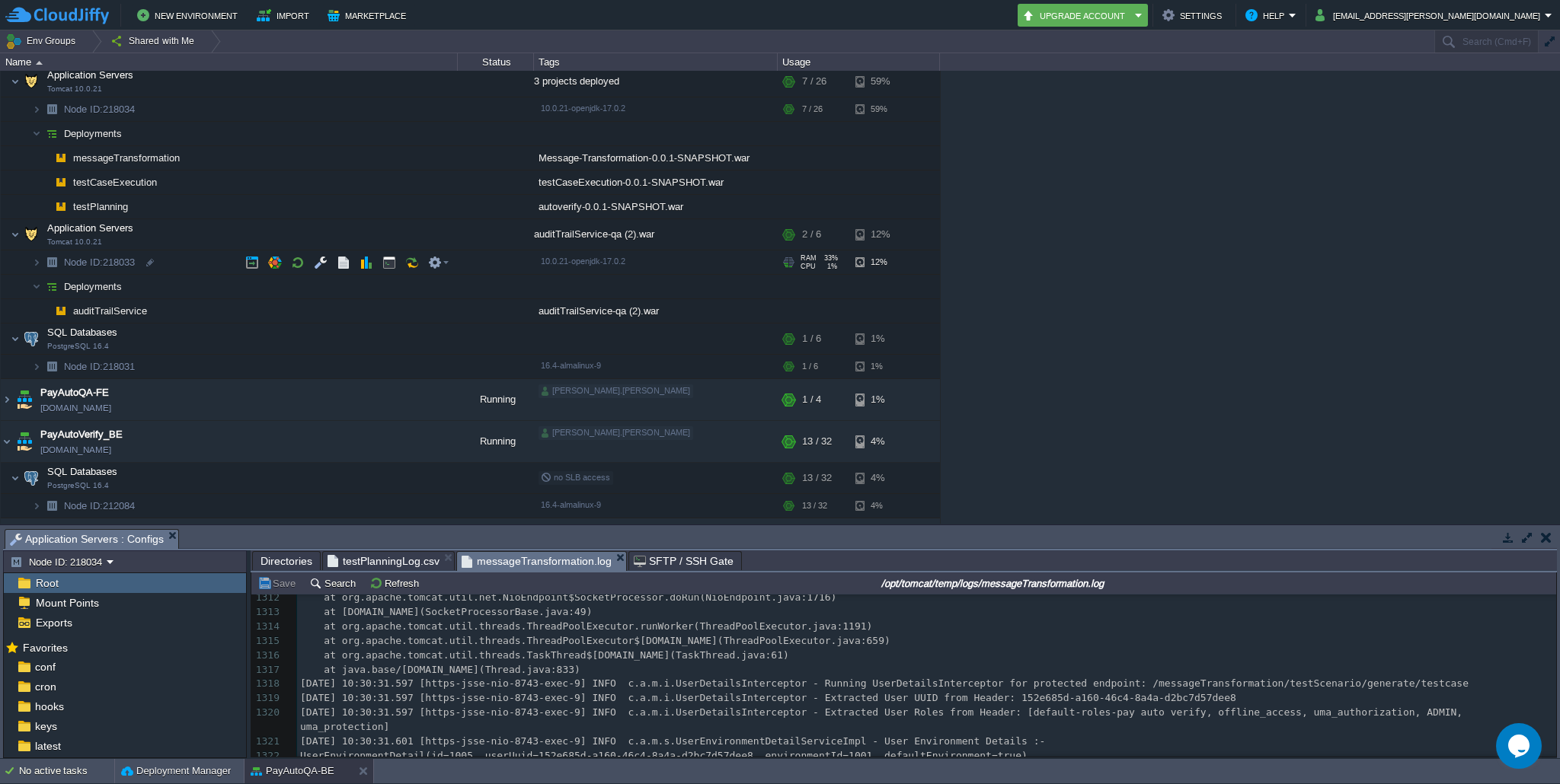
scroll to position [83, 0]
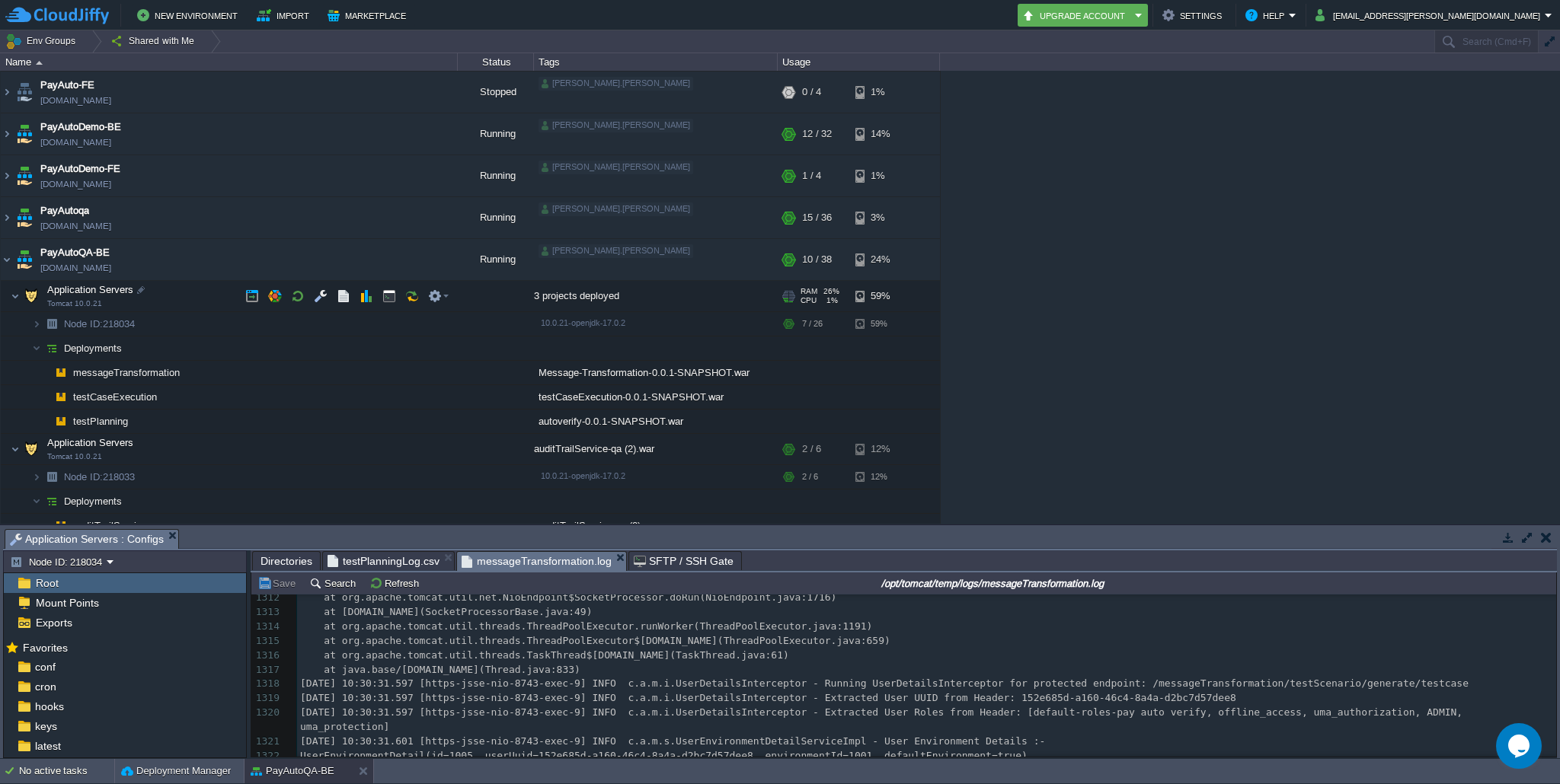
click at [21, 297] on img at bounding box center [31, 296] width 21 height 30
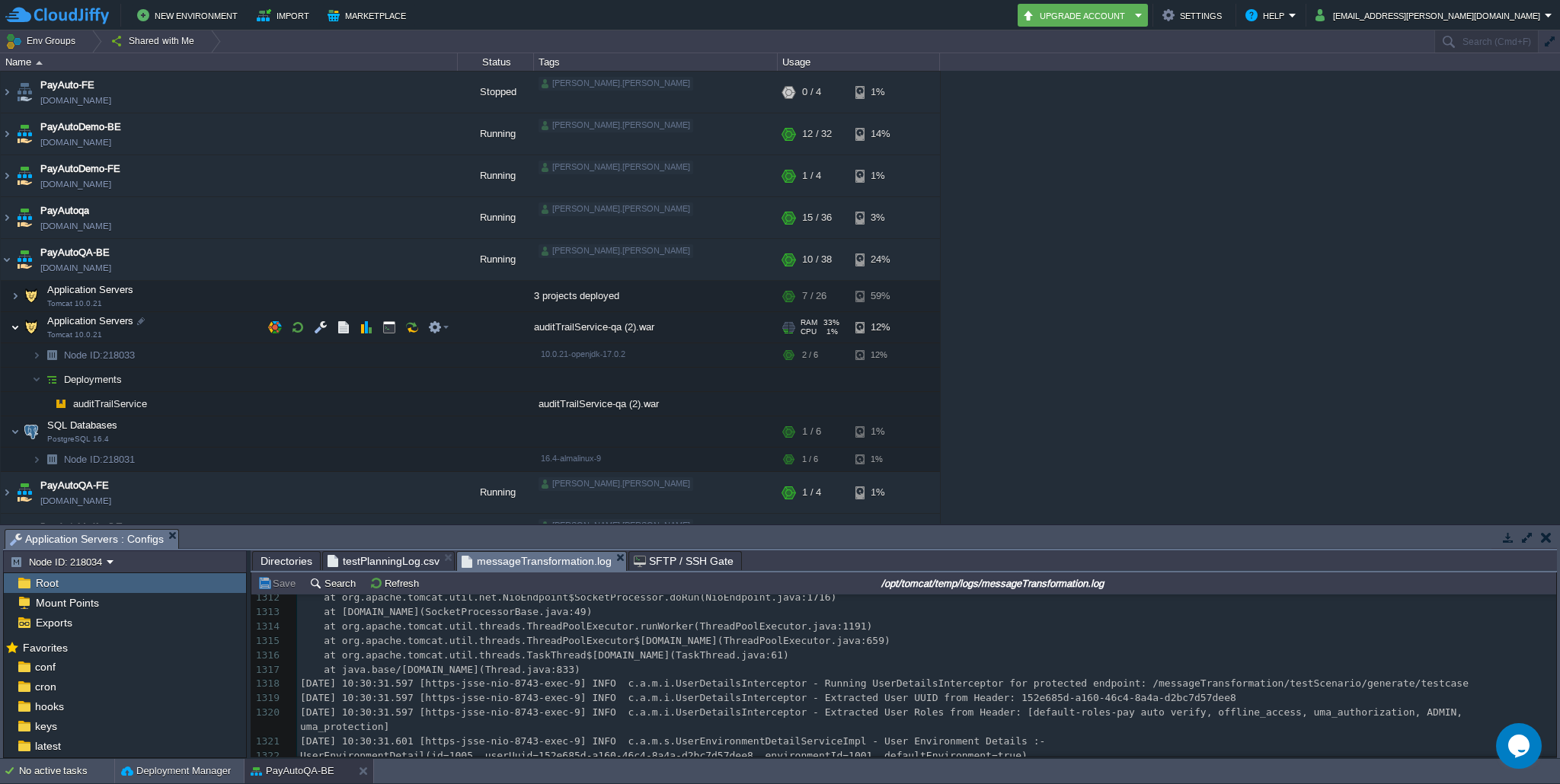
click at [18, 325] on img at bounding box center [15, 328] width 9 height 30
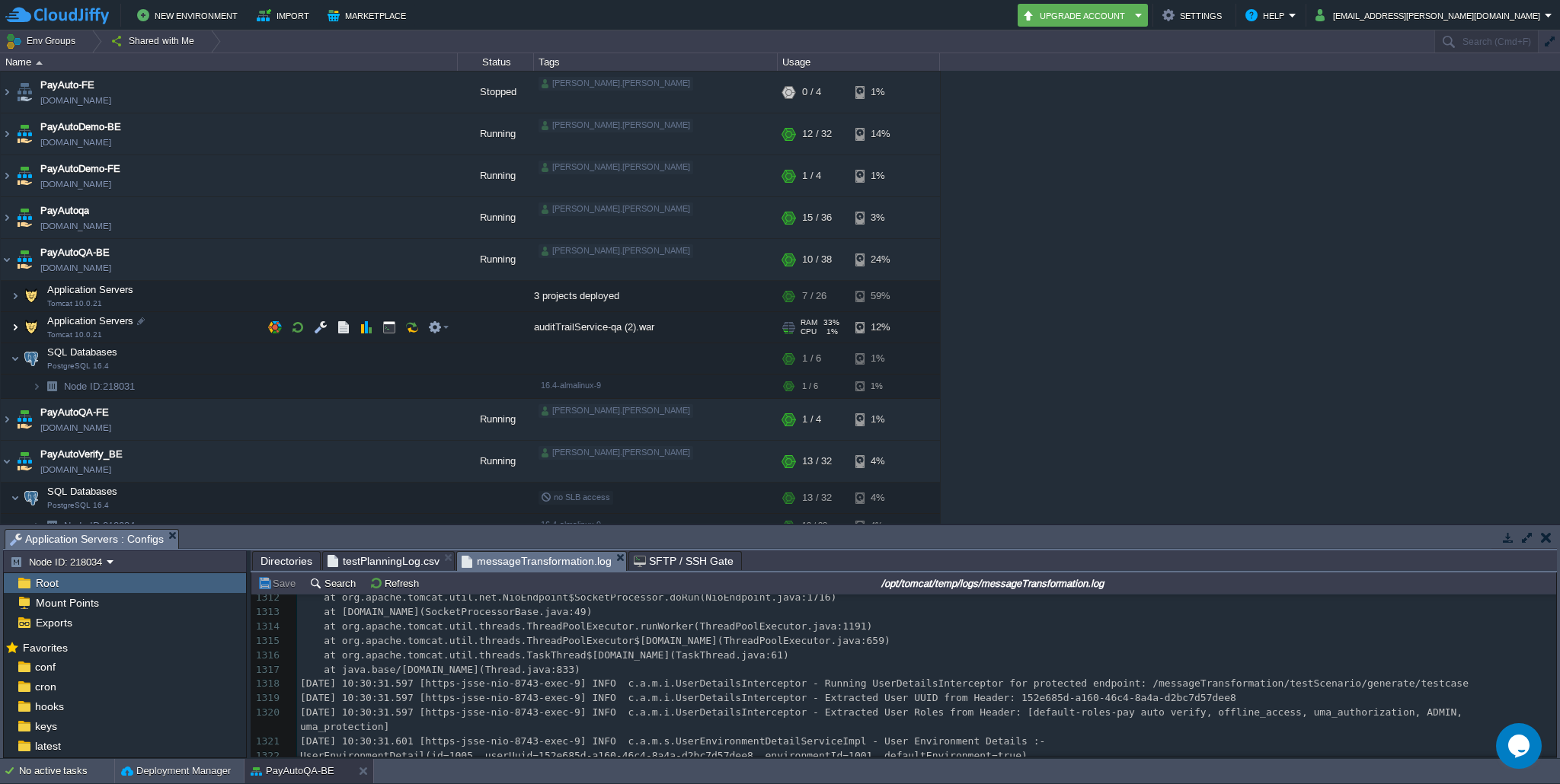
click at [18, 325] on img at bounding box center [15, 328] width 9 height 30
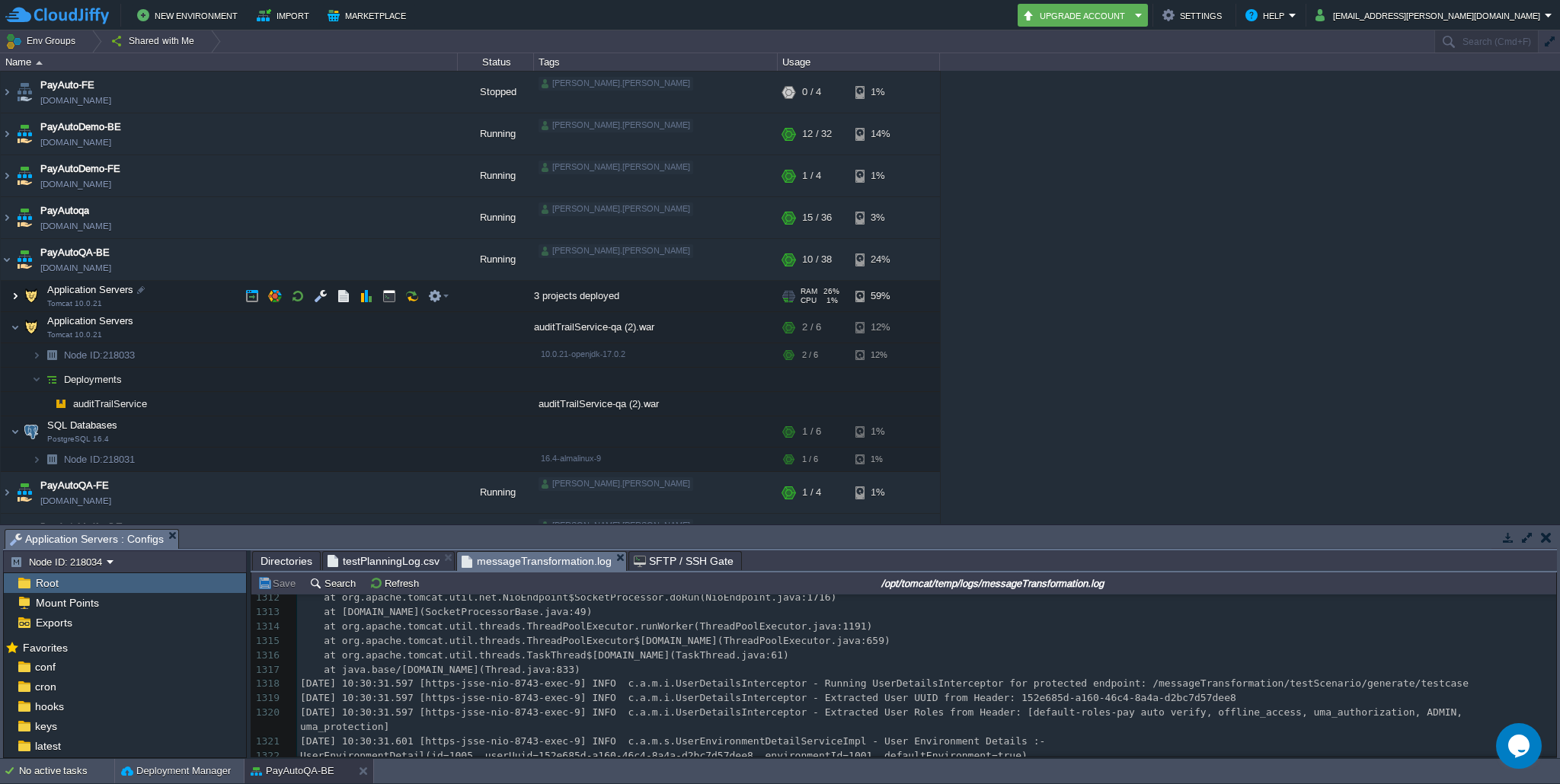
click at [12, 294] on img at bounding box center [15, 296] width 9 height 30
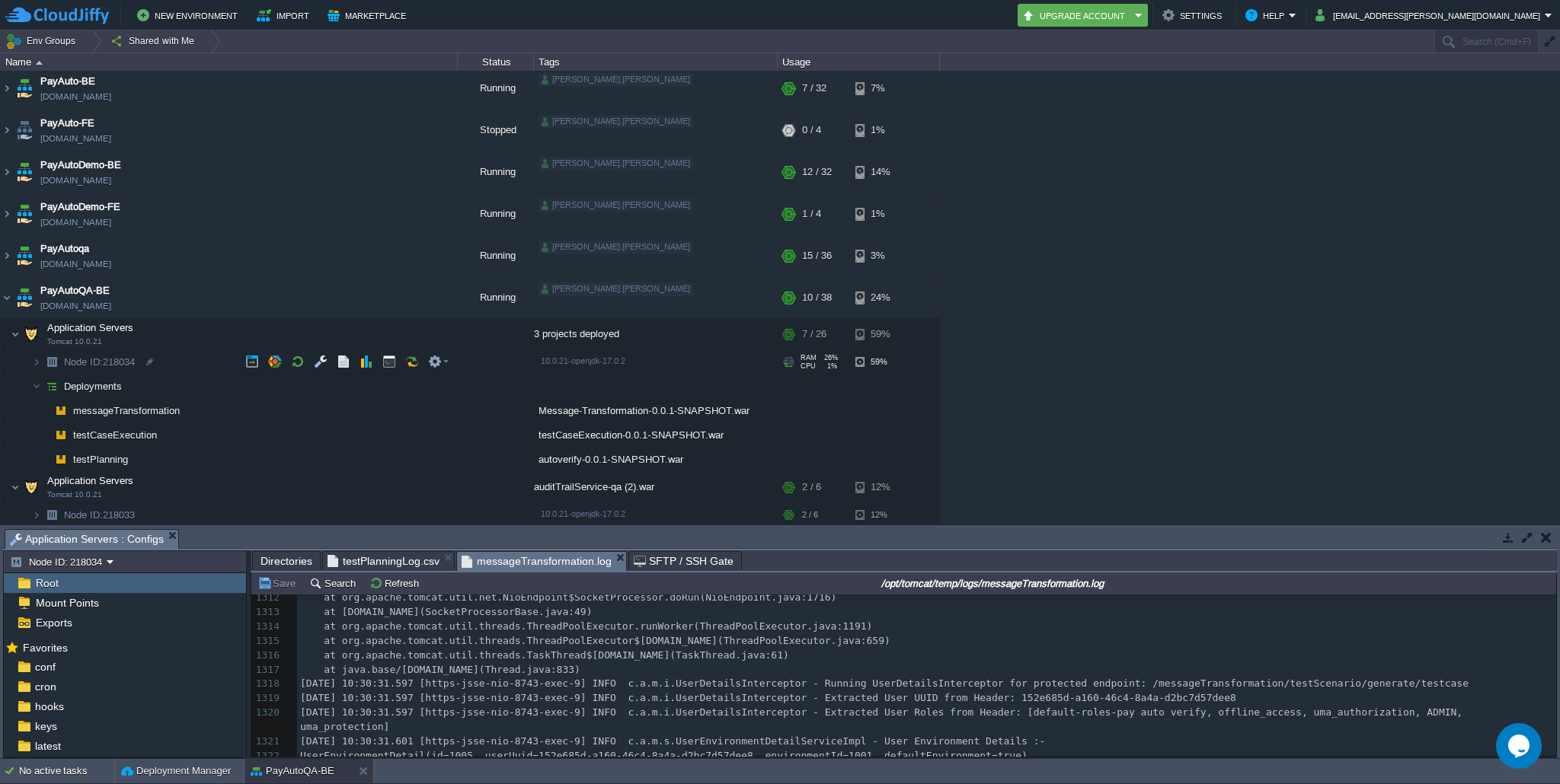
scroll to position [25, 0]
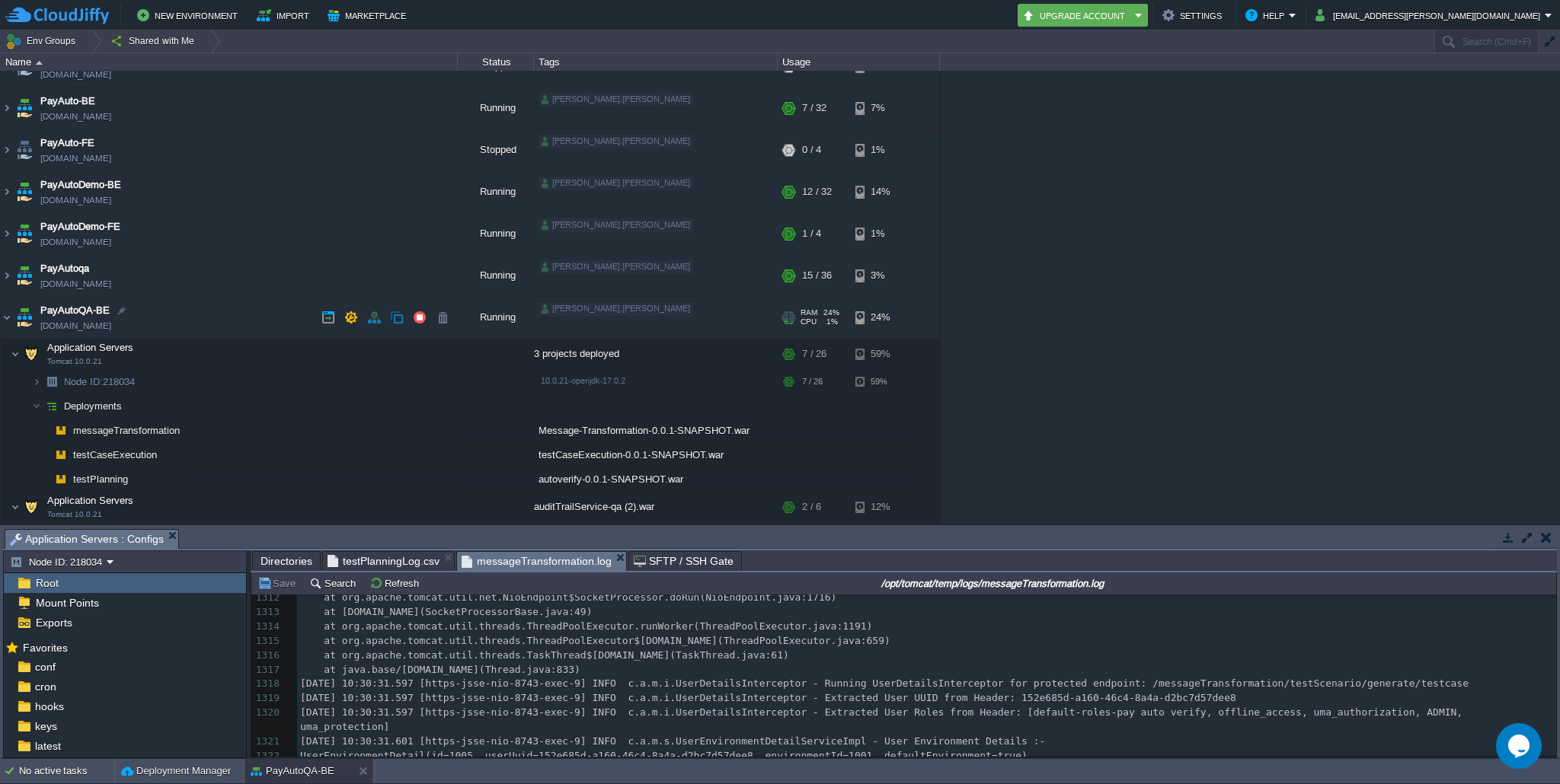
click at [99, 305] on span "PayAutoQA-BE" at bounding box center [74, 311] width 69 height 15
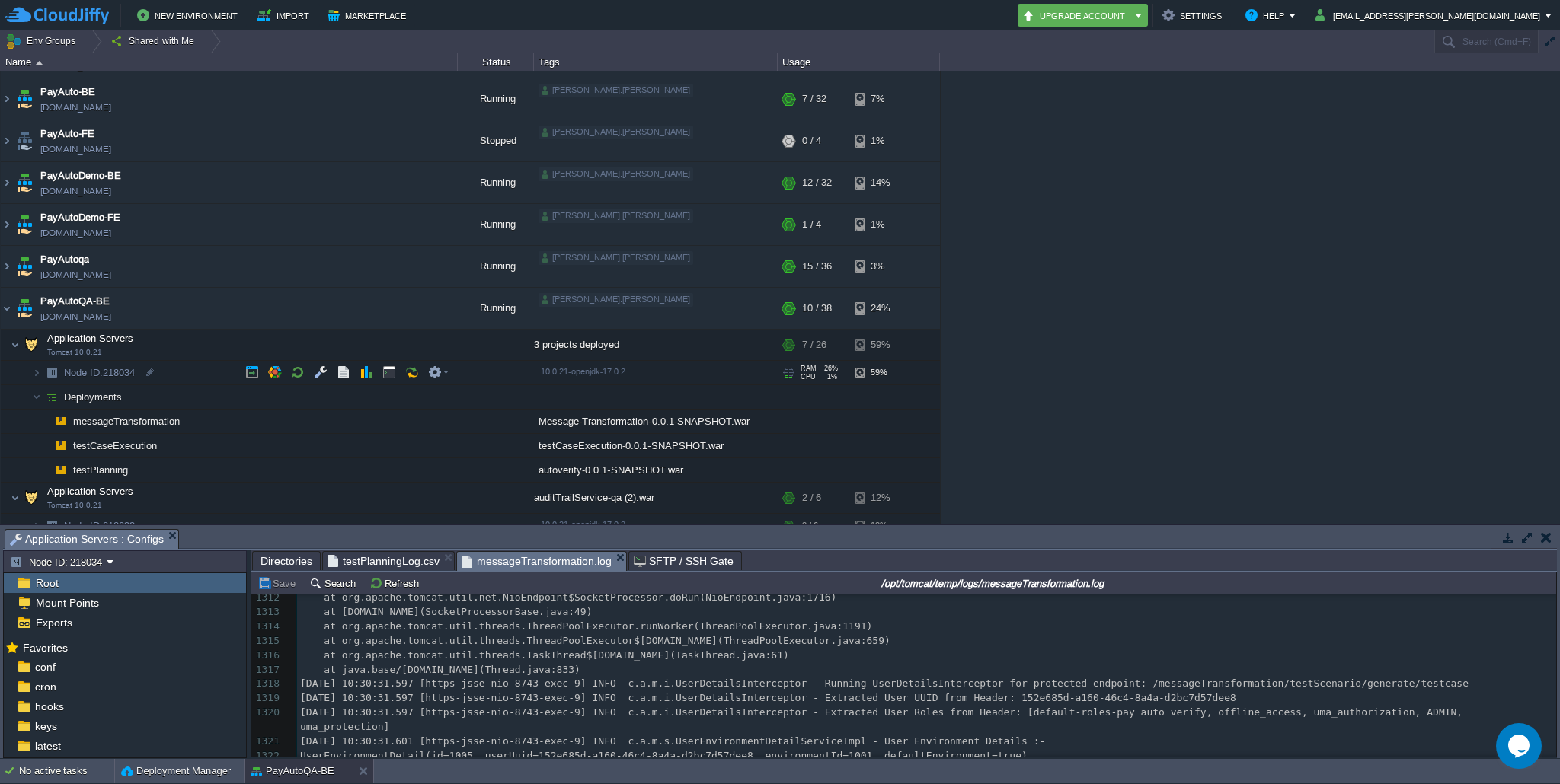
scroll to position [19, 0]
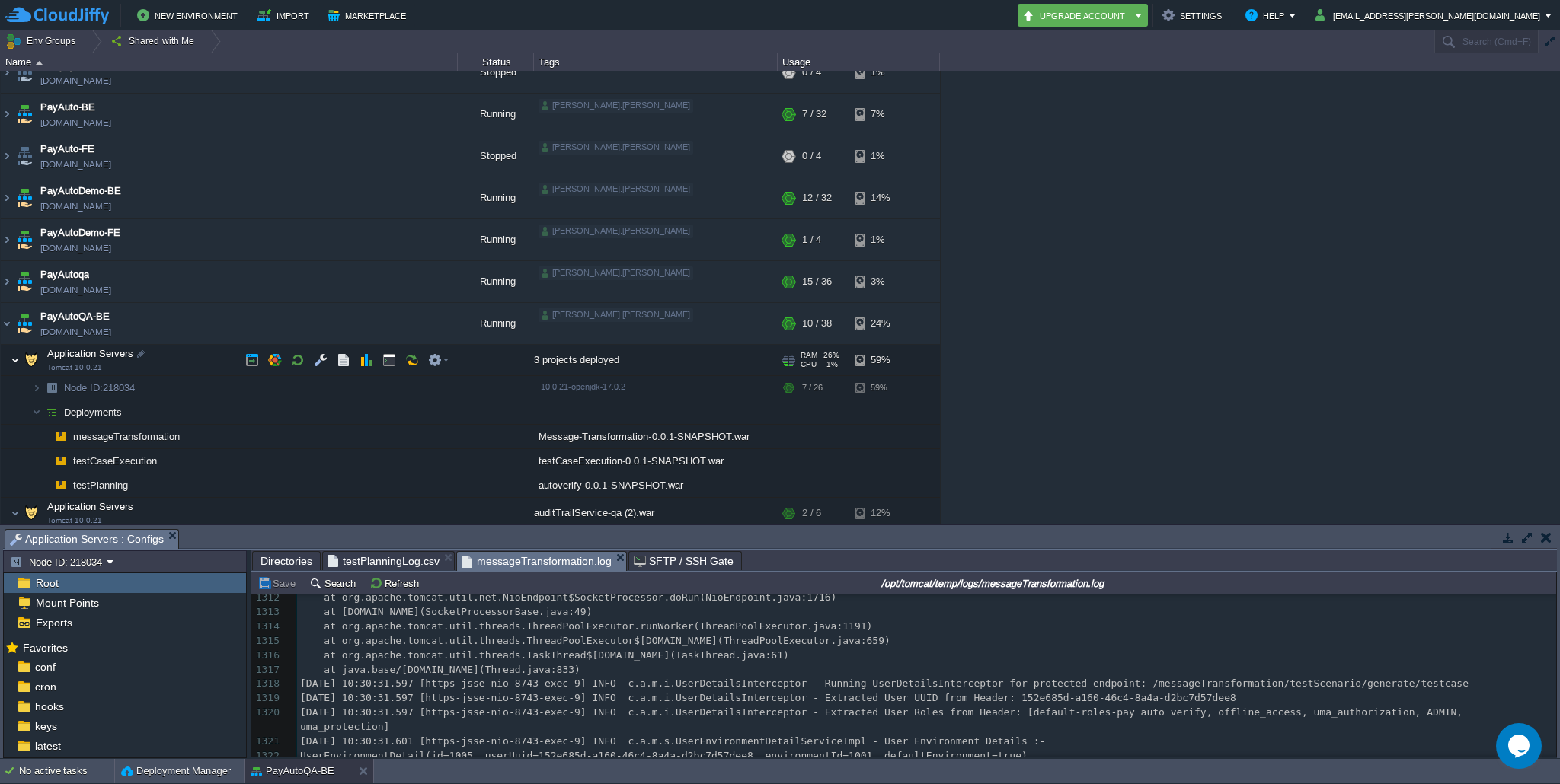
click at [13, 358] on img at bounding box center [15, 360] width 9 height 30
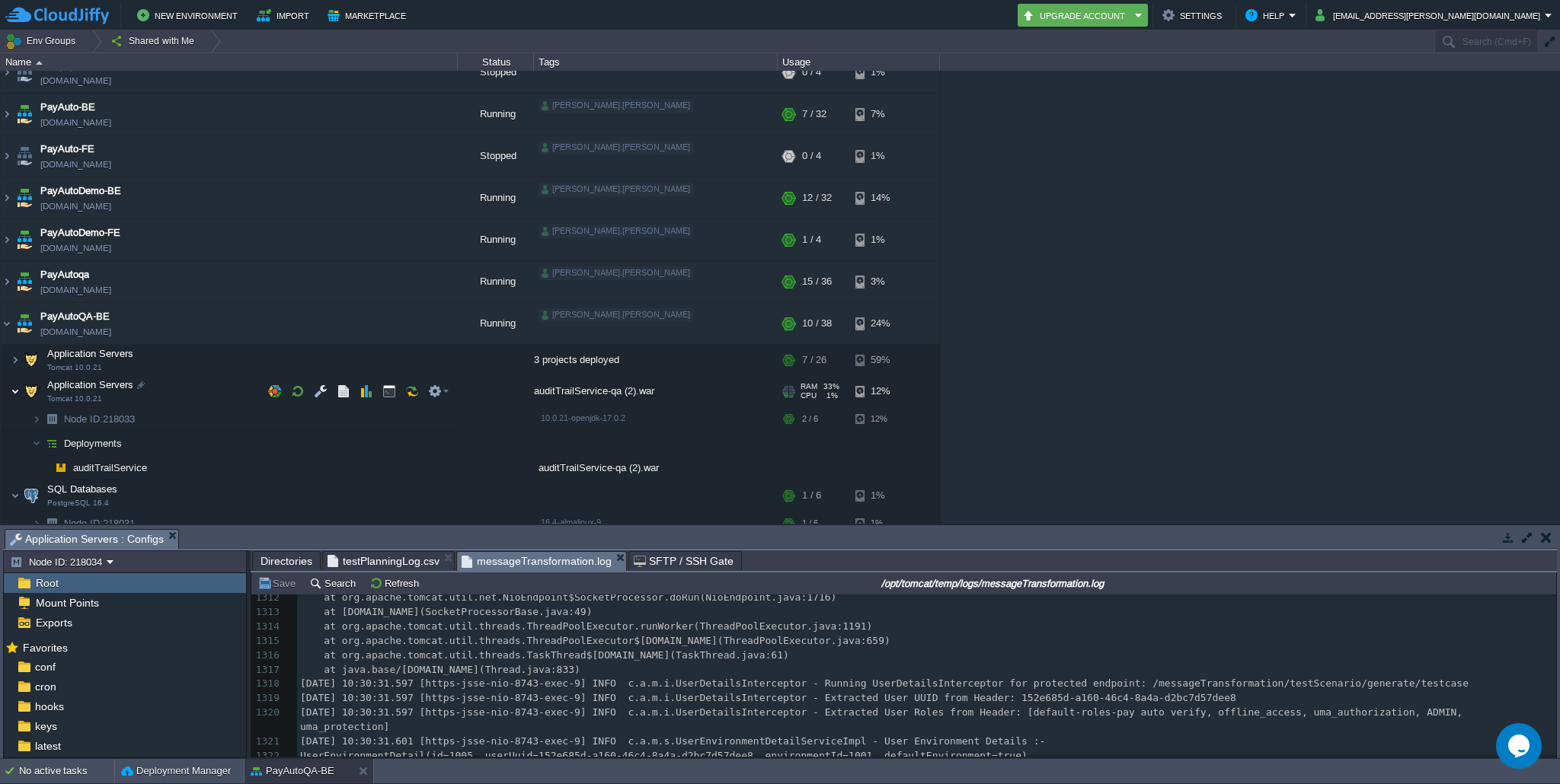
click at [13, 389] on img at bounding box center [15, 391] width 9 height 30
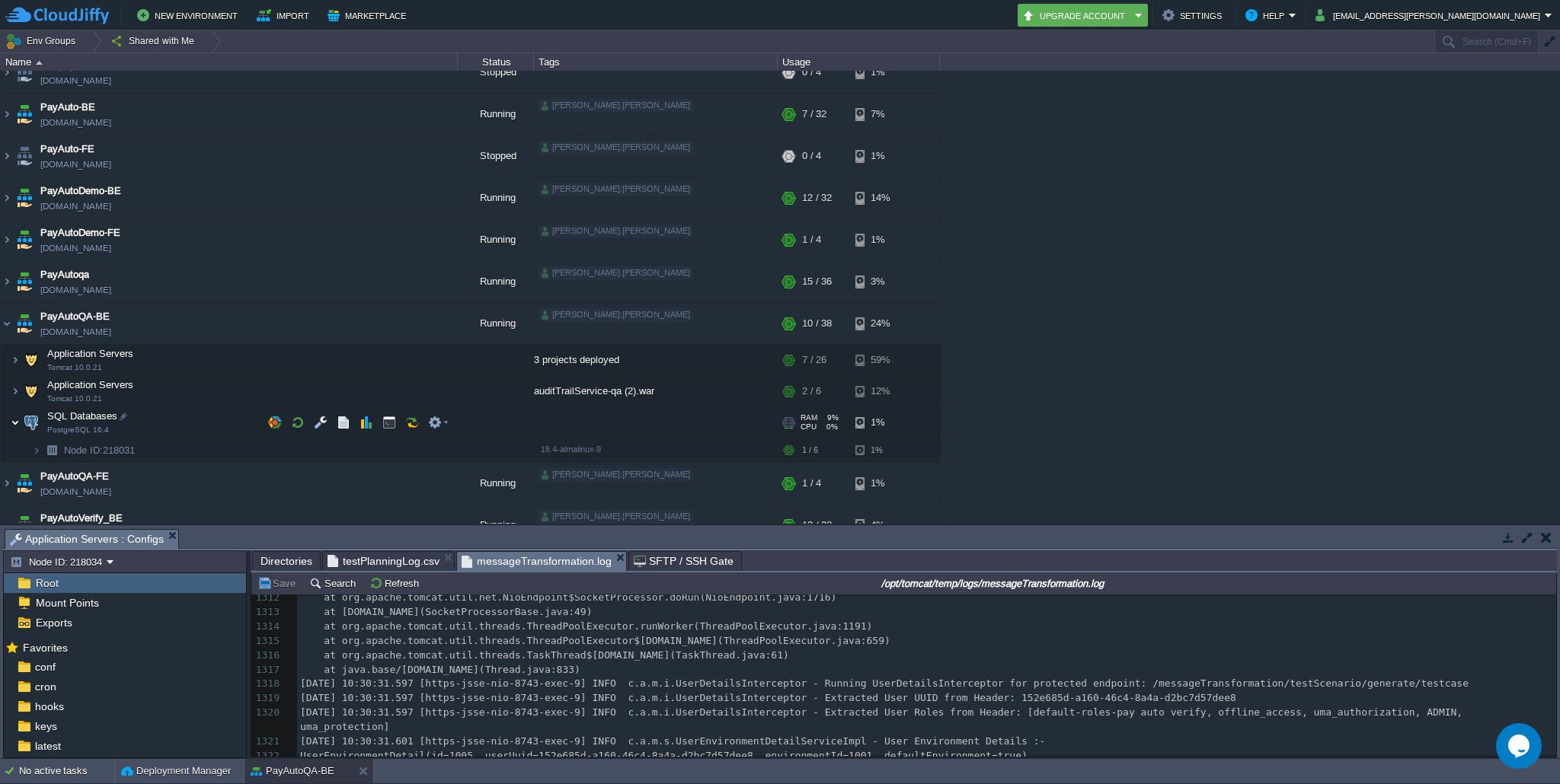
click at [14, 418] on img at bounding box center [15, 422] width 9 height 30
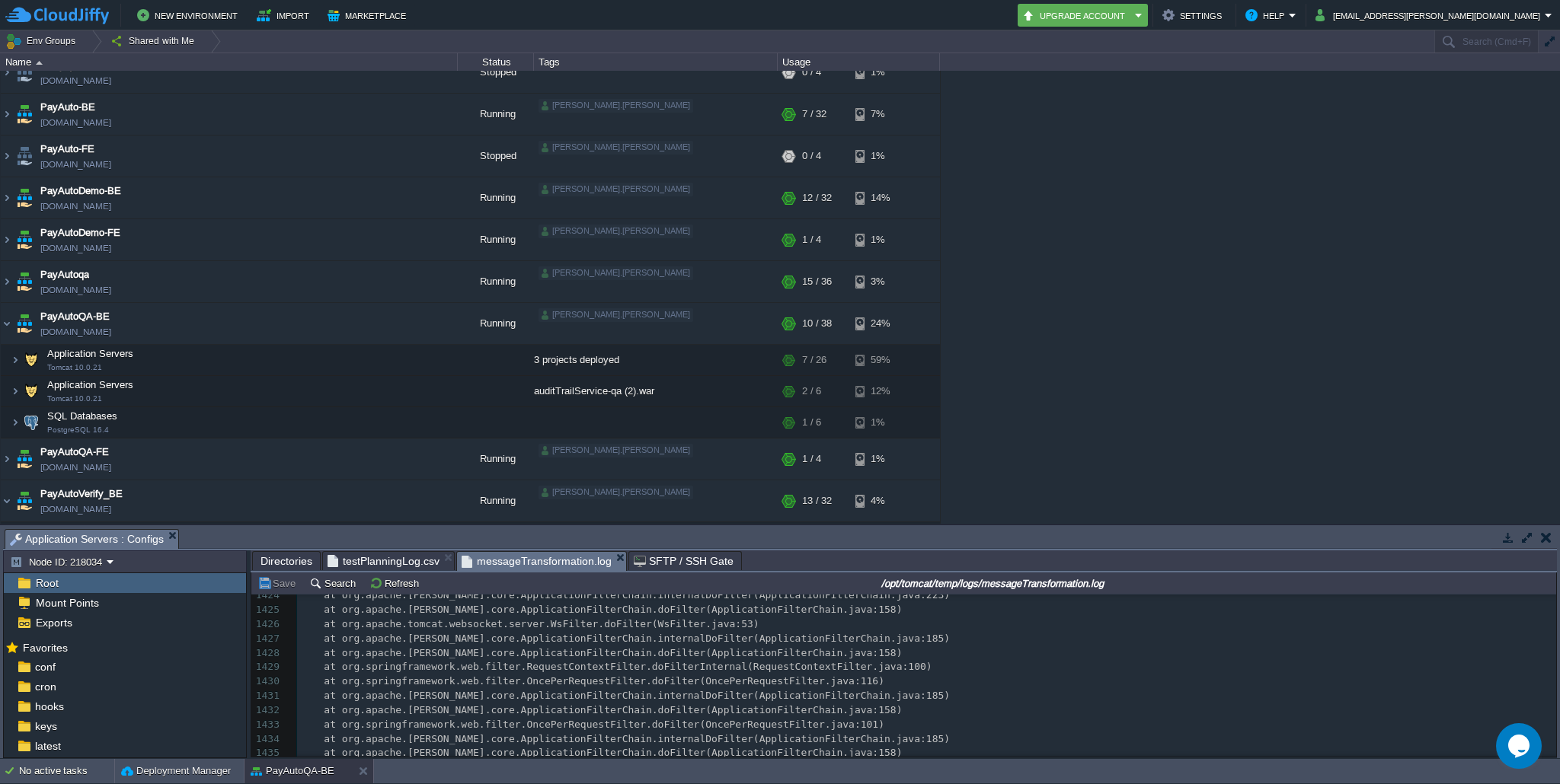
scroll to position [21187, 0]
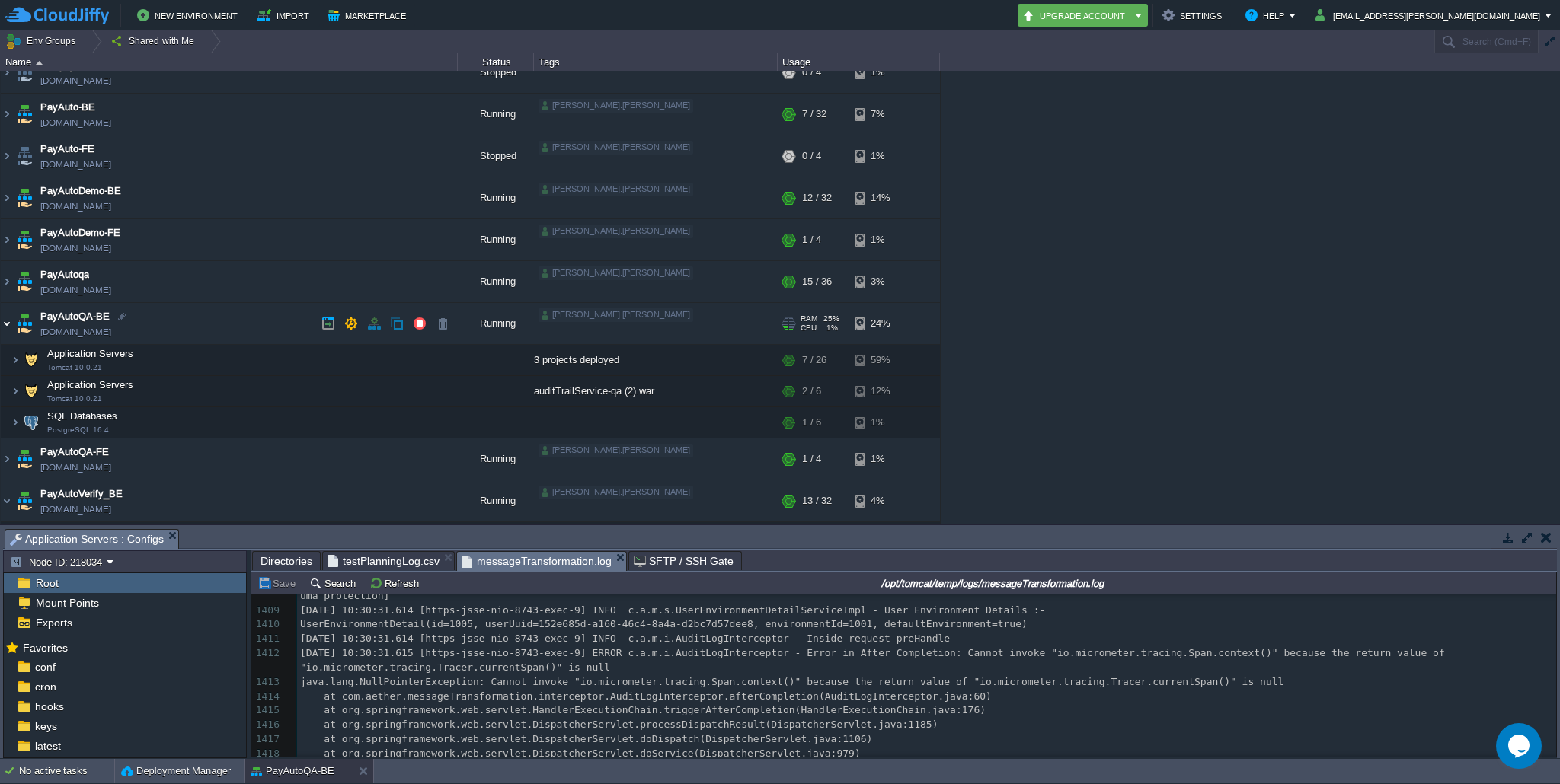
click at [8, 320] on img at bounding box center [7, 324] width 13 height 41
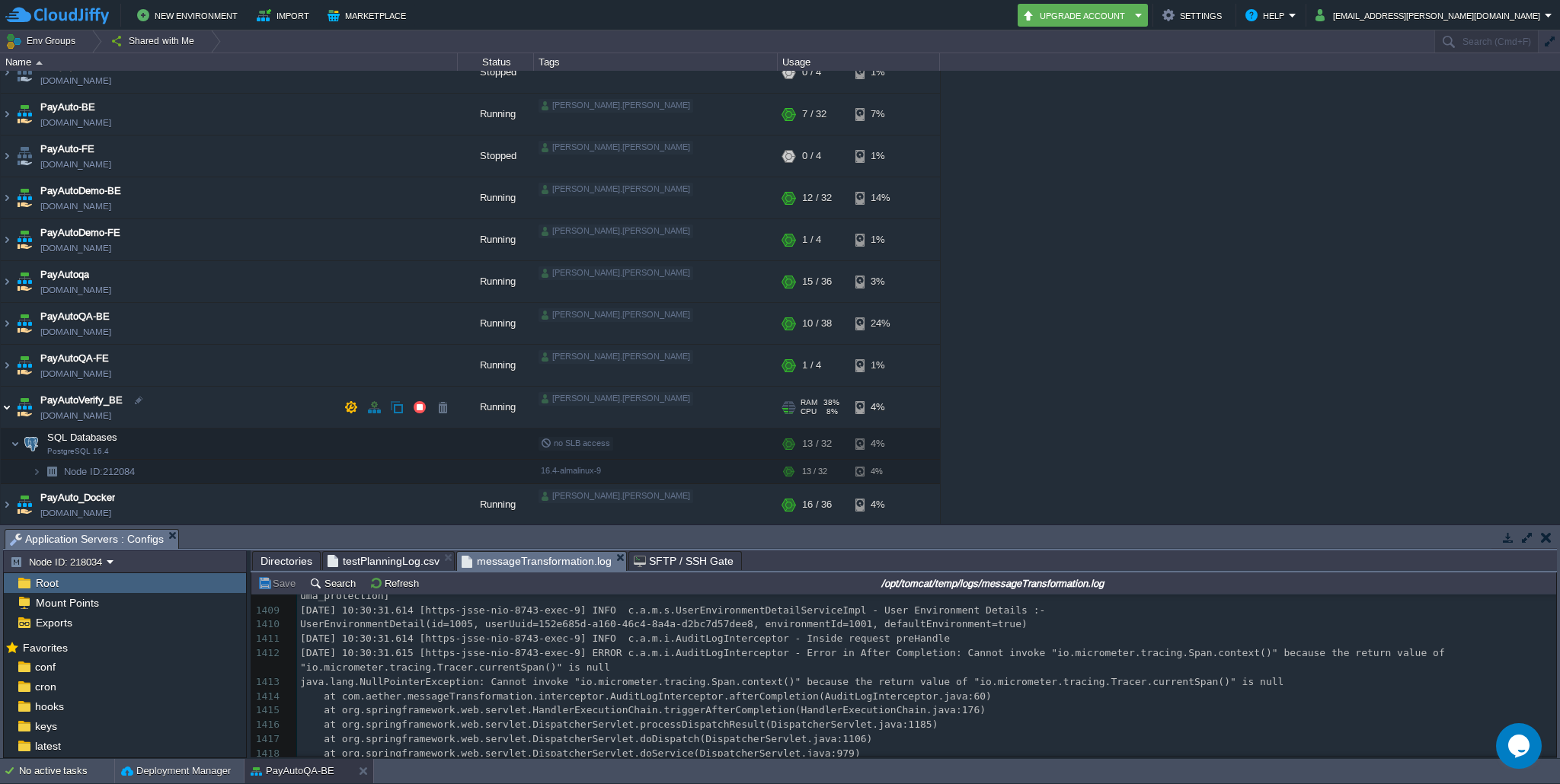
click at [4, 409] on img at bounding box center [7, 407] width 13 height 41
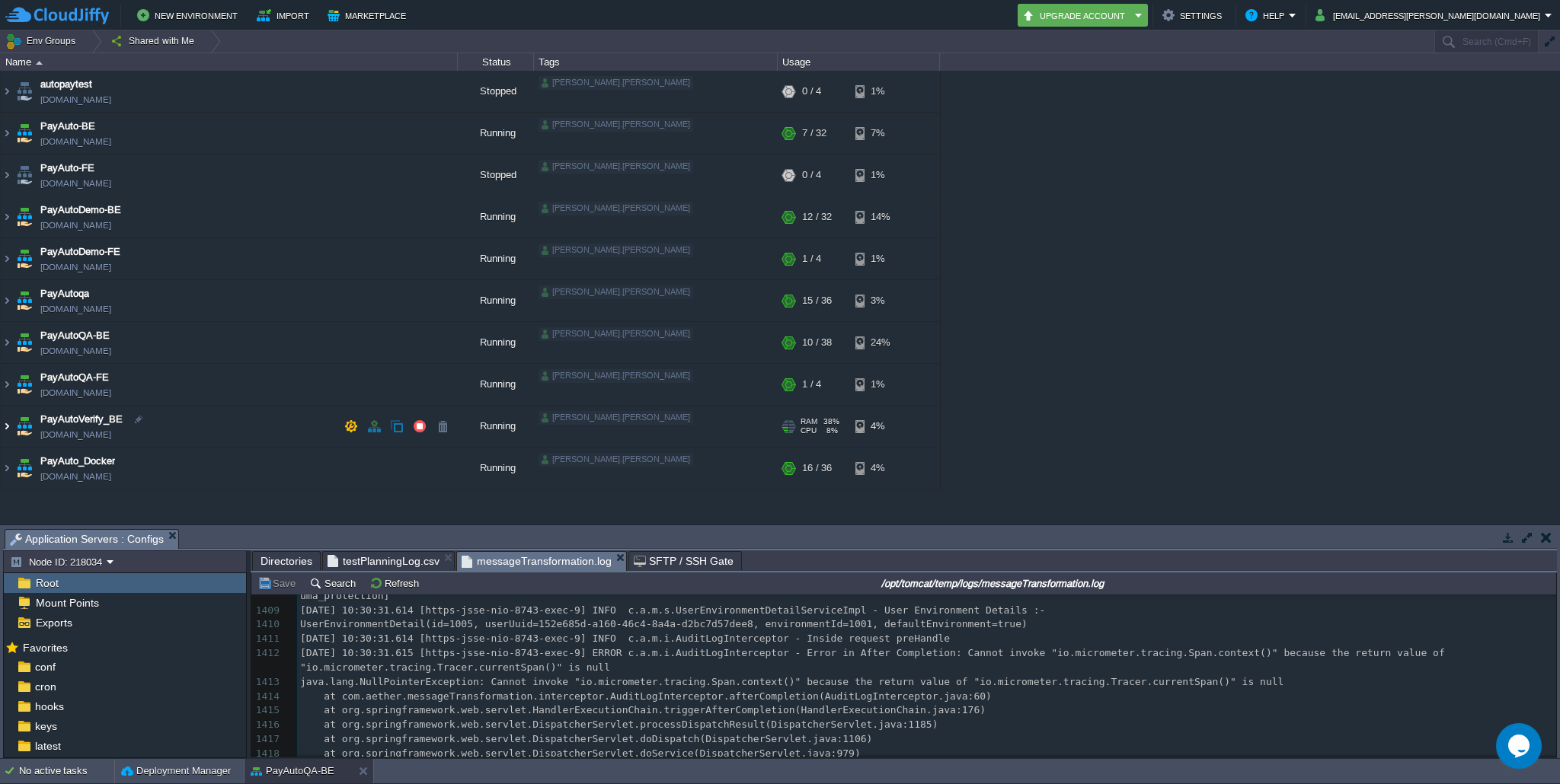
scroll to position [0, 0]
